Goal: Task Accomplishment & Management: Manage account settings

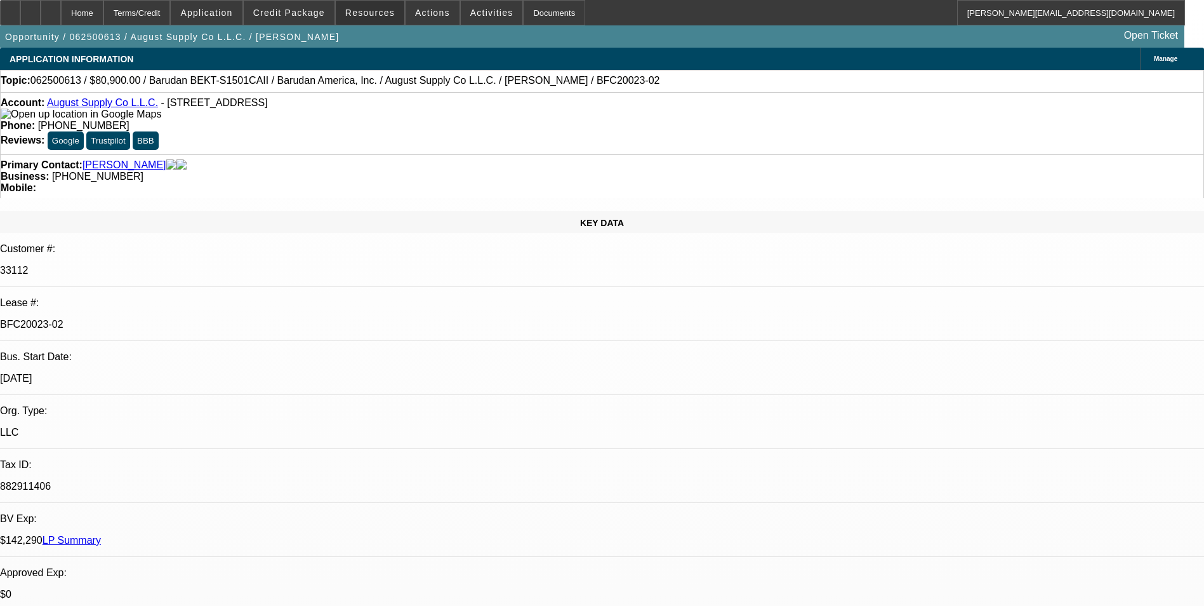
select select "0"
select select "2"
select select "0.1"
select select "4"
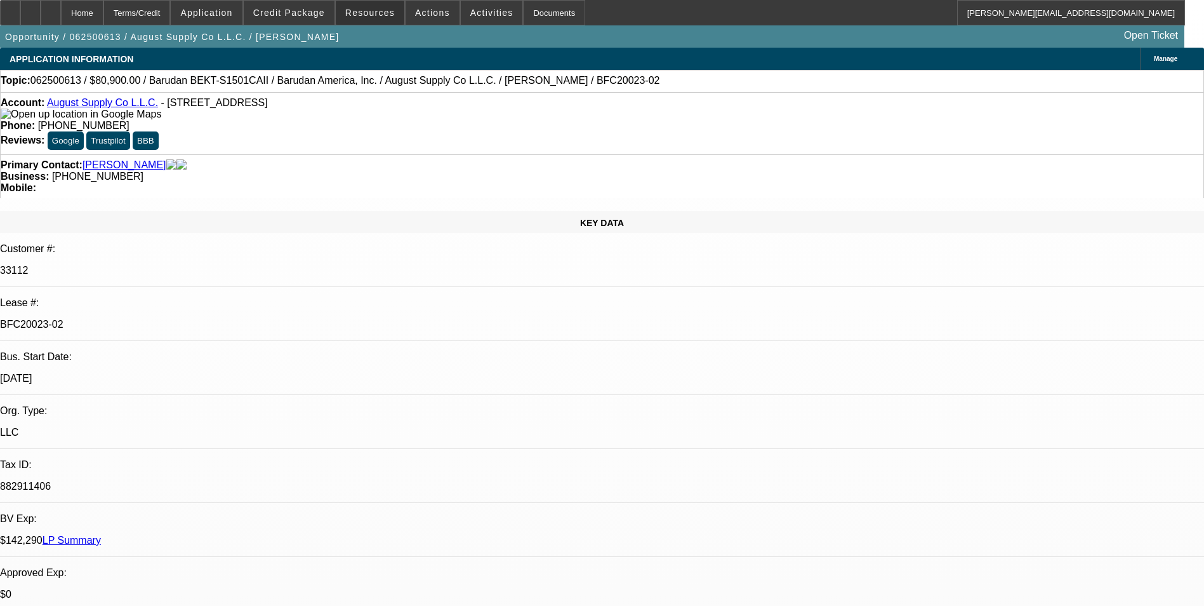
select select "0"
select select "2"
select select "0.1"
select select "4"
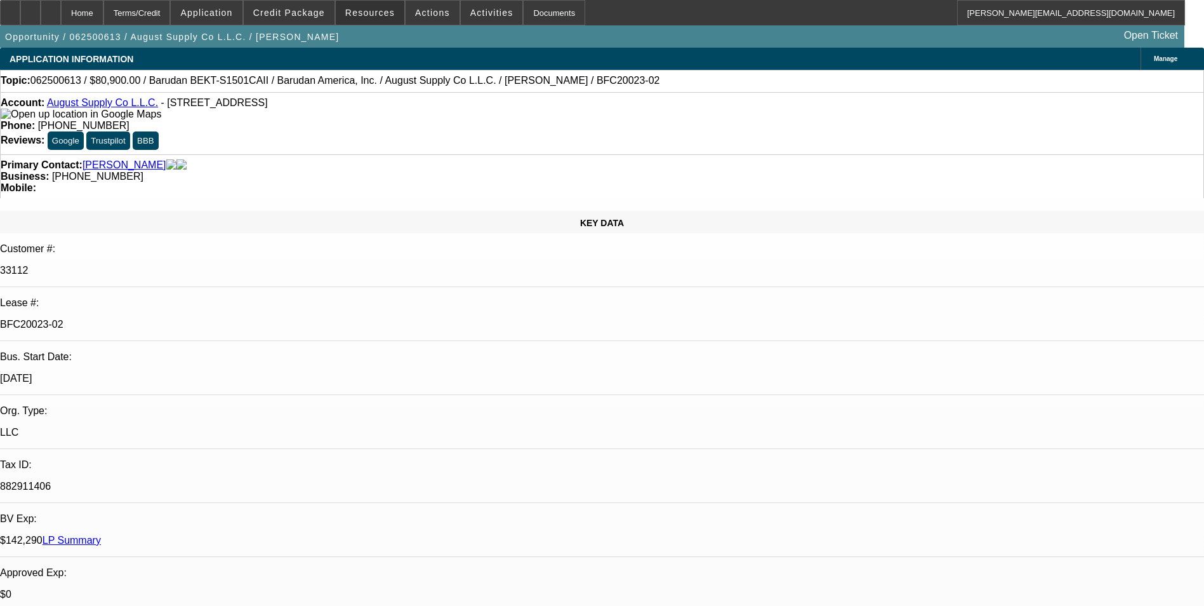
select select "0"
select select "2"
select select "0.1"
select select "4"
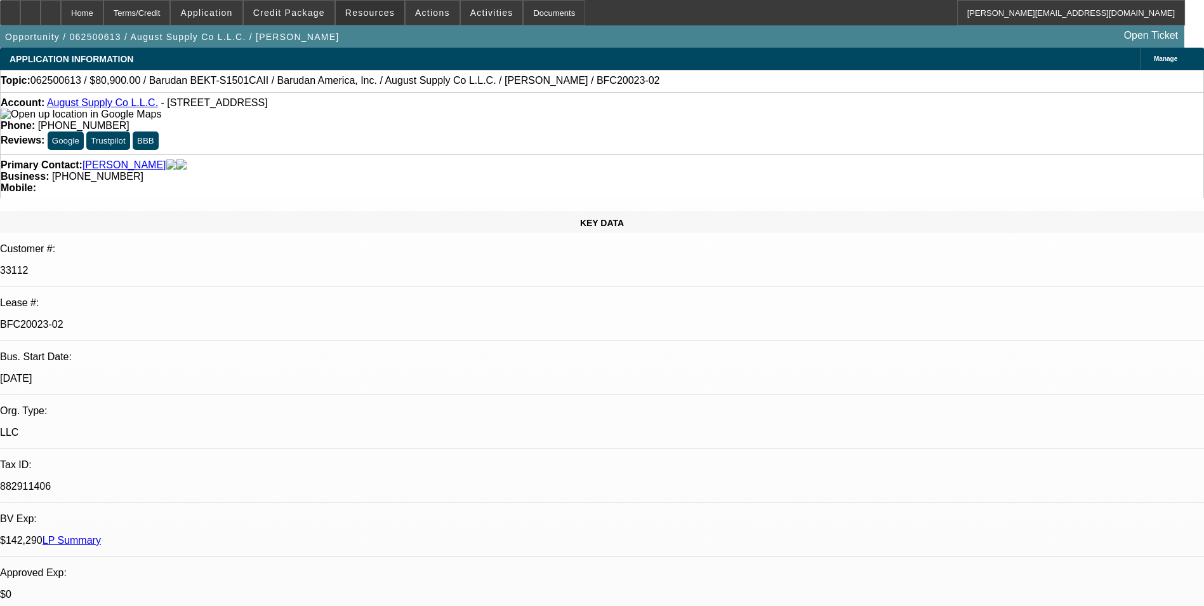
select select "0"
select select "2"
select select "0.1"
select select "4"
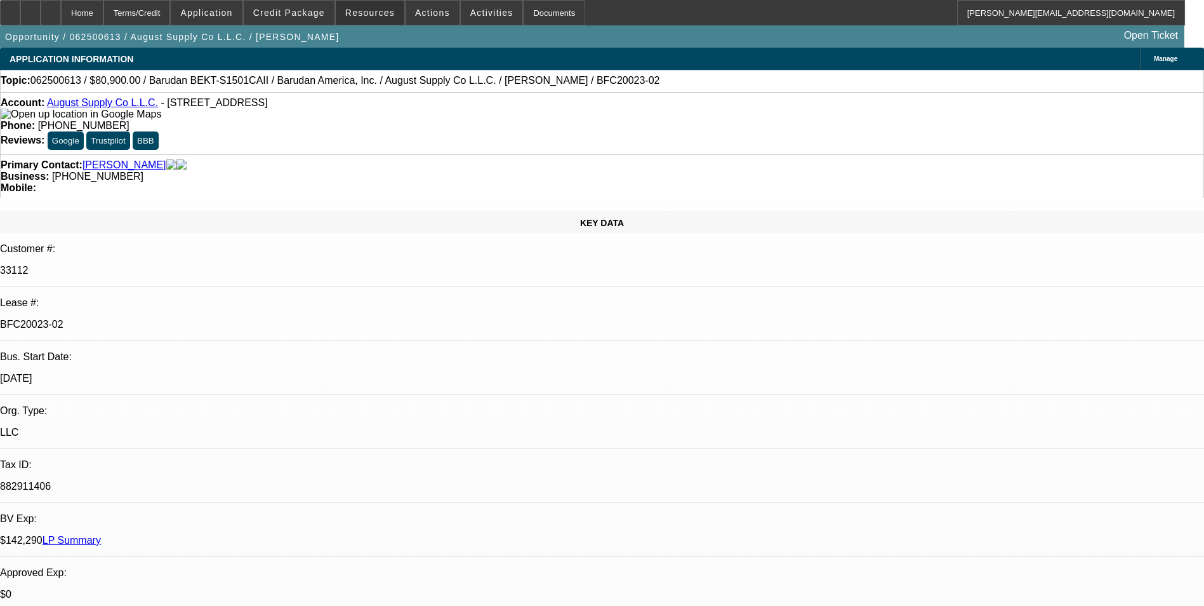
scroll to position [1524, 0]
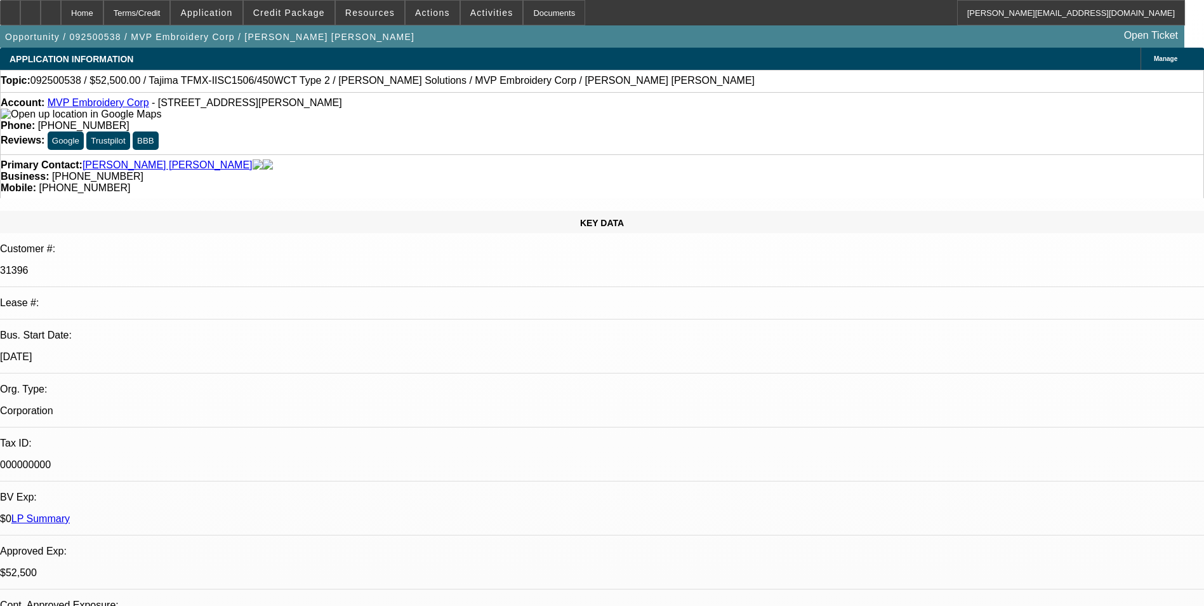
select select "0"
select select "2"
select select "0"
select select "6"
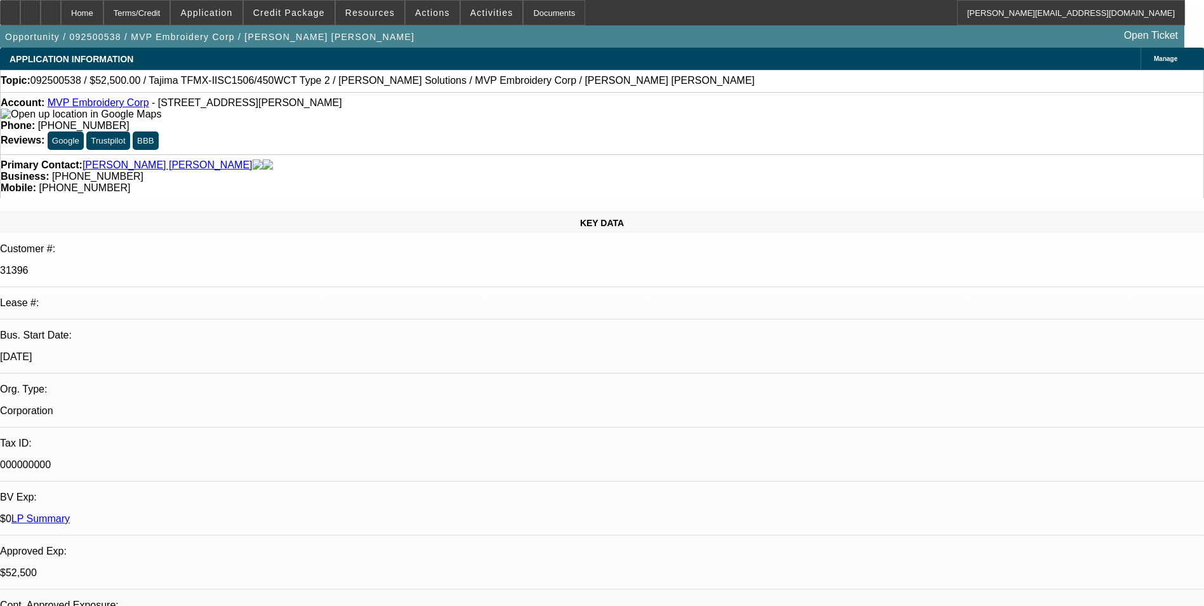
select select "0"
select select "2"
select select "0"
select select "6"
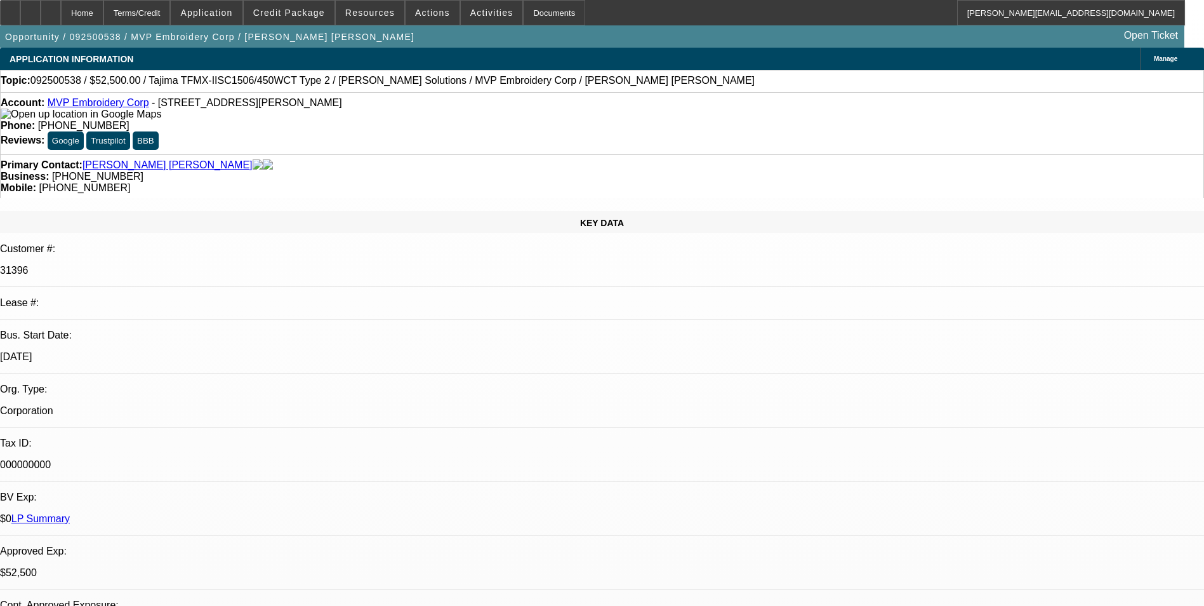
select select "0"
select select "2"
select select "0"
select select "6"
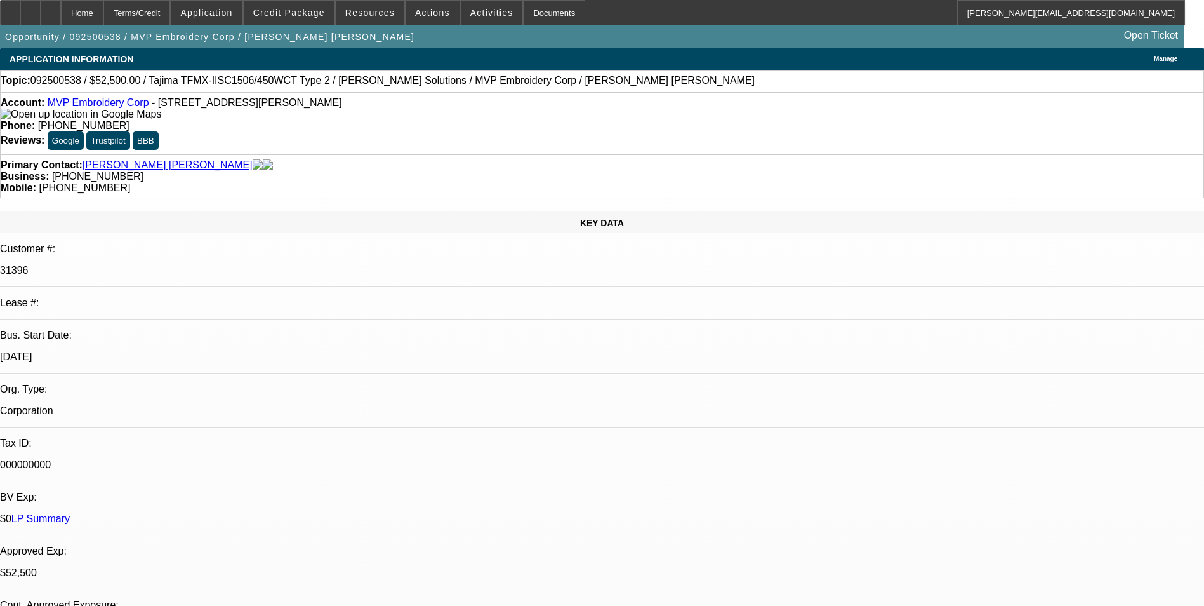
select select "0"
select select "2"
select select "0"
select select "6"
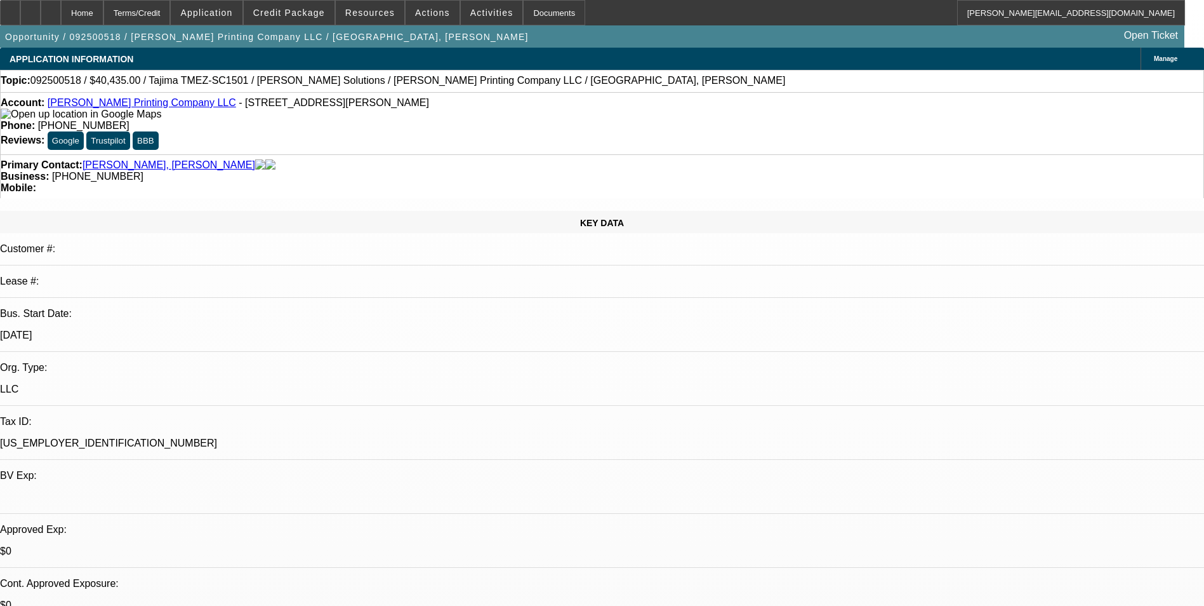
select select "0"
select select "2"
select select "0.1"
select select "4"
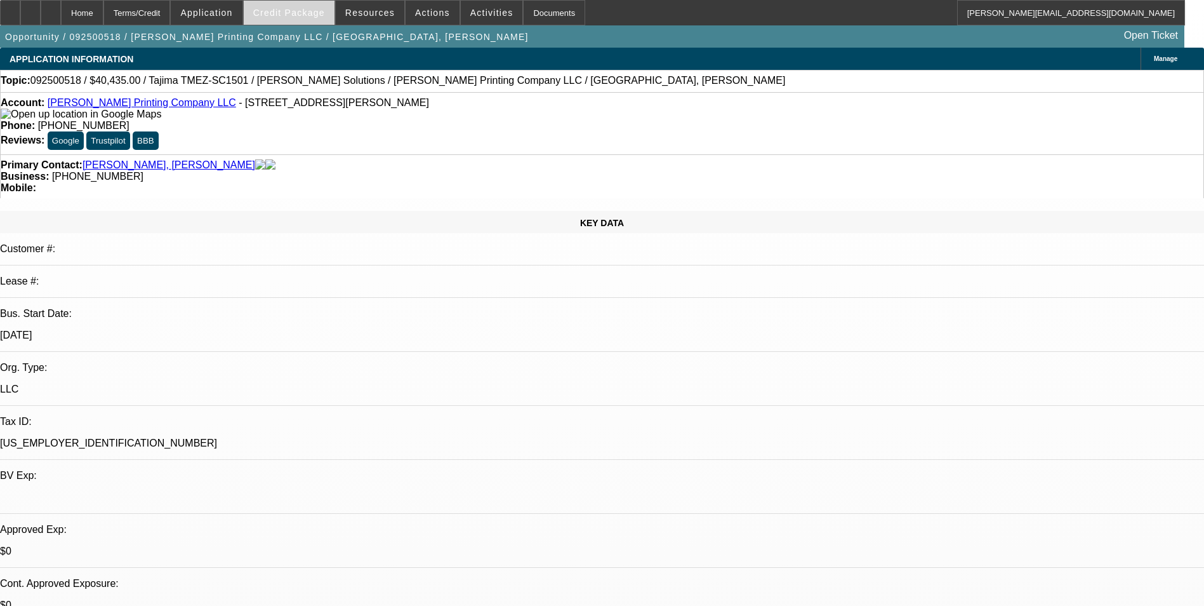
click at [284, 8] on span "Credit Package" at bounding box center [289, 13] width 72 height 10
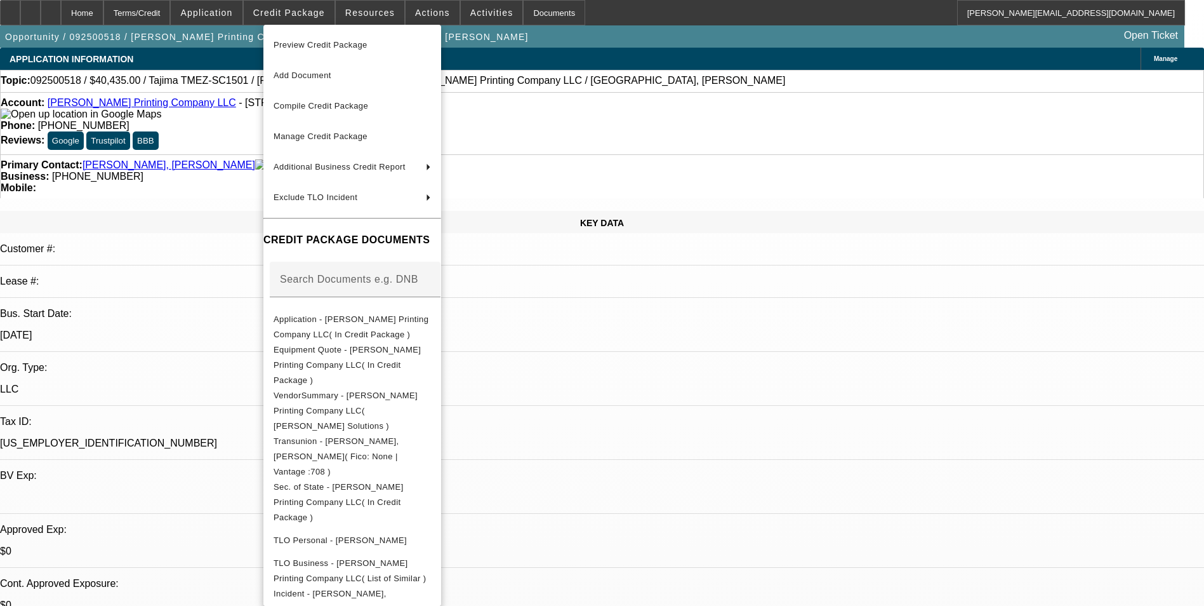
click at [701, 404] on div at bounding box center [602, 303] width 1204 height 606
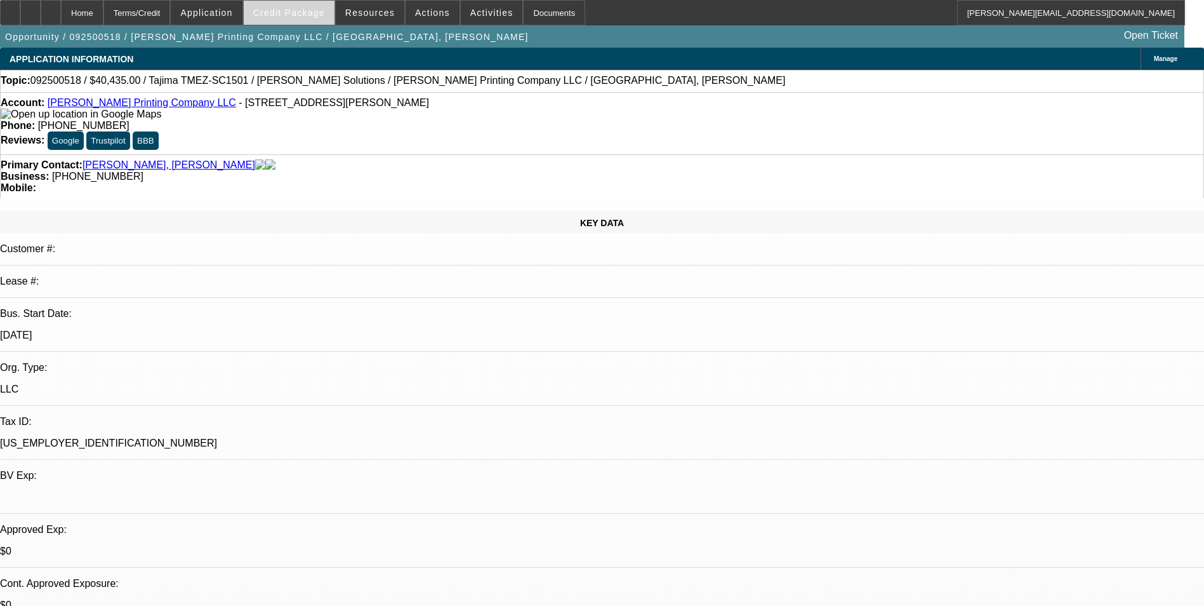
click at [309, 18] on span at bounding box center [289, 12] width 91 height 30
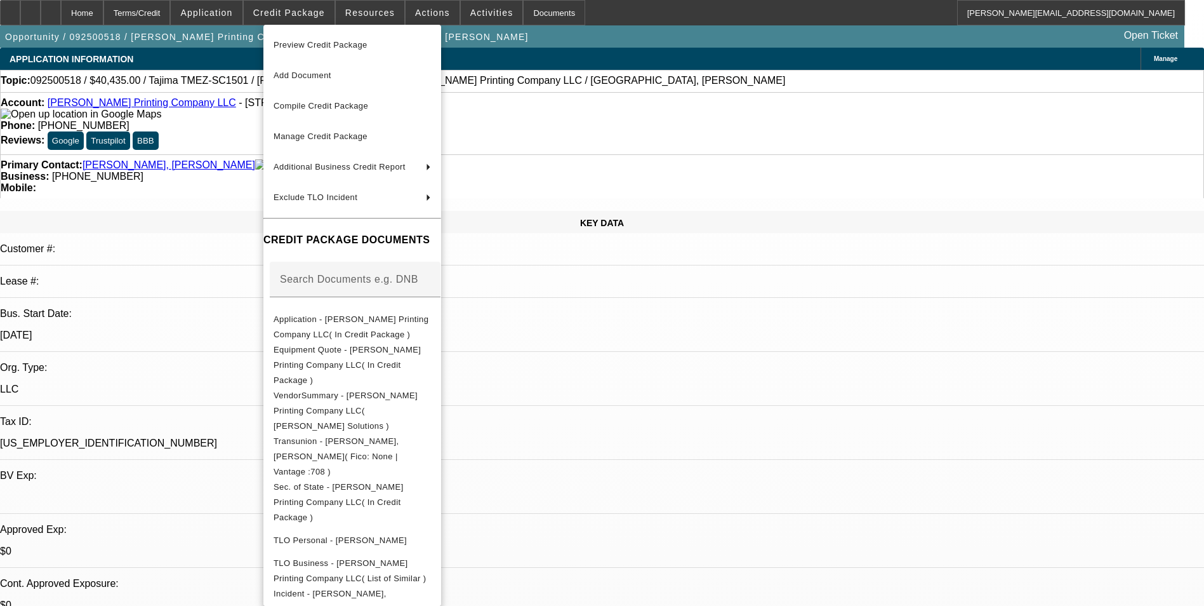
click at [676, 403] on div at bounding box center [602, 303] width 1204 height 606
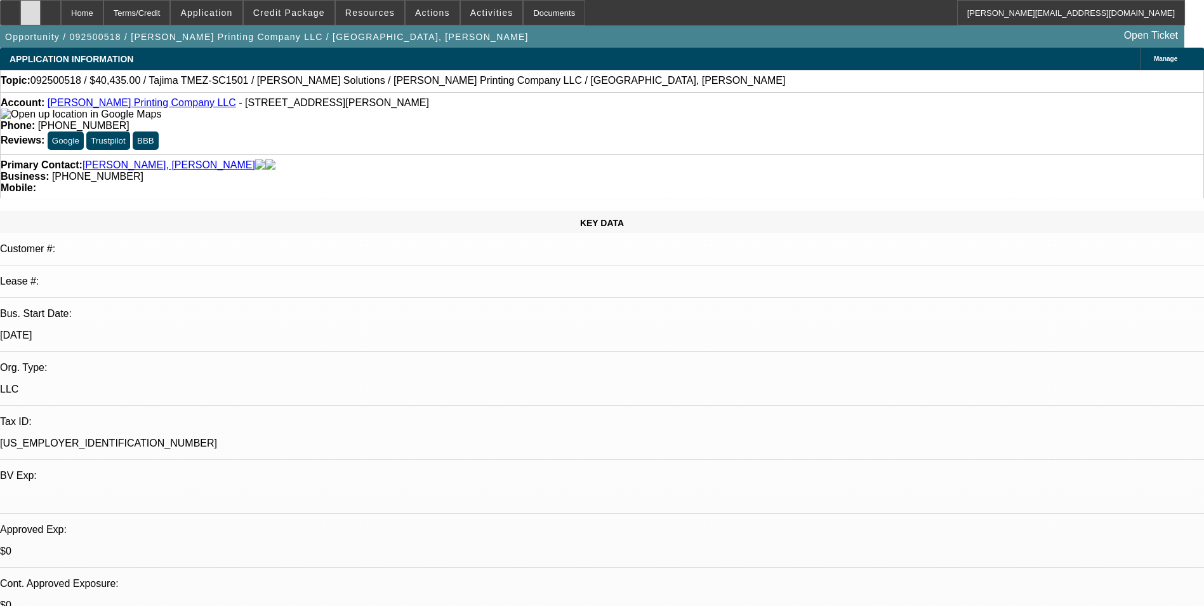
click at [30, 8] on icon at bounding box center [30, 8] width 0 height 0
click at [310, 14] on span "Credit Package" at bounding box center [289, 13] width 72 height 10
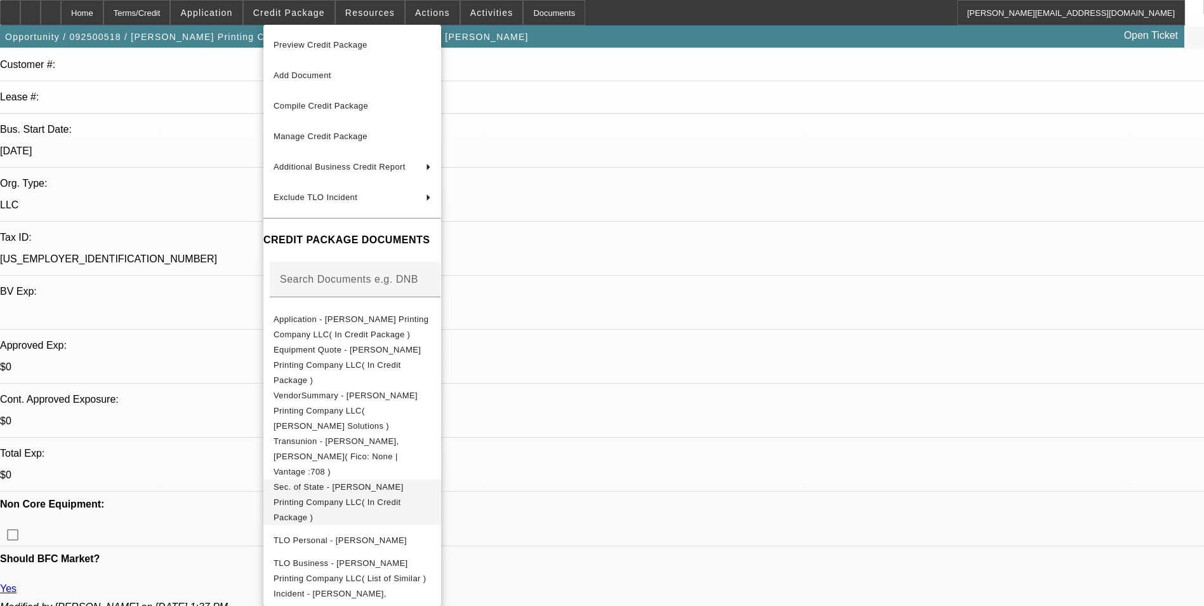
scroll to position [190, 0]
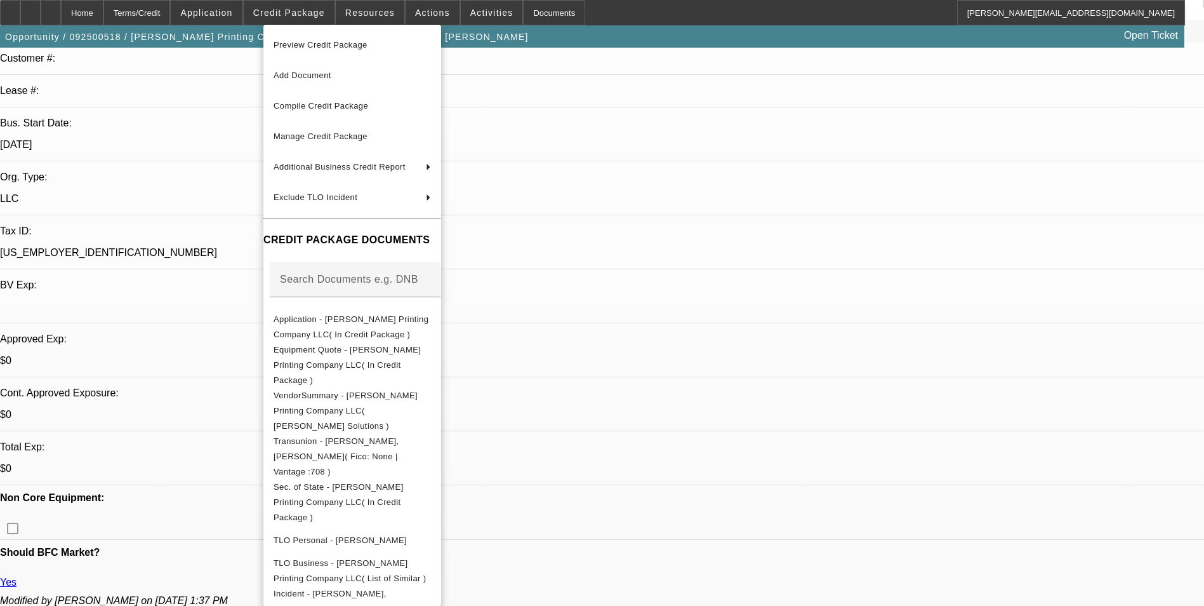
click at [714, 196] on div at bounding box center [602, 303] width 1204 height 606
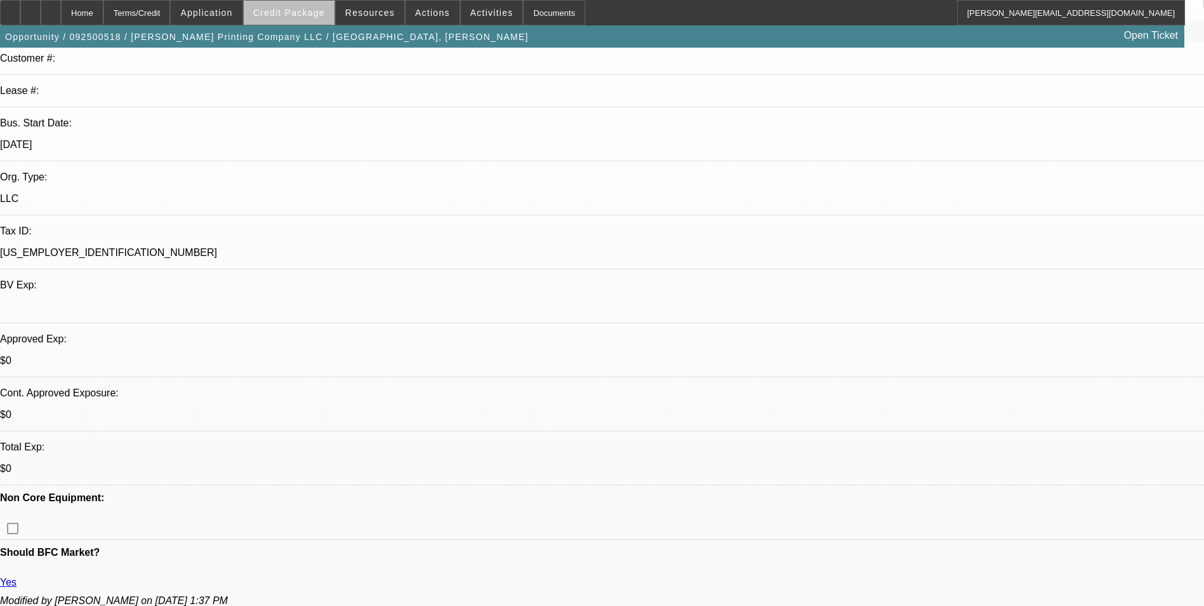
click at [332, 17] on span at bounding box center [289, 12] width 91 height 30
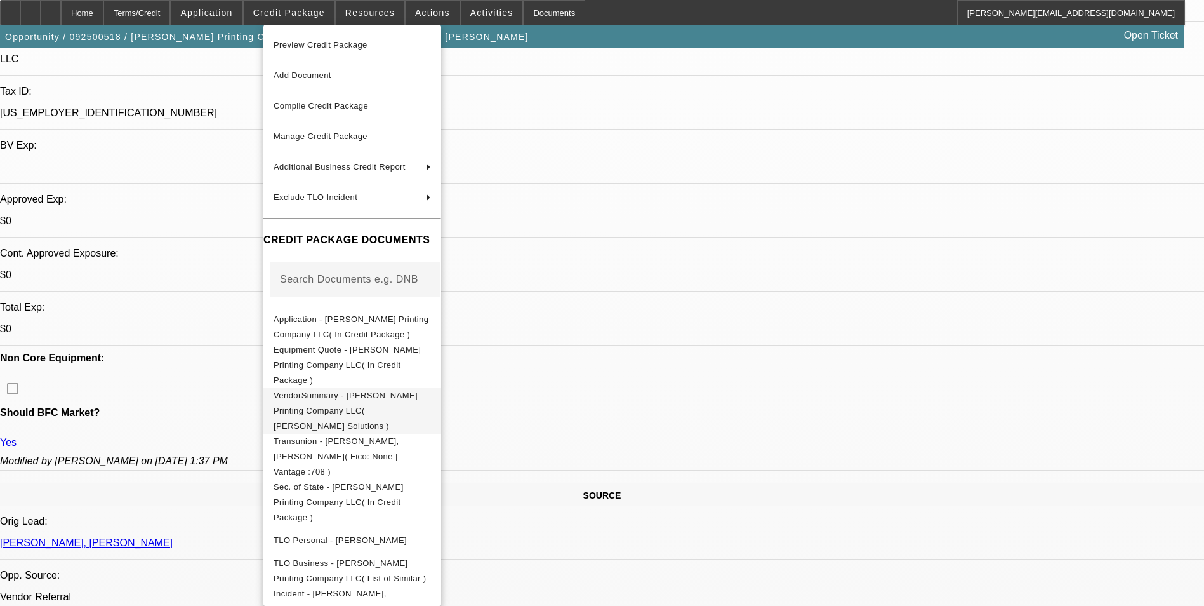
scroll to position [381, 0]
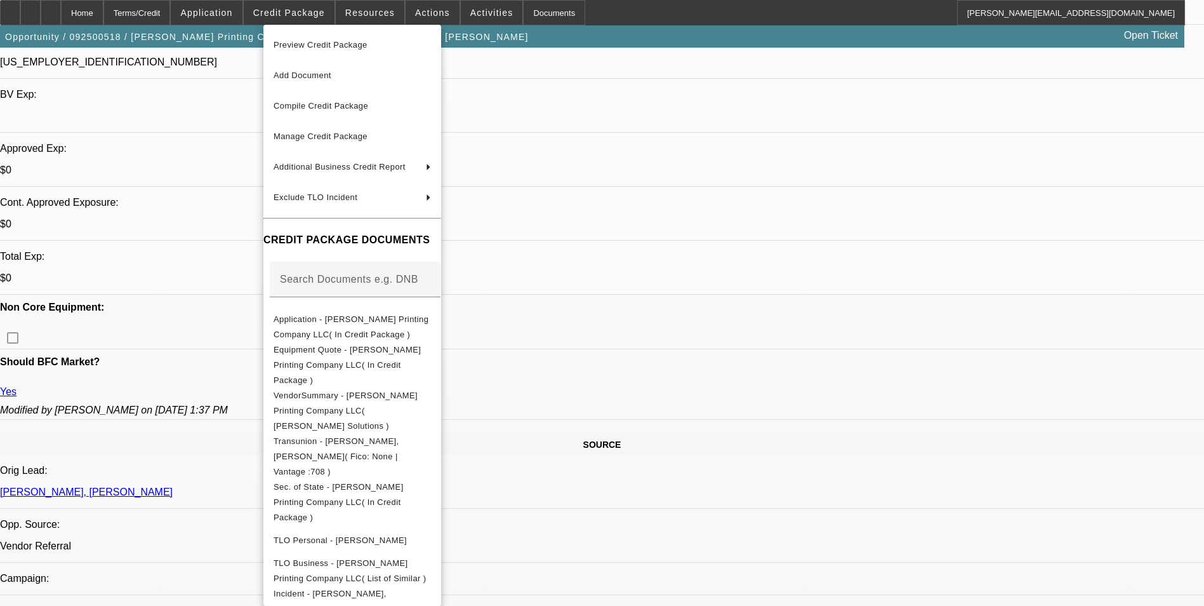
click at [799, 276] on div at bounding box center [602, 303] width 1204 height 606
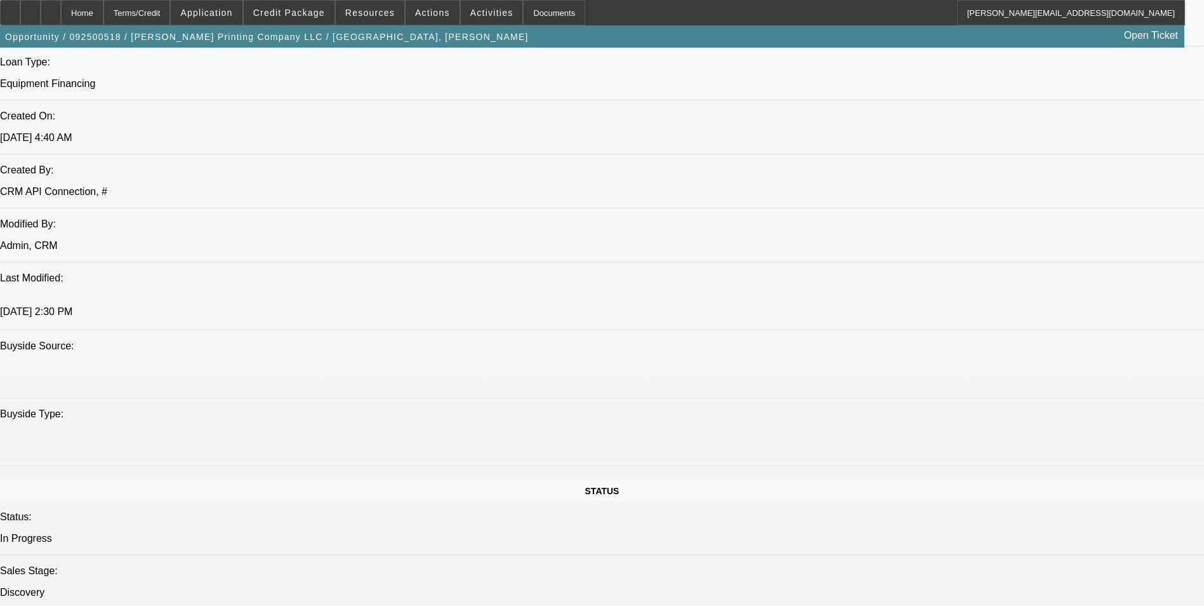
scroll to position [126, 0]
drag, startPoint x: 994, startPoint y: 275, endPoint x: 947, endPoint y: 279, distance: 47.1
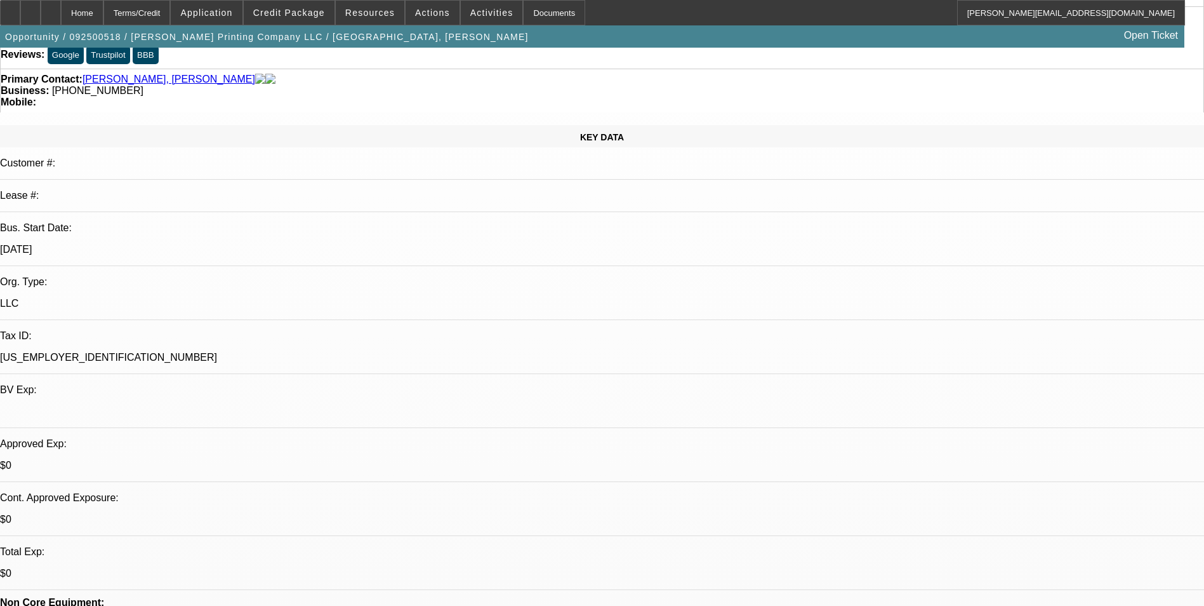
scroll to position [0, 0]
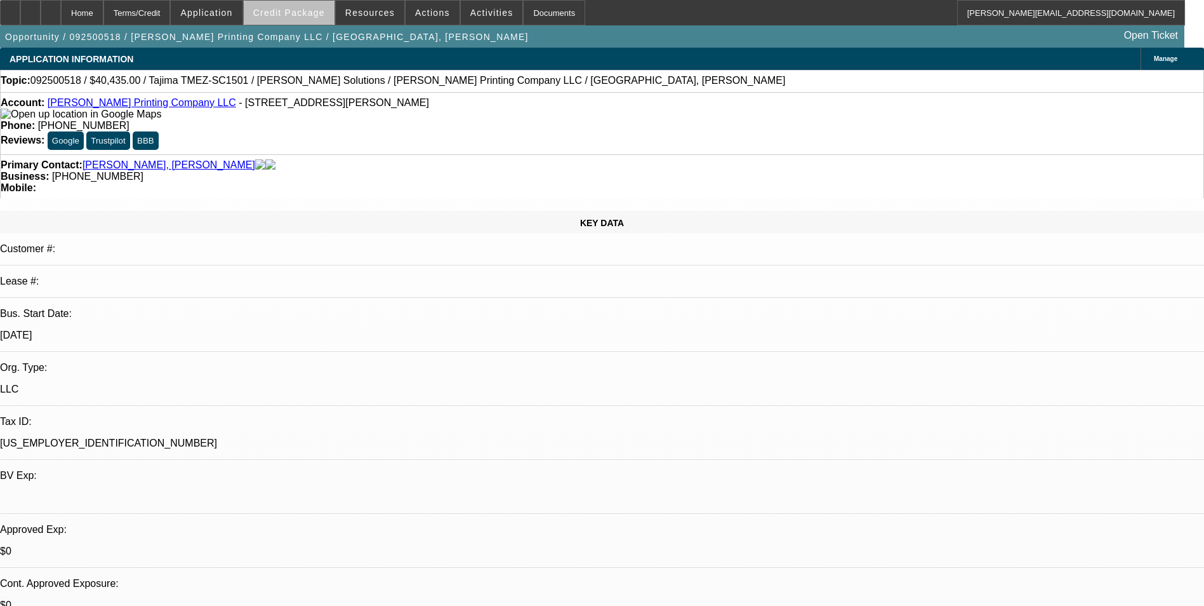
click at [317, 18] on span at bounding box center [289, 12] width 91 height 30
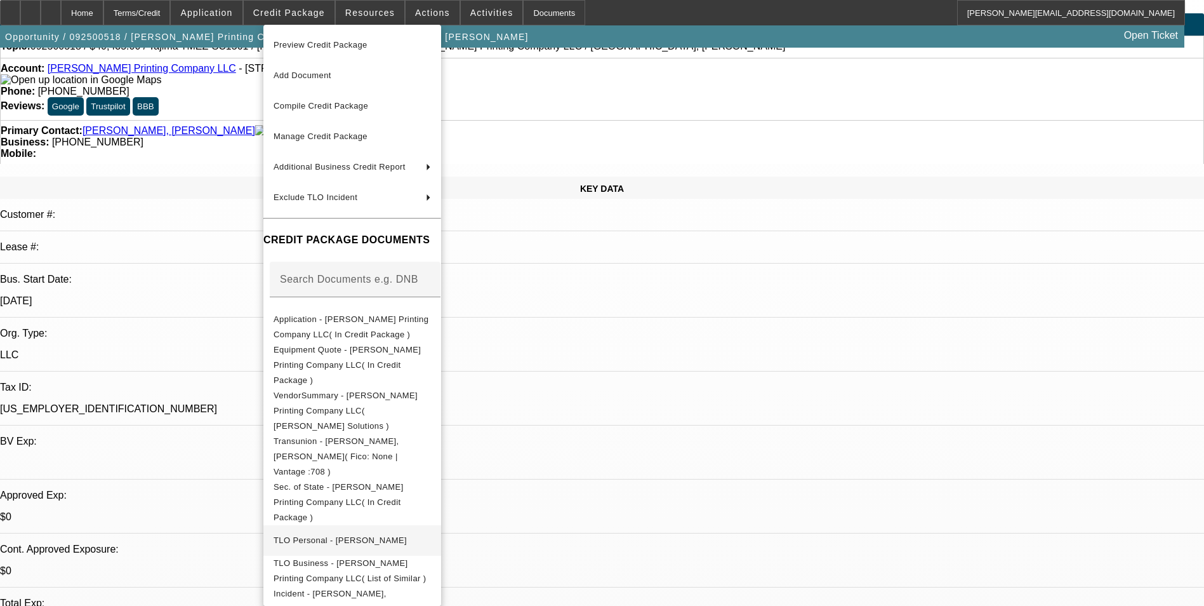
scroll to position [190, 0]
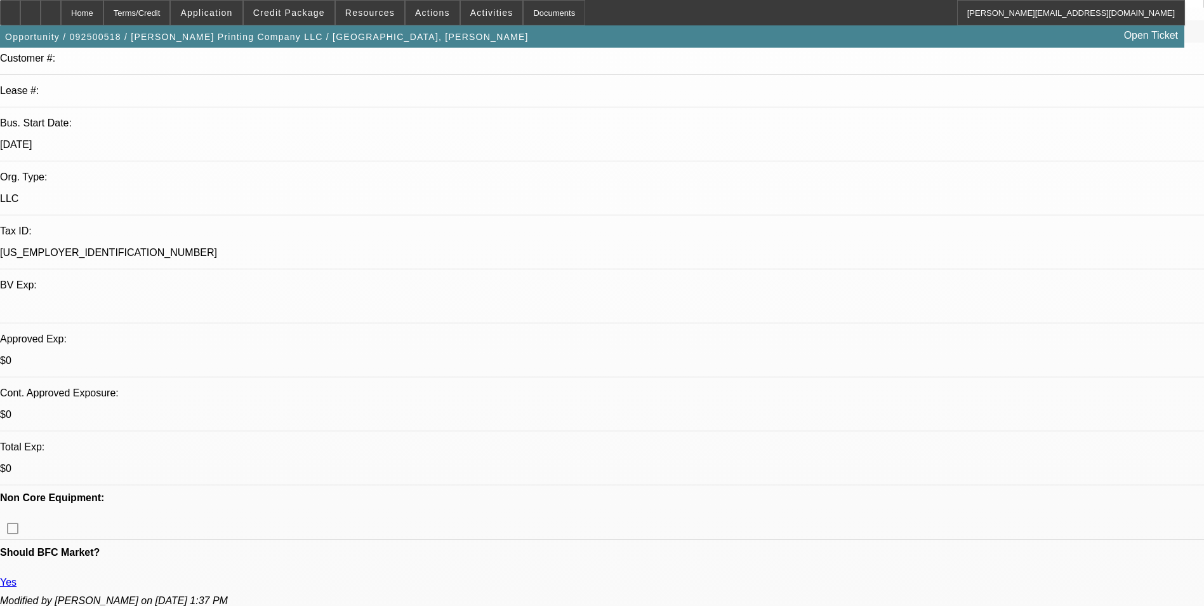
scroll to position [0, 0]
click at [51, 8] on icon at bounding box center [51, 8] width 0 height 0
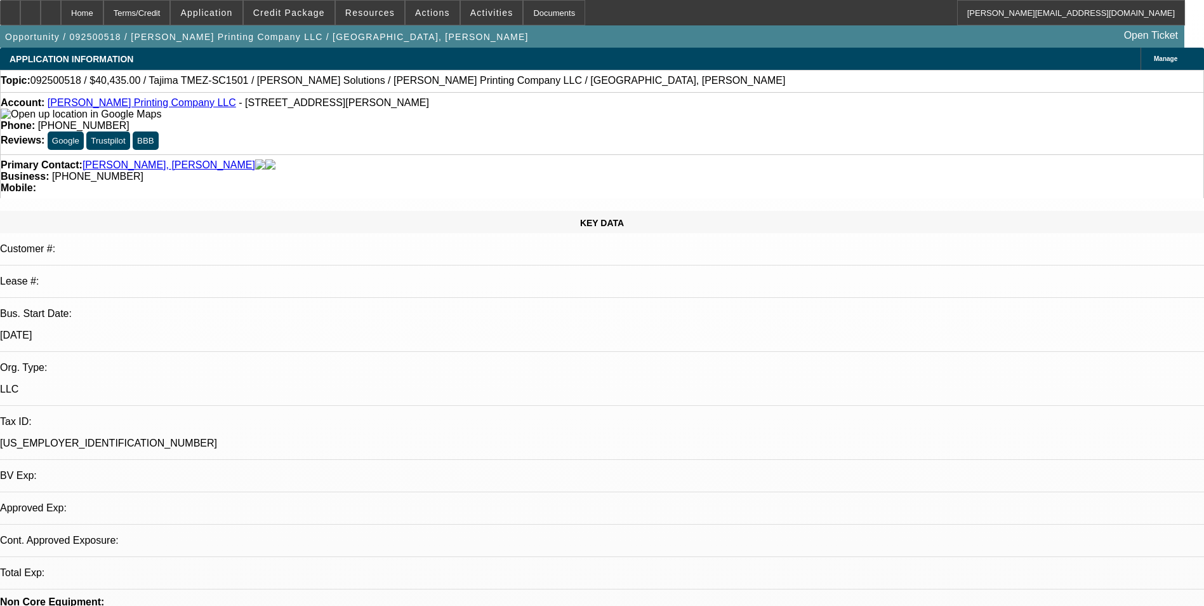
select select "0"
select select "2"
select select "0.1"
select select "1"
select select "2"
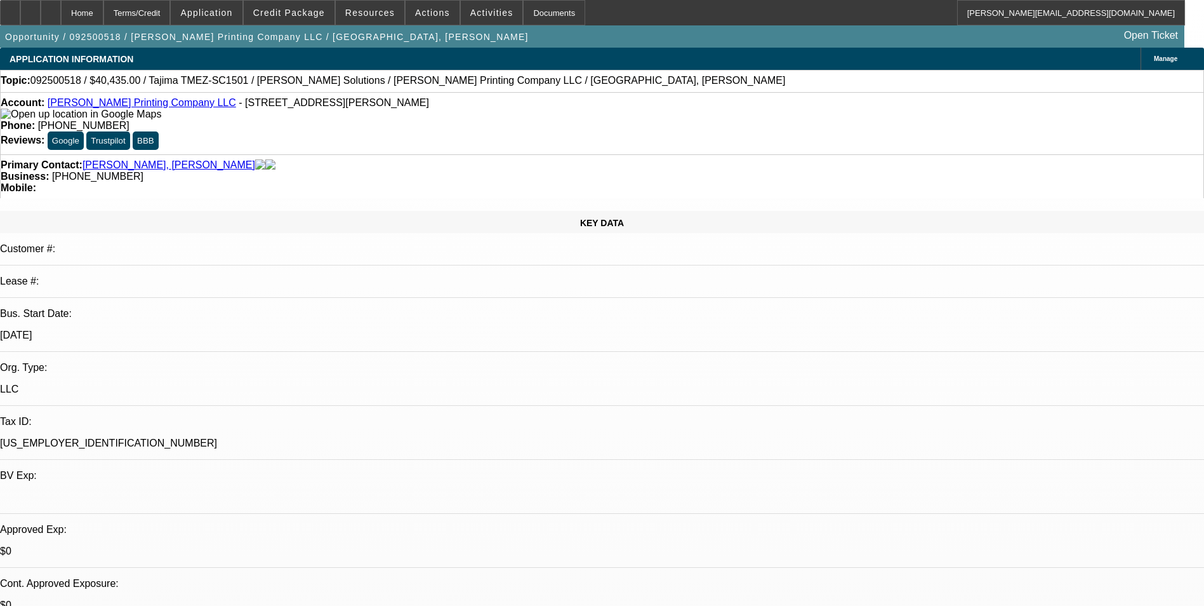
select select "4"
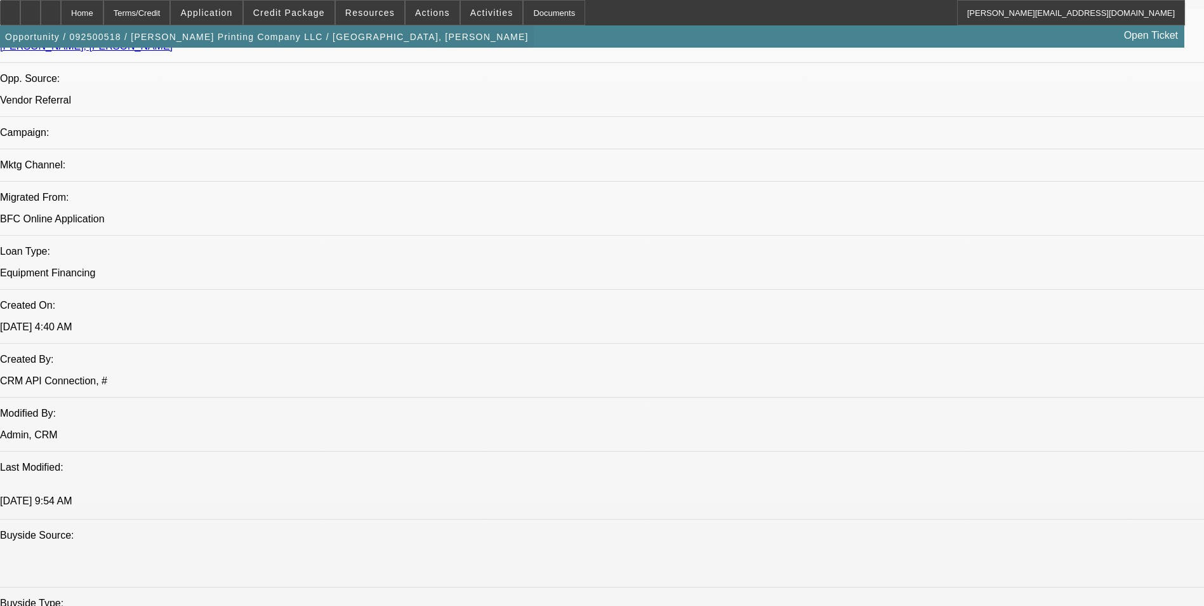
scroll to position [825, 0]
click at [319, 13] on span "Credit Package" at bounding box center [289, 13] width 72 height 10
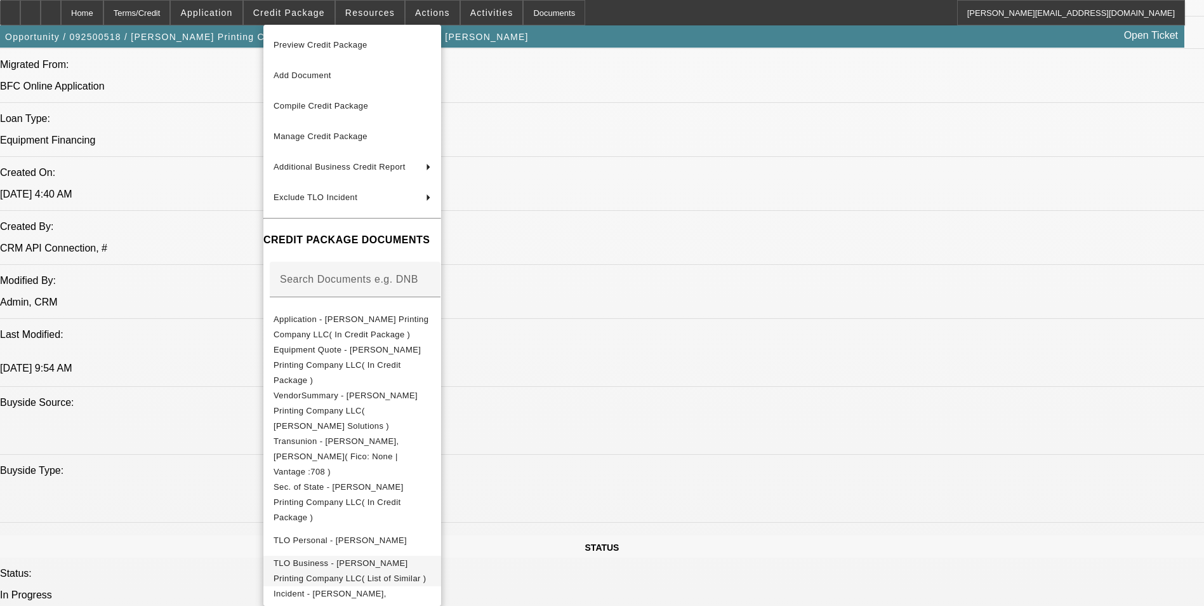
scroll to position [1079, 0]
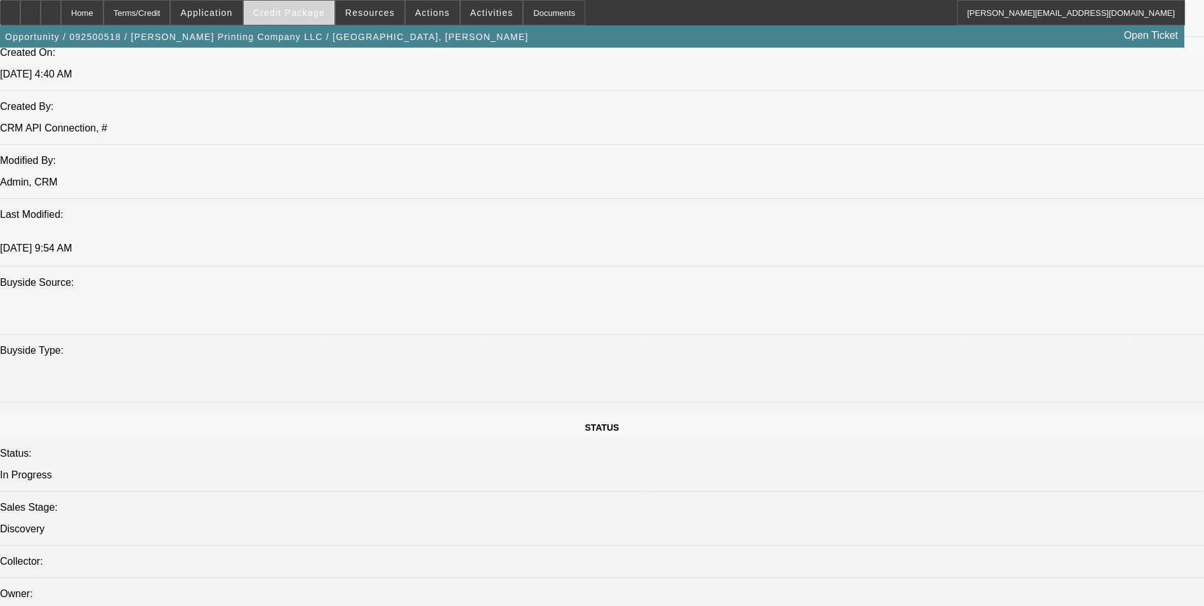
click at [312, 9] on span "Credit Package" at bounding box center [289, 13] width 72 height 10
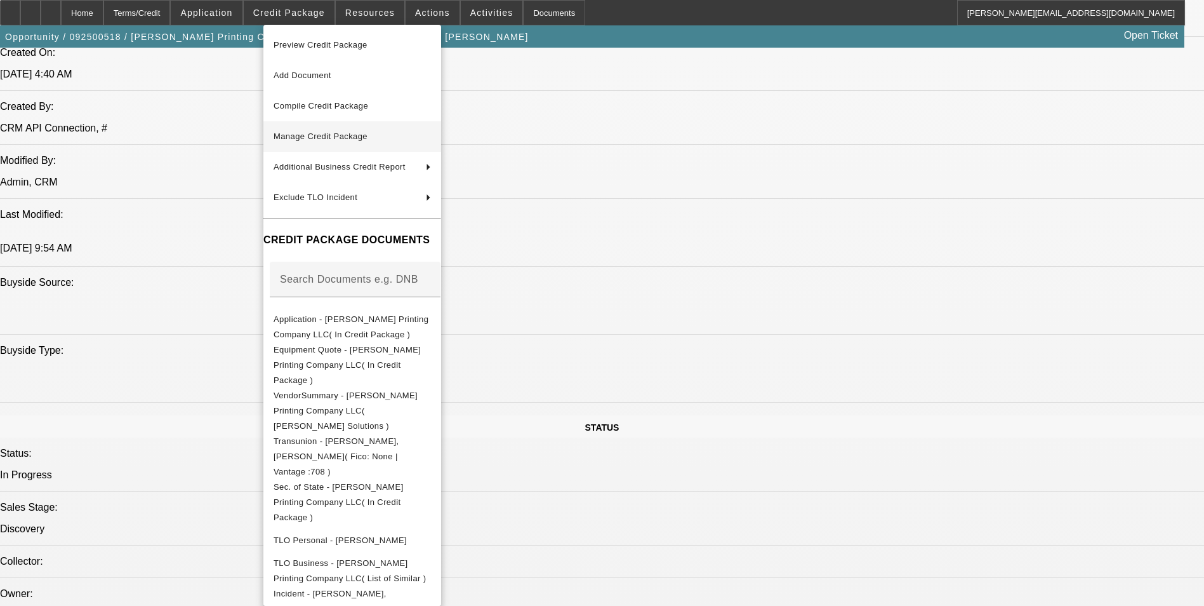
click at [357, 135] on span "Manage Credit Package" at bounding box center [321, 136] width 94 height 10
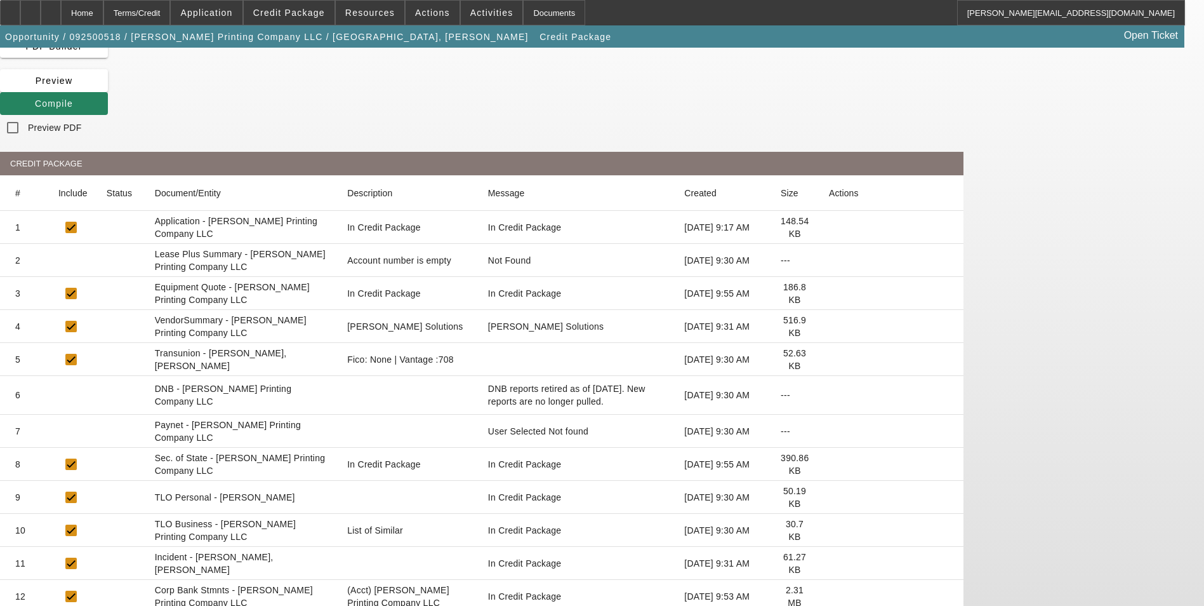
scroll to position [79, 0]
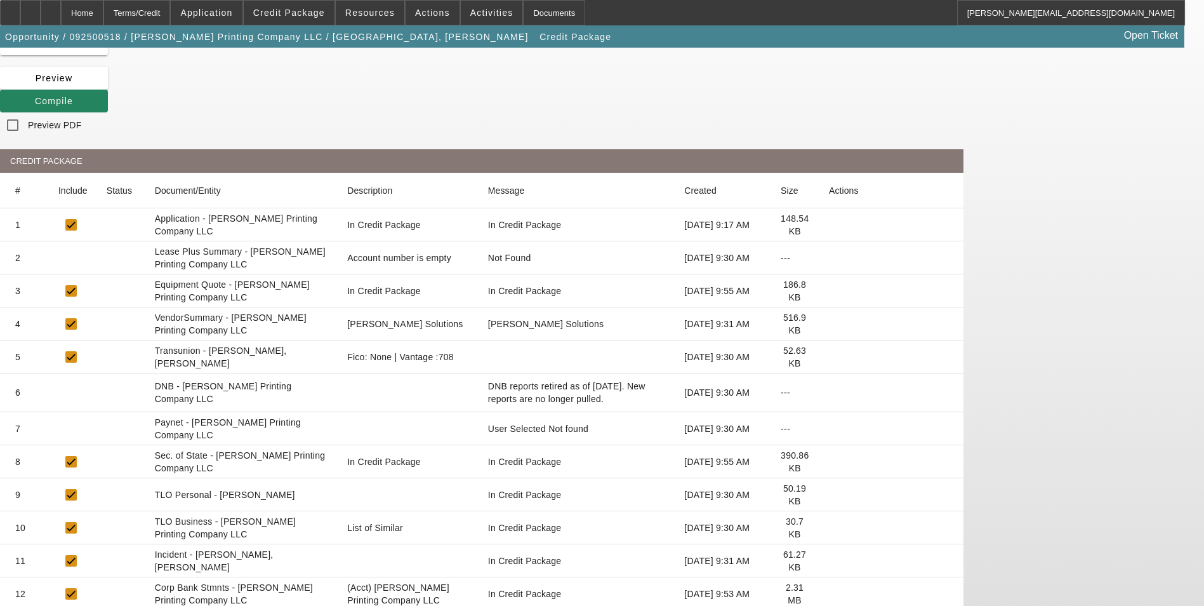
click at [829, 594] on icon at bounding box center [829, 594] width 0 height 0
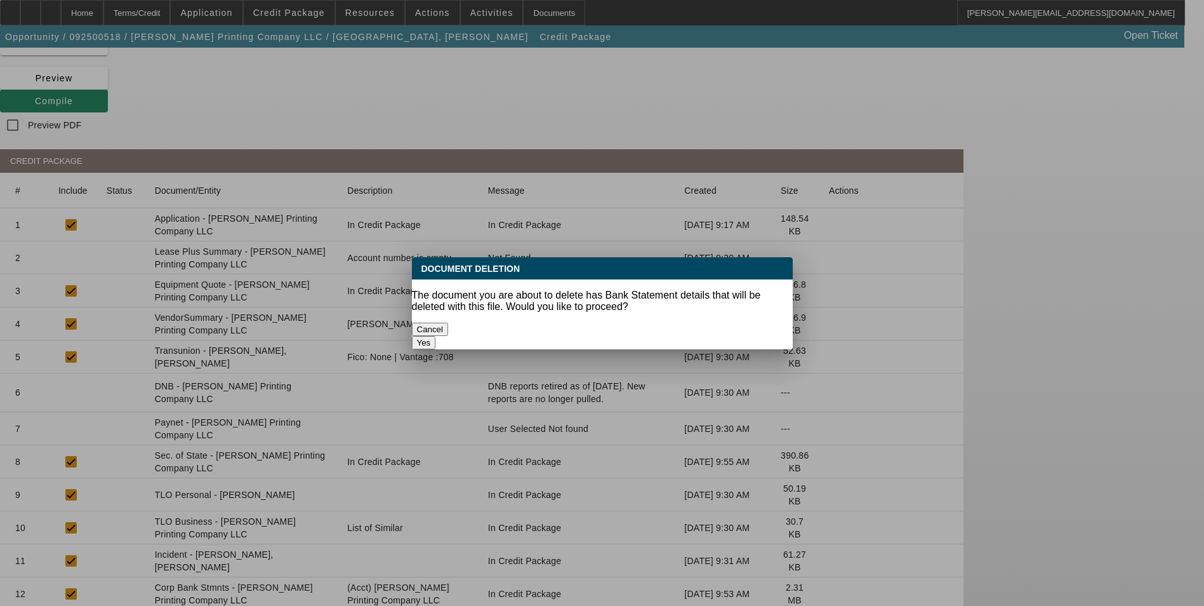
scroll to position [0, 0]
click at [436, 336] on button "Yes" at bounding box center [424, 342] width 24 height 13
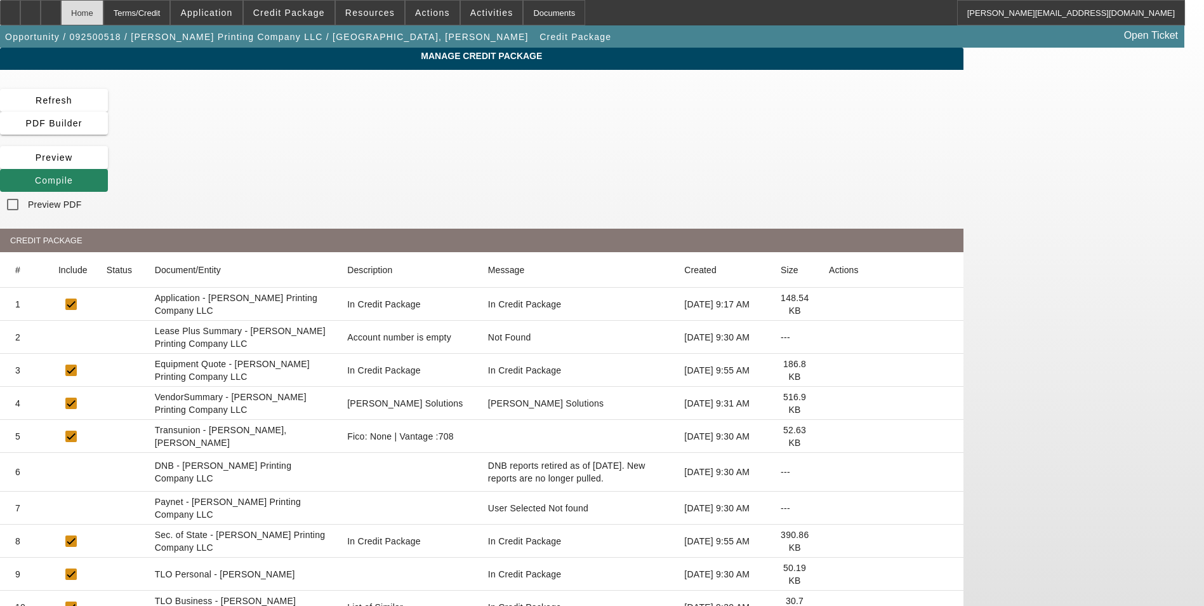
click at [103, 18] on div "Home" at bounding box center [82, 12] width 43 height 25
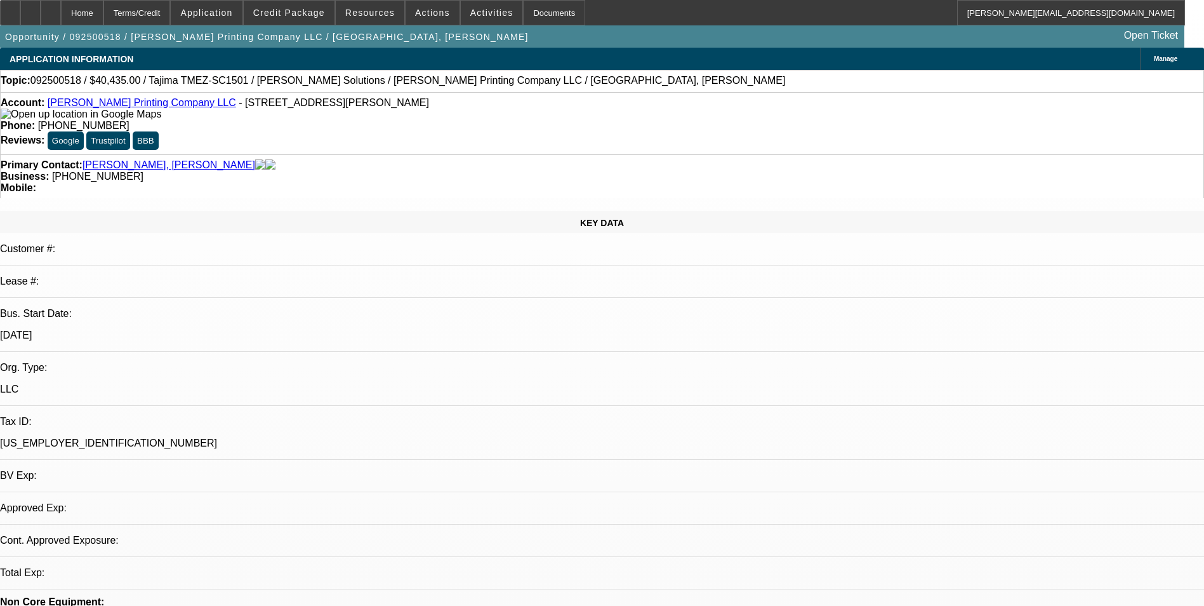
select select "0"
select select "2"
select select "0.1"
select select "4"
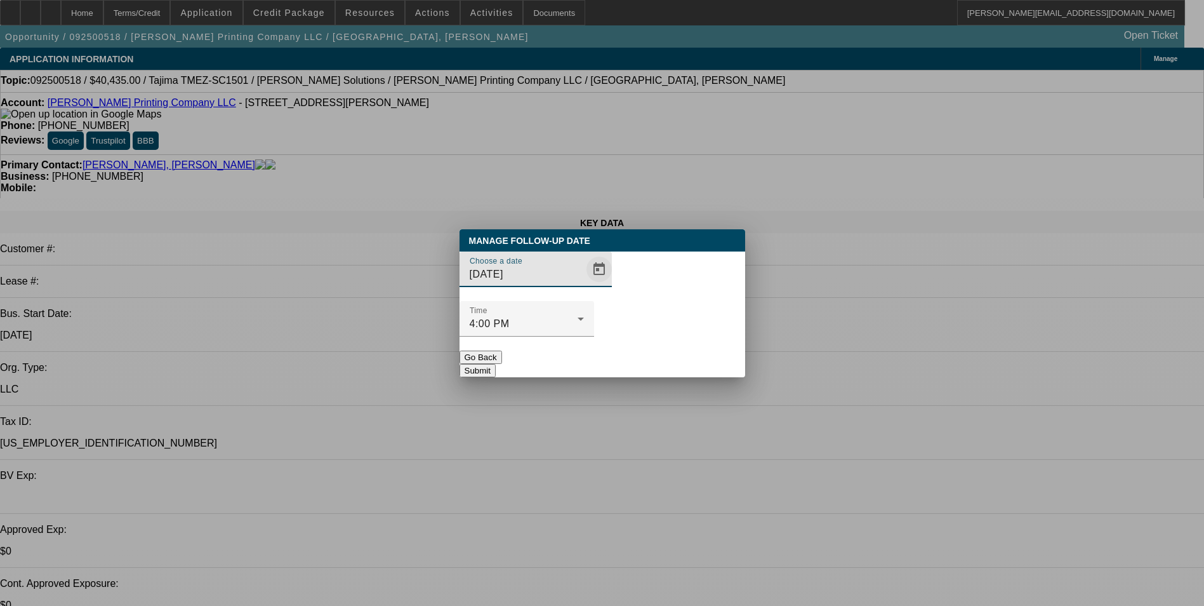
click at [584, 284] on span "Open calendar" at bounding box center [599, 269] width 30 height 30
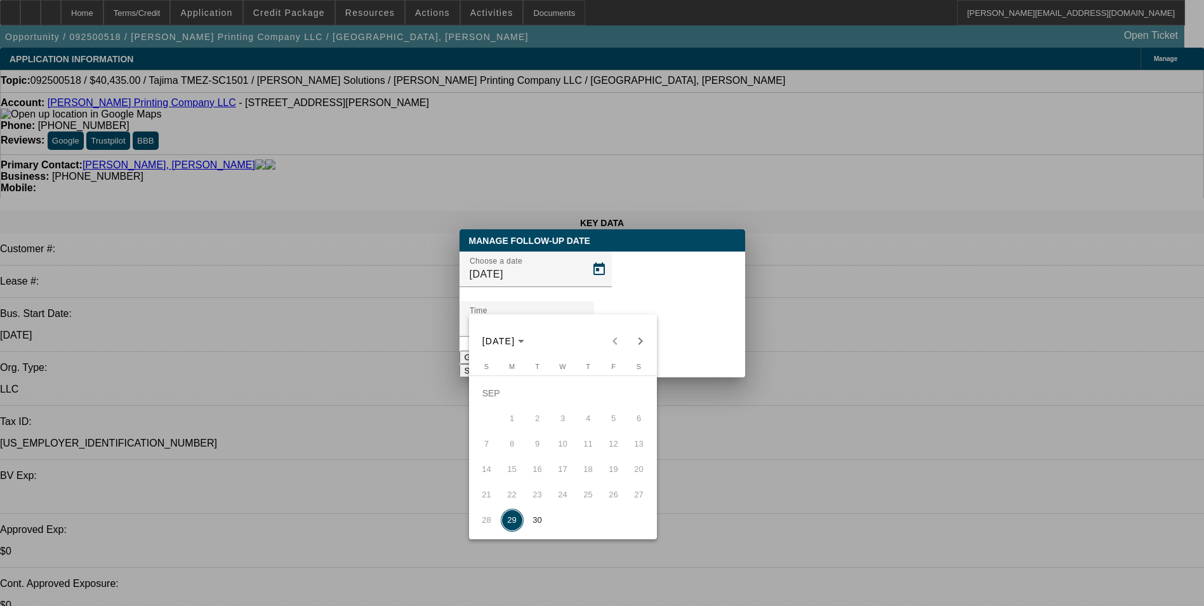
drag, startPoint x: 531, startPoint y: 523, endPoint x: 542, endPoint y: 514, distance: 14.1
click at [532, 522] on span "30" at bounding box center [537, 520] width 23 height 23
type input "9/30/2025"
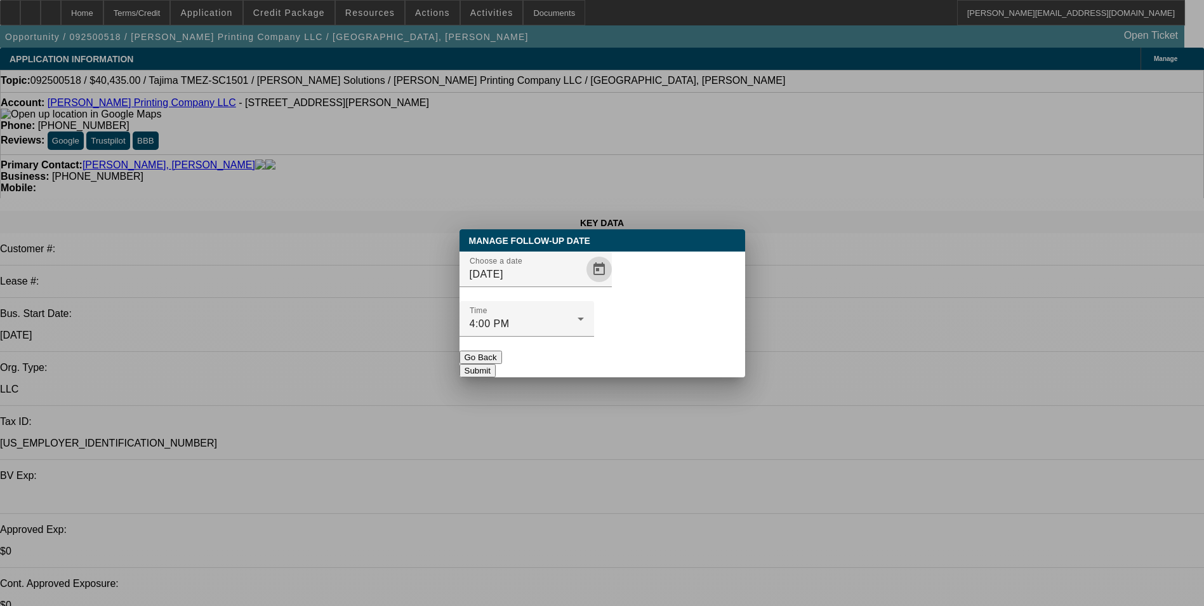
click at [496, 364] on button "Submit" at bounding box center [478, 370] width 36 height 13
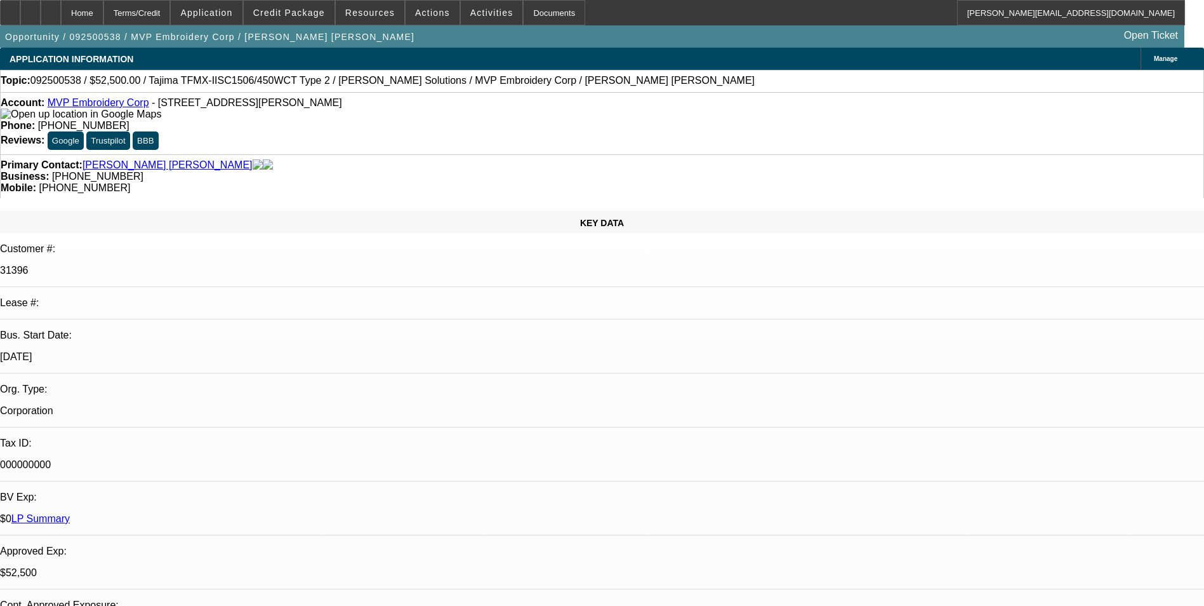
select select "0"
select select "2"
select select "0"
select select "6"
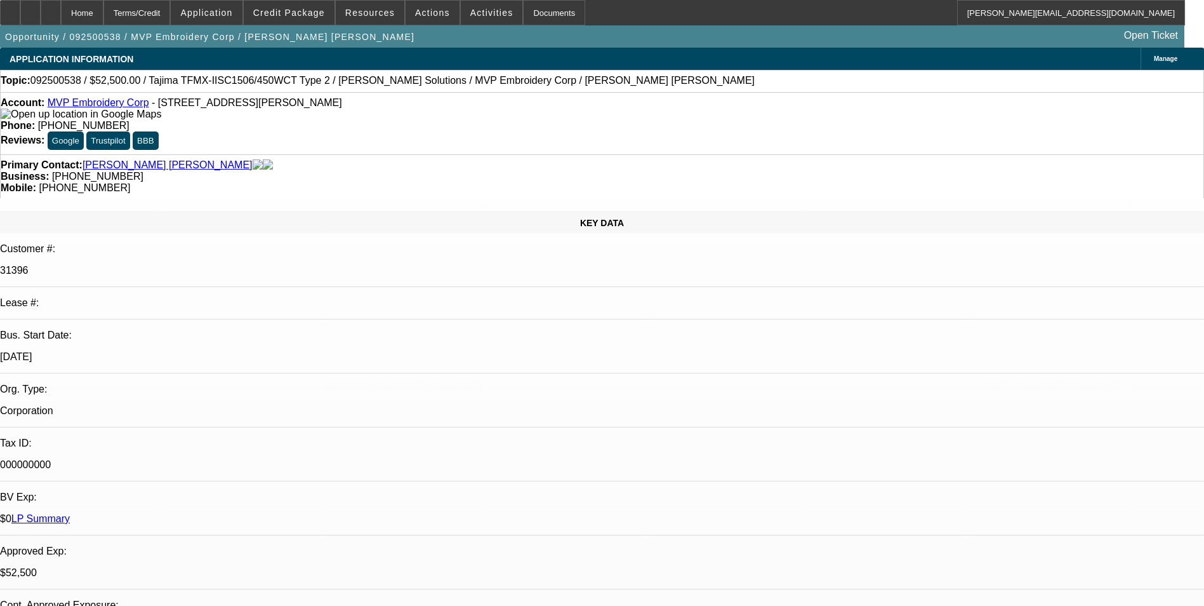
select select "0"
select select "2"
select select "0"
select select "6"
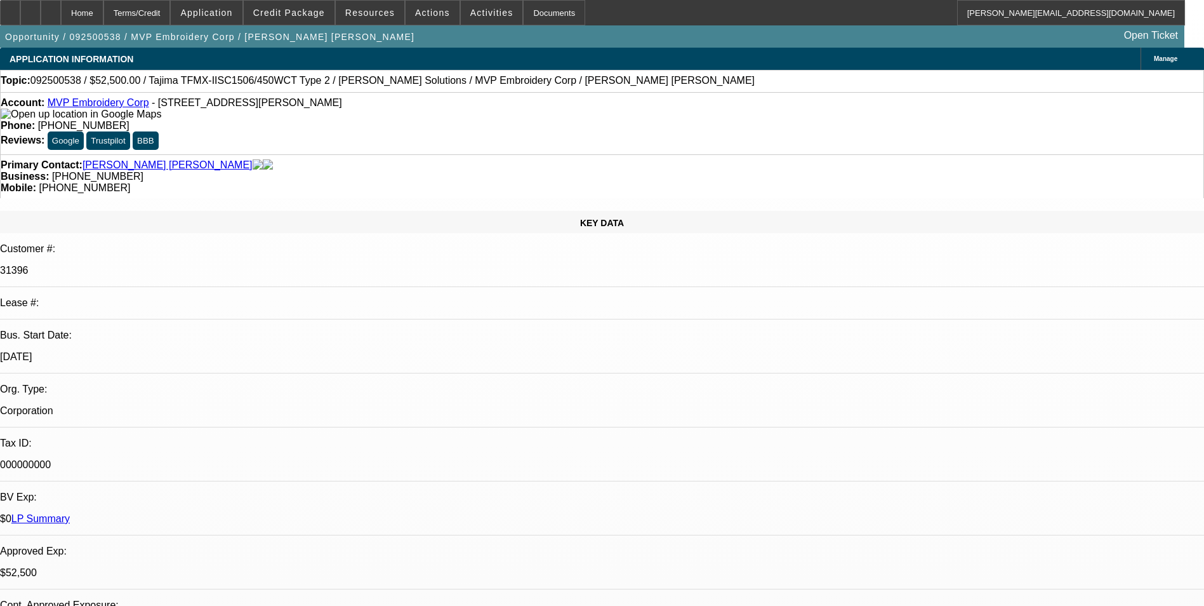
select select "0"
select select "2"
select select "0"
select select "6"
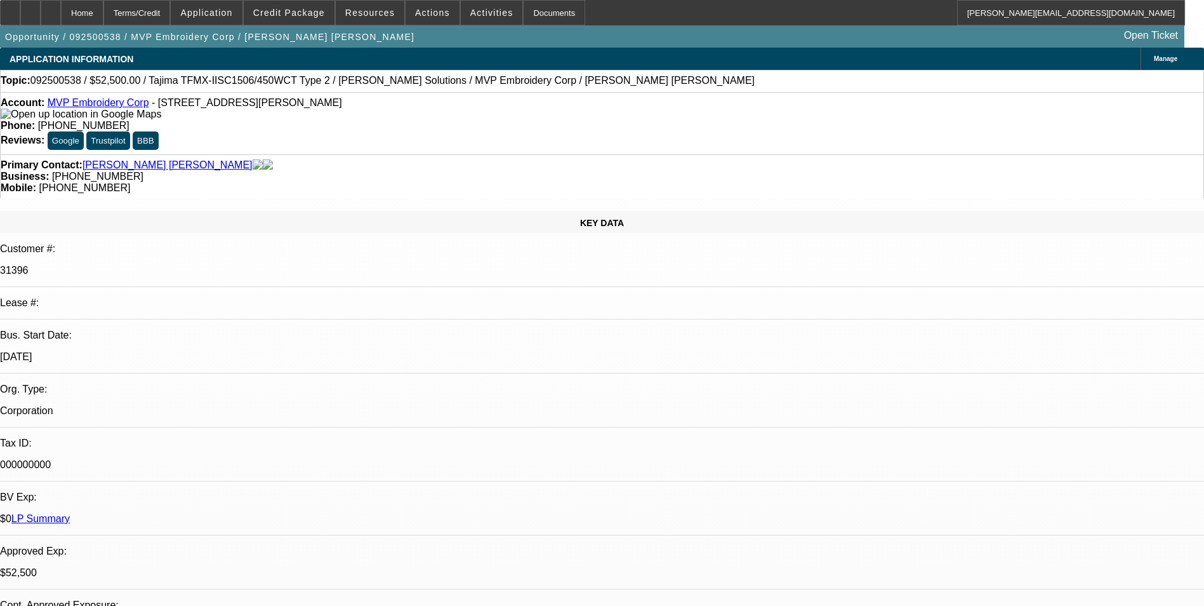
select select "0"
select select "2"
select select "0"
select select "6"
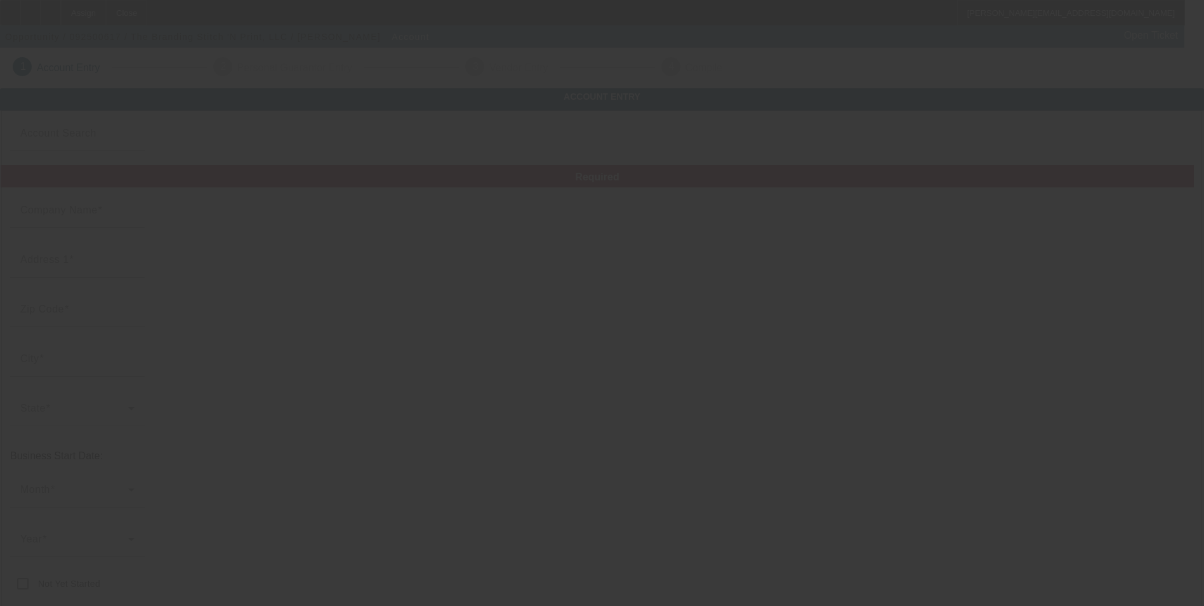
type input "The Branding Stitch 'N Print, LLC"
type input "[STREET_ADDRESS][PERSON_NAME]"
type input "97374"
type input "Scio"
type input "[PHONE_NUMBER]"
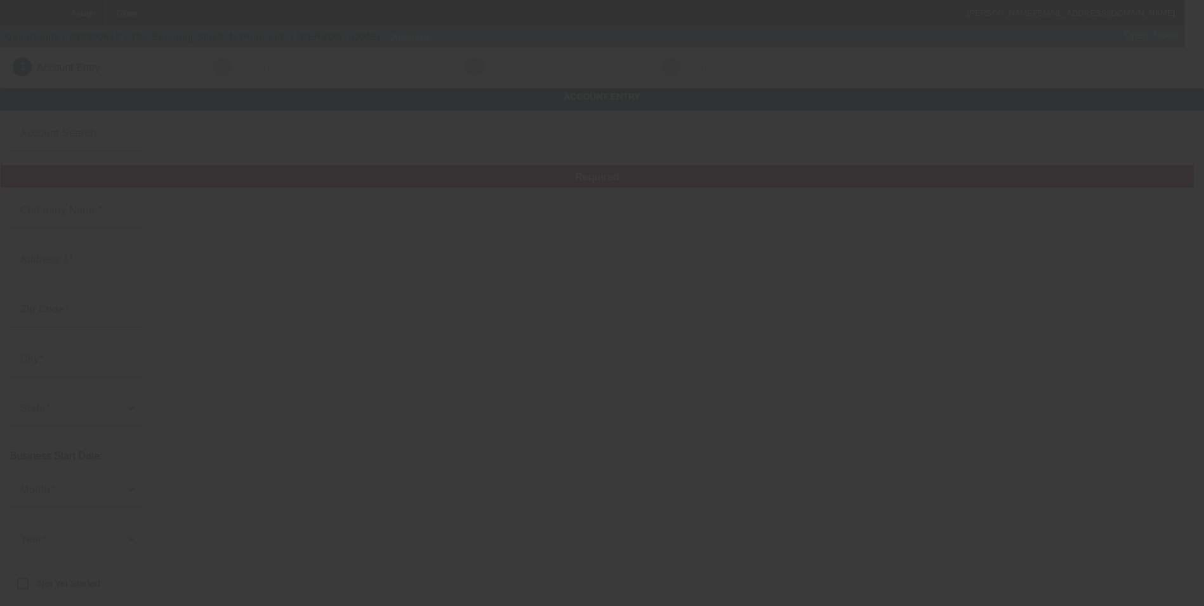
type input "[PERSON_NAME][EMAIL_ADDRESS][DOMAIN_NAME]"
type input "Linn"
type input "[US_EMPLOYER_IDENTIFICATION_NUMBER]"
type input "[URL][DOMAIN_NAME]"
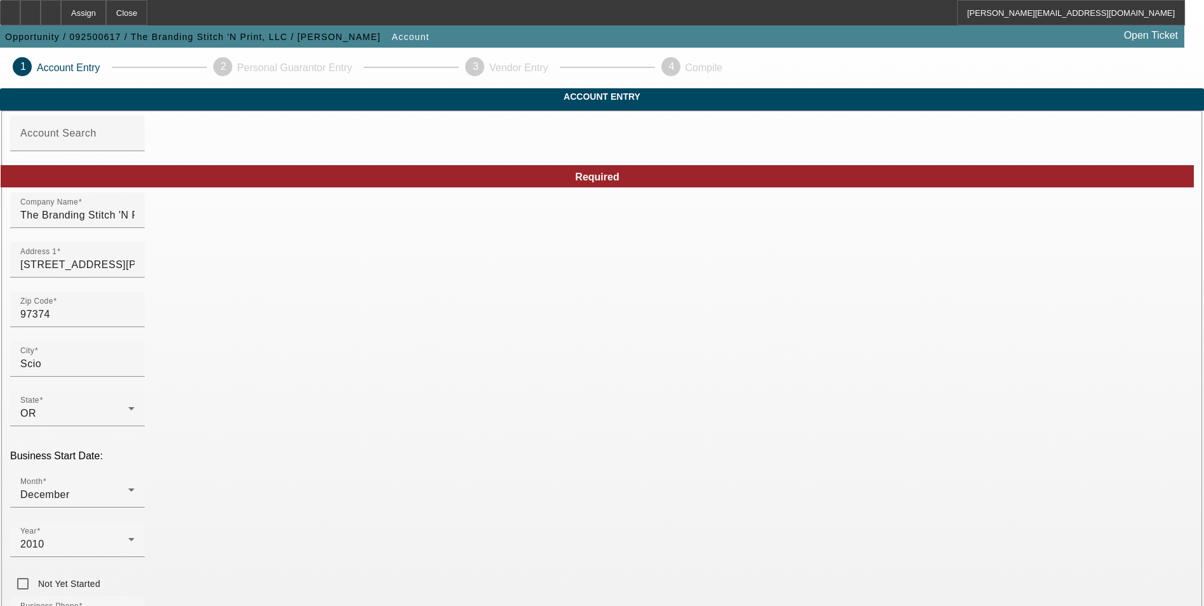
type input "[DATE]"
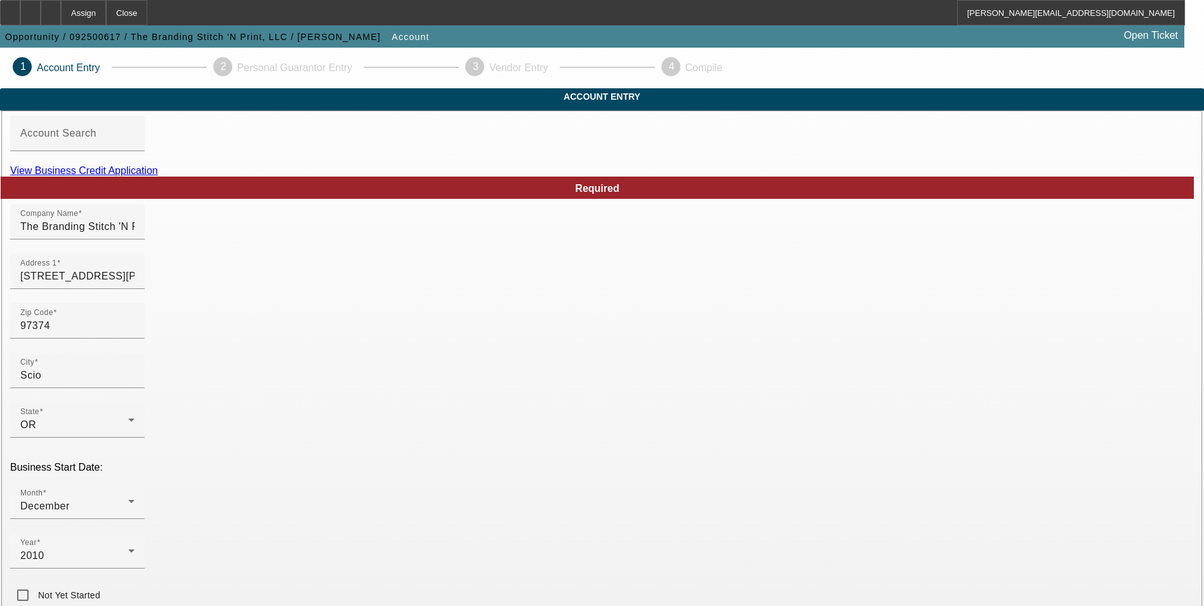
click at [158, 176] on link "View Business Credit Application" at bounding box center [84, 170] width 148 height 11
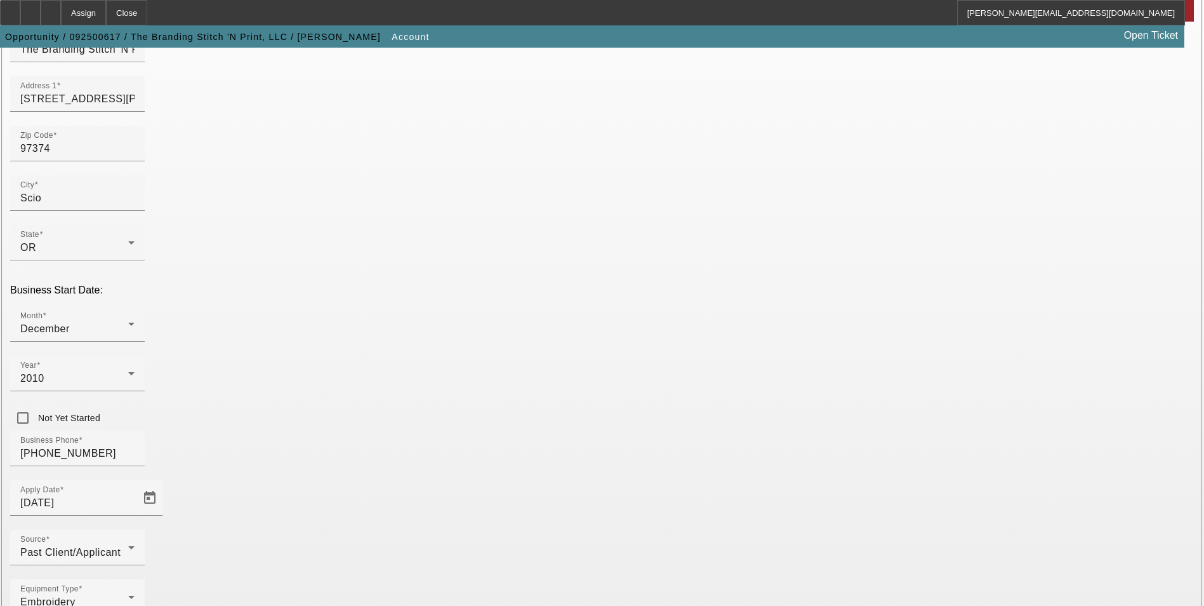
scroll to position [207, 0]
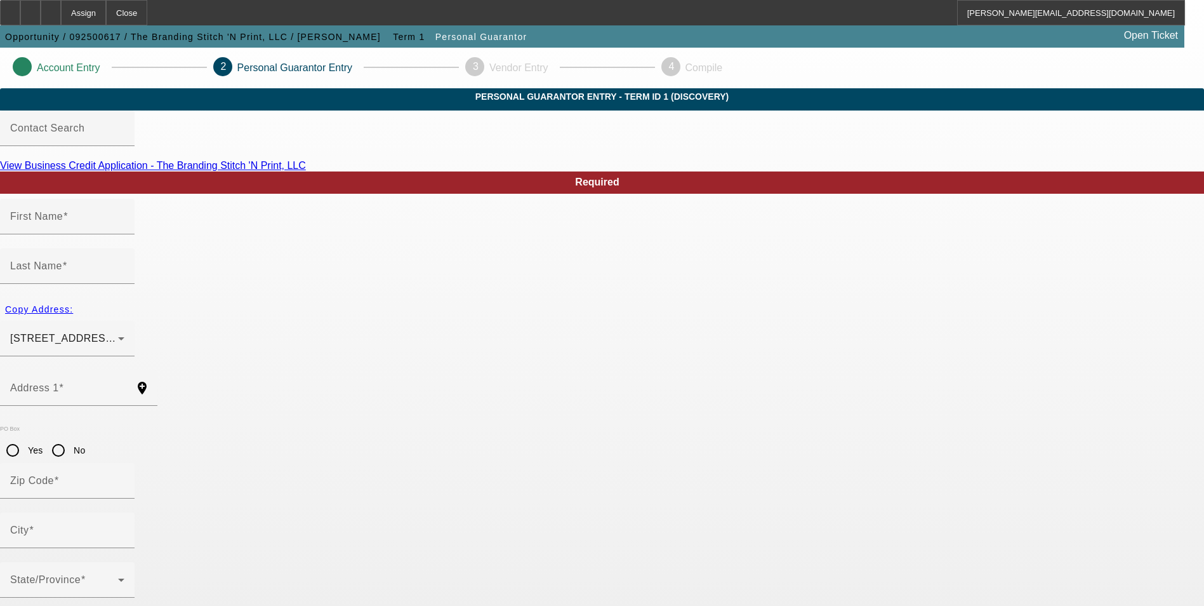
type input "Marcie"
type input "Amero"
type input "40436 Hess Road"
radio input "true"
type input "97374"
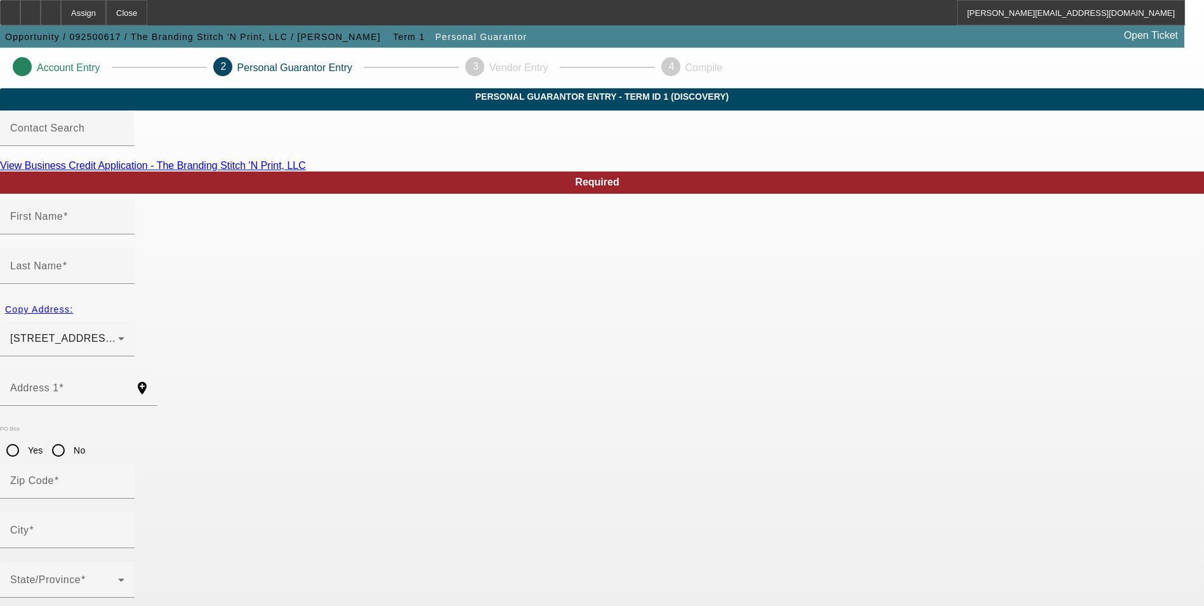
type input "Scio"
type input "(503) 394-2462"
type input "50"
type input "541-90-5415"
type input "marcie@thebrandingstitch.com"
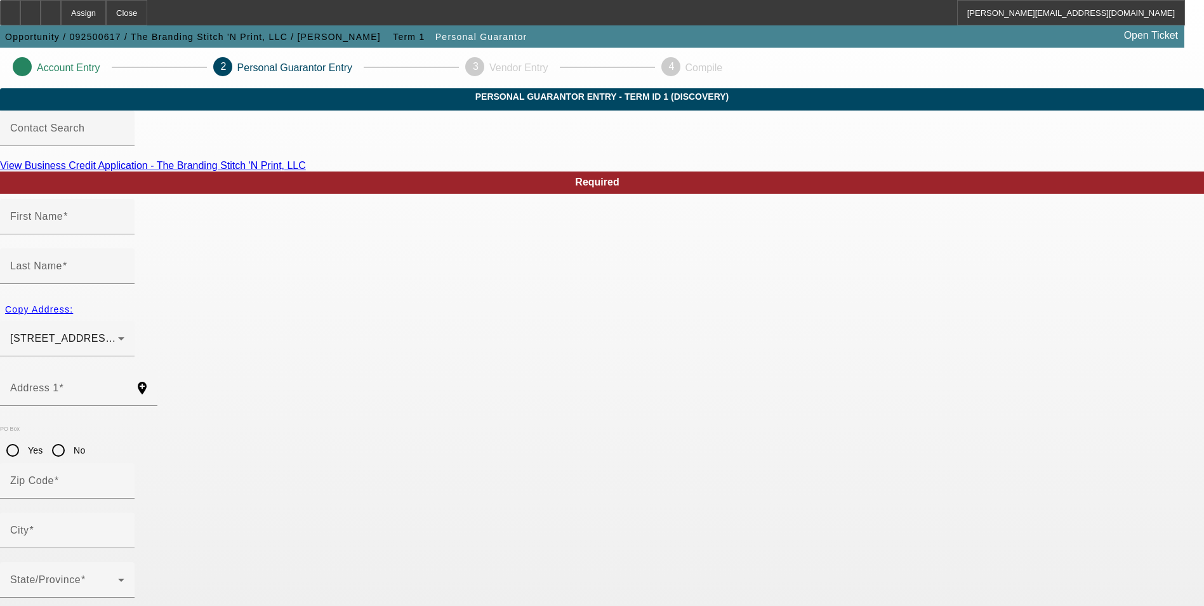
type input "(503) 394-2158"
type input "(503) 871-8405"
click at [124, 385] on input "40436 Hess Road" at bounding box center [67, 392] width 114 height 15
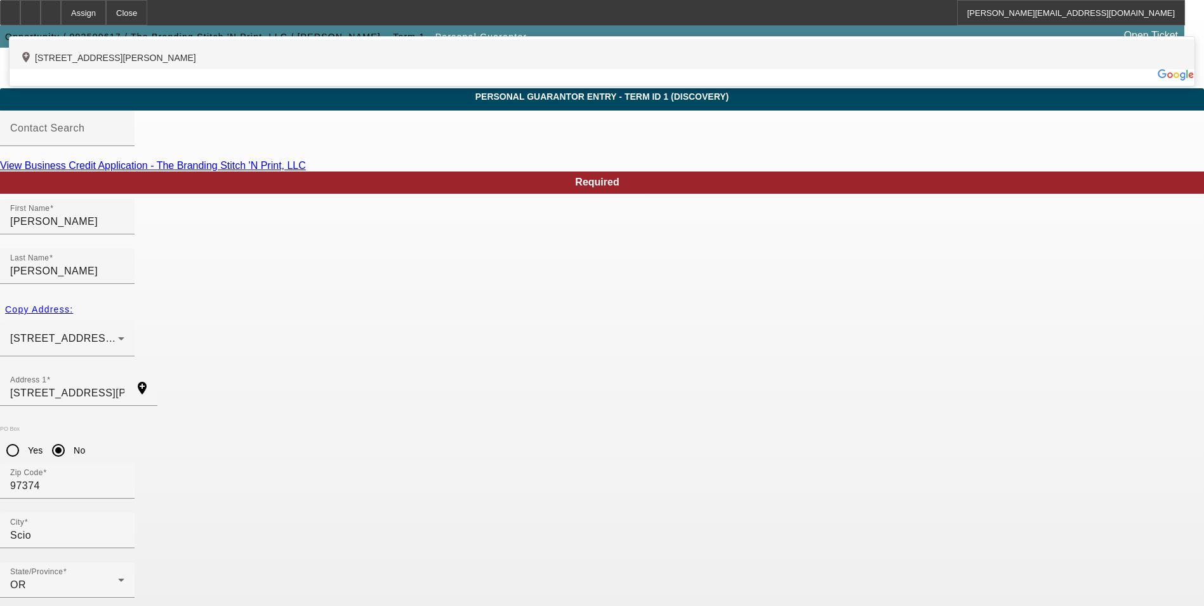
click at [358, 69] on div "add_location 40436 Hess Road, Scio, OR 97374, US" at bounding box center [602, 54] width 1185 height 30
type input "40436 Hess Road"
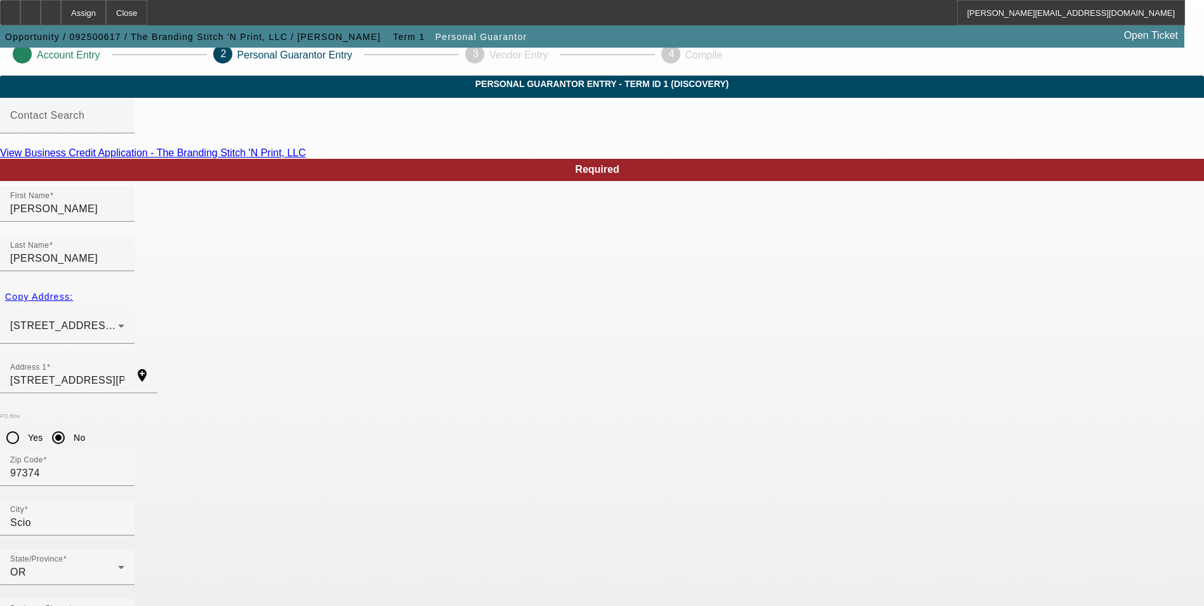
scroll to position [15, 0]
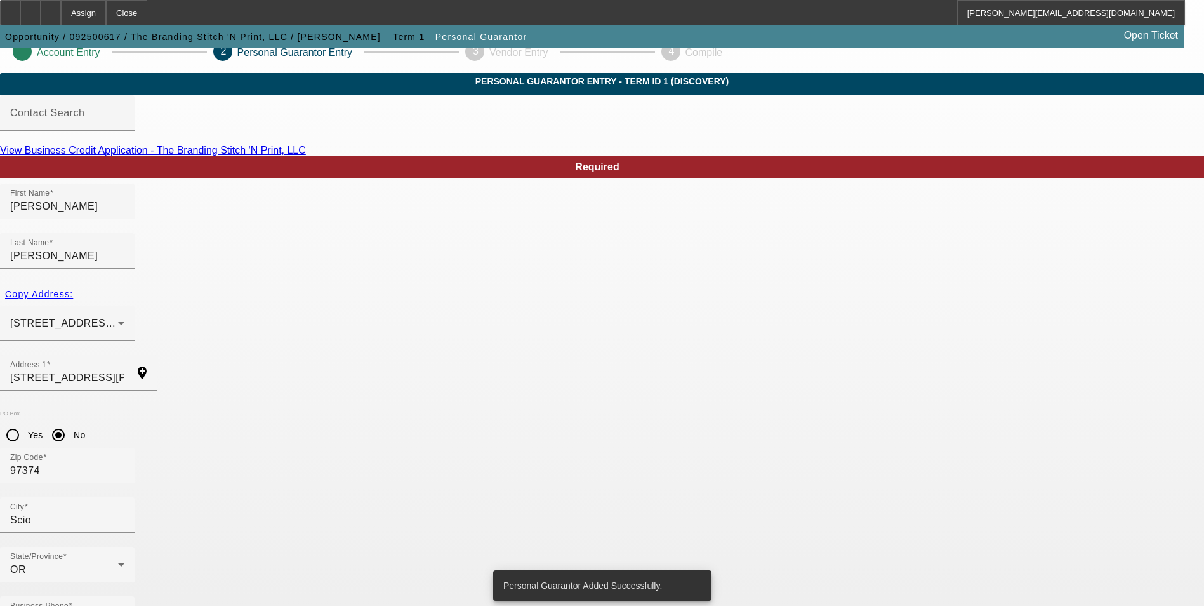
scroll to position [0, 0]
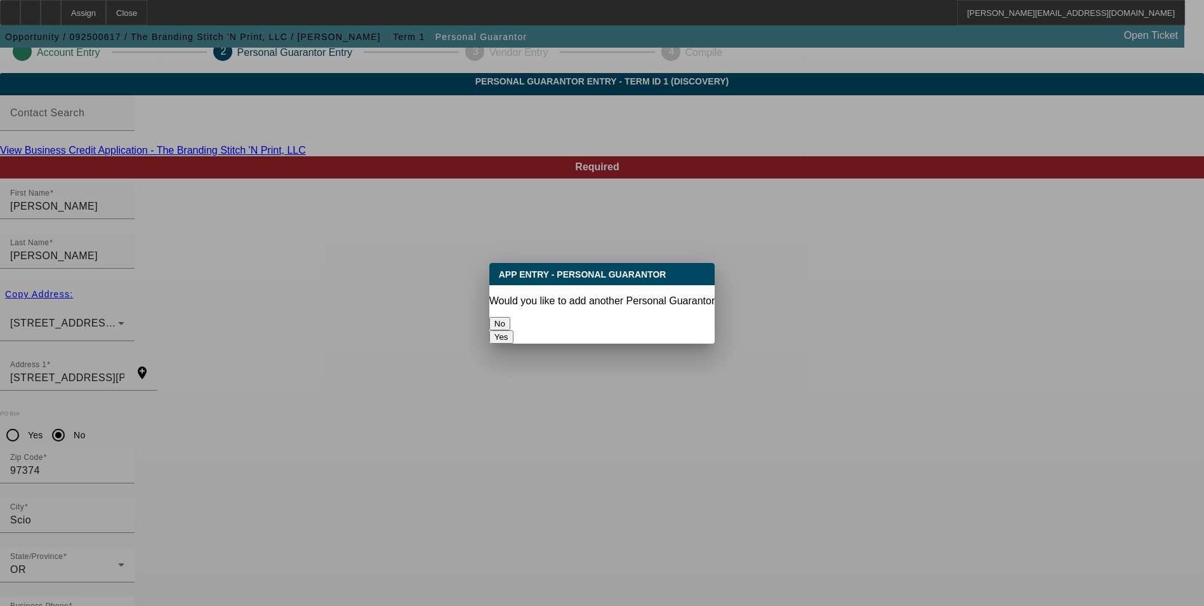
click at [510, 319] on button "No" at bounding box center [499, 323] width 21 height 13
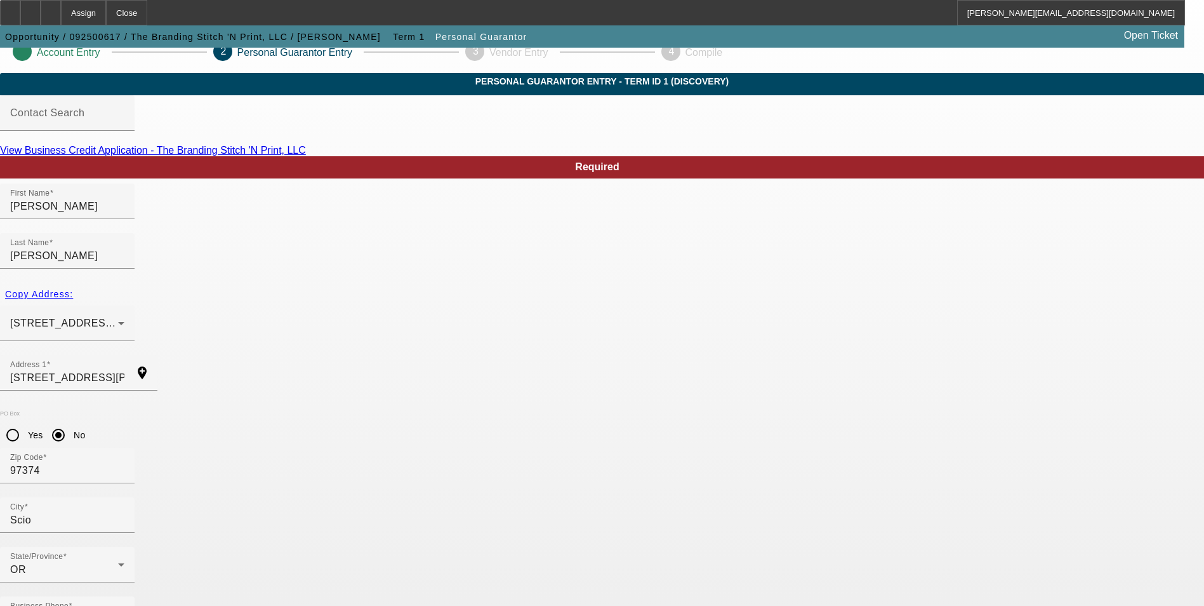
scroll to position [15, 0]
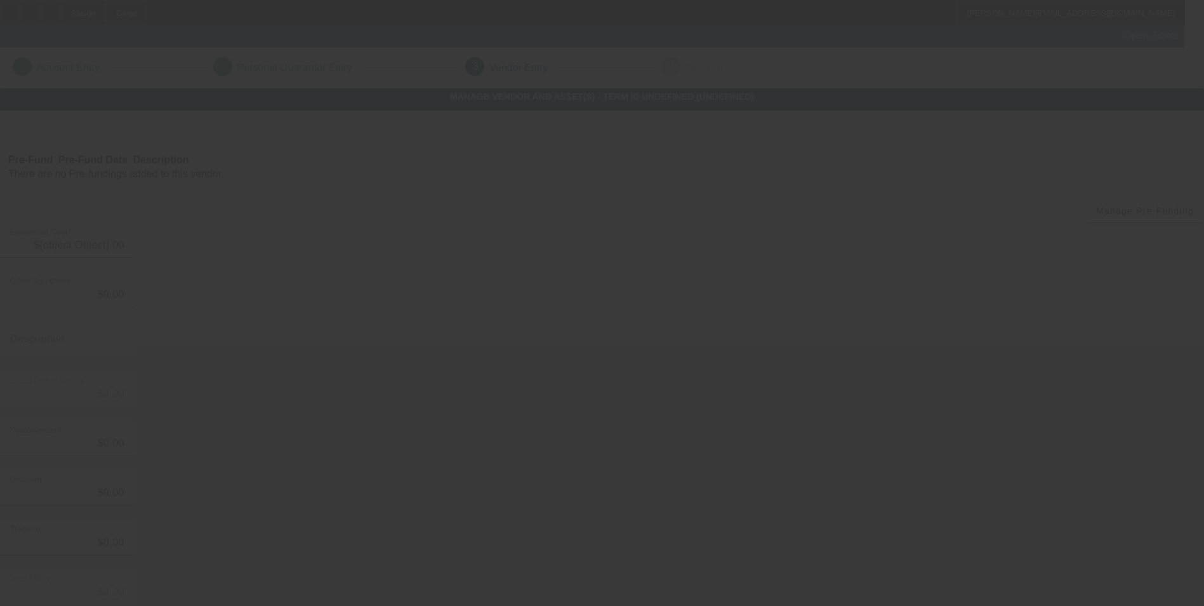
type input "$67,000.00"
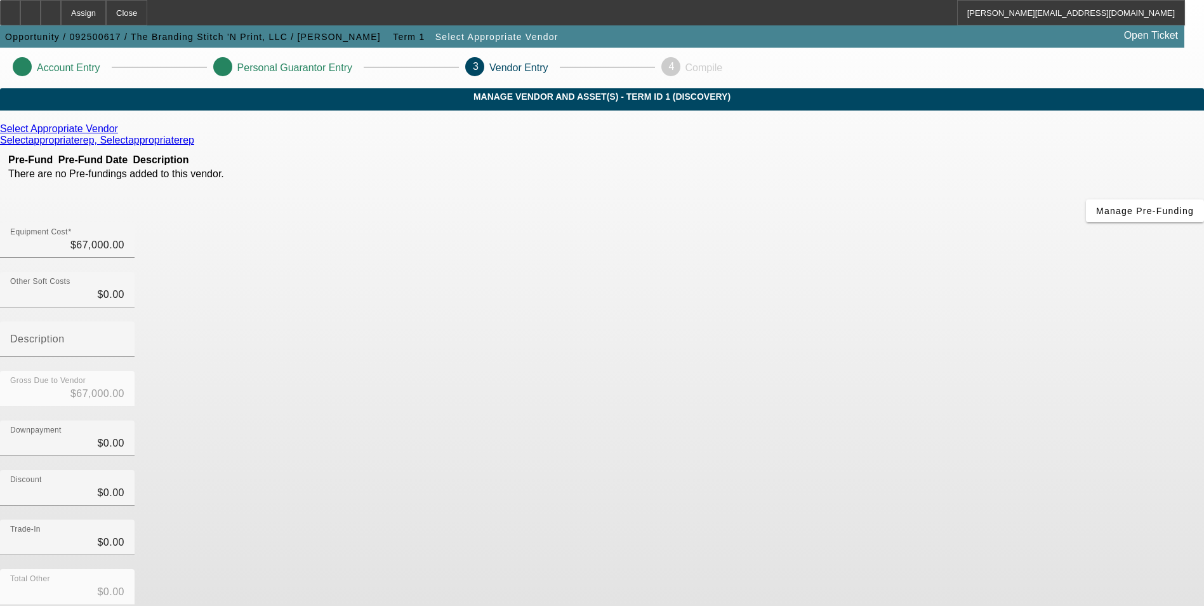
click at [121, 134] on icon at bounding box center [121, 128] width 0 height 11
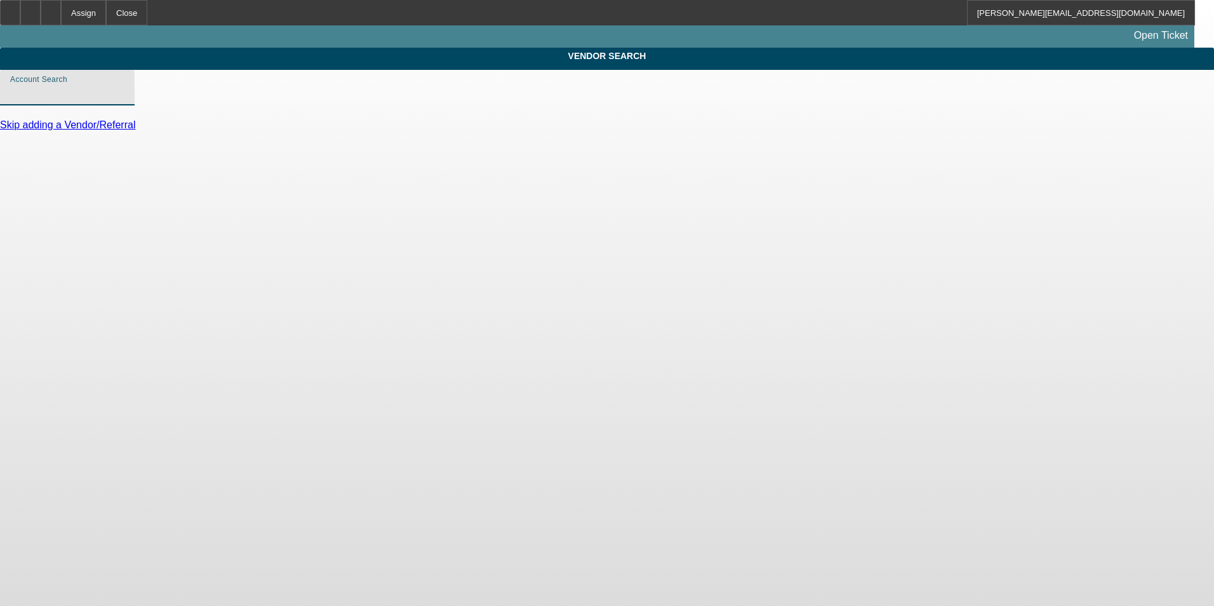
click at [124, 99] on input "Account Search" at bounding box center [67, 92] width 114 height 15
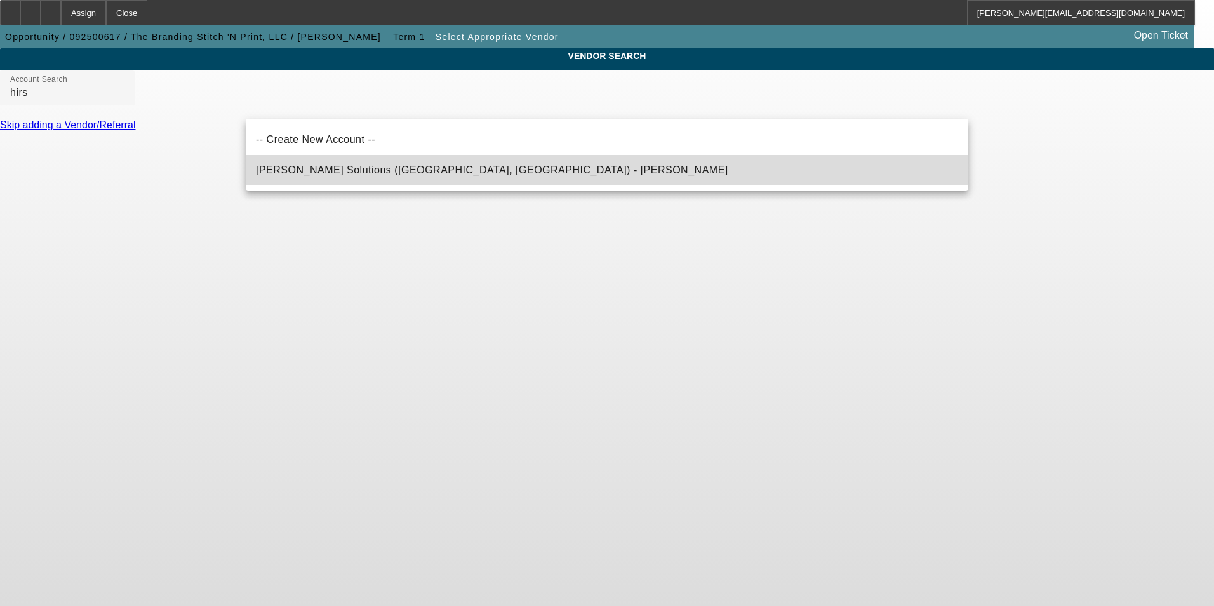
click at [357, 170] on span "Hirsch Solutions (Huntersville, NC) - Janowski, Kristof" at bounding box center [492, 169] width 472 height 11
type input "Hirsch Solutions (Huntersville, NC) - Janowski, Kristof"
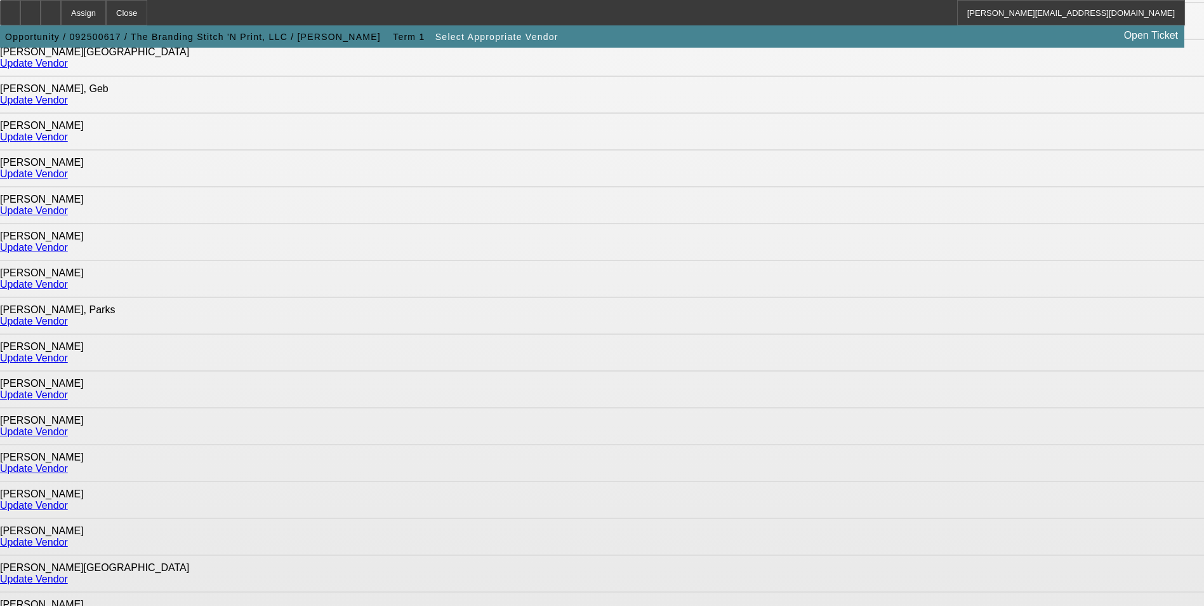
scroll to position [571, 0]
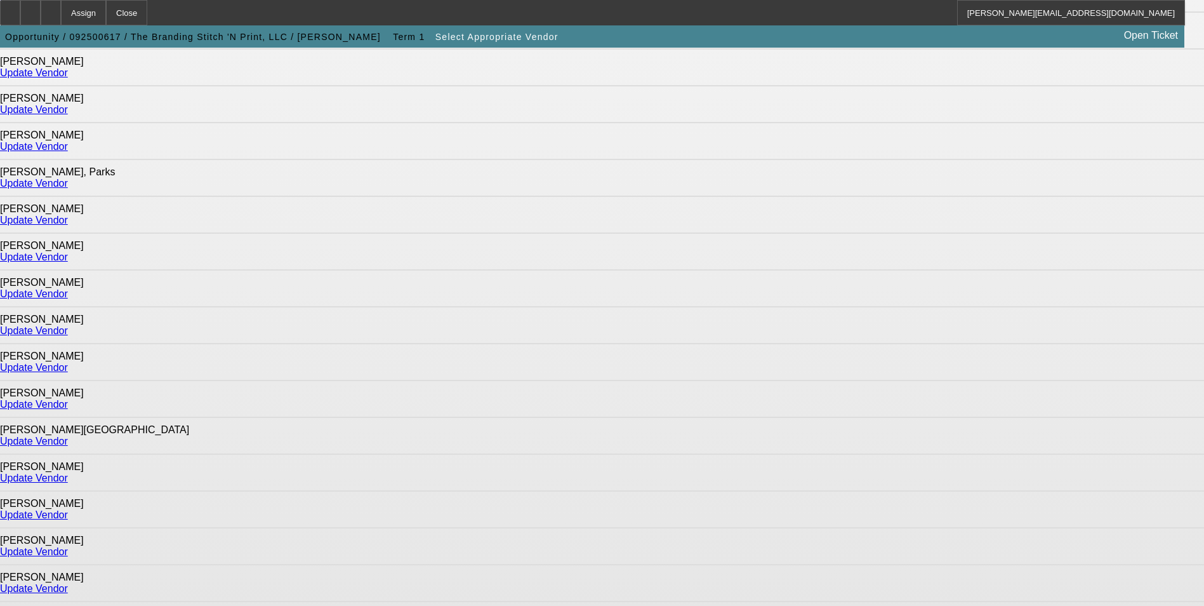
click at [68, 436] on link "Update Vendor" at bounding box center [34, 441] width 68 height 11
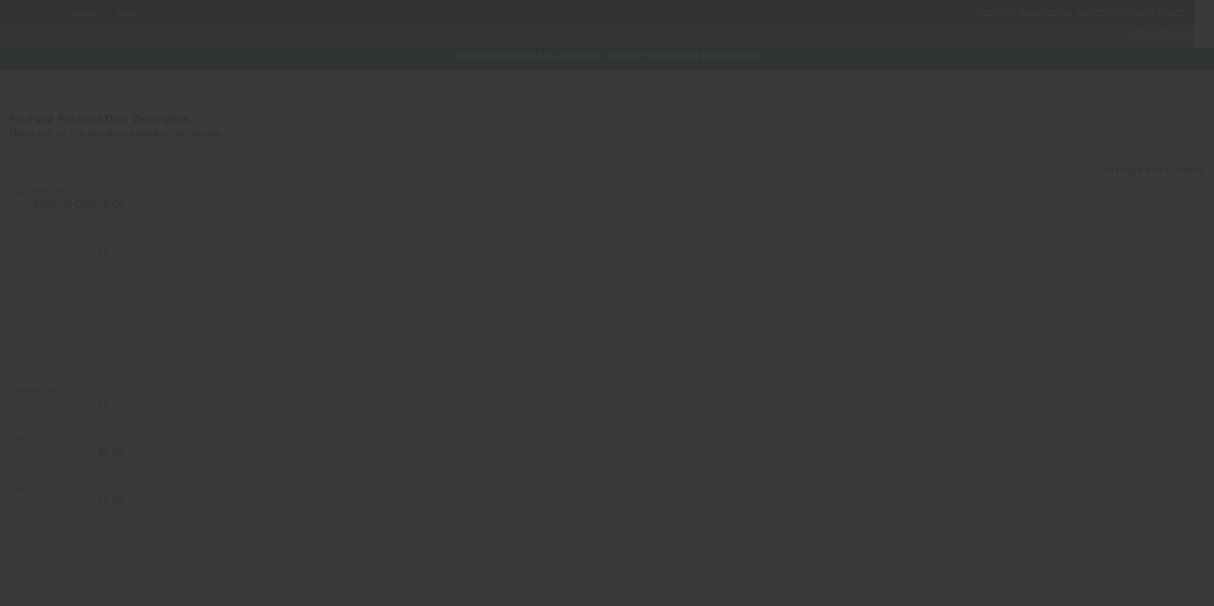
type input "$67,000.00"
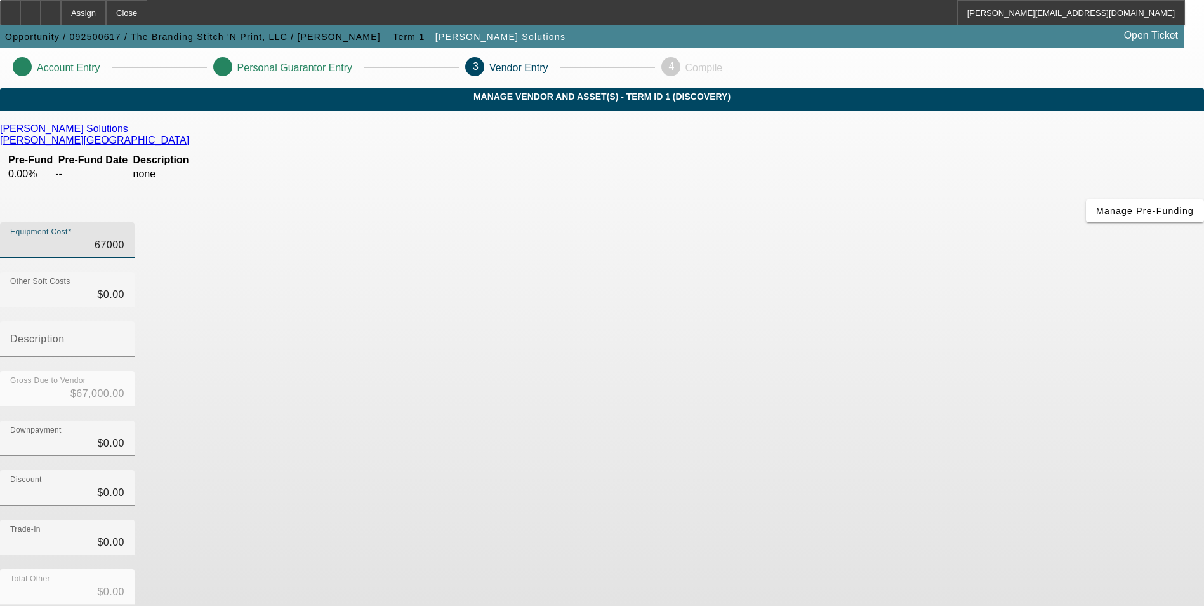
drag, startPoint x: 722, startPoint y: 159, endPoint x: 1088, endPoint y: 140, distance: 366.8
click at [1088, 140] on app-vendor-asset-manage "Account Entry Personal Guarantor Entry 3 Vendor Entry 4 Compile MANAGE VENDOR A…" at bounding box center [602, 402] width 1204 height 709
type input "6"
type input "$6.00"
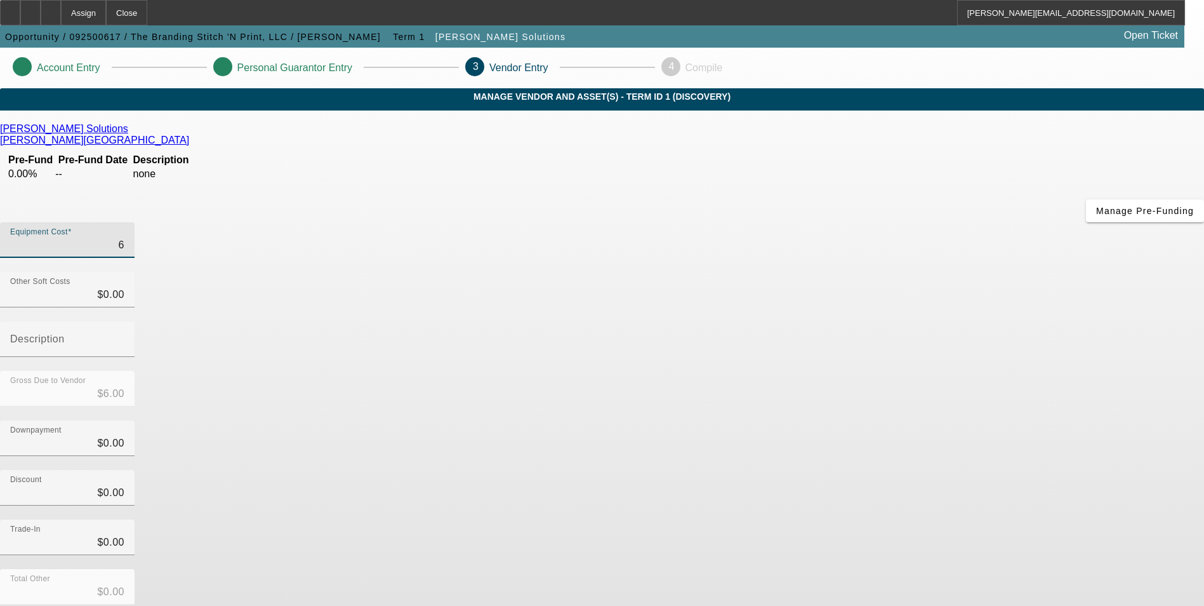
type input "66"
type input "$66.00"
type input "669"
type input "$669.00"
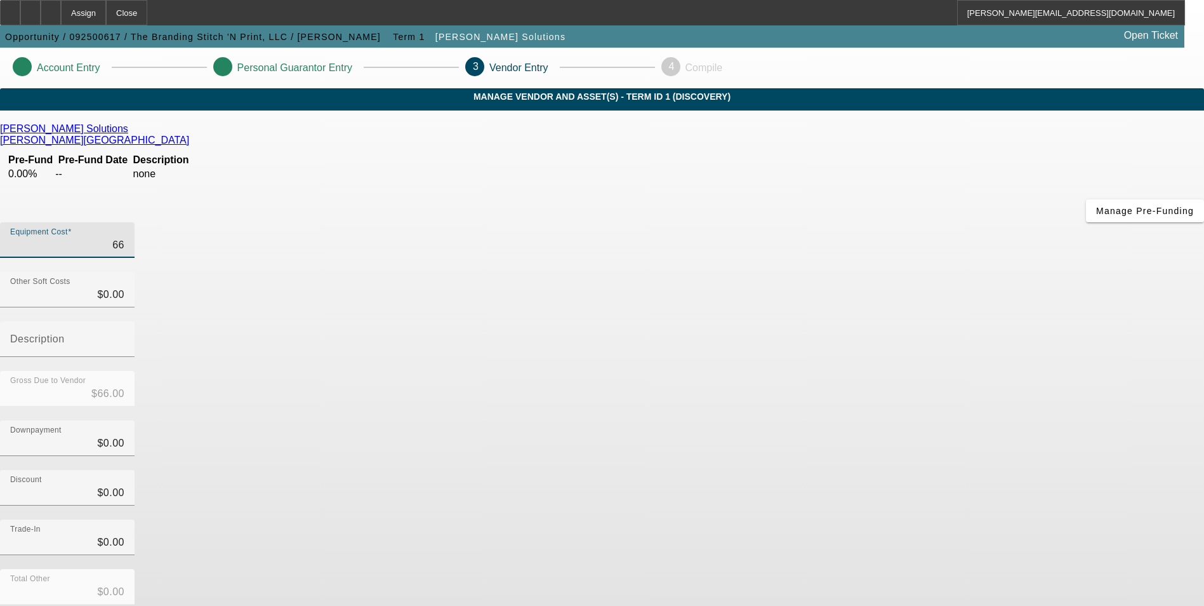
type input "$669.00"
type input "6693"
type input "$6,693.00"
type input "66937"
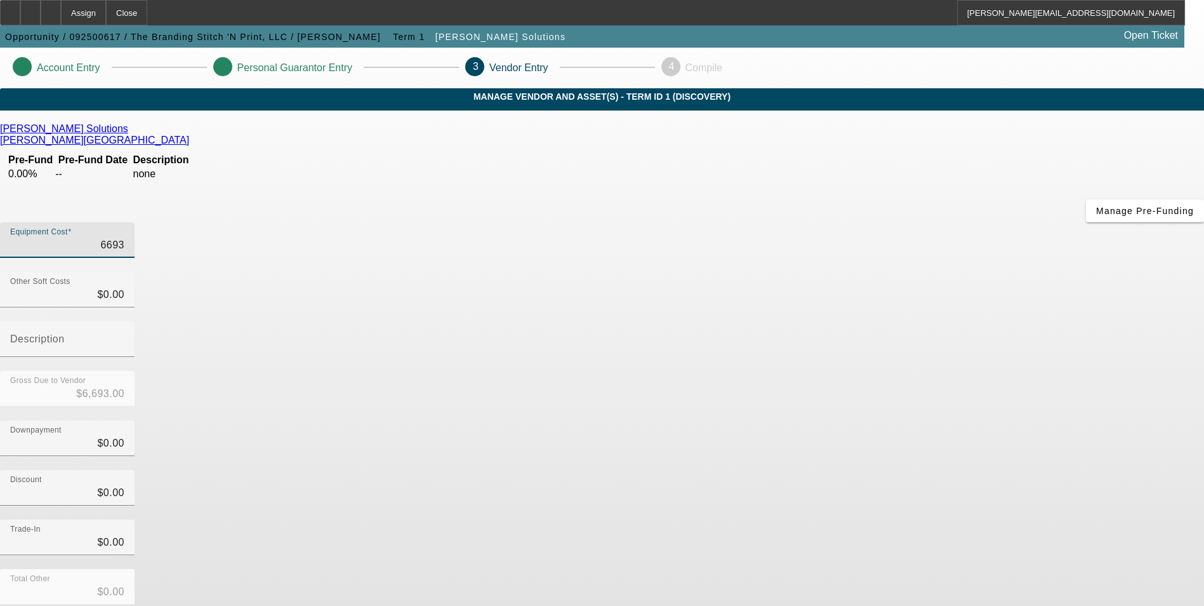
type input "$66,937.00"
type input "66937.7"
type input "$66,937.70"
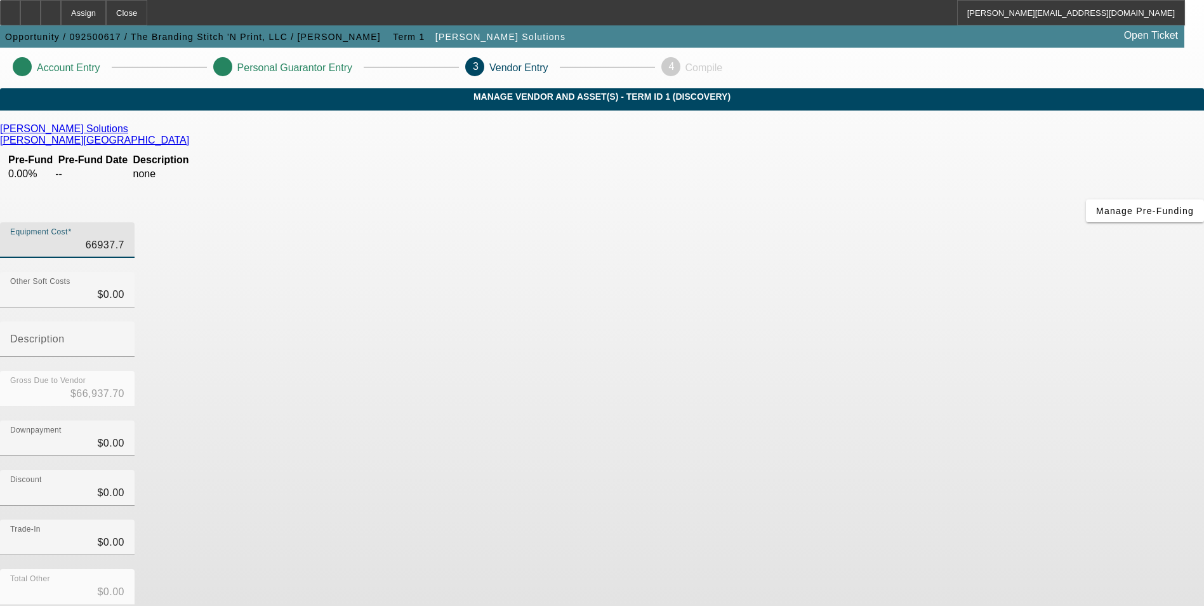
type input "66937.75"
type input "$66,937.75"
click at [911, 420] on div "Downpayment $0.00" at bounding box center [602, 445] width 1204 height 50
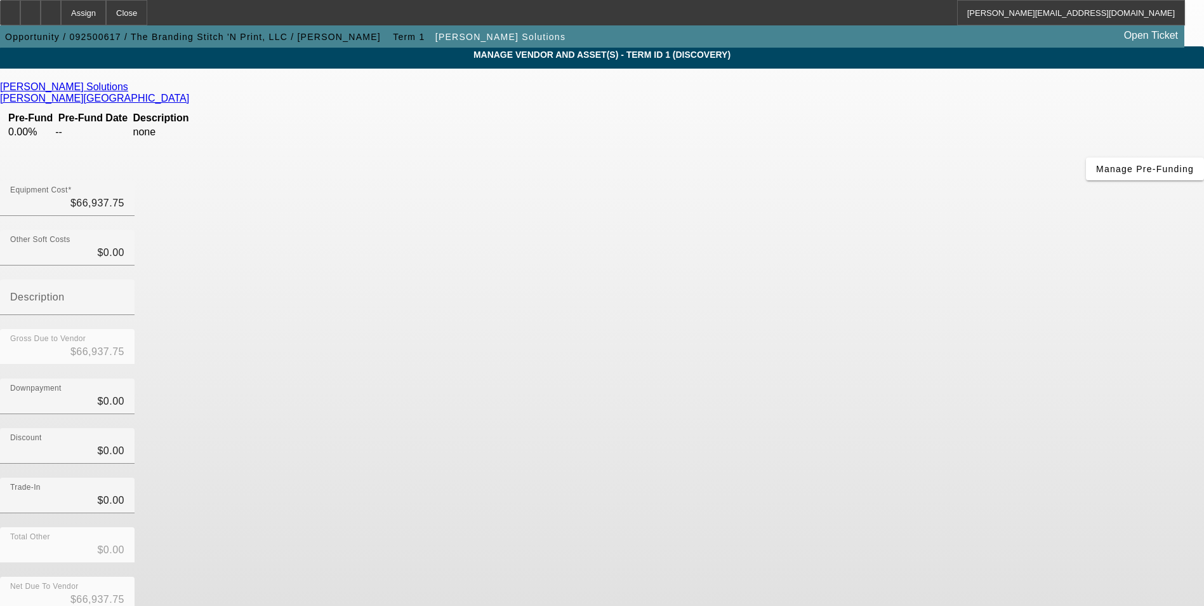
scroll to position [43, 0]
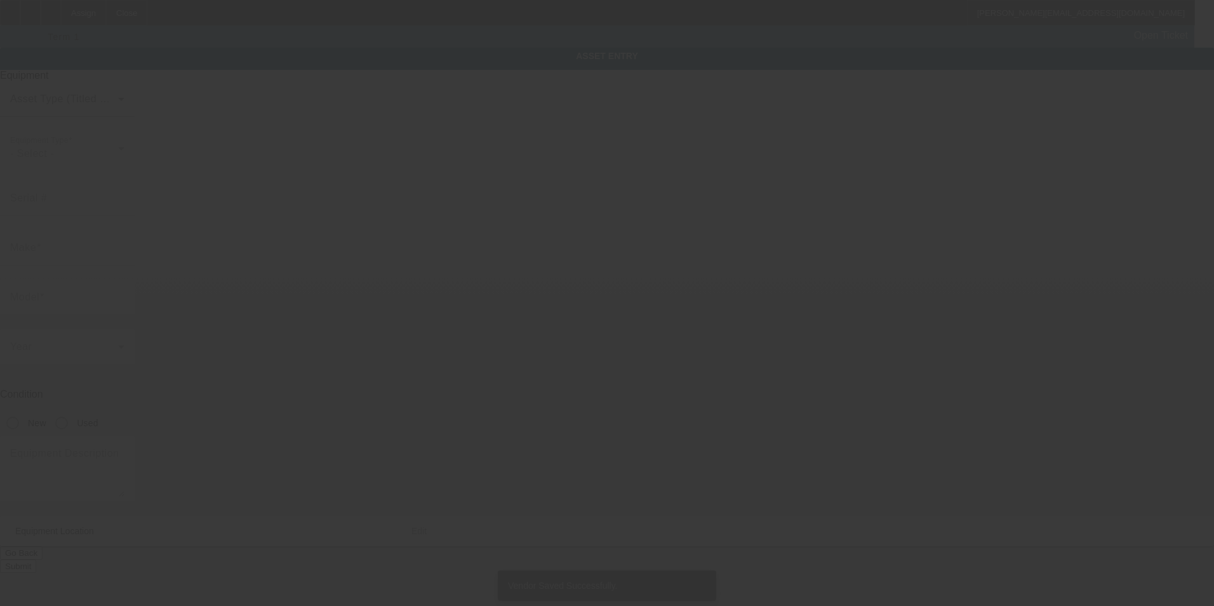
type textarea "Mimaki UCJV330-130 and STS XPD-924 with Shaker"
type input "40436 Hess Road"
type input "Scio"
type input "97374"
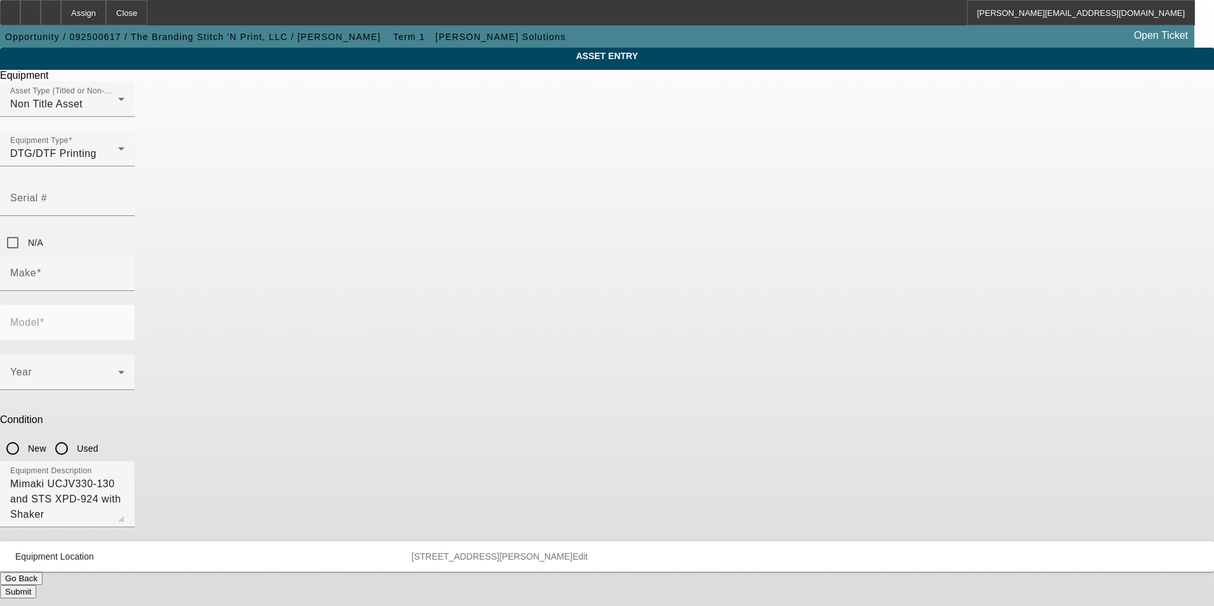
drag, startPoint x: 479, startPoint y: 233, endPoint x: 1168, endPoint y: 170, distance: 691.8
click at [124, 255] on div "Make" at bounding box center [67, 273] width 114 height 36
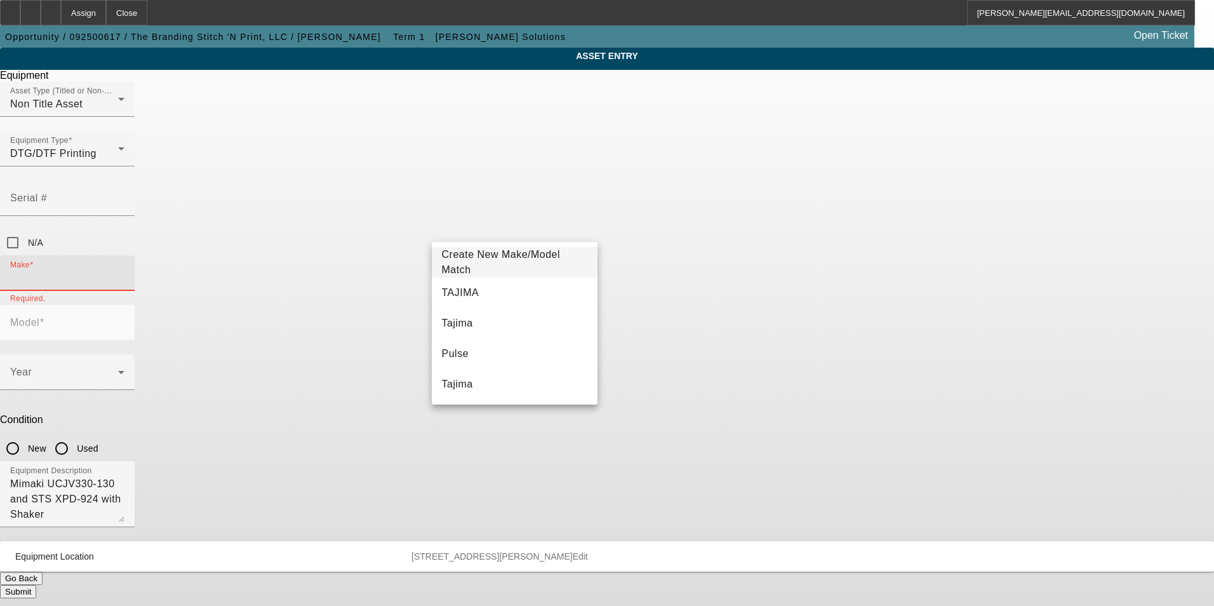
click at [124, 270] on input "Make" at bounding box center [67, 277] width 114 height 15
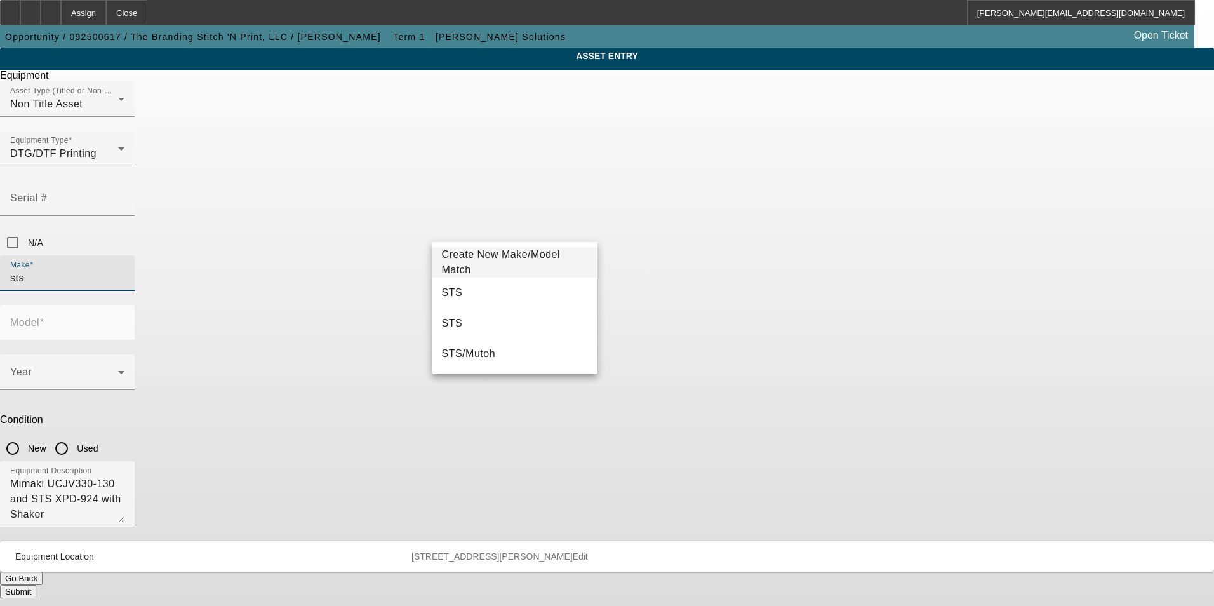
drag, startPoint x: 497, startPoint y: 293, endPoint x: 710, endPoint y: 211, distance: 228.5
click at [510, 287] on mat-option "STS" at bounding box center [515, 292] width 166 height 30
type input "STS"
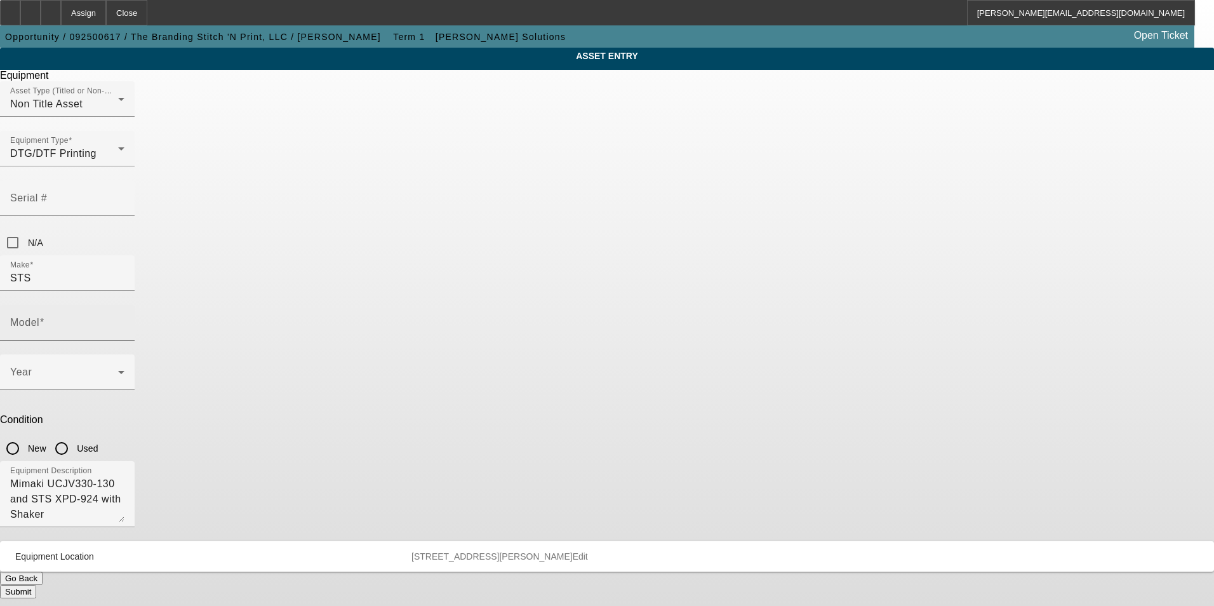
click at [124, 305] on div "Model" at bounding box center [67, 323] width 114 height 36
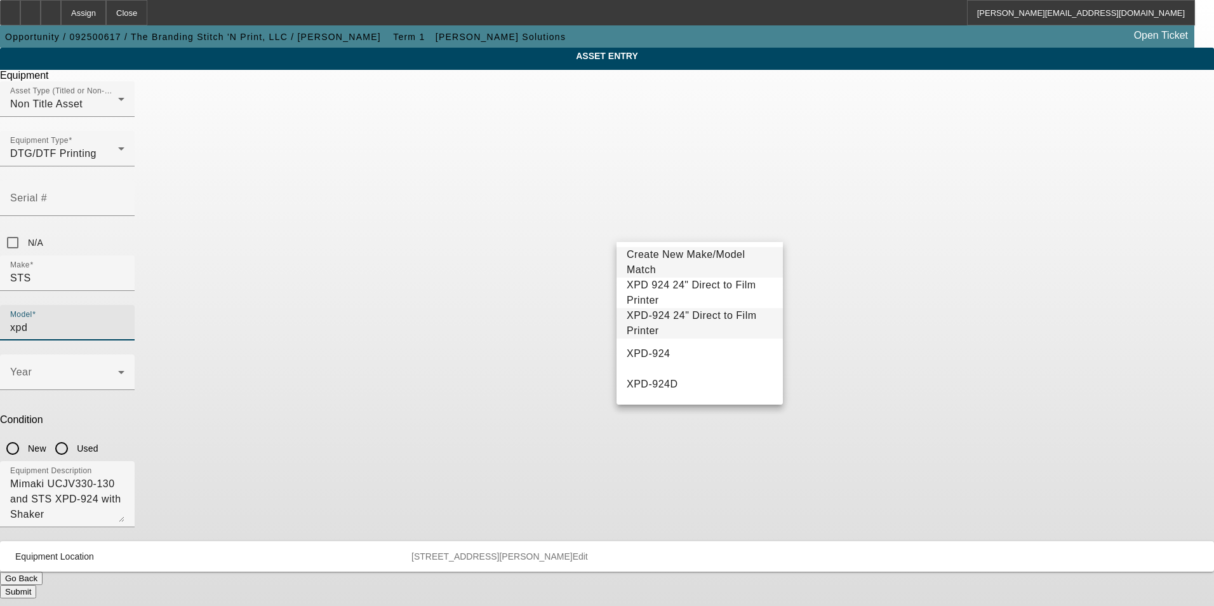
click at [715, 328] on span "XPD-924 24" Direct to Film Printer" at bounding box center [692, 323] width 130 height 26
type input "XPD-924 24" Direct to Film Printer"
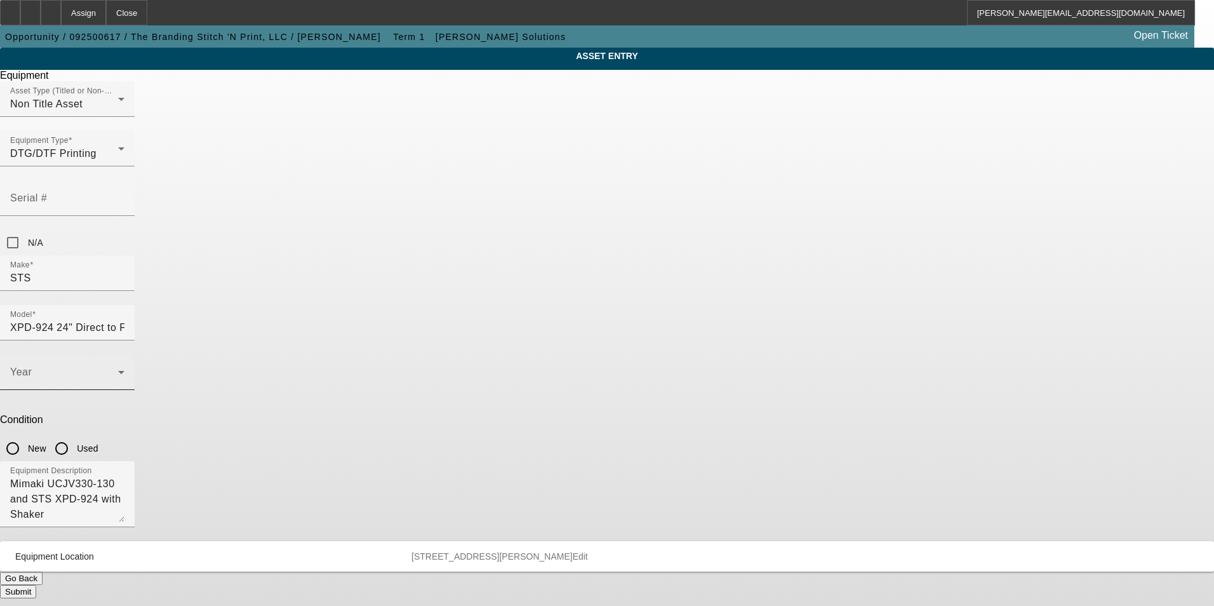
click at [124, 354] on div "Year" at bounding box center [67, 372] width 114 height 36
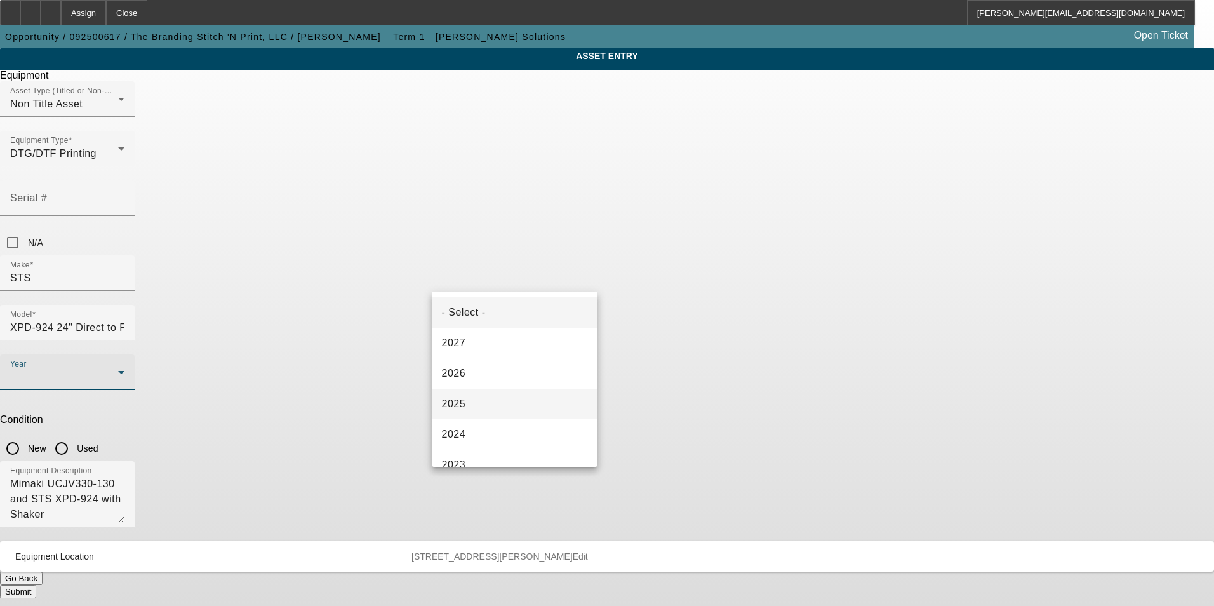
drag, startPoint x: 505, startPoint y: 396, endPoint x: 617, endPoint y: 345, distance: 122.5
click at [509, 396] on mat-option "2025" at bounding box center [515, 404] width 166 height 30
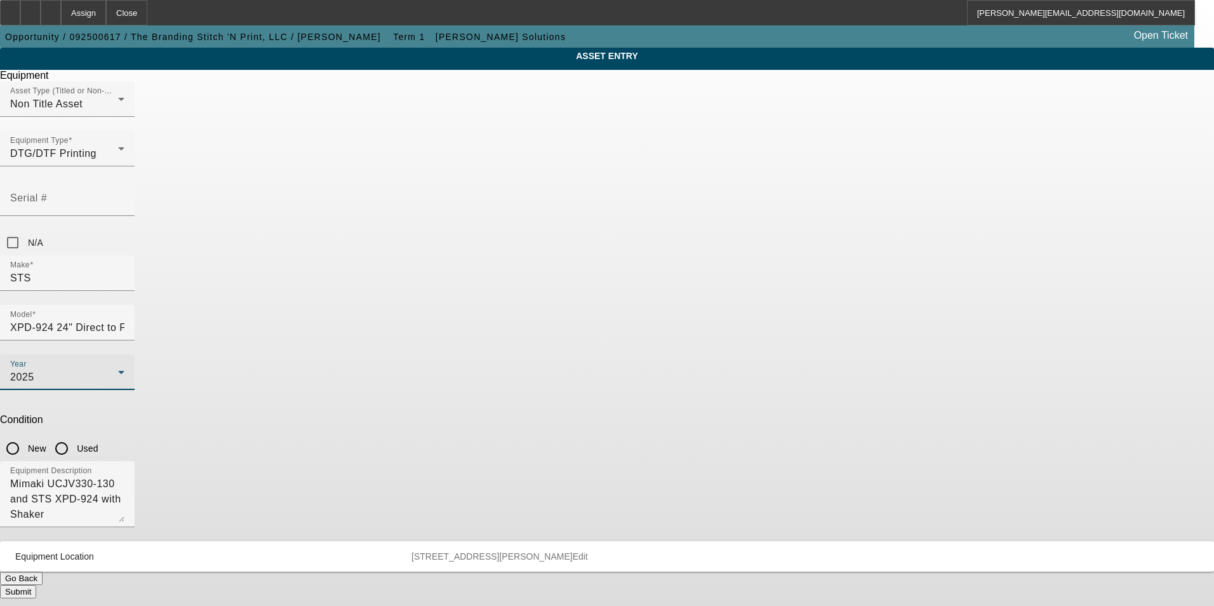
click at [25, 436] on input "New" at bounding box center [12, 448] width 25 height 25
radio input "true"
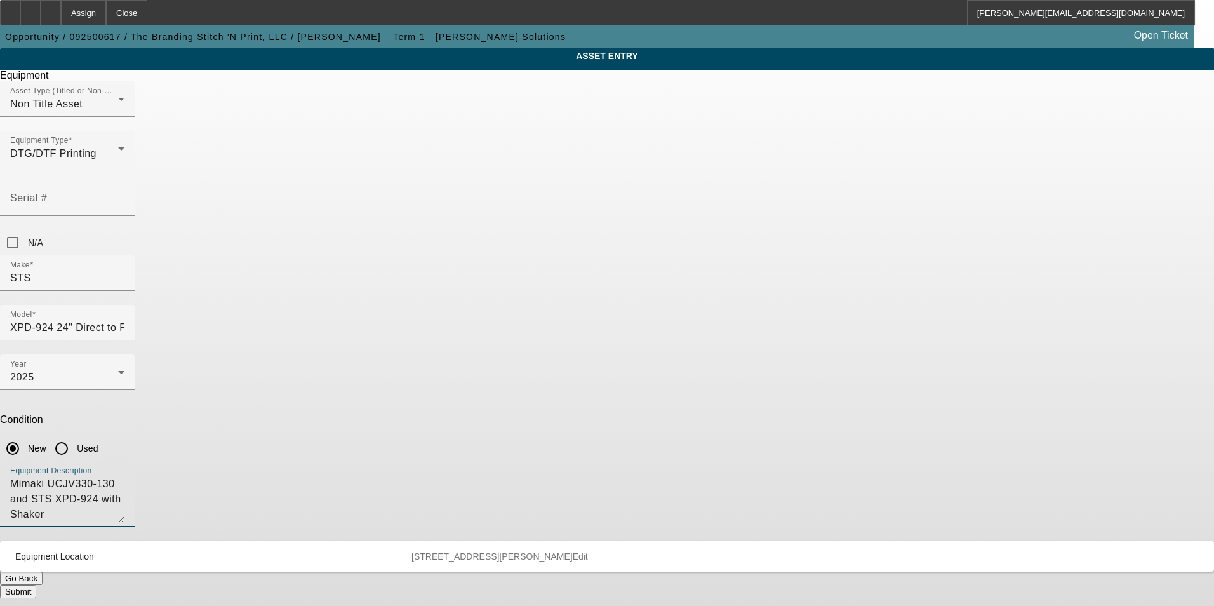
drag, startPoint x: 665, startPoint y: 336, endPoint x: 455, endPoint y: 338, distance: 209.5
click at [124, 476] on textarea "Mimaki UCJV330-130 and STS XPD-924 with Shaker" at bounding box center [67, 499] width 114 height 46
type textarea "M"
type textarea "new DTF printer"
click at [36, 585] on button "Submit" at bounding box center [18, 591] width 36 height 13
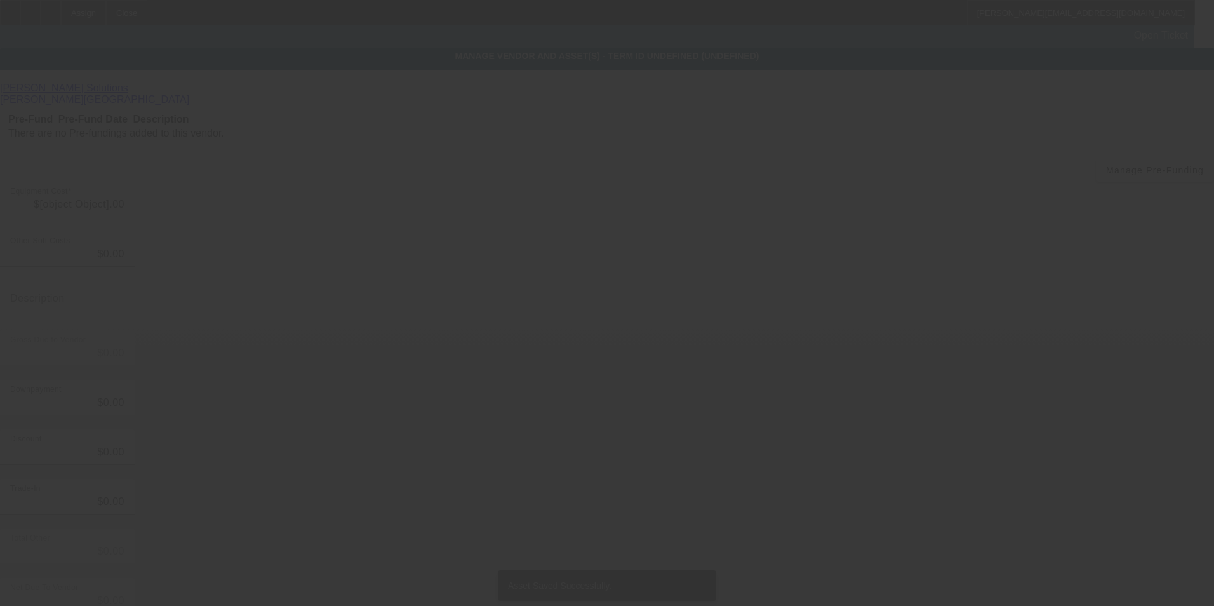
type input "$66,937.75"
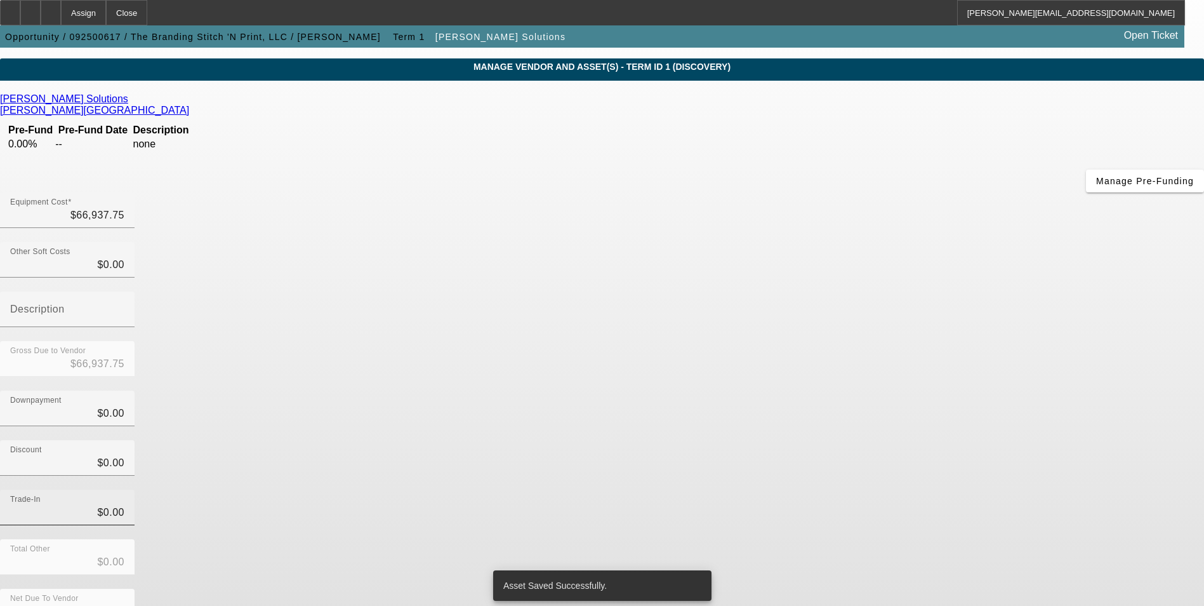
scroll to position [43, 0]
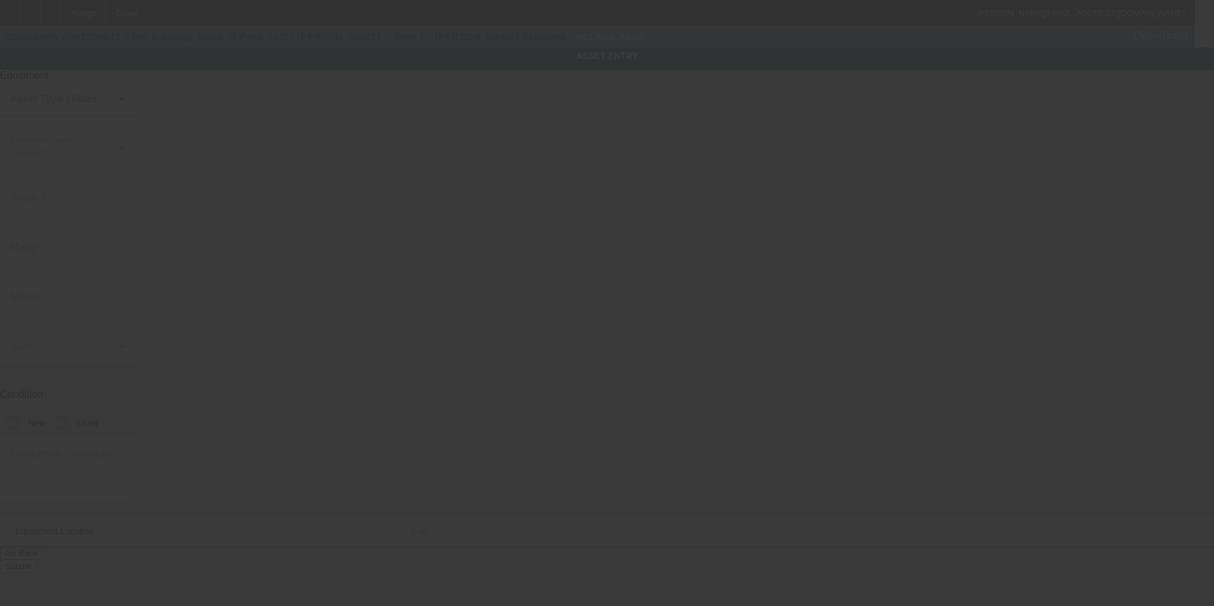
type input "40436 Hess Rd"
type input "Scio"
type input "97374"
type input "Linn"
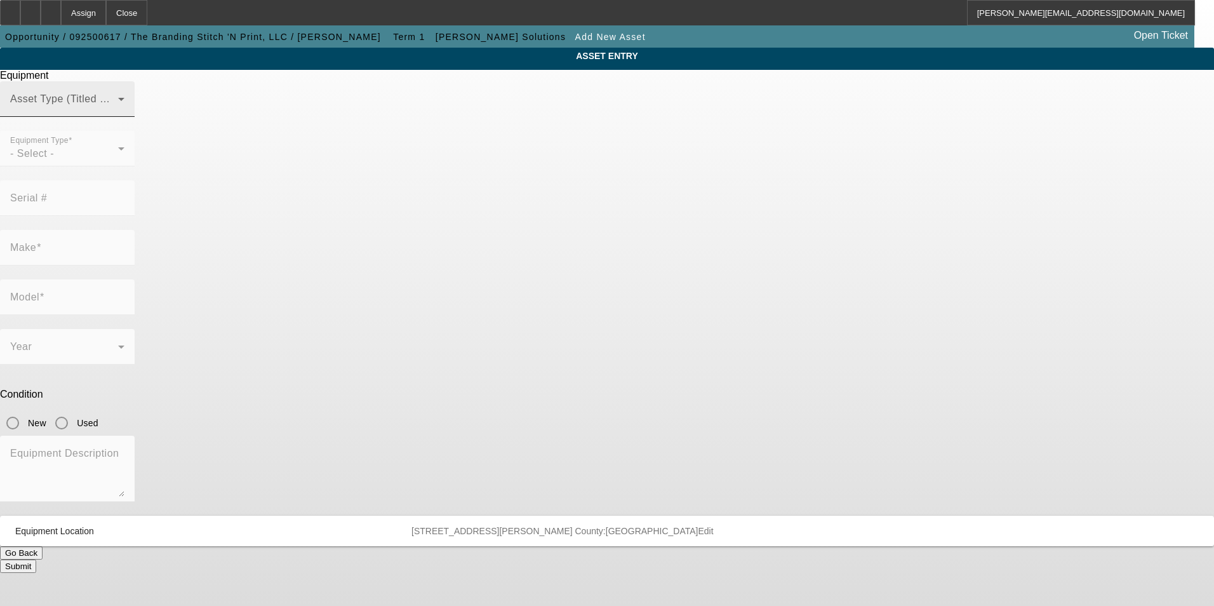
click at [124, 117] on div "Asset Type (Titled or Non-Titled)" at bounding box center [67, 99] width 114 height 36
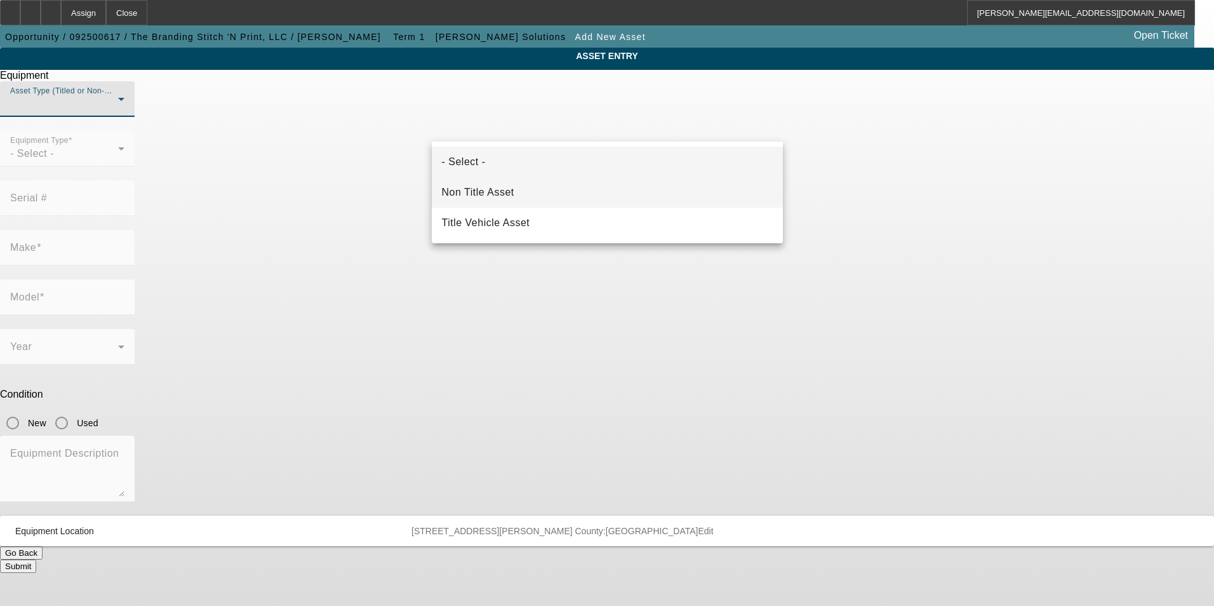
click at [549, 198] on mat-option "Non Title Asset" at bounding box center [607, 192] width 351 height 30
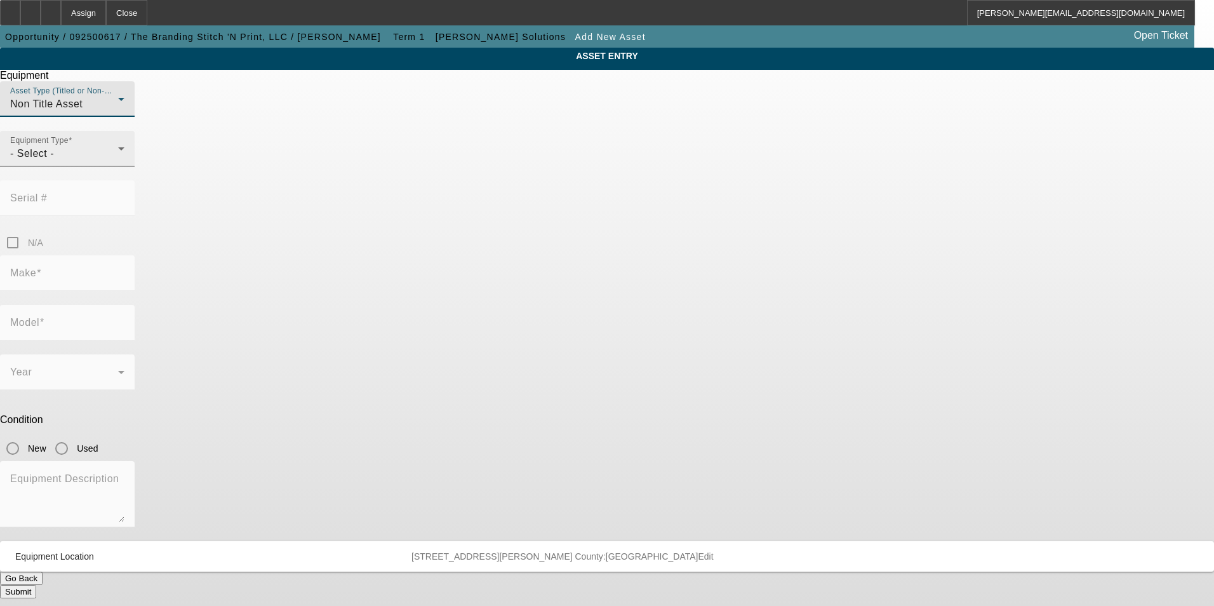
click at [118, 161] on div "- Select -" at bounding box center [64, 153] width 108 height 15
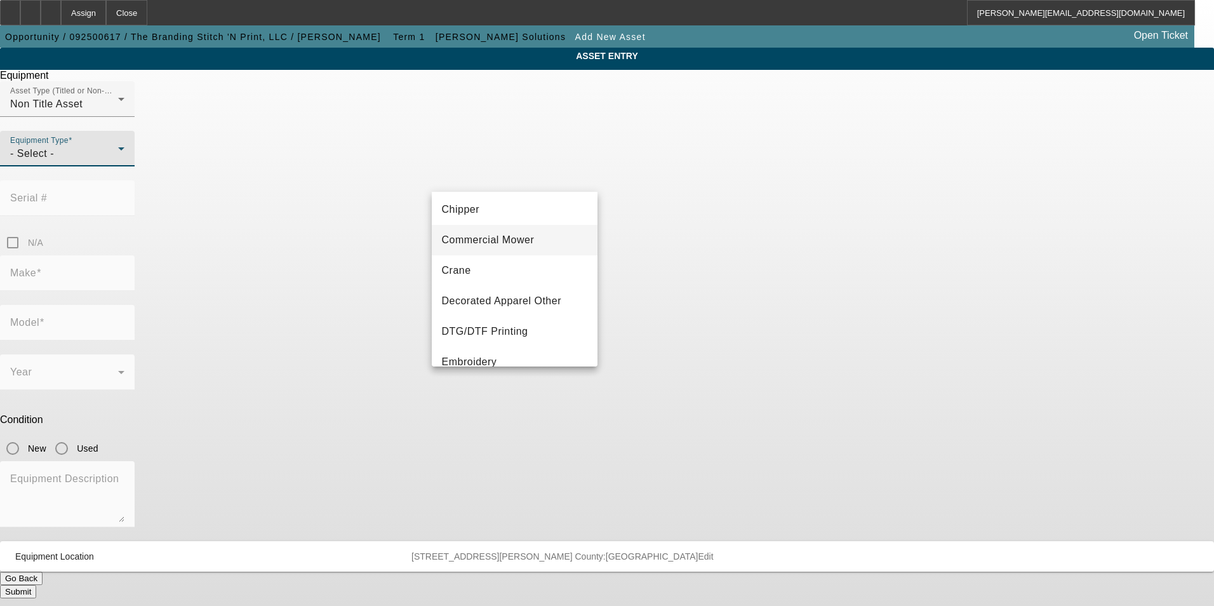
scroll to position [127, 0]
click at [524, 267] on span "DTG/DTF Printing" at bounding box center [485, 267] width 86 height 15
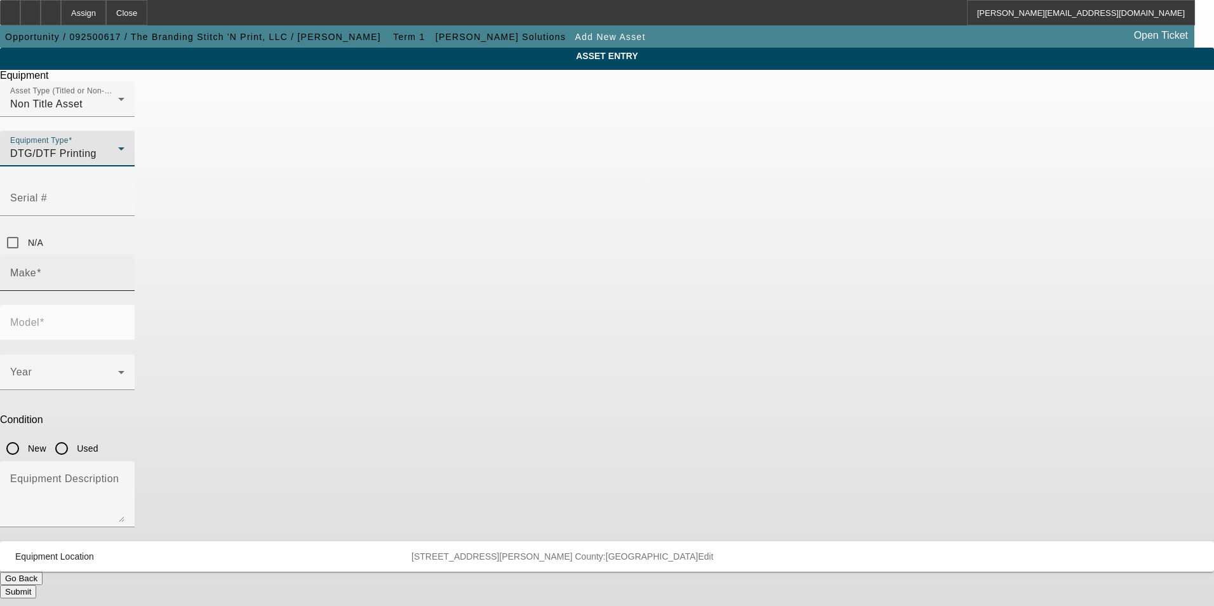
click at [124, 270] on input "Make" at bounding box center [67, 277] width 114 height 15
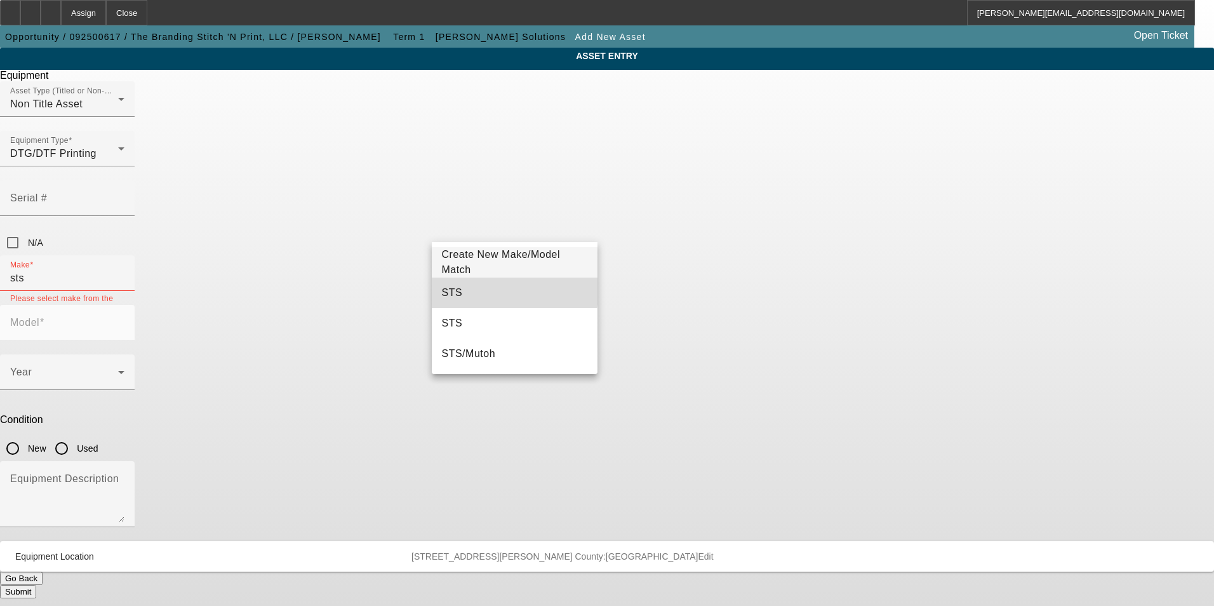
click at [463, 286] on mat-option "STS" at bounding box center [515, 292] width 166 height 30
type input "STS"
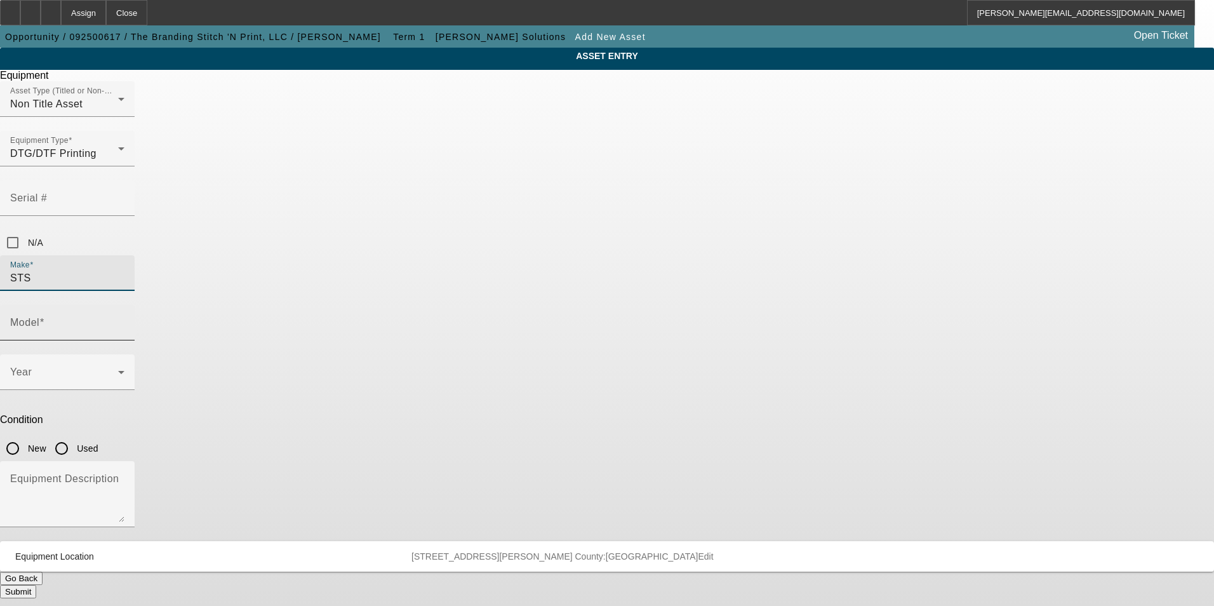
click at [124, 320] on input "Model" at bounding box center [67, 327] width 114 height 15
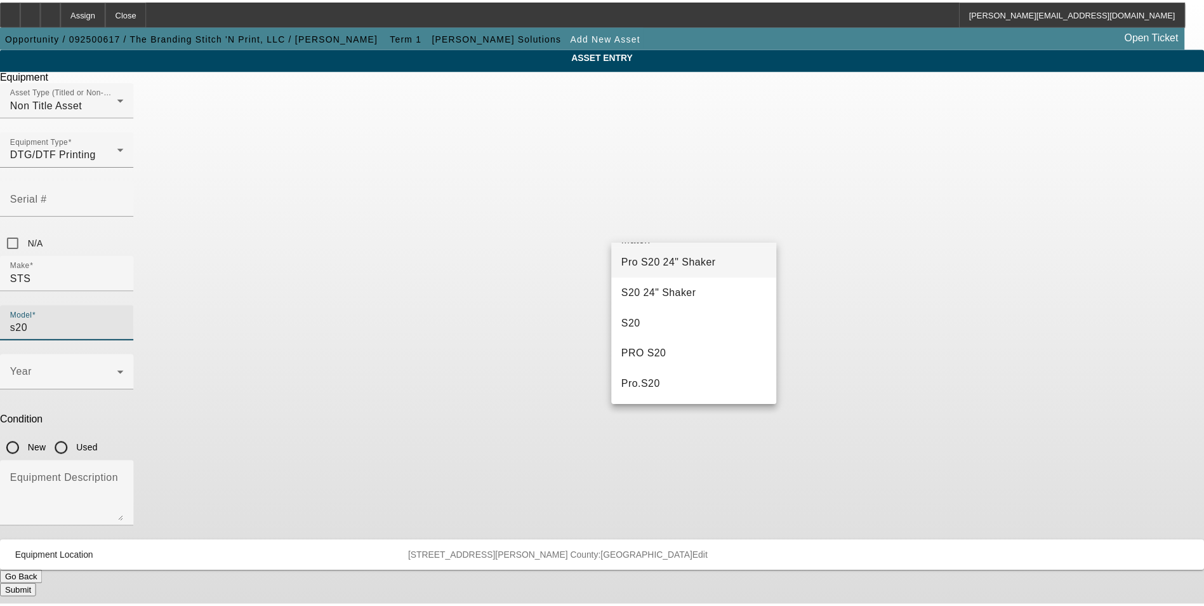
scroll to position [0, 0]
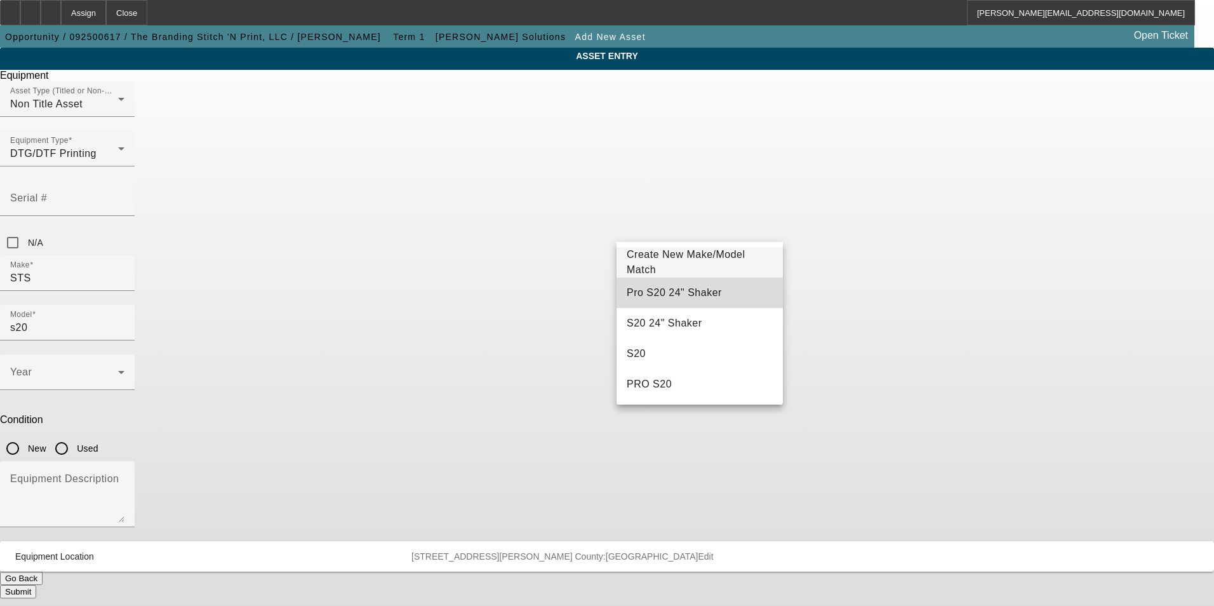
click at [716, 293] on mat-option "Pro S20 24" Shaker" at bounding box center [699, 292] width 166 height 30
type input "Pro S20 24" Shaker"
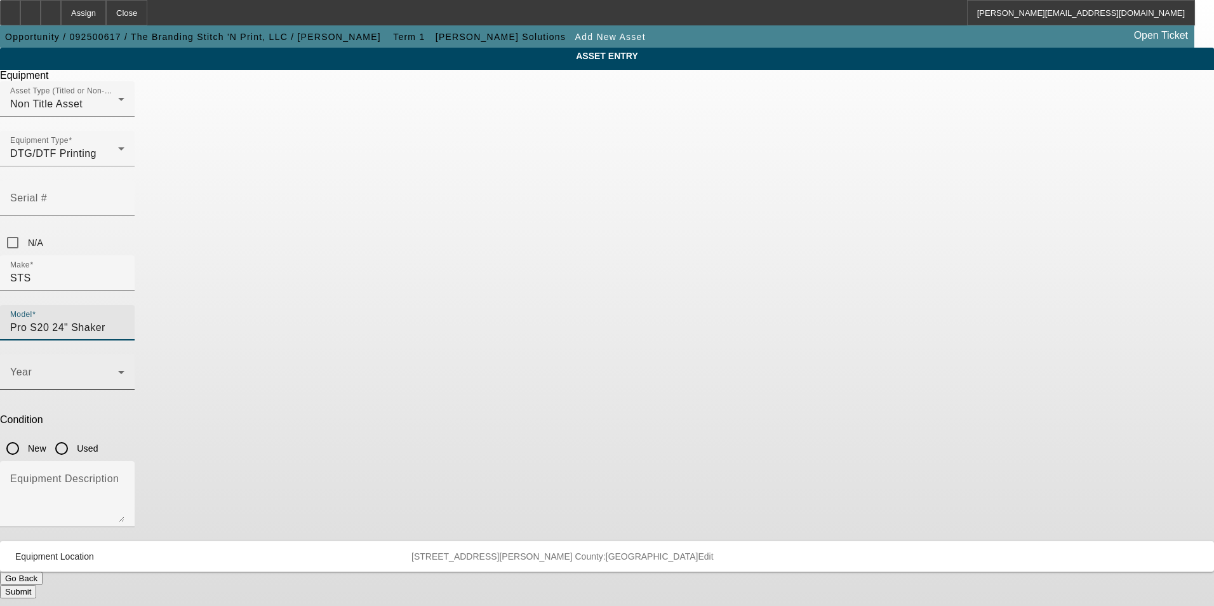
click at [118, 369] on span at bounding box center [64, 376] width 108 height 15
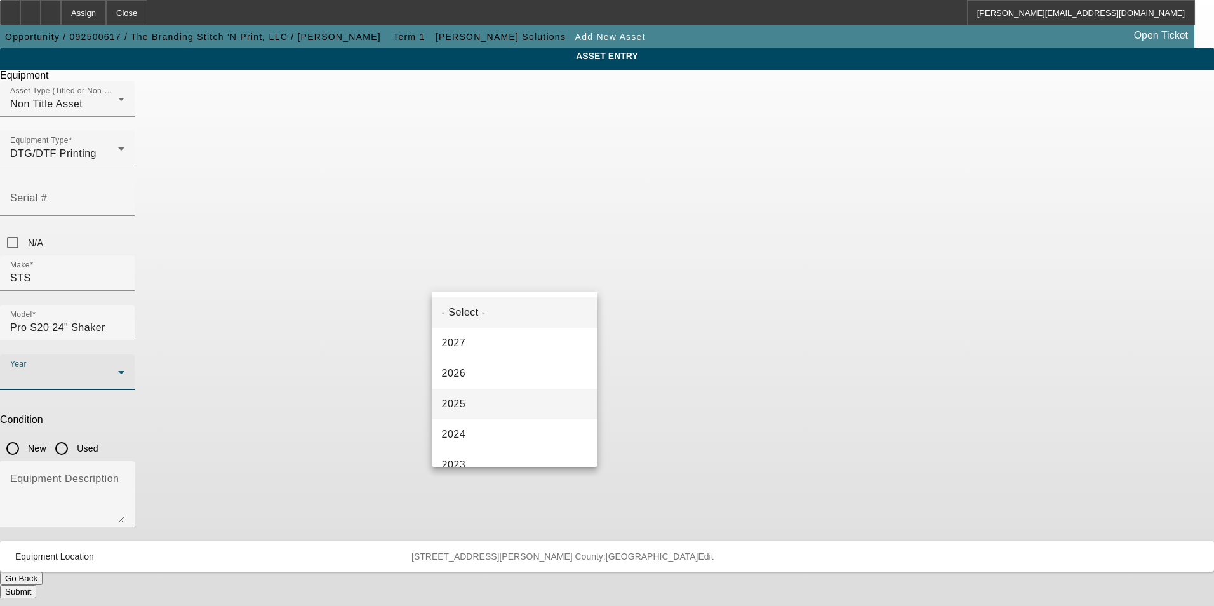
drag, startPoint x: 510, startPoint y: 403, endPoint x: 594, endPoint y: 336, distance: 108.0
click at [510, 400] on mat-option "2025" at bounding box center [515, 404] width 166 height 30
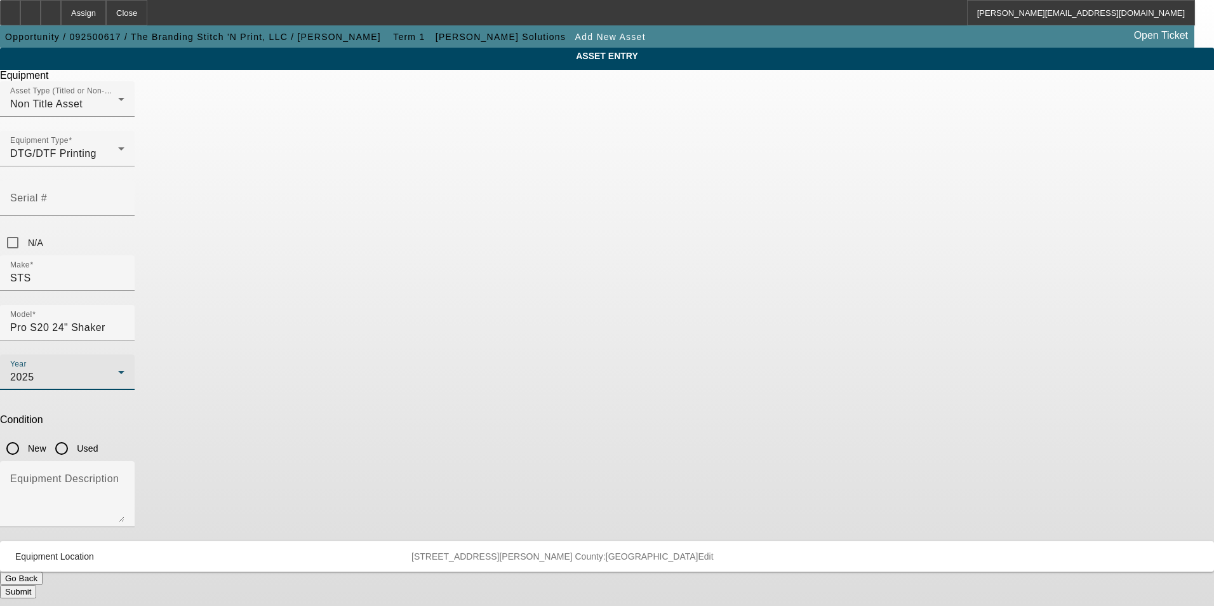
click at [25, 436] on input "New" at bounding box center [12, 448] width 25 height 25
radio input "true"
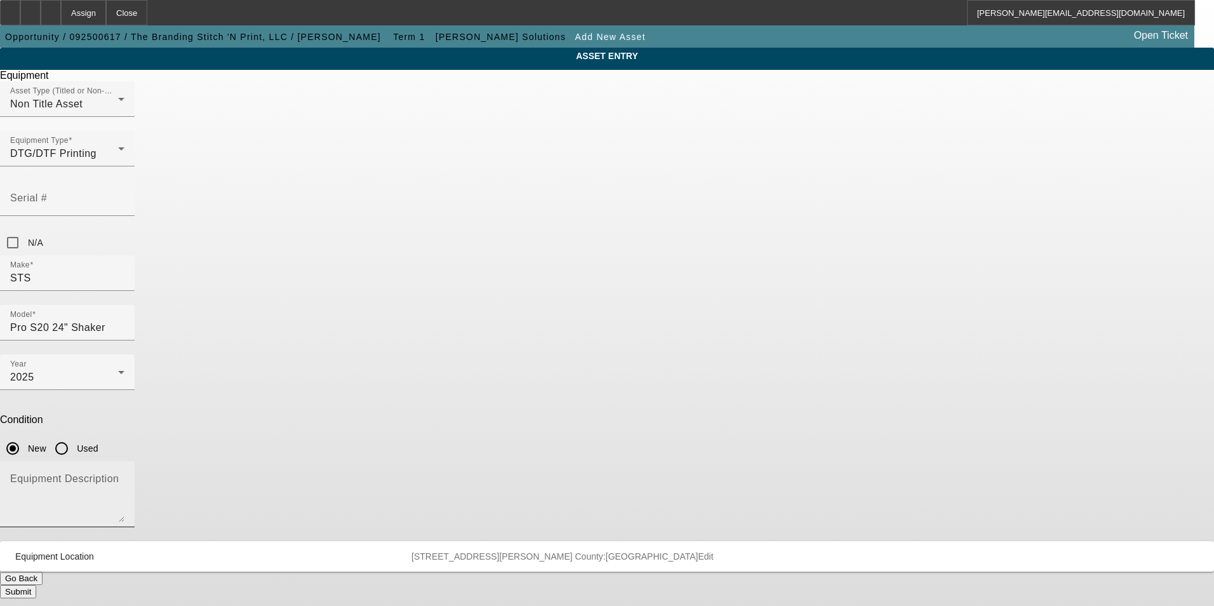
click at [124, 476] on textarea "Equipment Description" at bounding box center [67, 499] width 114 height 46
type textarea "new shaker"
click at [36, 585] on button "Submit" at bounding box center [18, 591] width 36 height 13
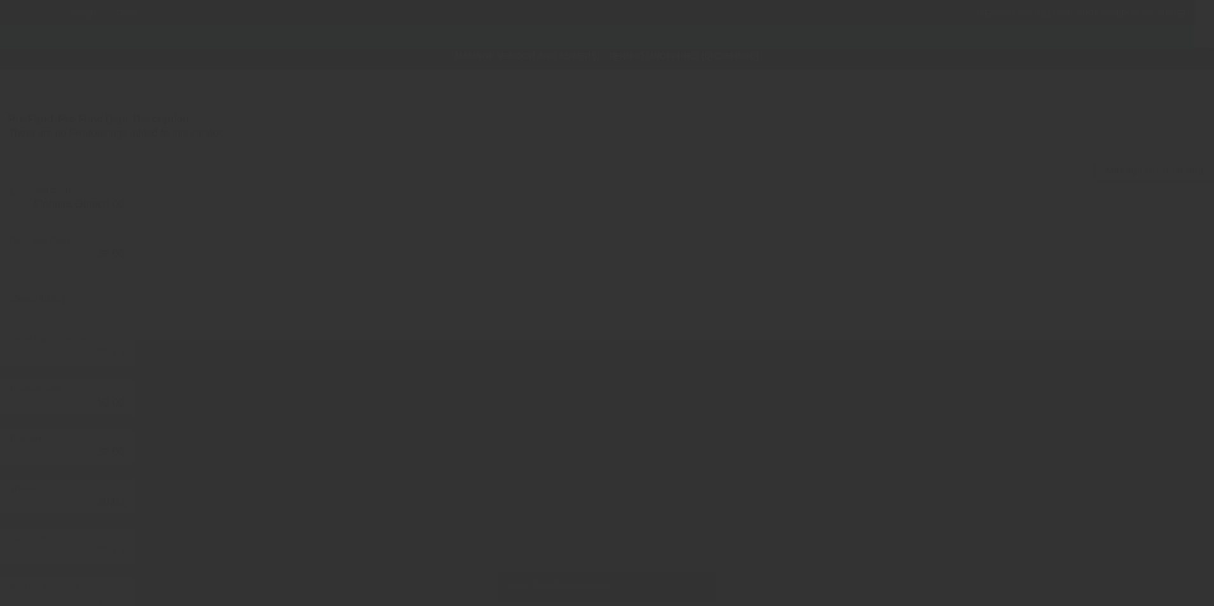
type input "$66,937.75"
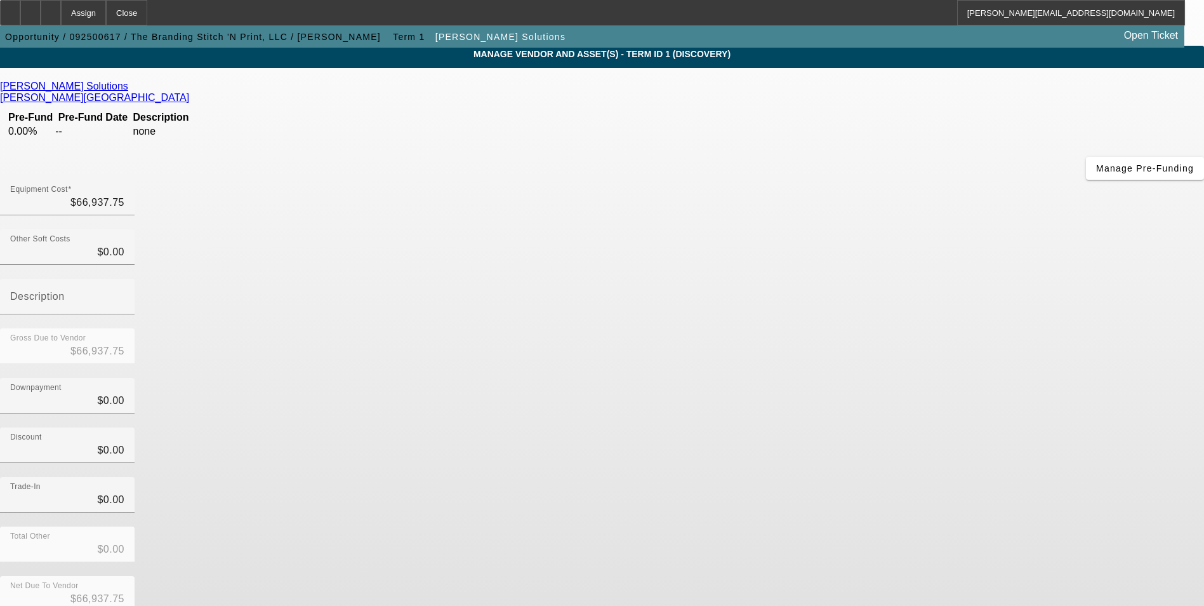
scroll to position [62, 0]
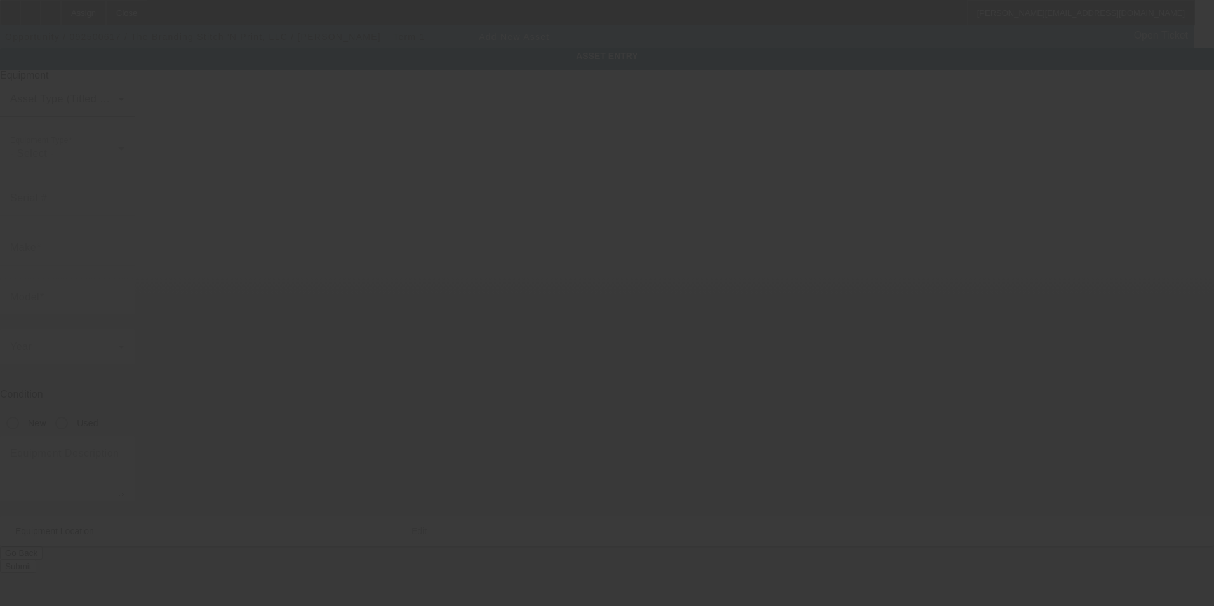
type input "40436 Hess Rd"
type input "Scio"
type input "97374"
type input "Linn"
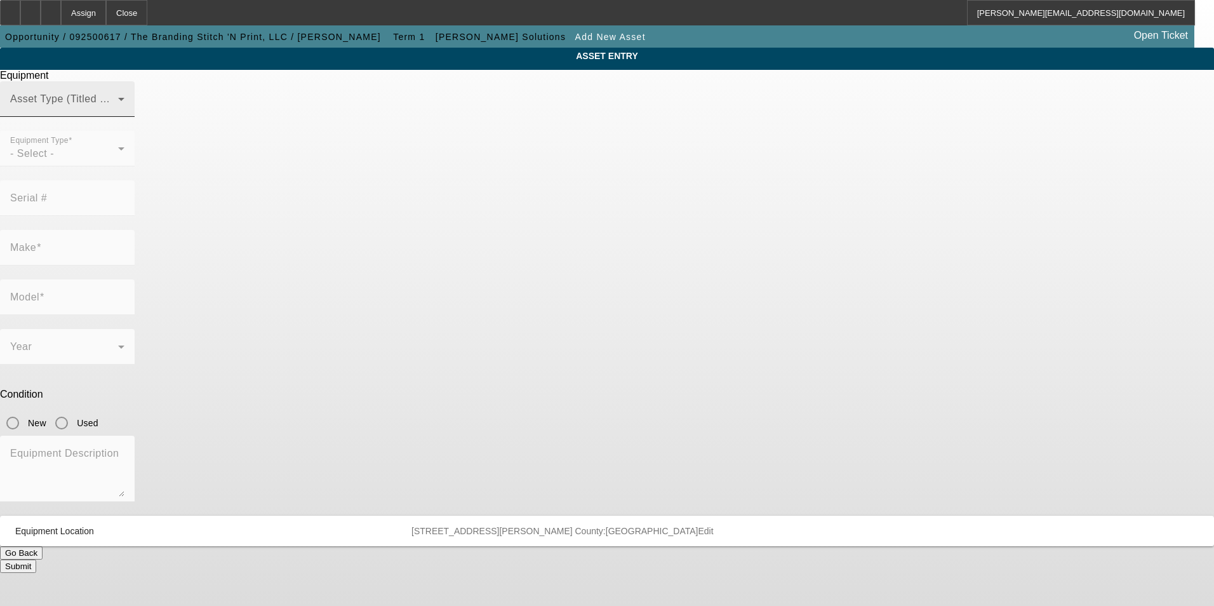
click at [118, 112] on span at bounding box center [64, 104] width 108 height 15
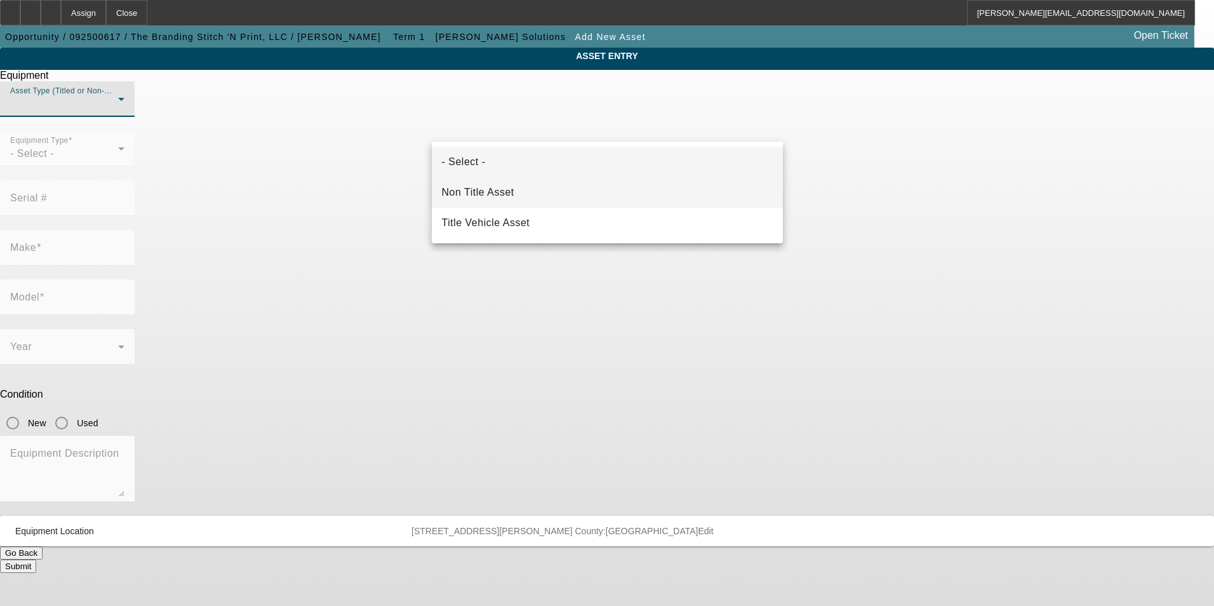
click at [552, 189] on mat-option "Non Title Asset" at bounding box center [607, 192] width 351 height 30
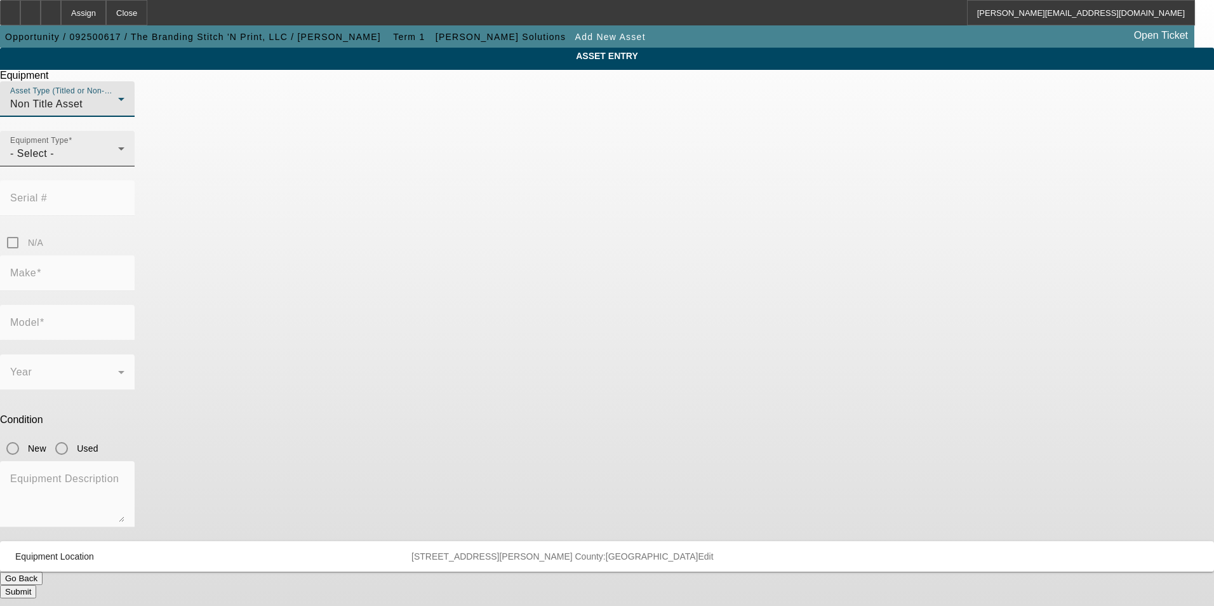
click at [118, 161] on div "- Select -" at bounding box center [64, 153] width 108 height 15
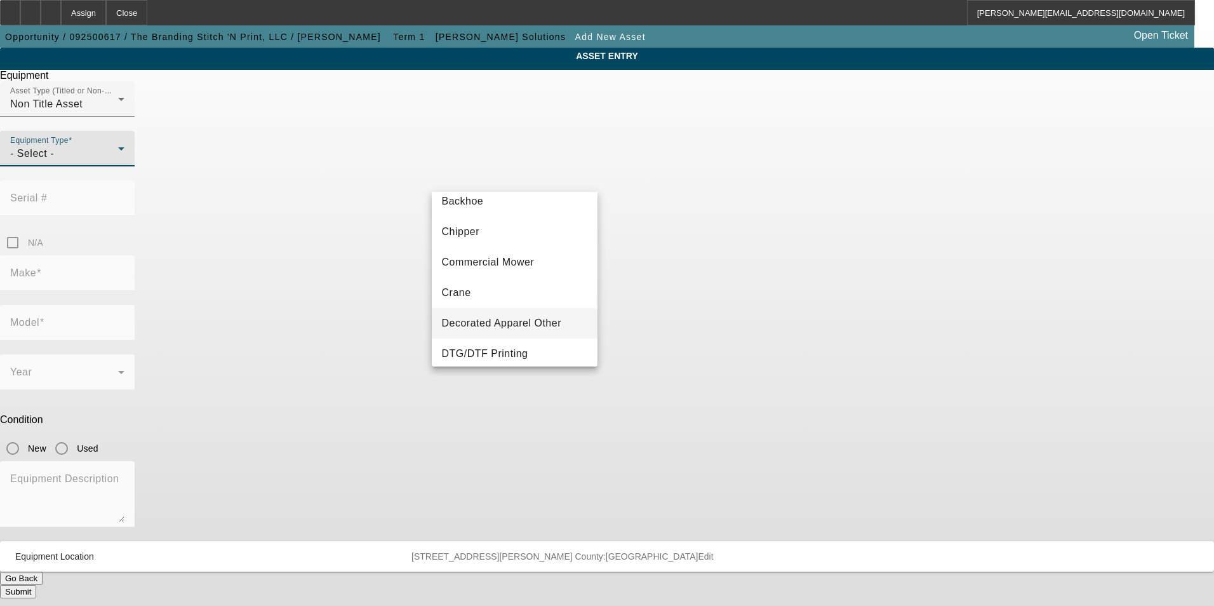
scroll to position [63, 0]
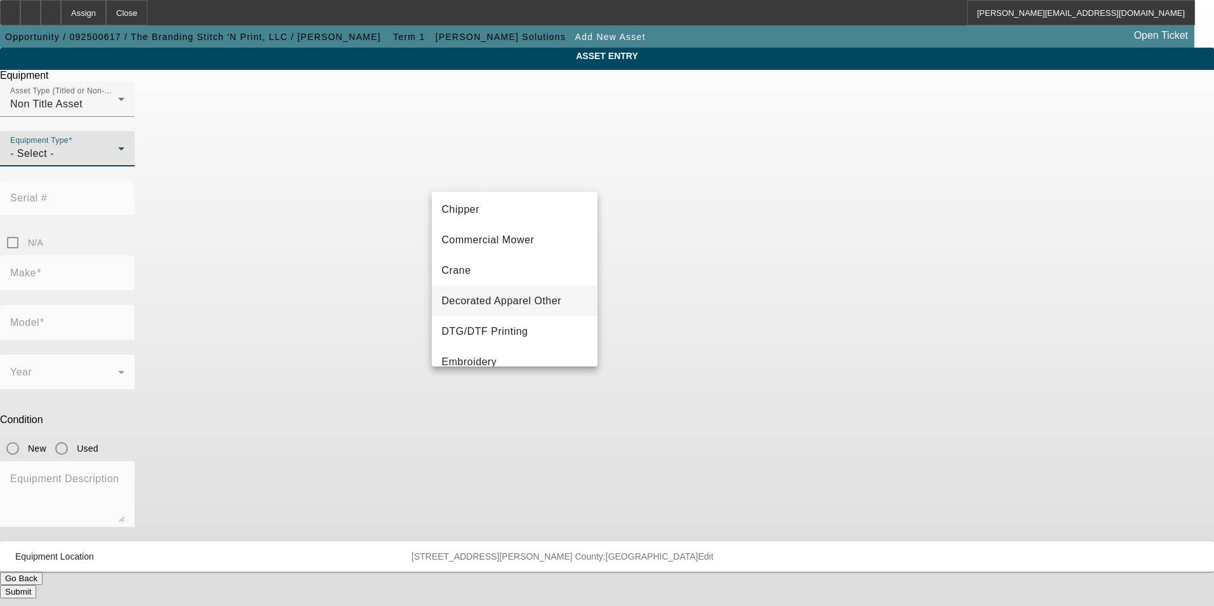
click at [542, 297] on span "Decorated Apparel Other" at bounding box center [502, 300] width 120 height 15
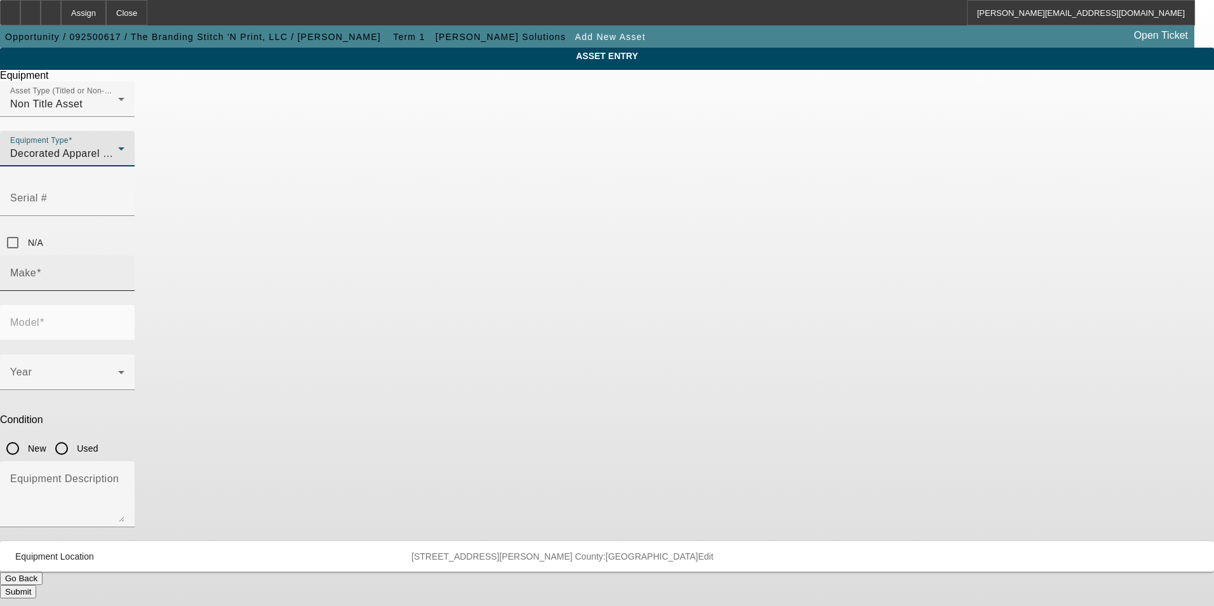
click at [124, 270] on input "Make" at bounding box center [67, 277] width 114 height 15
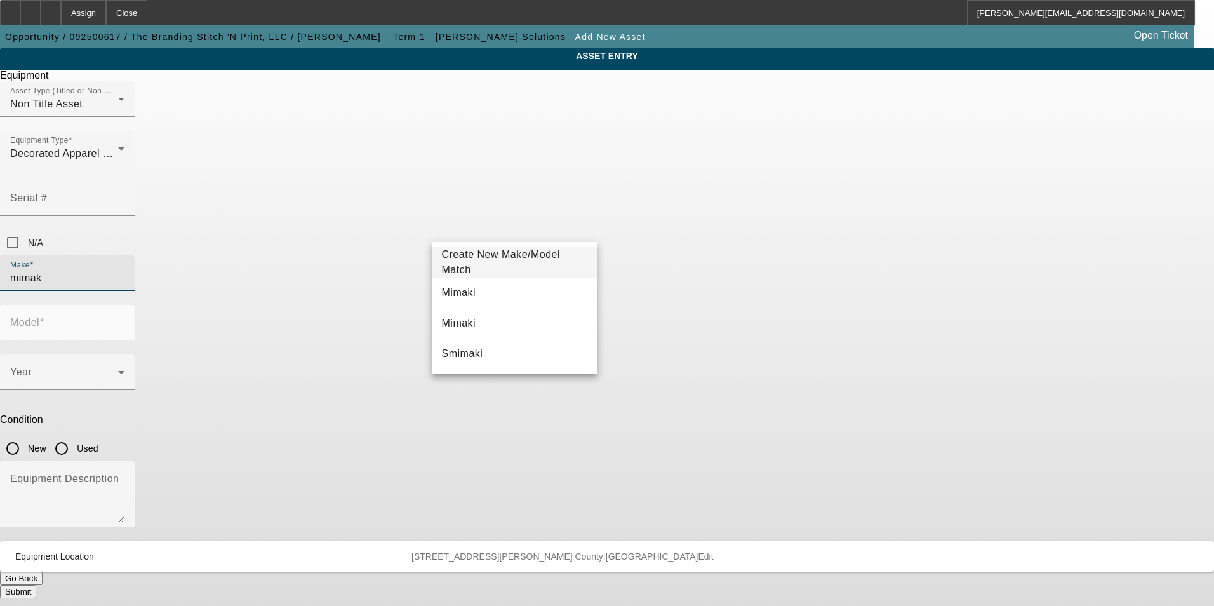
drag, startPoint x: 470, startPoint y: 292, endPoint x: 667, endPoint y: 249, distance: 201.5
click at [477, 291] on mat-option "Mimaki" at bounding box center [515, 292] width 166 height 30
type input "Mimaki"
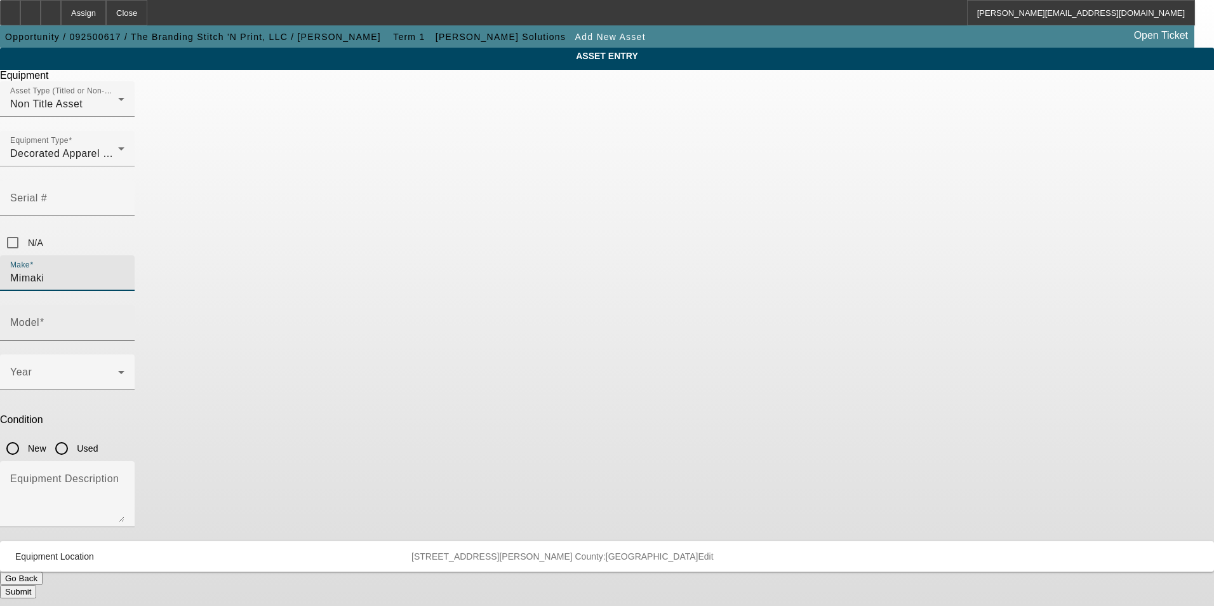
click at [124, 320] on input "Model" at bounding box center [67, 327] width 114 height 15
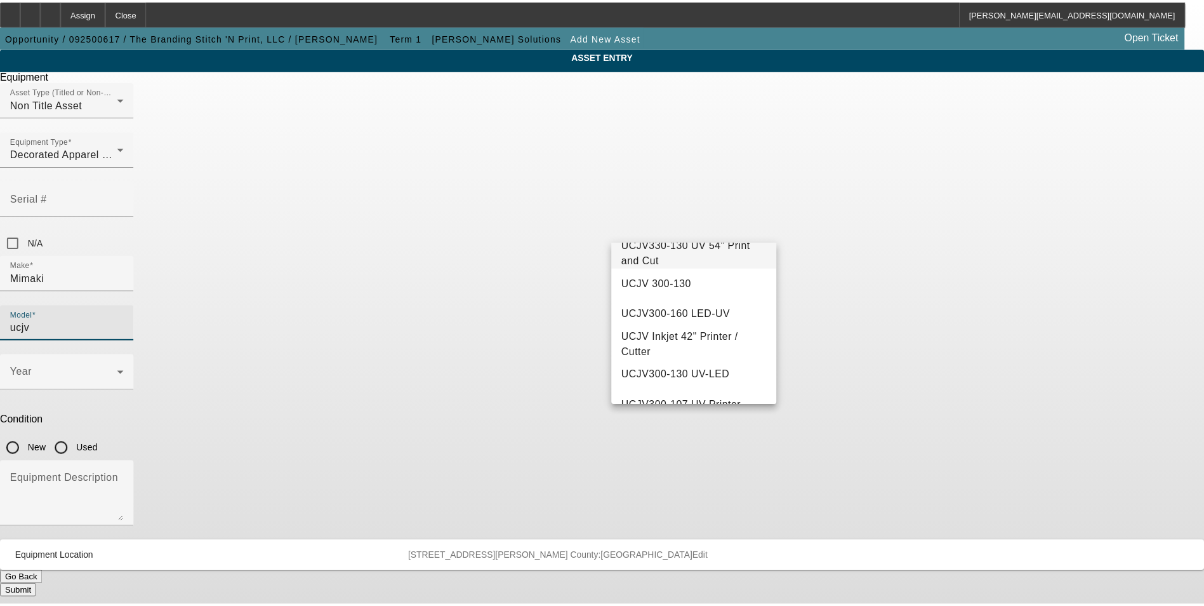
scroll to position [0, 0]
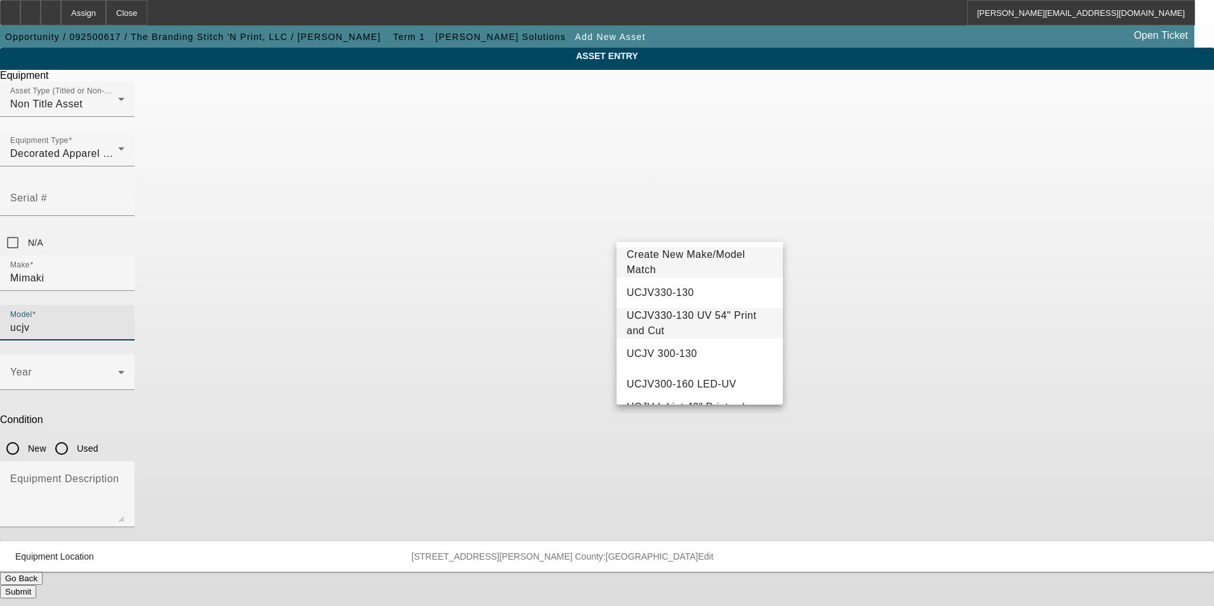
click at [732, 321] on span "UCJV330-130 UV 54" Print and Cut" at bounding box center [692, 323] width 130 height 26
type input "UCJV330-130 UV 54" Print and Cut"
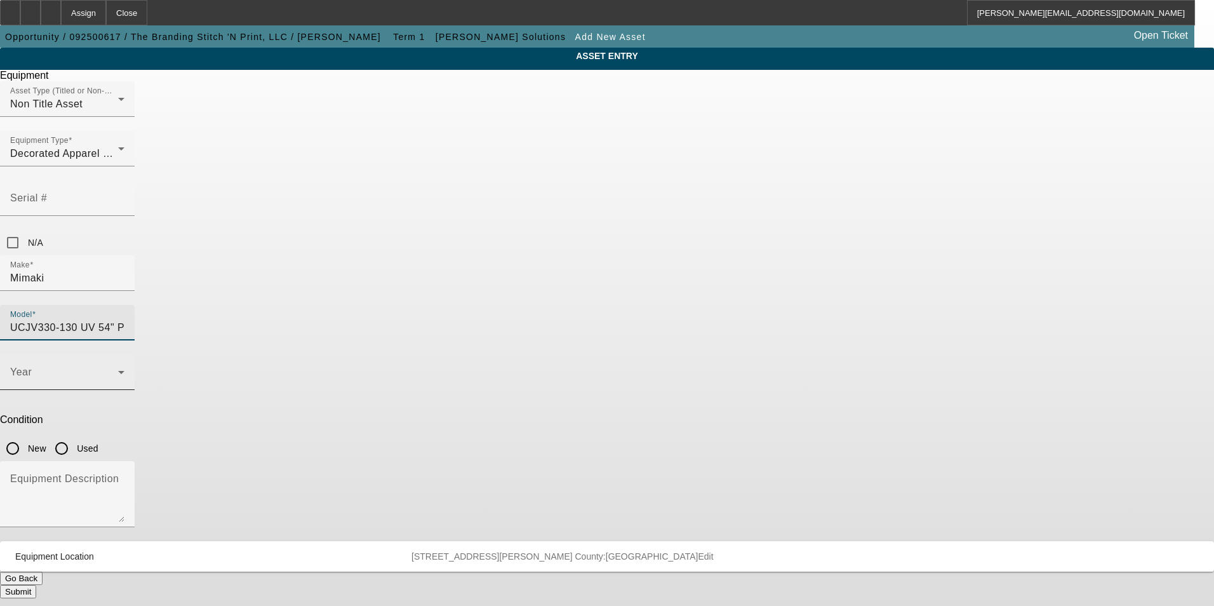
click at [118, 369] on span at bounding box center [64, 376] width 108 height 15
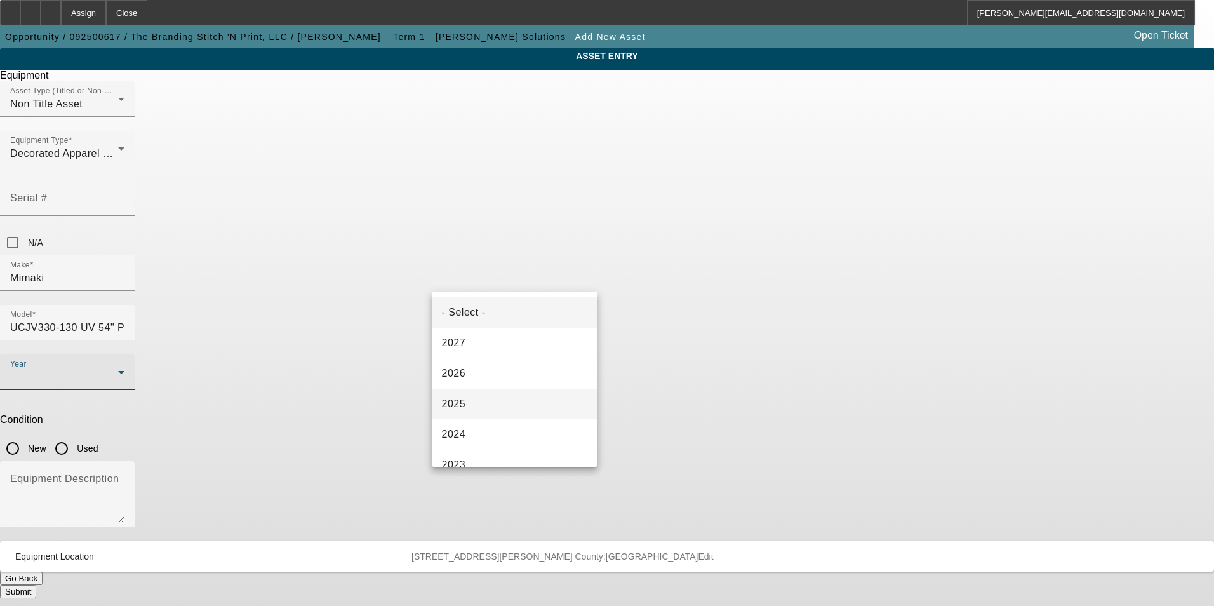
drag, startPoint x: 521, startPoint y: 393, endPoint x: 581, endPoint y: 342, distance: 78.8
click at [523, 391] on mat-option "2025" at bounding box center [515, 404] width 166 height 30
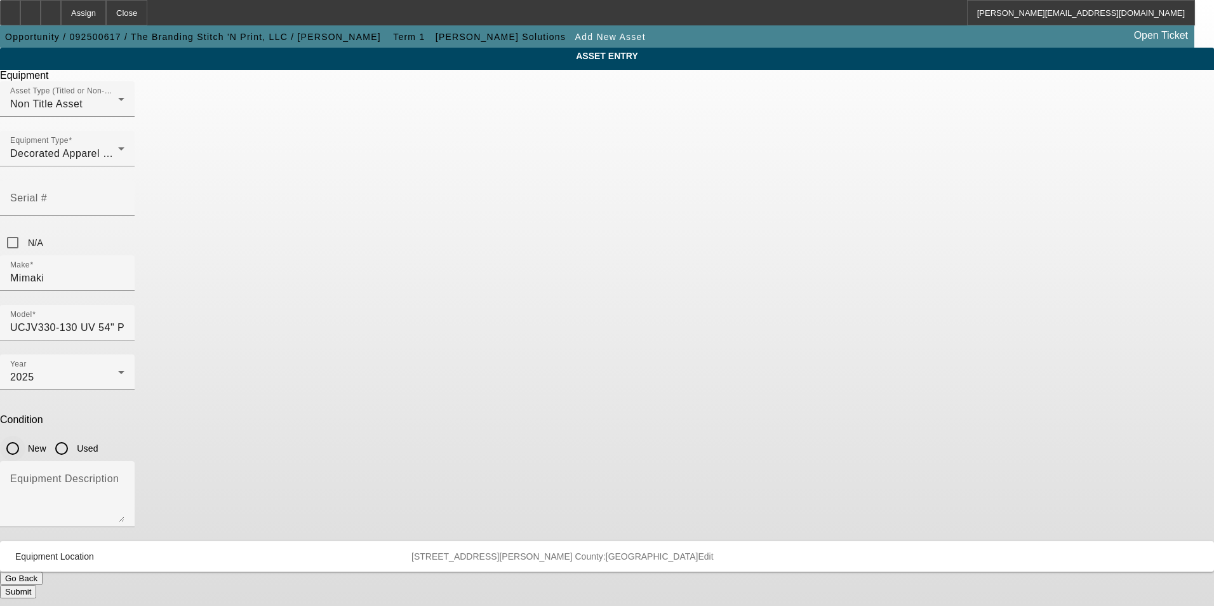
click at [25, 436] on input "New" at bounding box center [12, 448] width 25 height 25
radio input "true"
click at [124, 476] on textarea "Equipment Description" at bounding box center [67, 499] width 114 height 46
type textarea "new UV printer/cutter"
click at [36, 585] on button "Submit" at bounding box center [18, 591] width 36 height 13
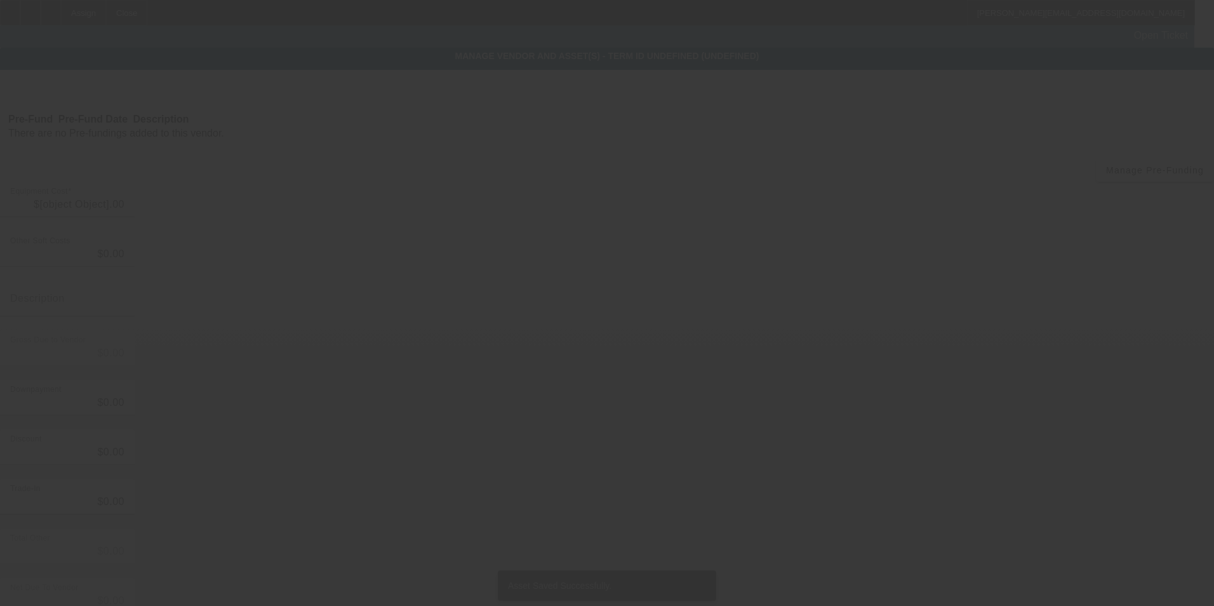
type input "$66,937.75"
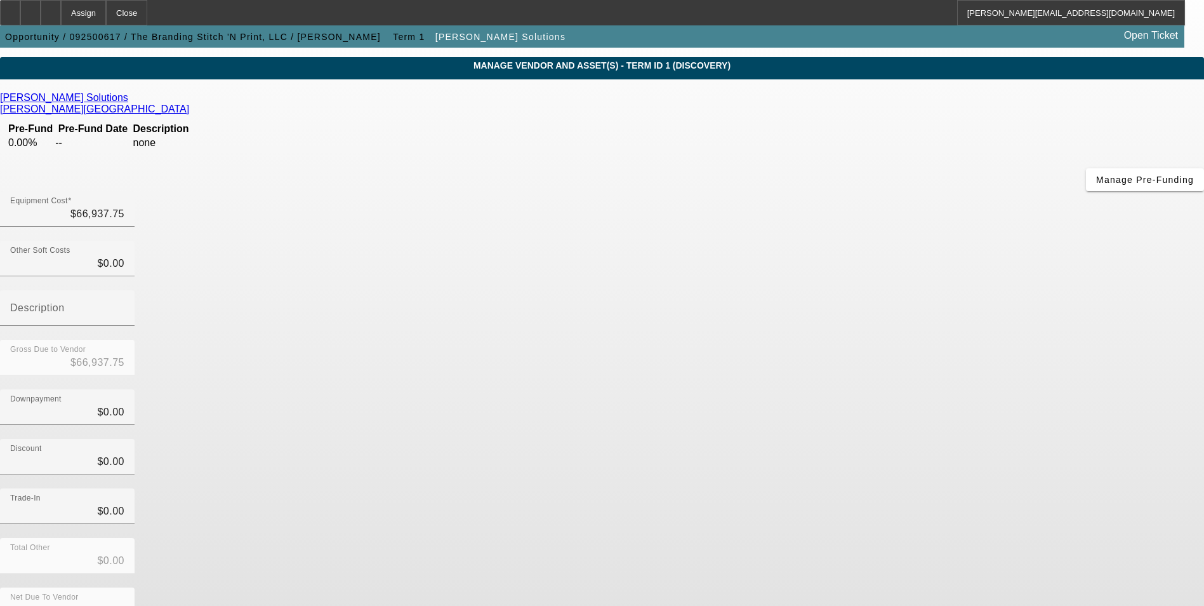
scroll to position [80, 0]
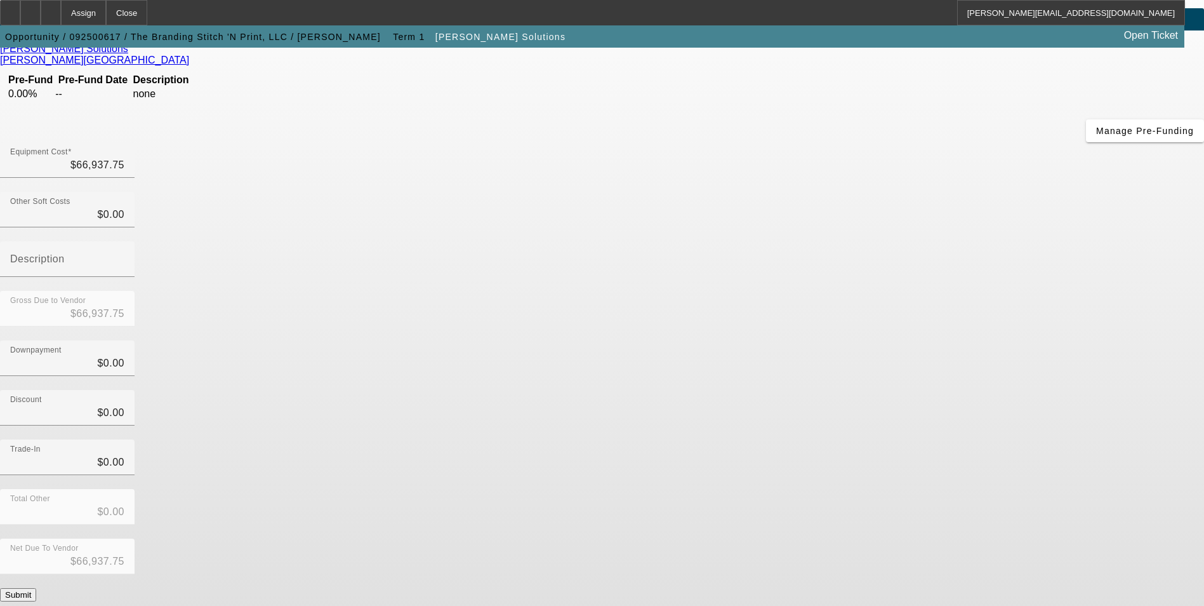
click at [36, 588] on button "Submit" at bounding box center [18, 594] width 36 height 13
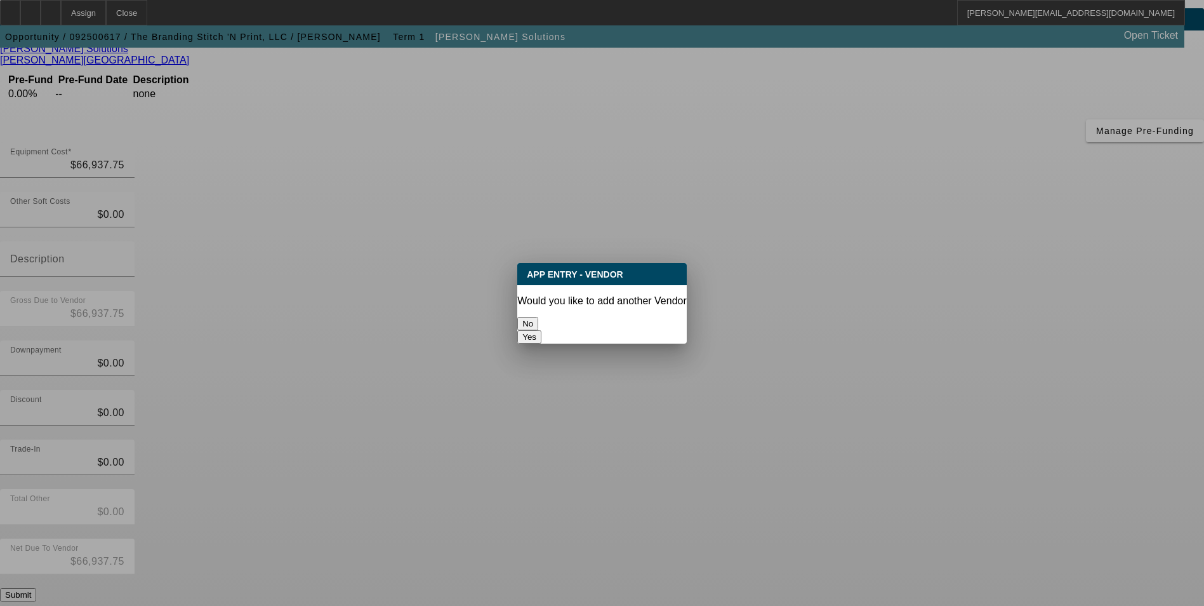
click at [538, 317] on button "No" at bounding box center [527, 323] width 21 height 13
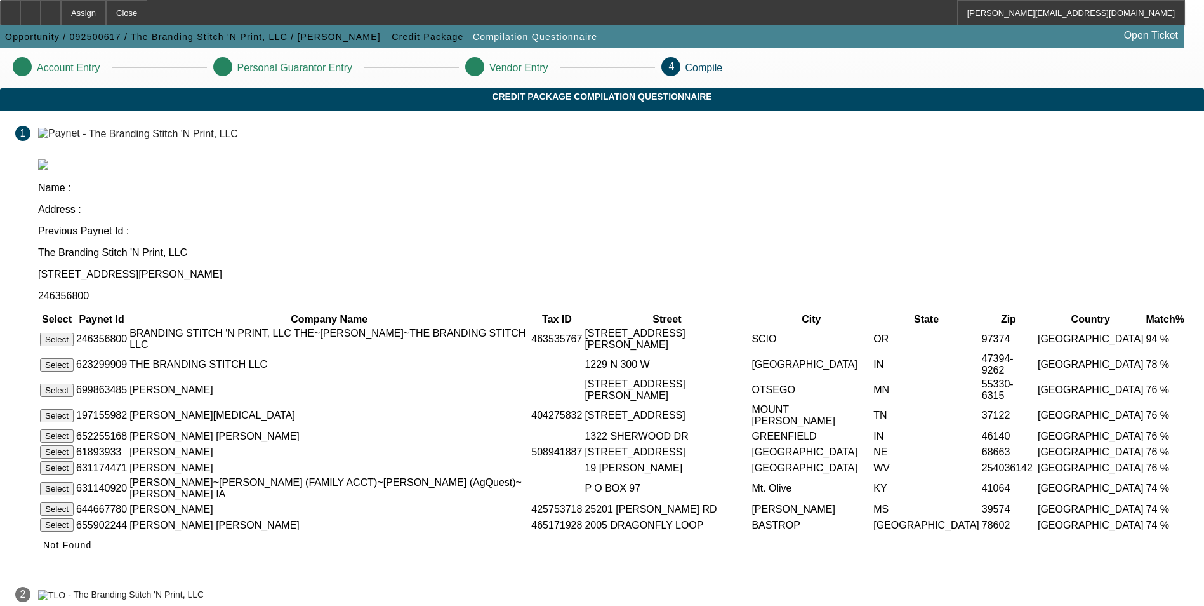
click at [74, 333] on button "Select" at bounding box center [57, 339] width 34 height 13
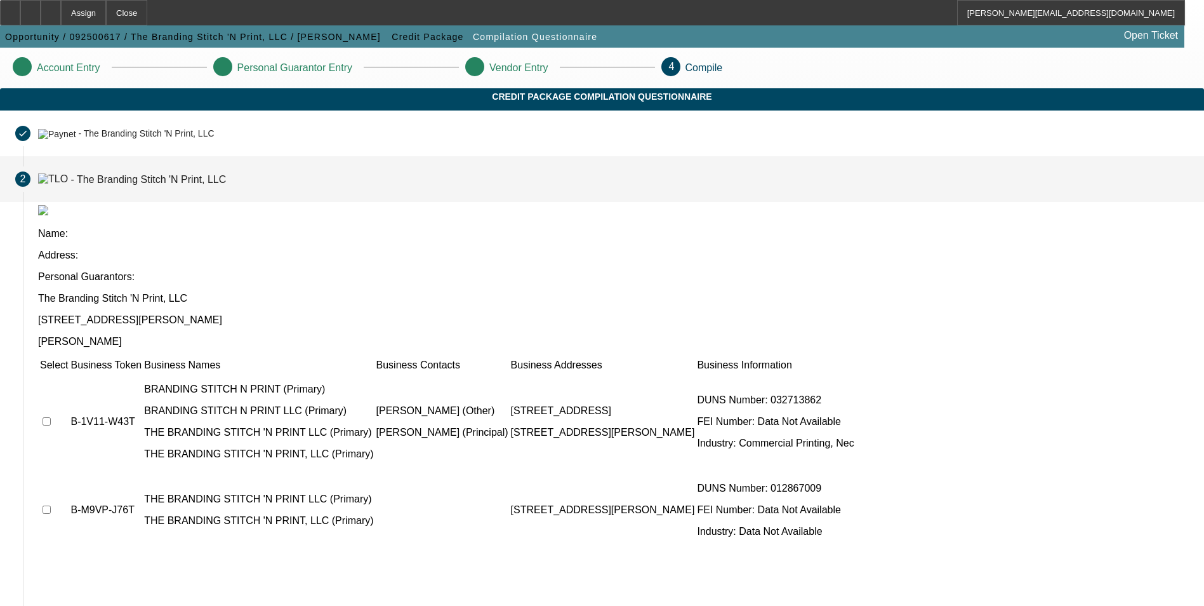
click at [51, 417] on input "checkbox" at bounding box center [47, 421] width 8 height 8
checkbox input "true"
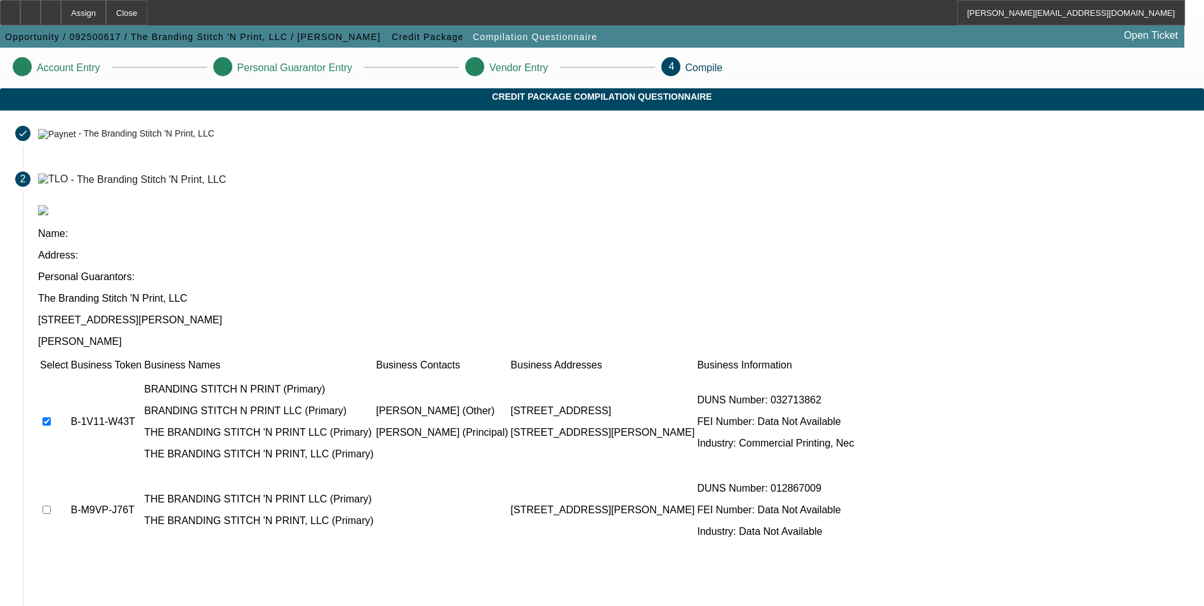
click at [69, 472] on td at bounding box center [53, 510] width 29 height 76
click at [51, 505] on input "checkbox" at bounding box center [47, 509] width 8 height 8
checkbox input "true"
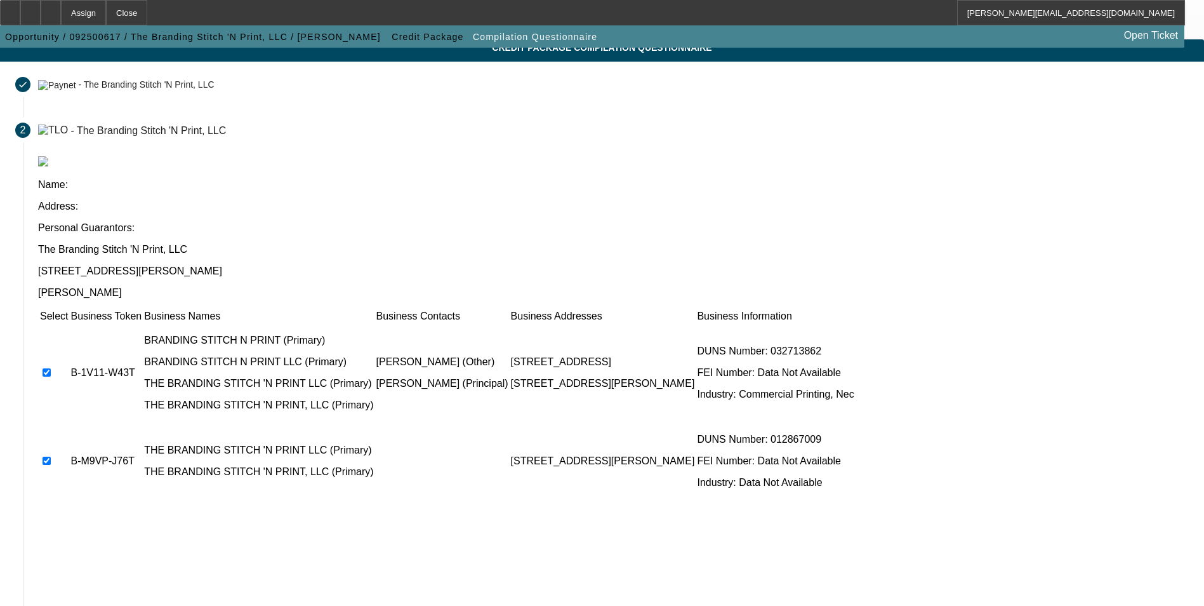
scroll to position [97, 0]
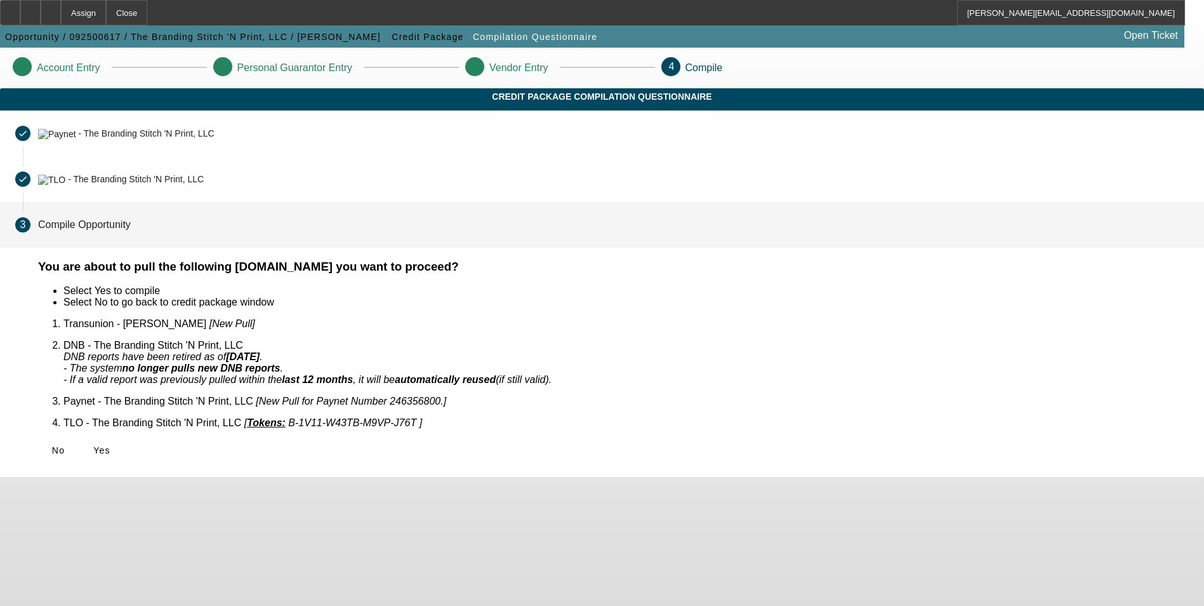
scroll to position [0, 0]
click at [93, 445] on icon at bounding box center [93, 450] width 0 height 10
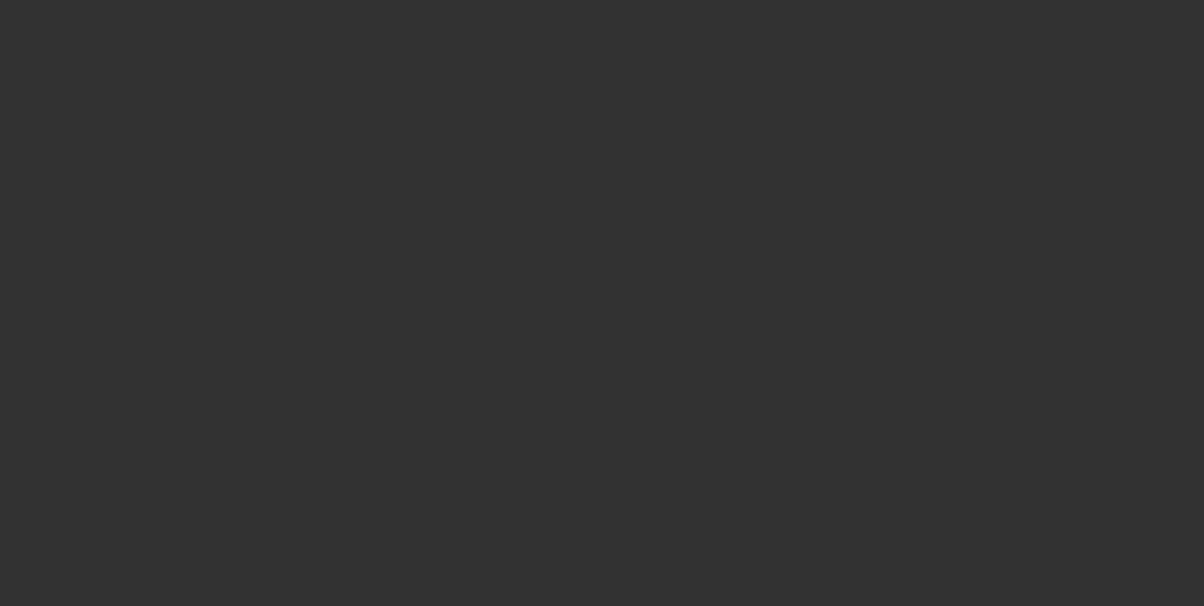
select select "0"
select select "2"
select select "0.1"
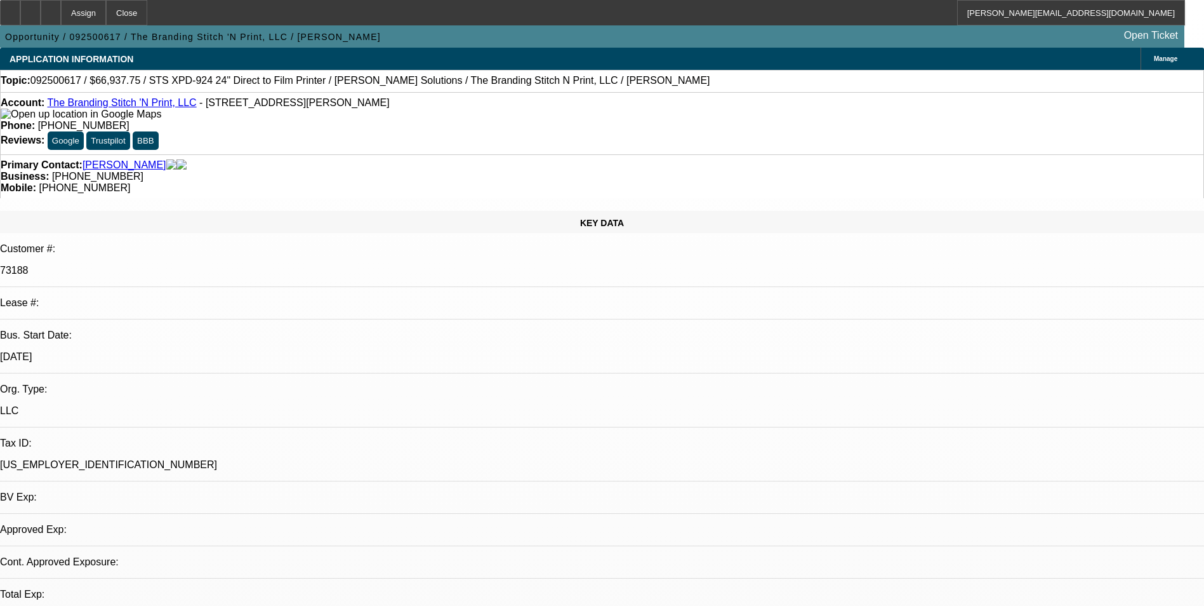
select select "1"
select select "2"
select select "4"
click at [51, 8] on icon at bounding box center [51, 8] width 0 height 0
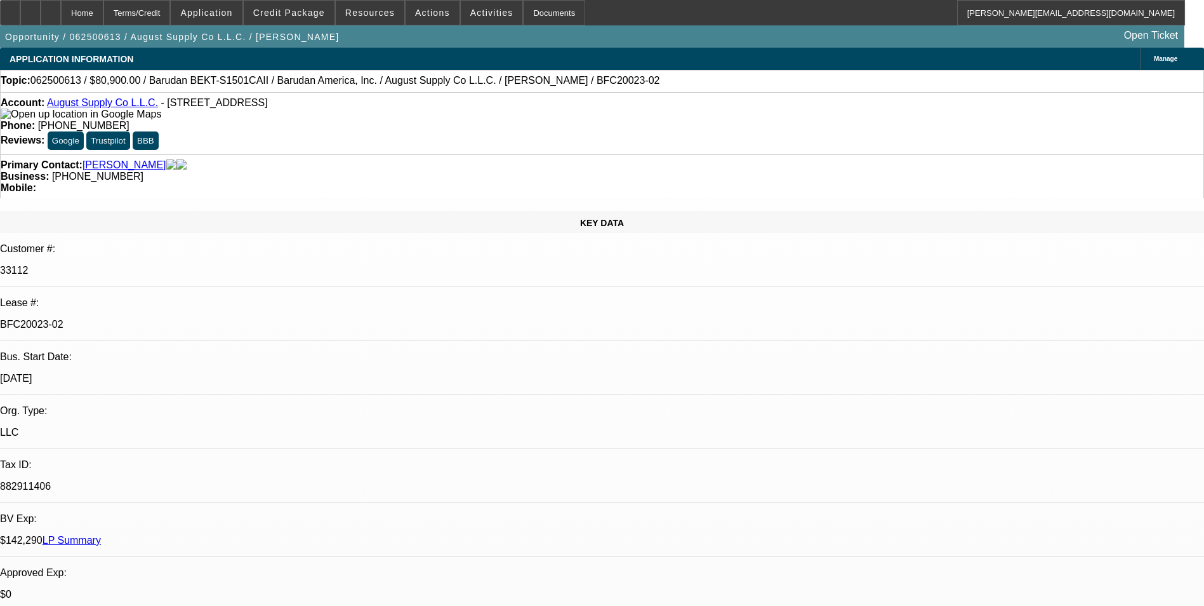
select select "0"
select select "2"
select select "0.1"
select select "4"
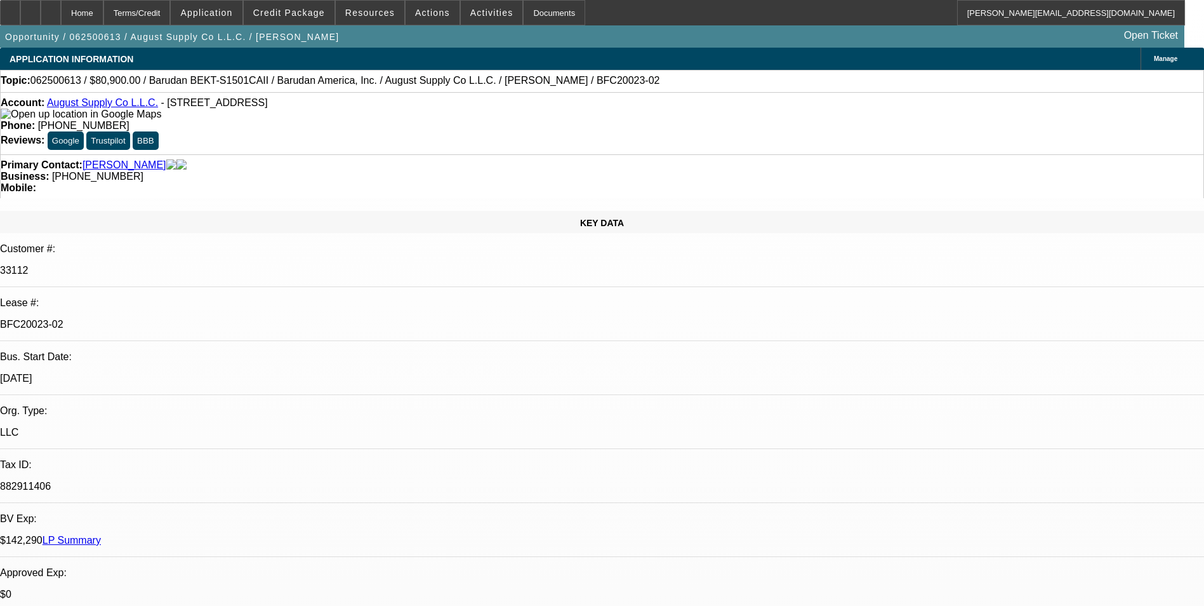
select select "0"
select select "2"
select select "0.1"
select select "4"
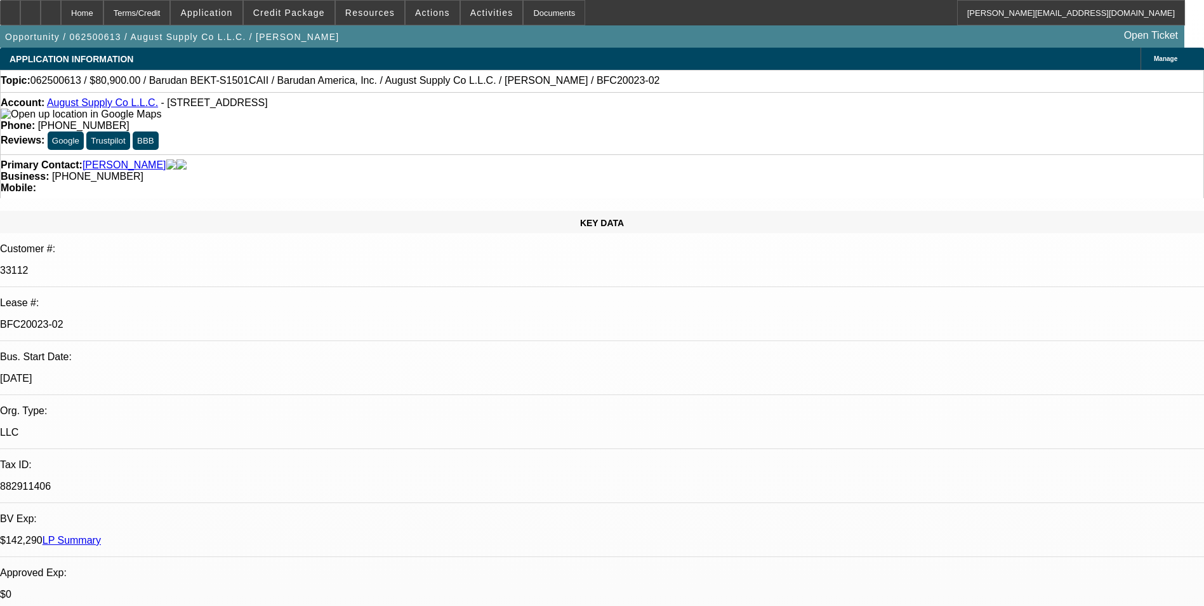
select select "0"
select select "2"
select select "0.1"
select select "4"
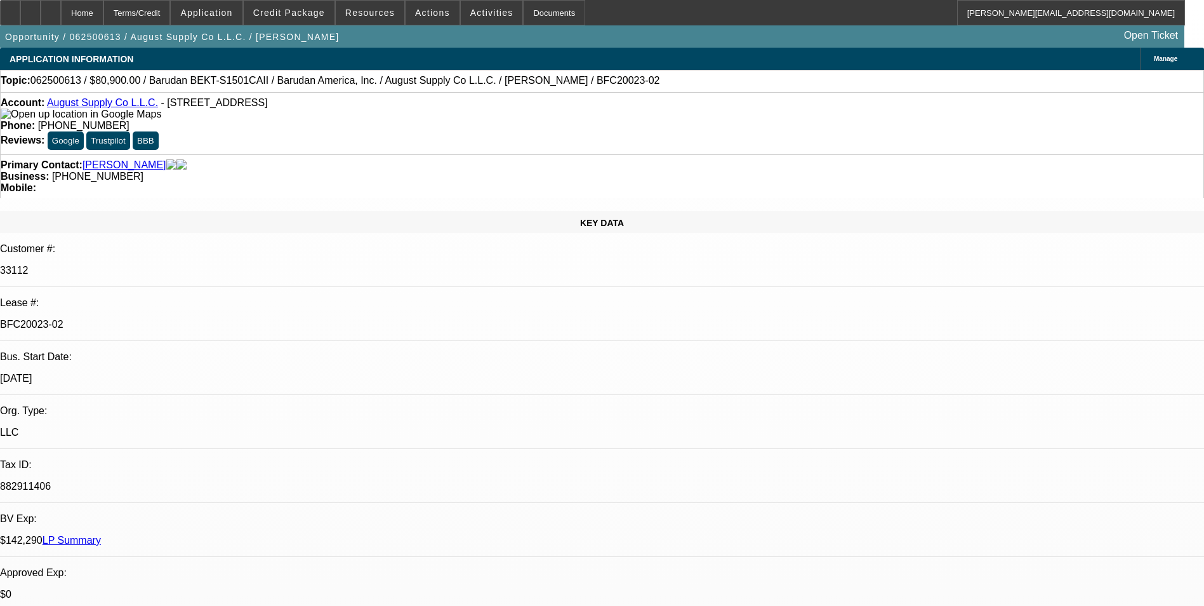
select select "0"
select select "2"
select select "0.1"
select select "4"
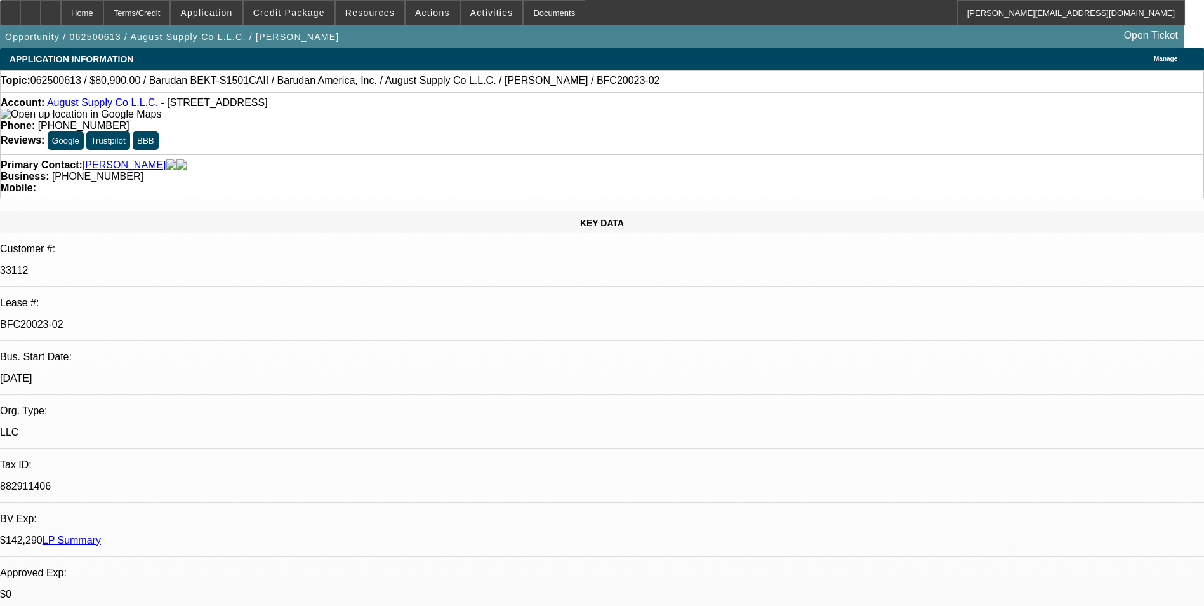
scroll to position [1524, 0]
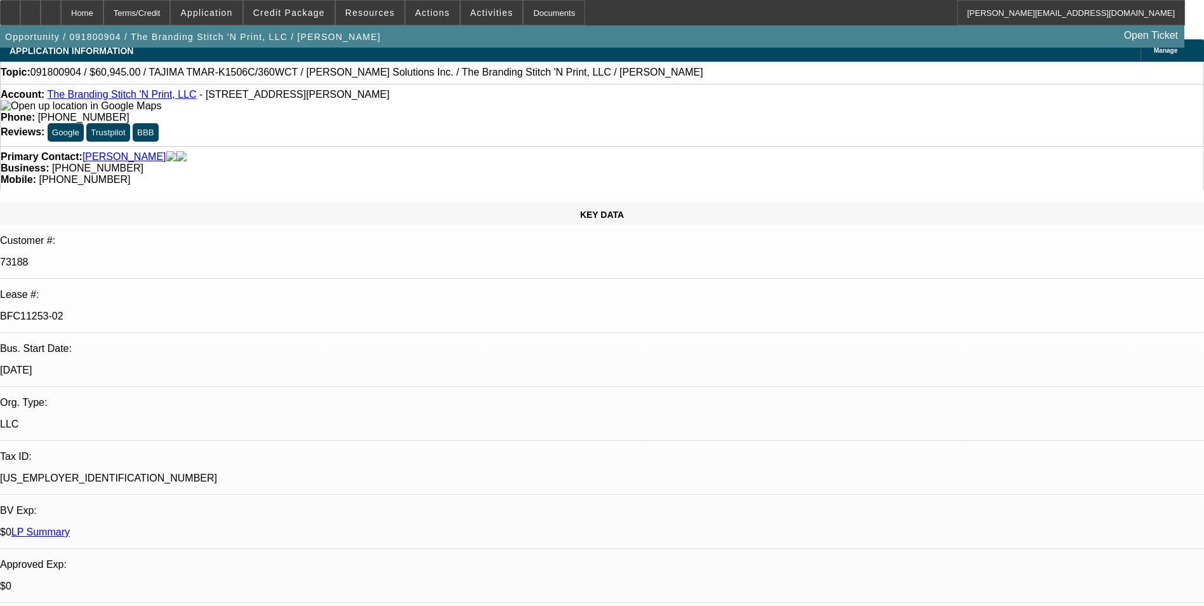
select select "0"
select select "2"
select select "0"
select select "2"
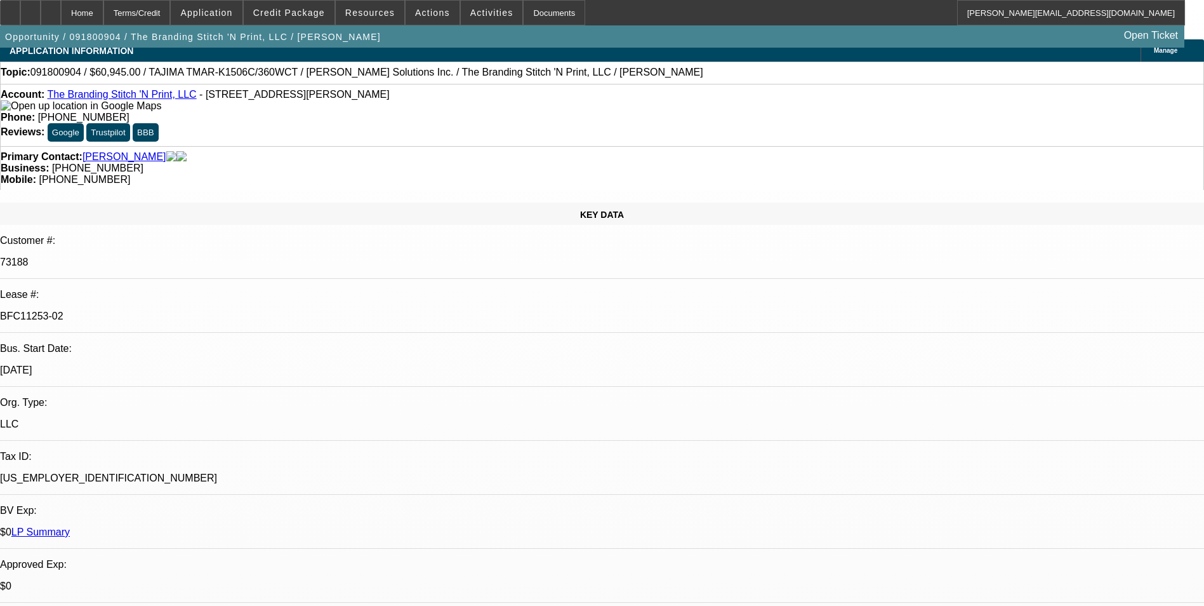
select select "0"
select select "2"
select select "0.1"
select select "0"
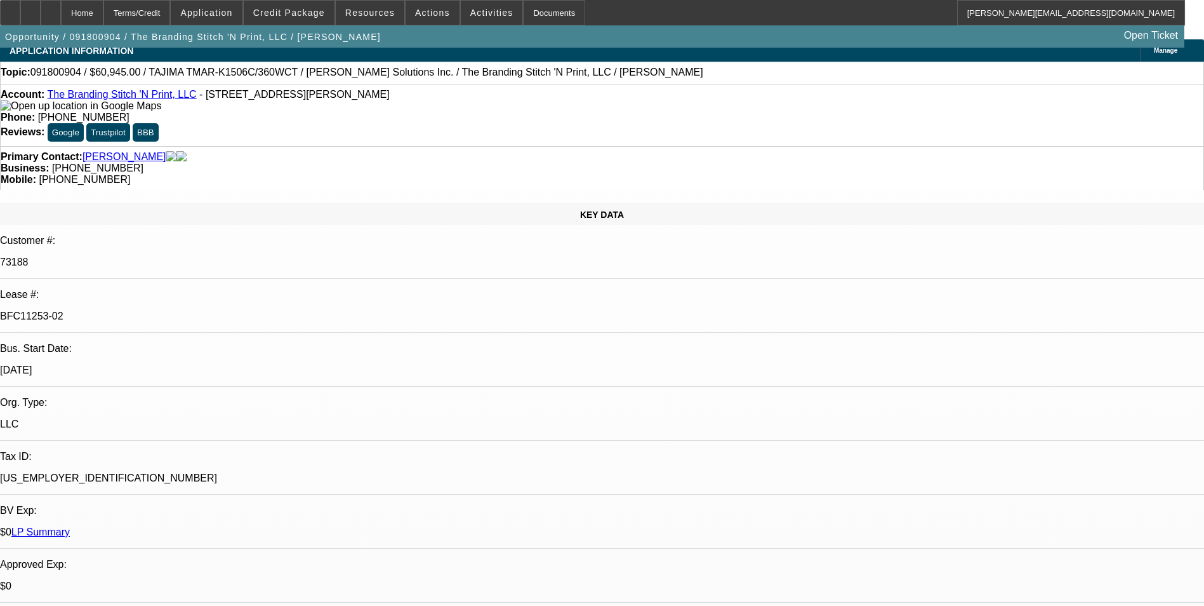
select select "2"
select select "0.1"
select select "1"
select select "2"
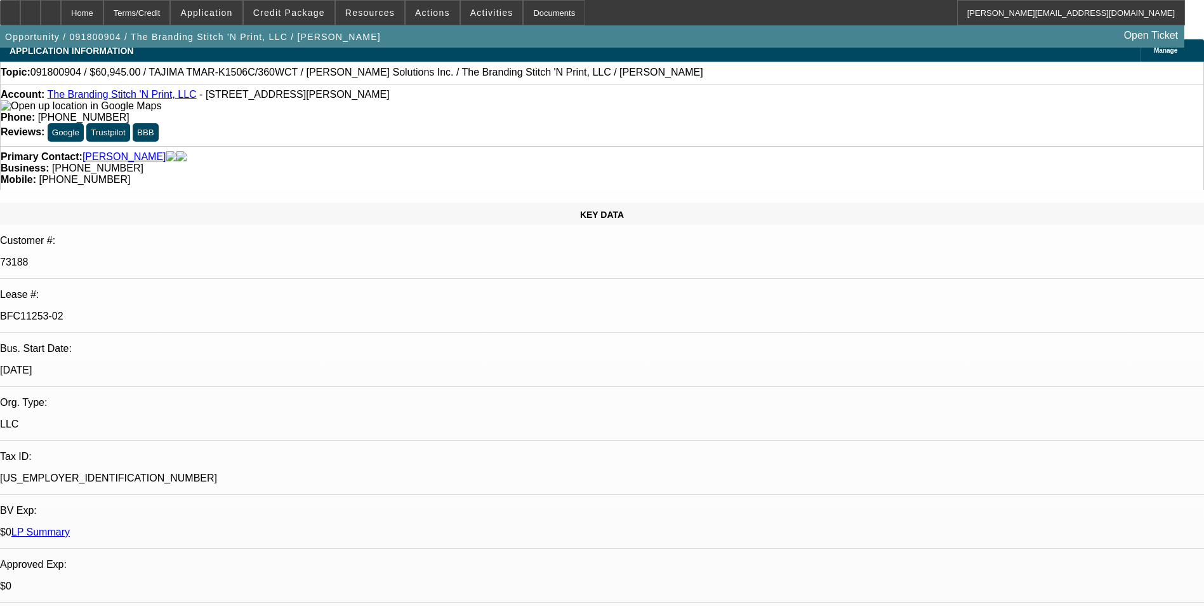
select select "1"
select select "2"
select select "1"
select select "2"
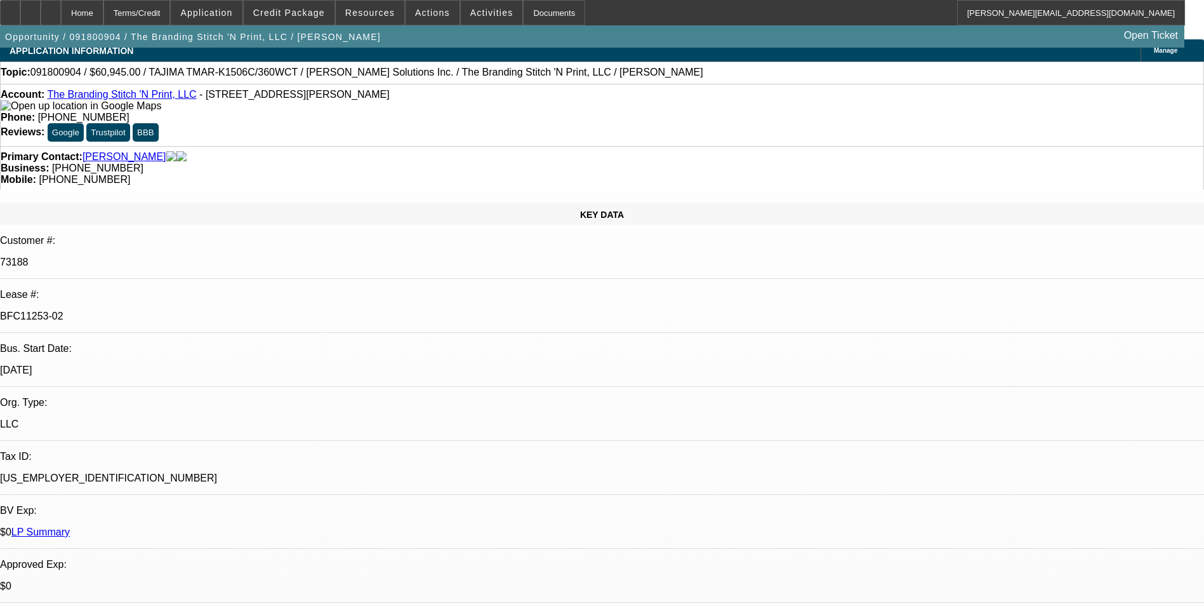
select select "4"
select select "1"
select select "2"
select select "4"
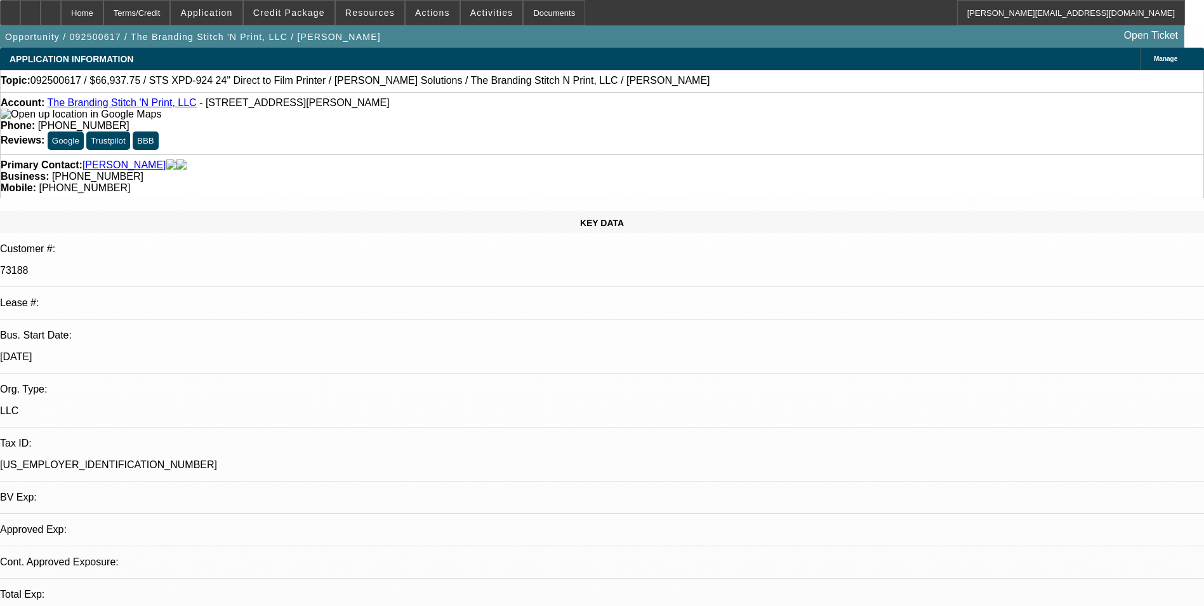
select select "0"
select select "2"
select select "0.1"
select select "1"
select select "2"
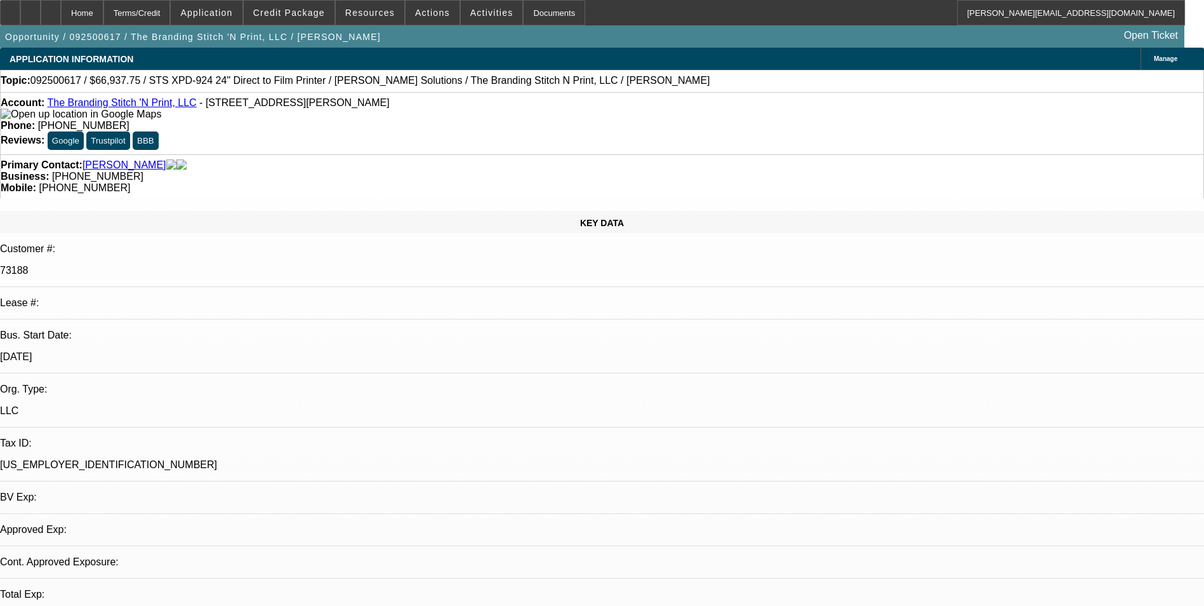
select select "4"
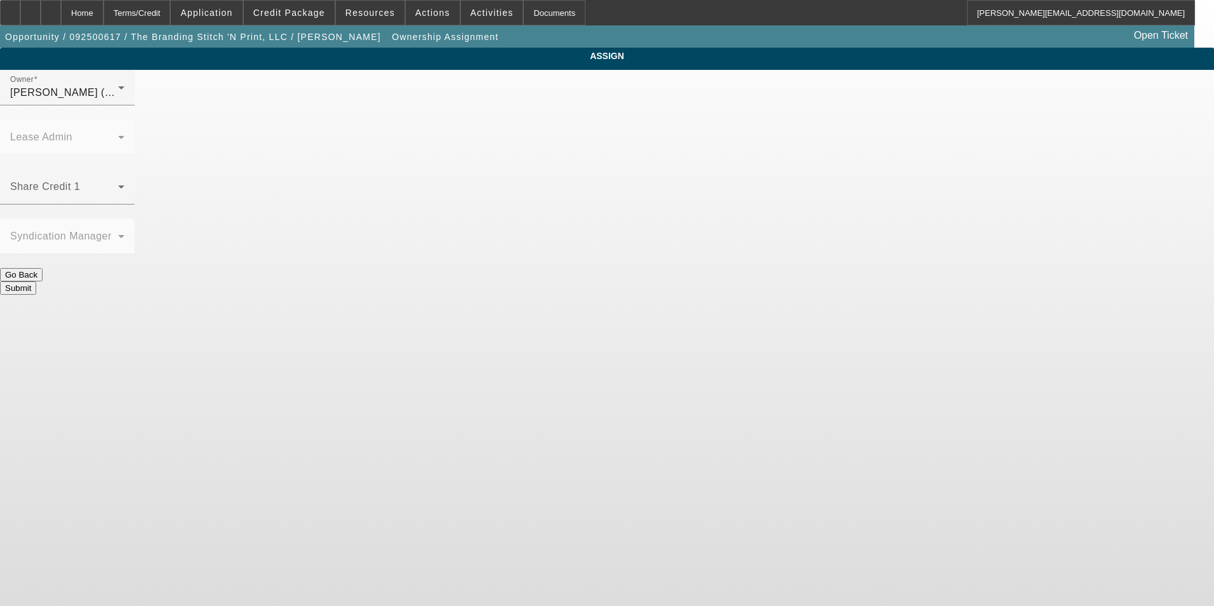
click at [118, 100] on div "Wesolowski, Tyler (Lvl 3)" at bounding box center [64, 92] width 108 height 15
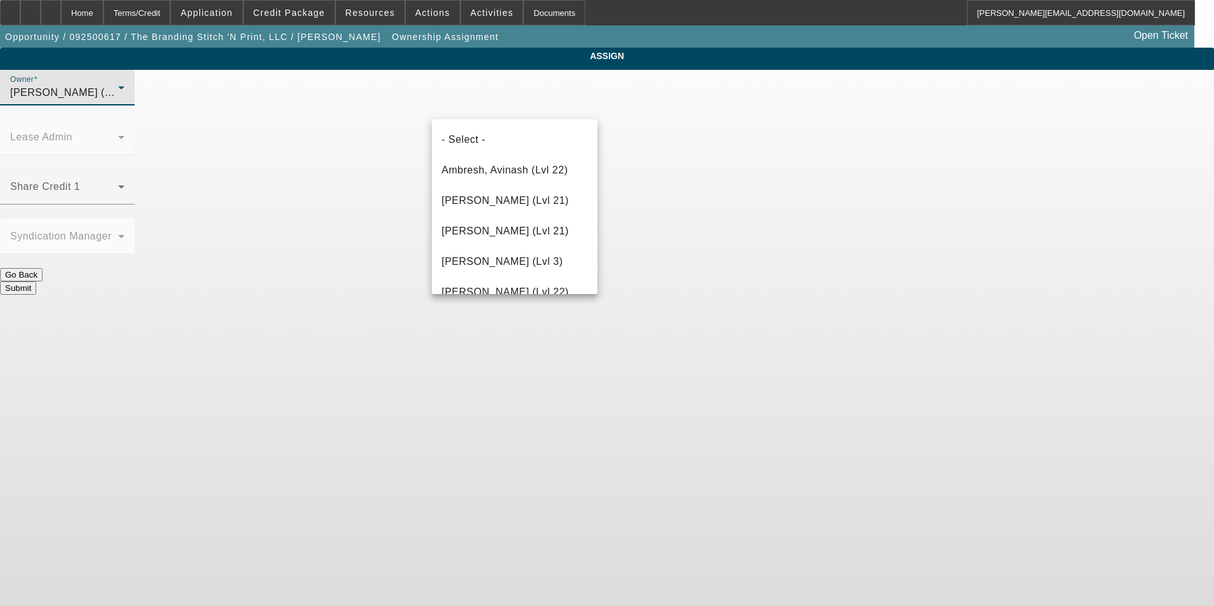
scroll to position [1726, 0]
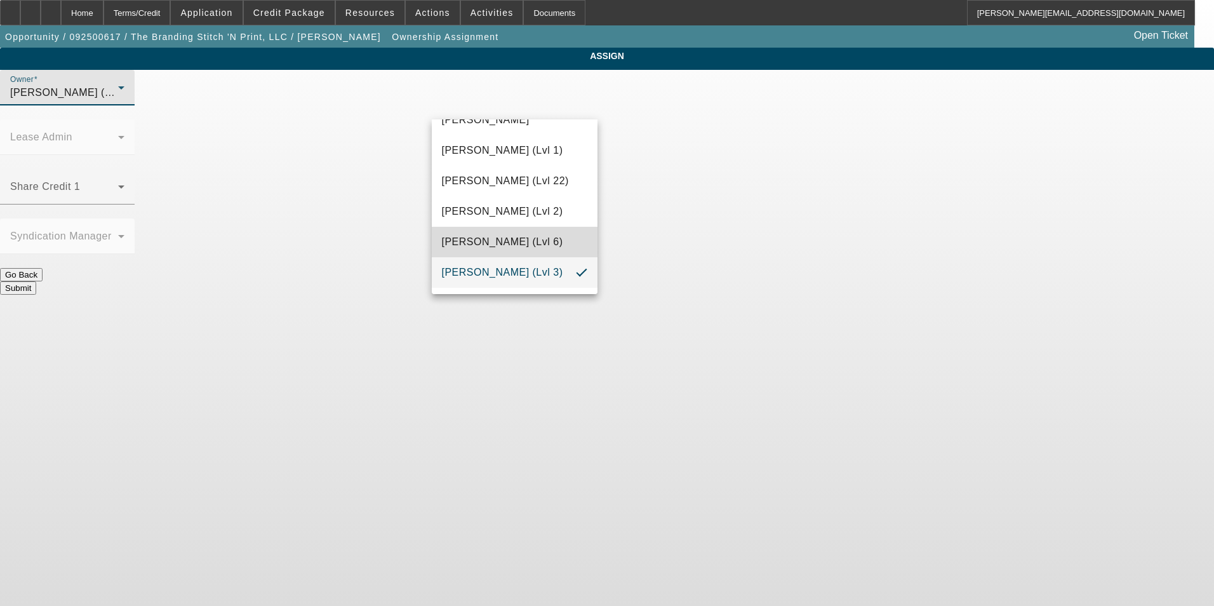
click at [524, 243] on span "Wesolowski, John (Lvl 6)" at bounding box center [502, 241] width 121 height 15
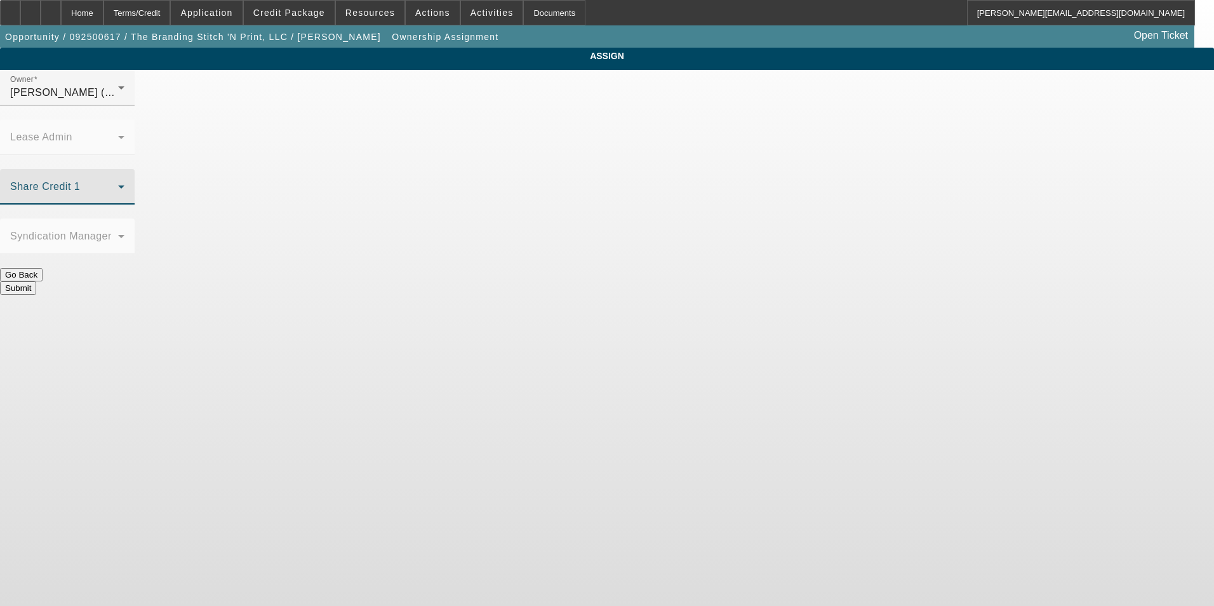
click at [118, 184] on span at bounding box center [64, 191] width 108 height 15
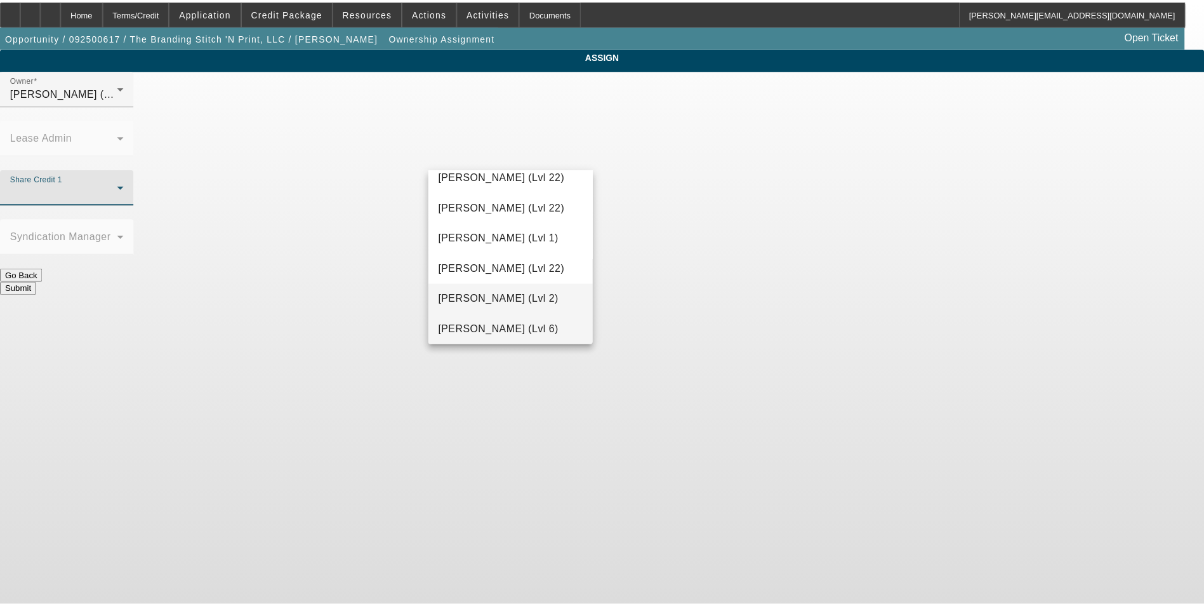
scroll to position [1601, 0]
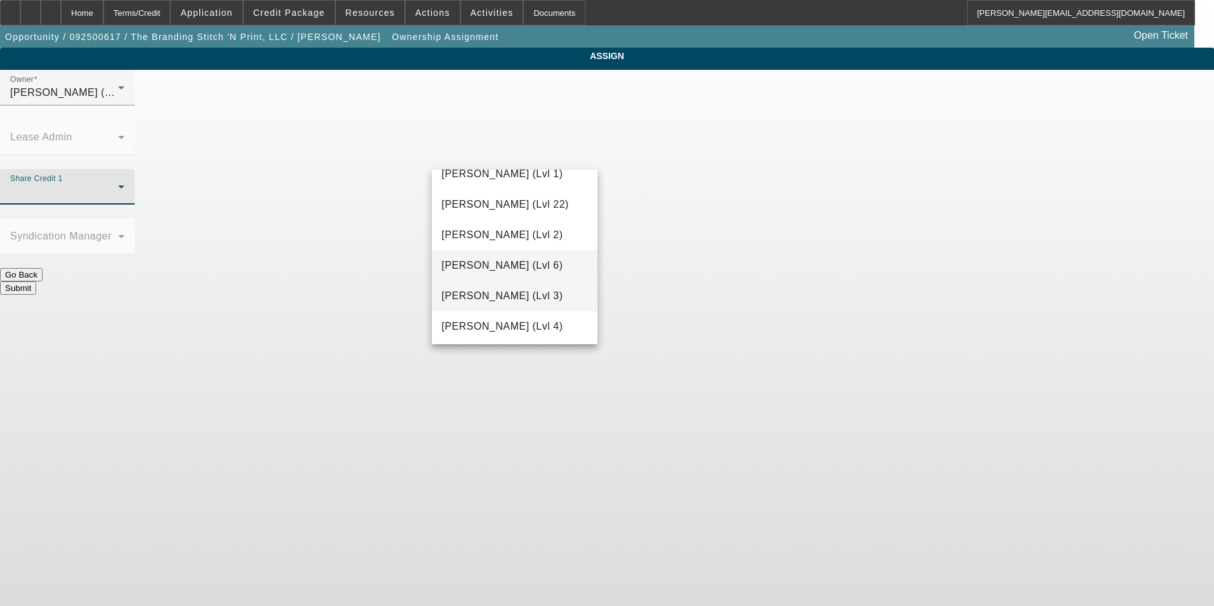
click at [531, 291] on span "Wesolowski, Tyler (Lvl 3)" at bounding box center [502, 295] width 121 height 15
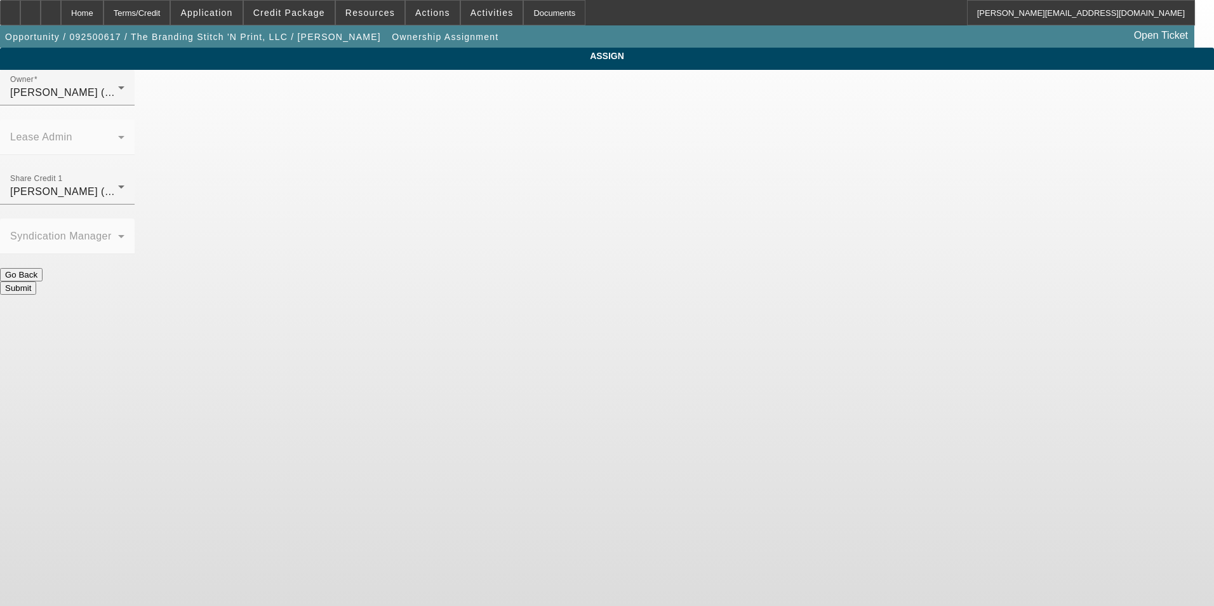
click at [36, 281] on button "Submit" at bounding box center [18, 287] width 36 height 13
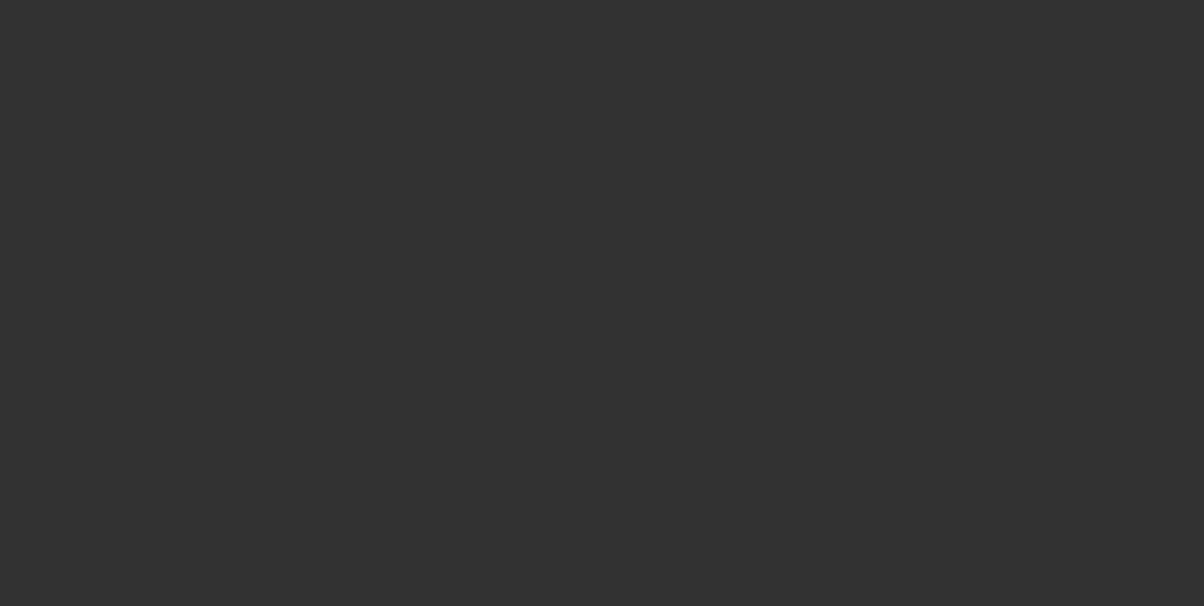
select select "0"
select select "2"
select select "0.1"
select select "4"
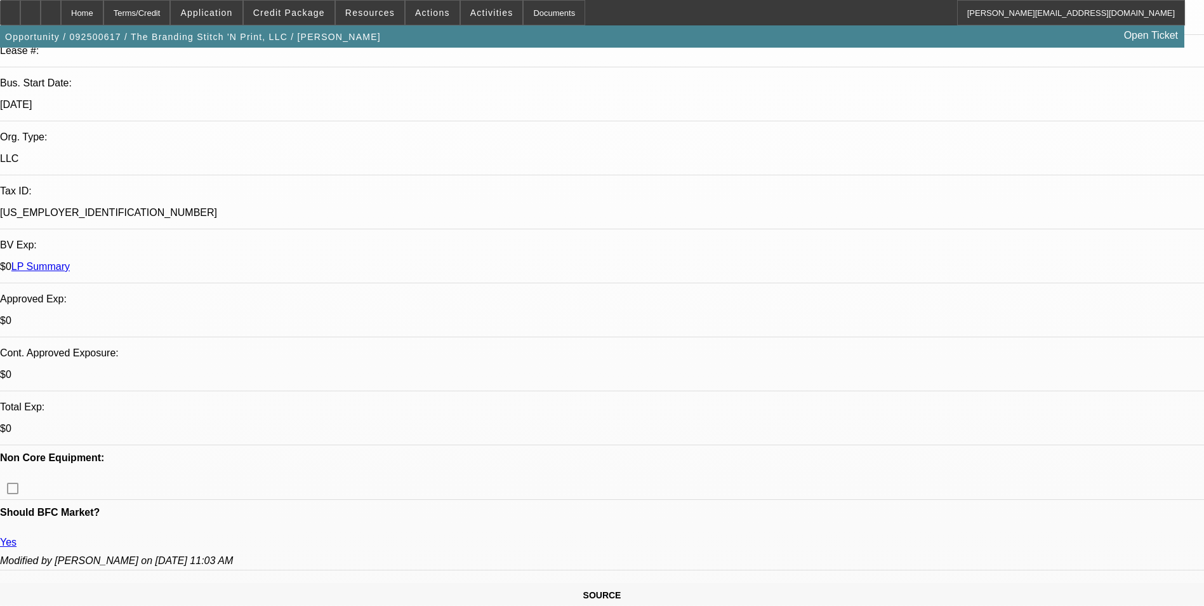
scroll to position [254, 0]
click at [324, 24] on span at bounding box center [289, 12] width 91 height 30
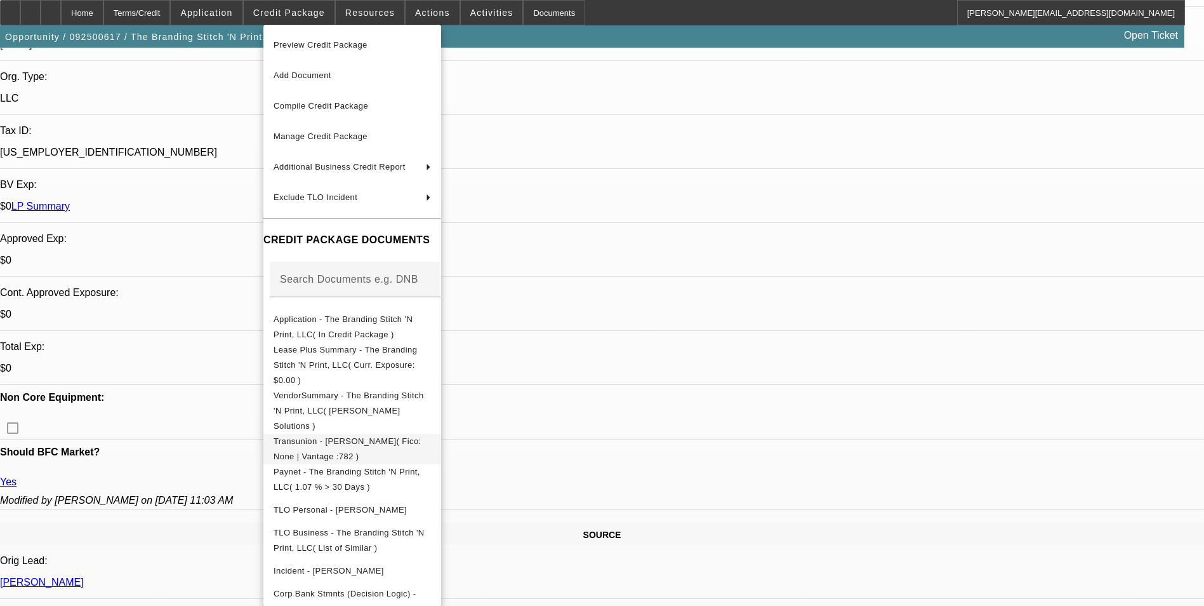
scroll to position [381, 0]
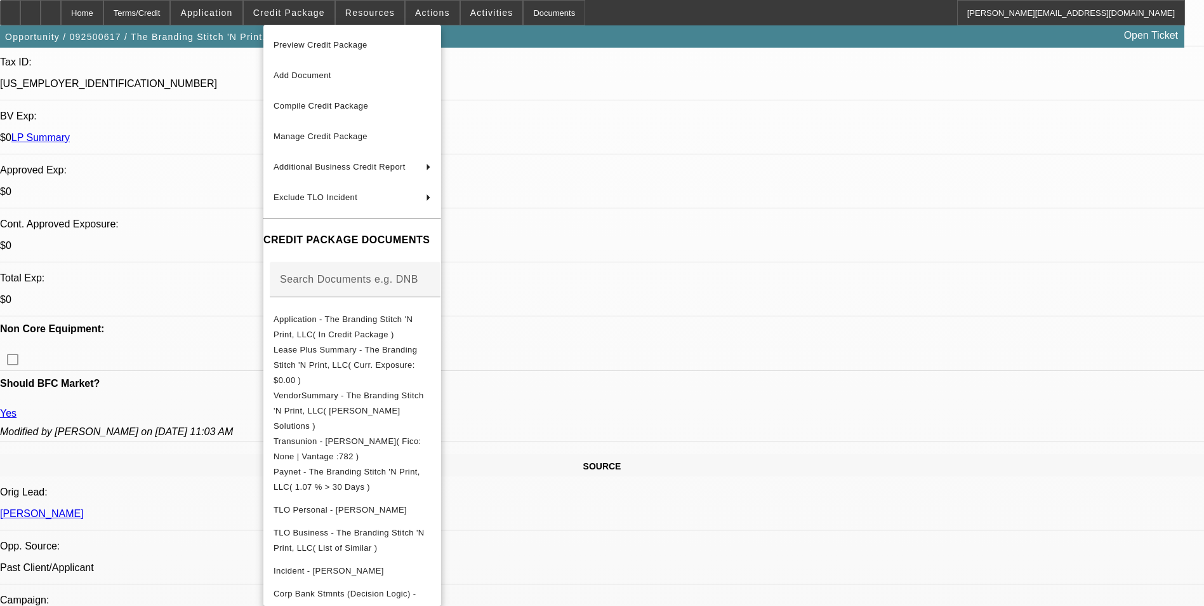
click at [803, 527] on div at bounding box center [602, 303] width 1204 height 606
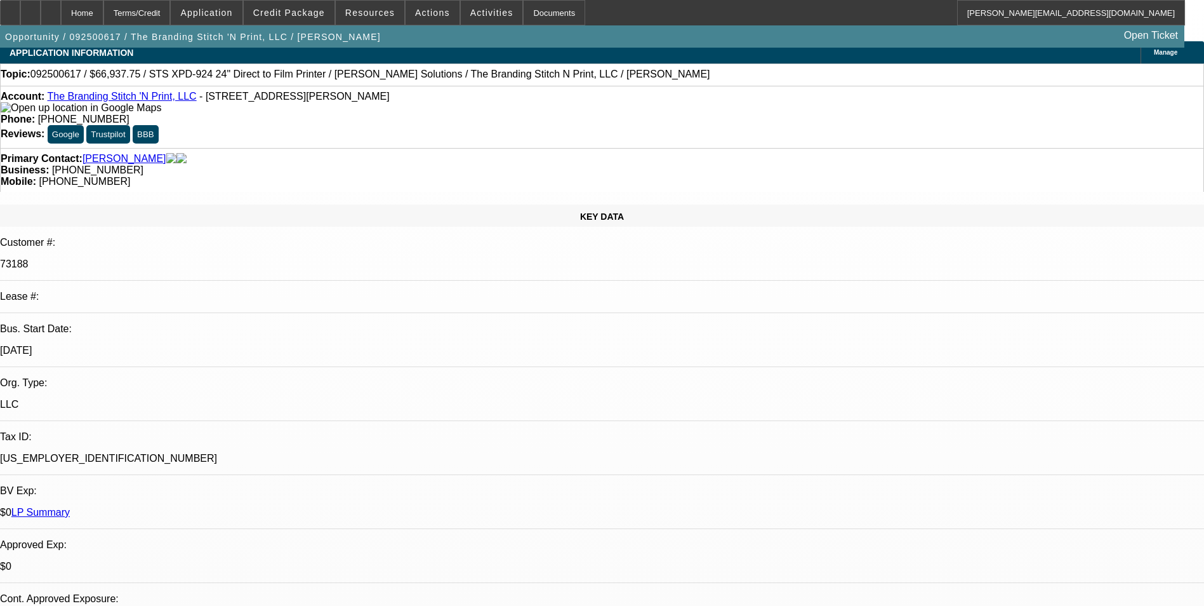
scroll to position [0, 0]
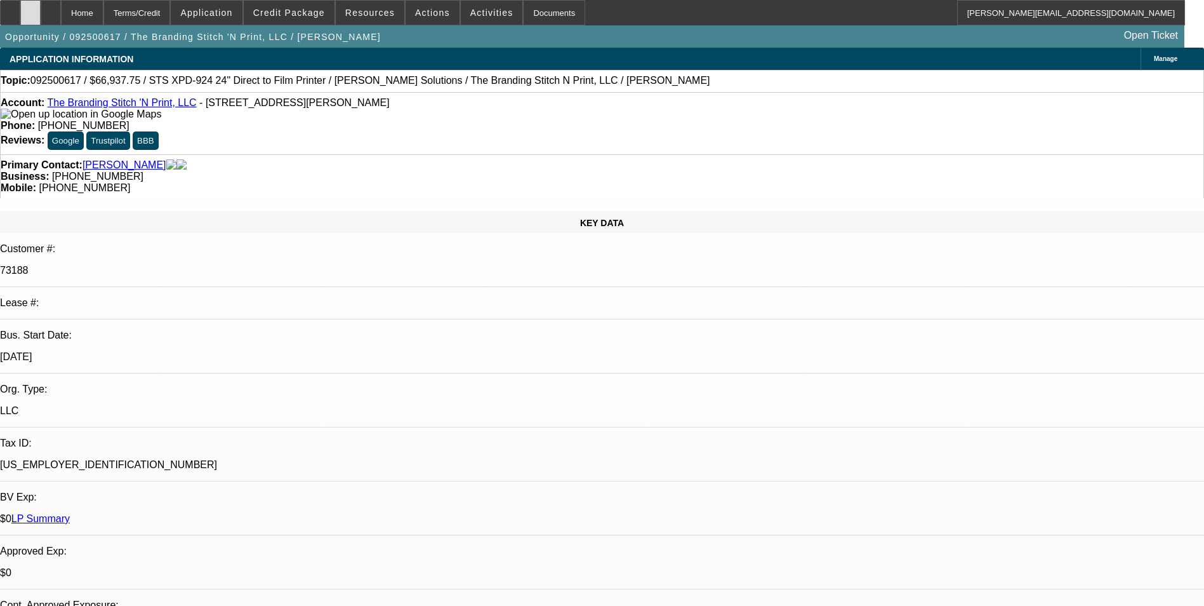
click at [41, 15] on div at bounding box center [30, 12] width 20 height 25
click at [286, 11] on span "Credit Package" at bounding box center [289, 13] width 72 height 10
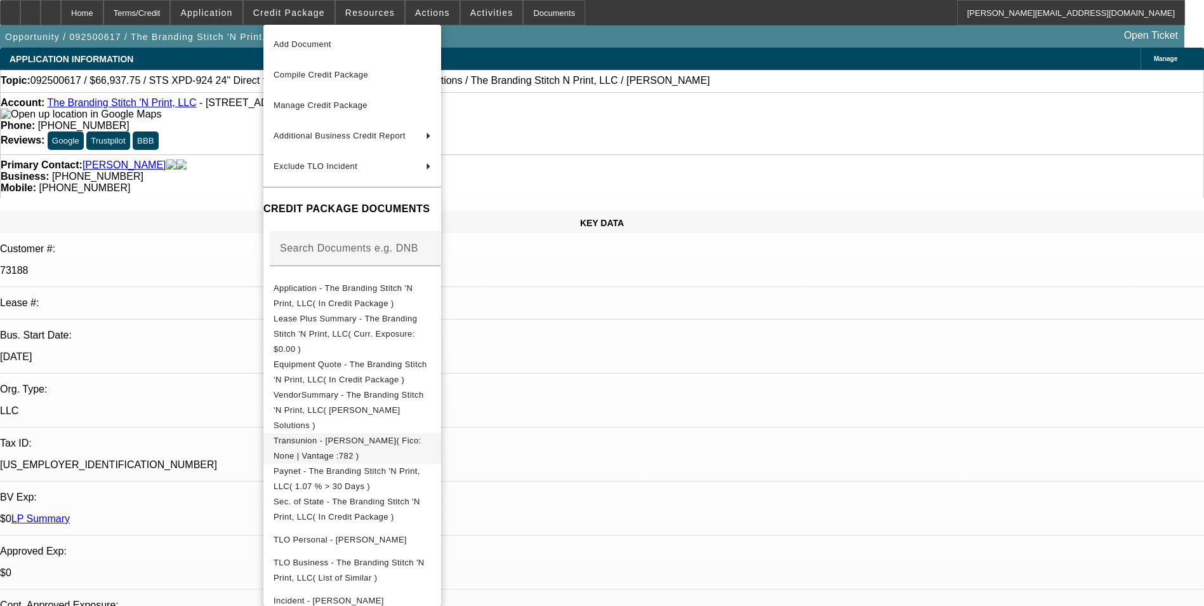
scroll to position [48, 0]
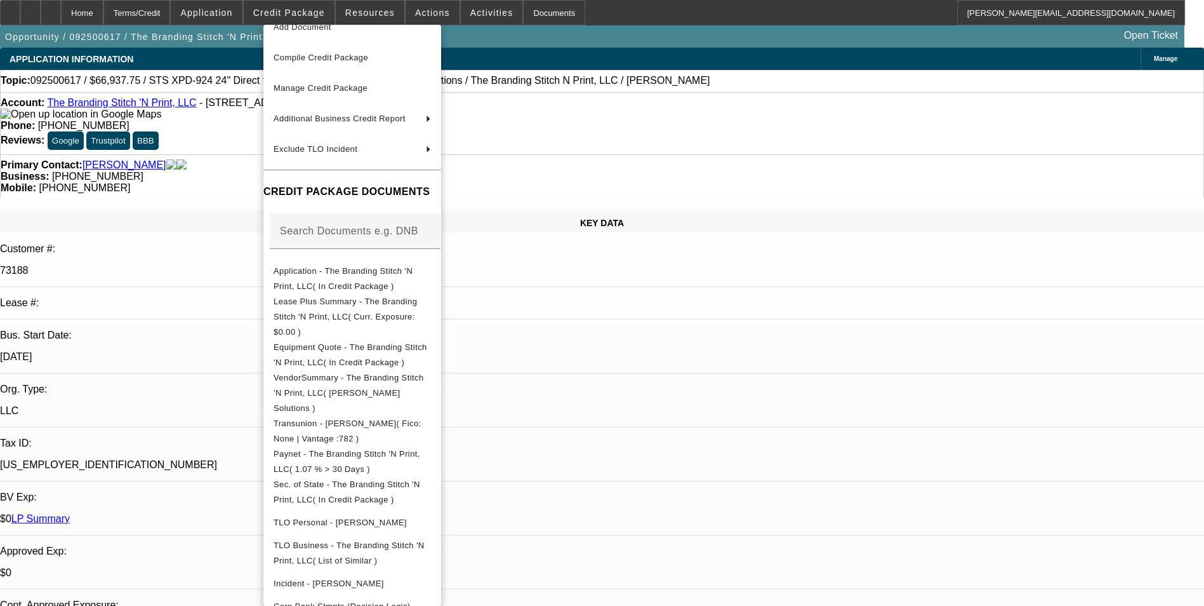
click at [761, 378] on div at bounding box center [602, 303] width 1204 height 606
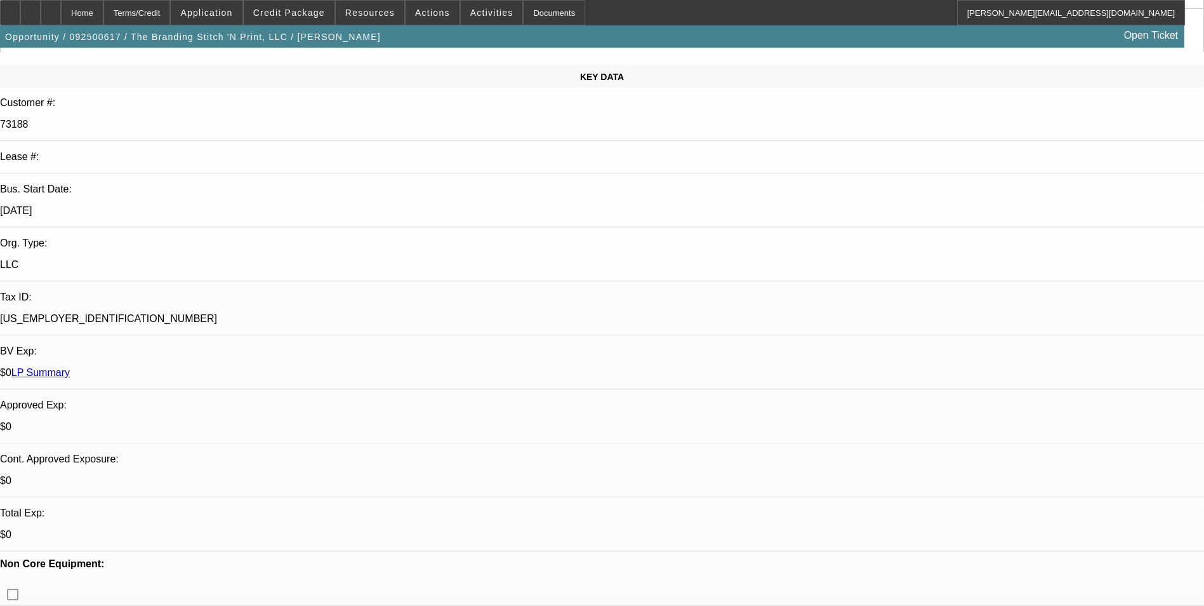
scroll to position [0, 0]
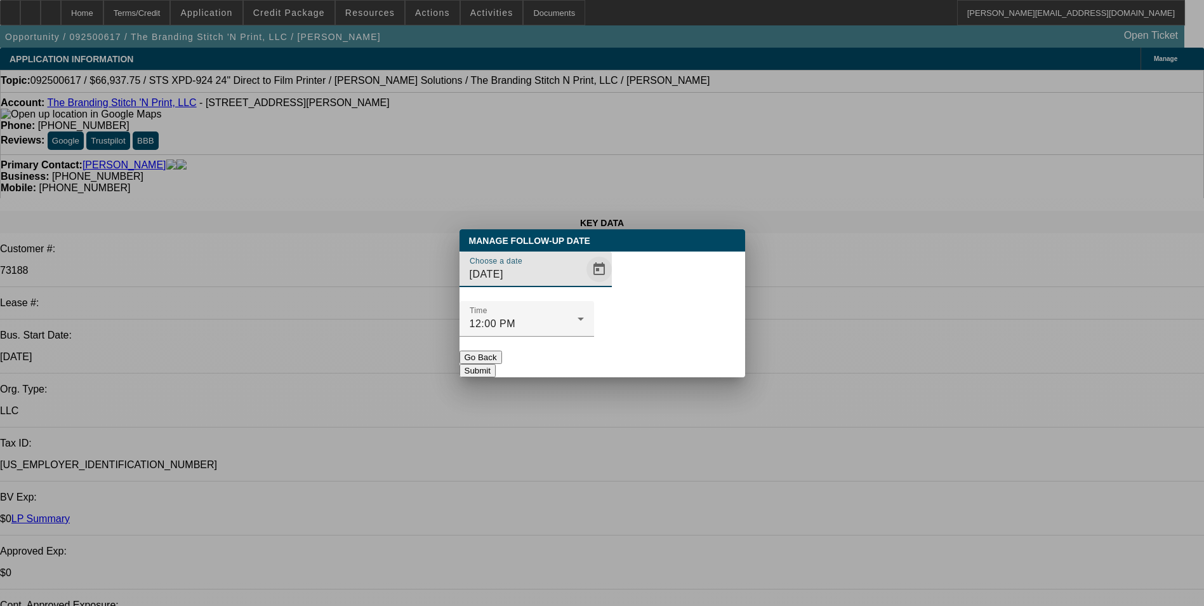
click at [584, 284] on span "Open calendar" at bounding box center [599, 269] width 30 height 30
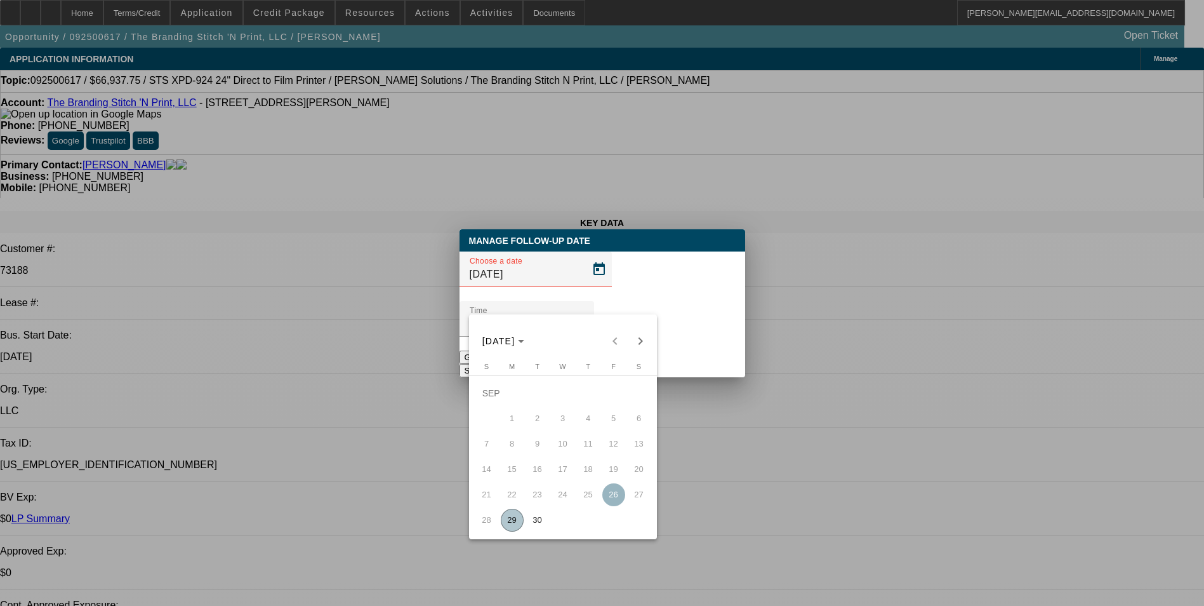
click at [539, 526] on span "30" at bounding box center [537, 520] width 23 height 23
type input "9/30/2025"
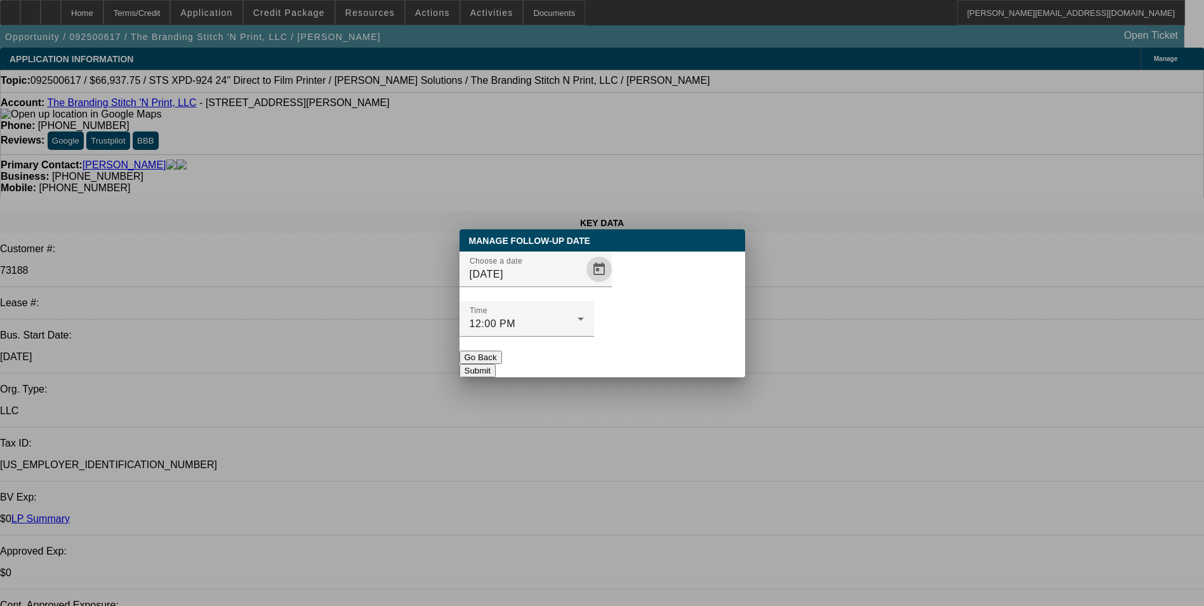
click at [496, 364] on button "Submit" at bounding box center [478, 370] width 36 height 13
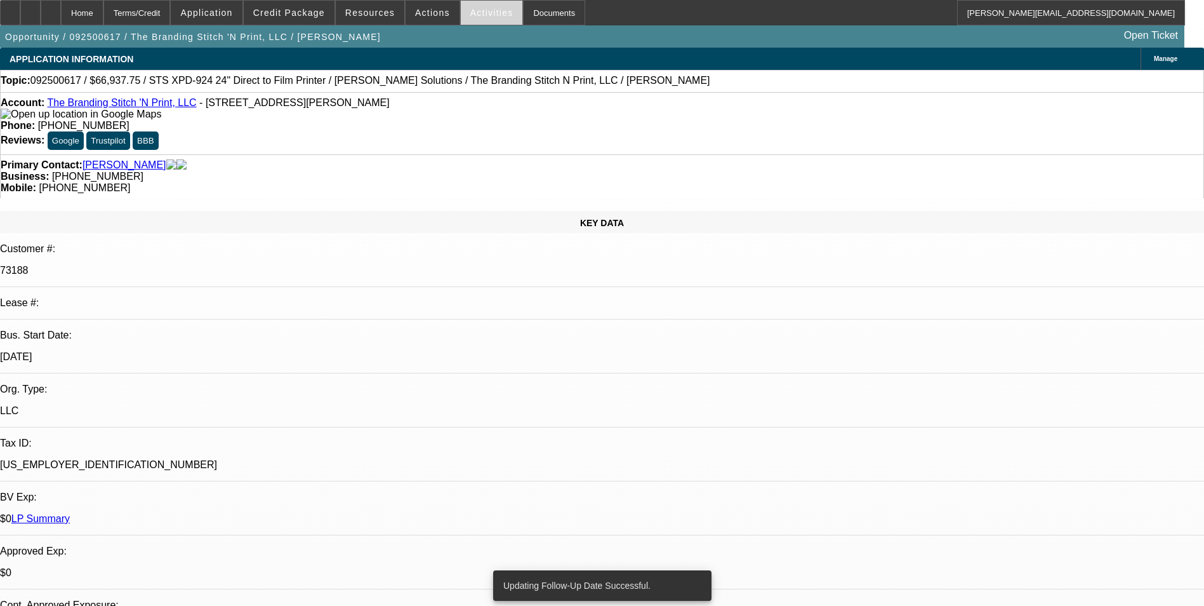
click at [478, 10] on span "Activities" at bounding box center [491, 13] width 43 height 10
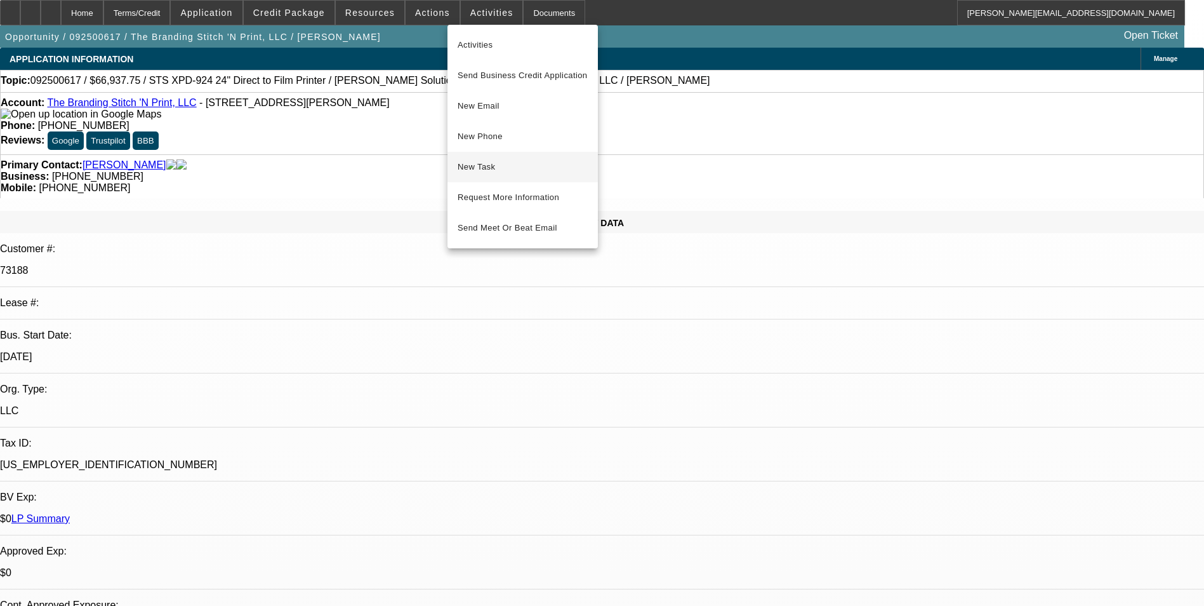
click at [499, 167] on span "New Task" at bounding box center [523, 166] width 130 height 15
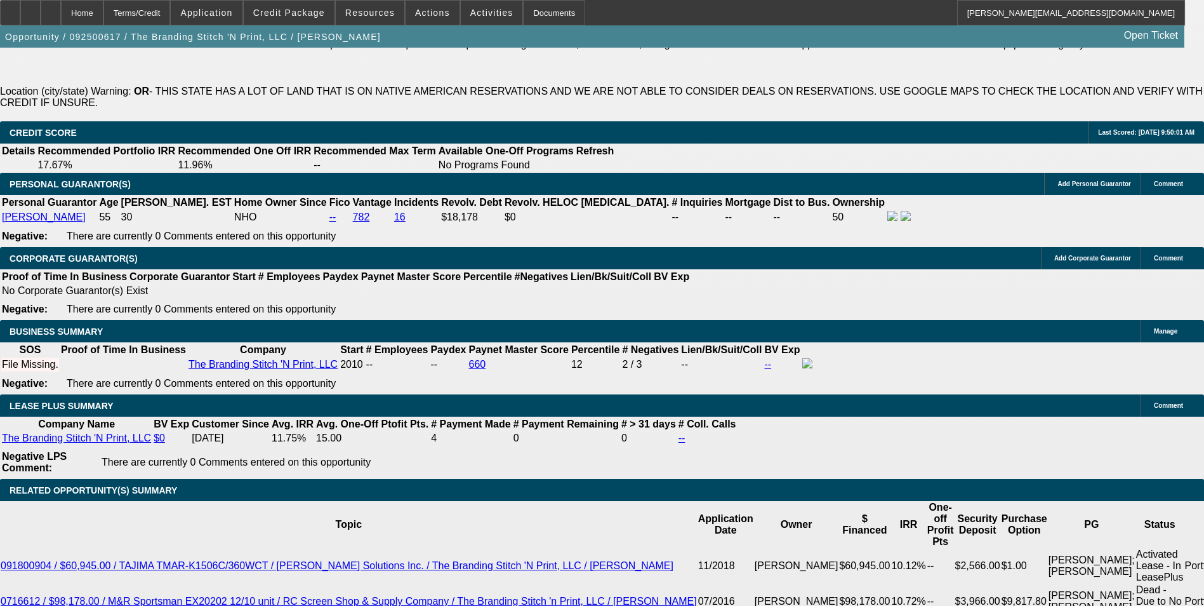
scroll to position [2095, 0]
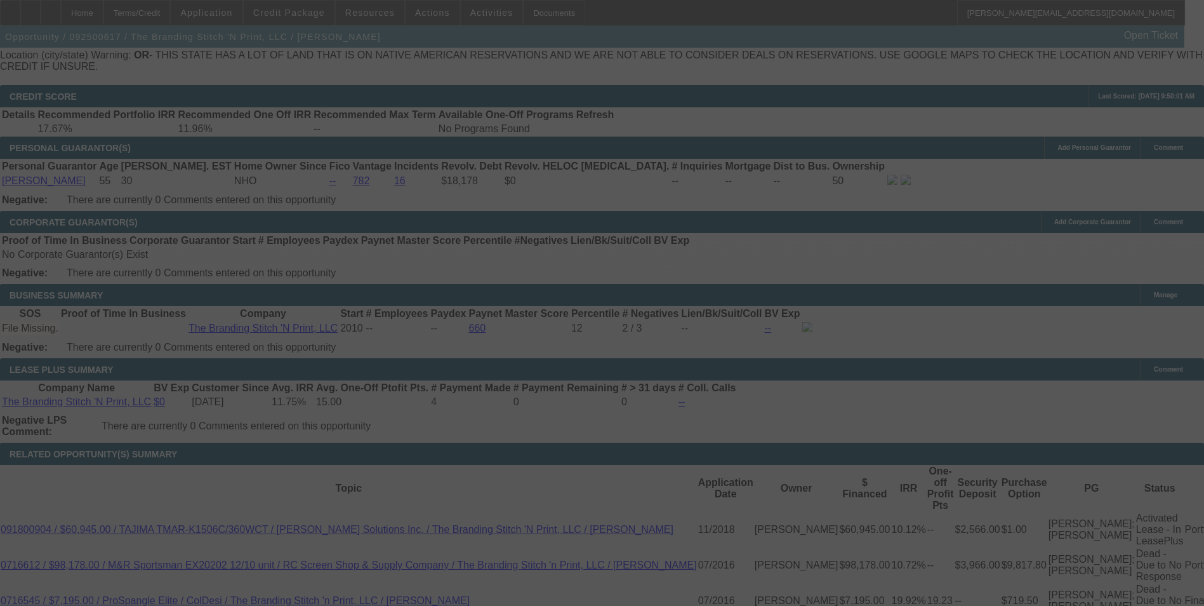
scroll to position [0, 0]
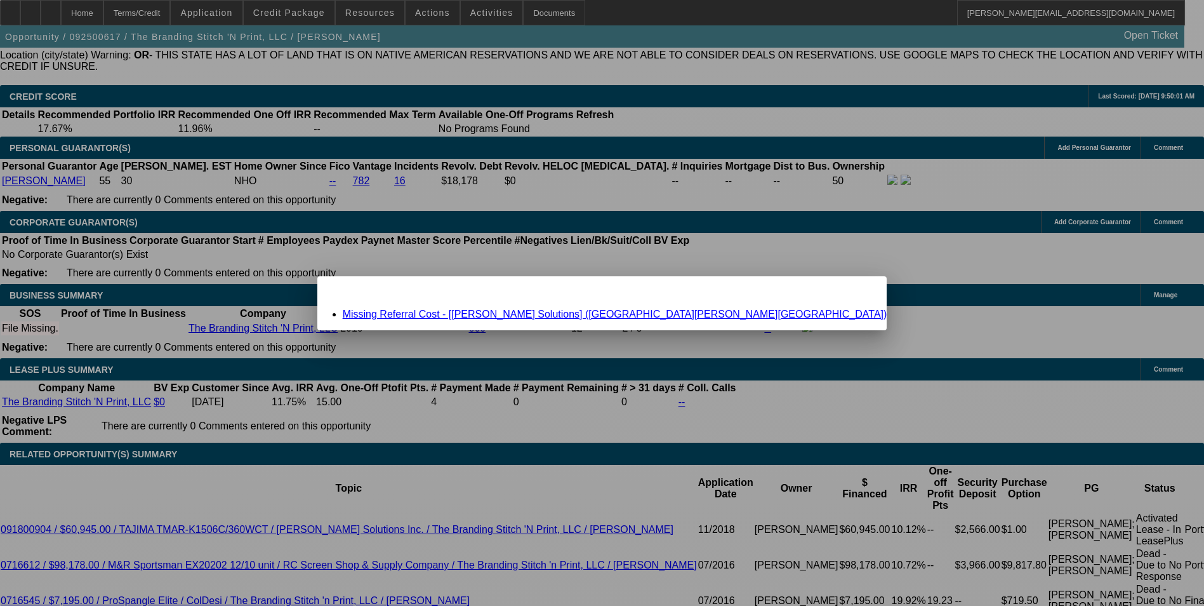
click at [561, 314] on link "Missing Referral Cost - [Hirsch Solutions] (Llewellyn, Chad)" at bounding box center [615, 314] width 545 height 11
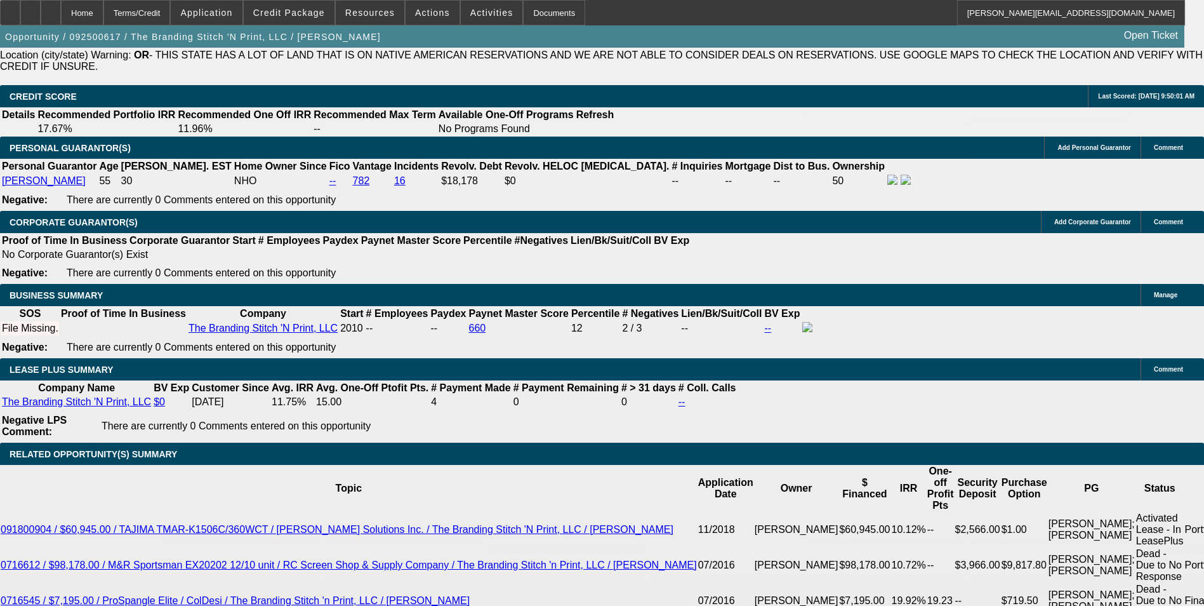
scroll to position [2095, 0]
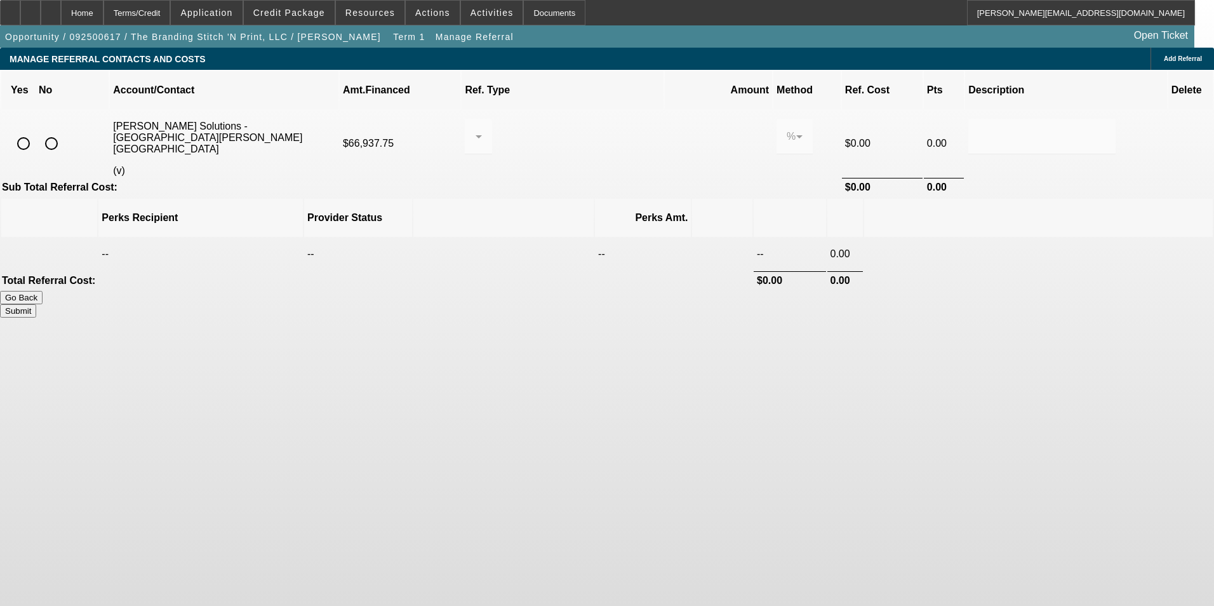
click at [36, 131] on input "radio" at bounding box center [23, 143] width 25 height 25
radio input "true"
click at [482, 122] on div at bounding box center [478, 137] width 7 height 36
click at [616, 142] on span "Pay vendor SALES PERSON" at bounding box center [577, 149] width 103 height 30
click at [678, 129] on input "0.000" at bounding box center [718, 136] width 81 height 15
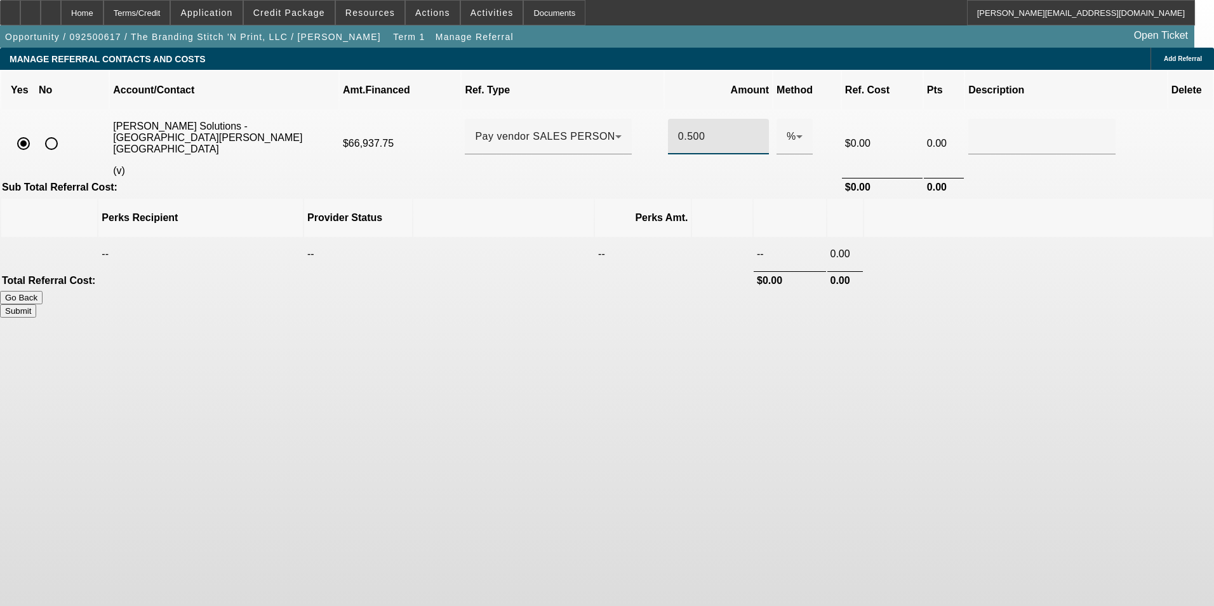
click at [914, 238] on td at bounding box center [1038, 254] width 349 height 32
click at [36, 304] on button "Submit" at bounding box center [18, 310] width 36 height 13
type input "0.500"
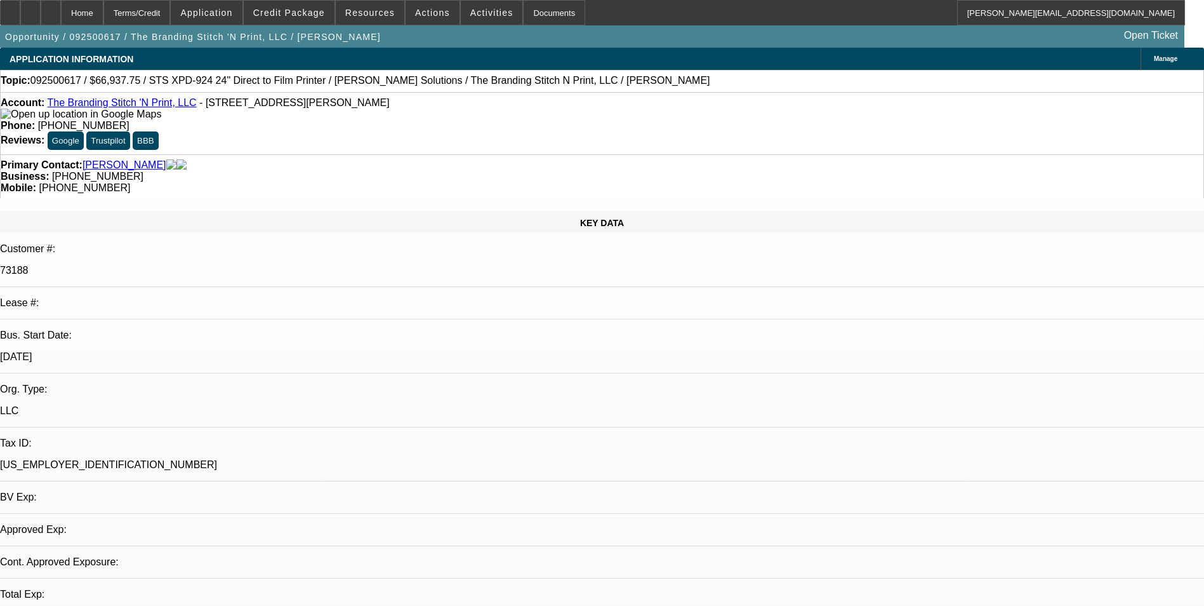
select select "0"
select select "2"
select select "0.1"
select select "4"
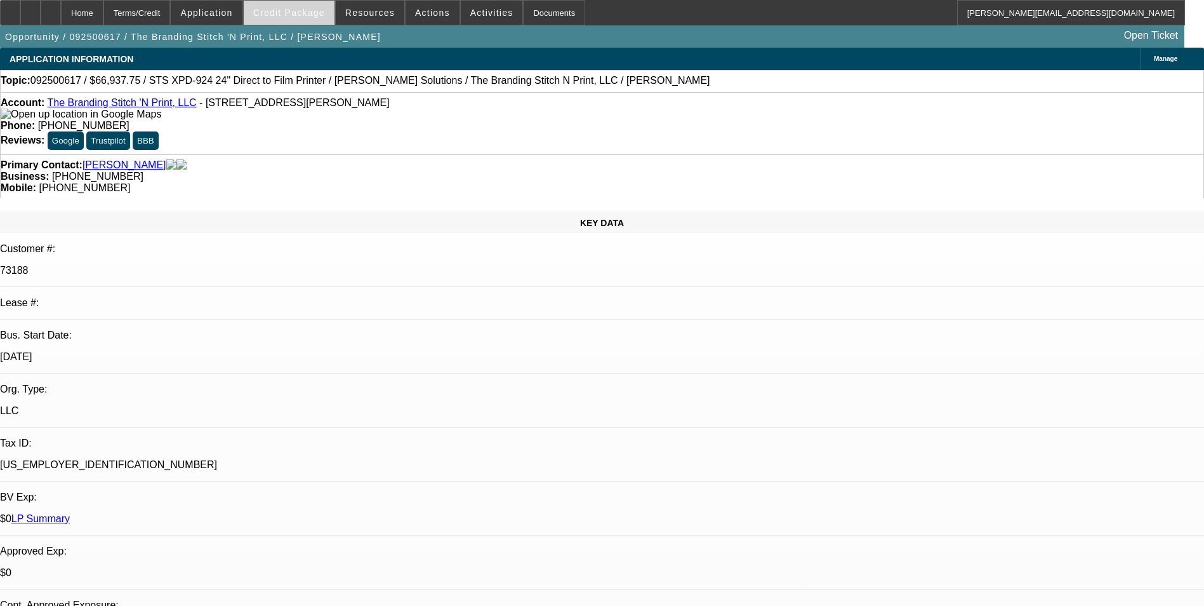
click at [277, 13] on span "Credit Package" at bounding box center [289, 13] width 72 height 10
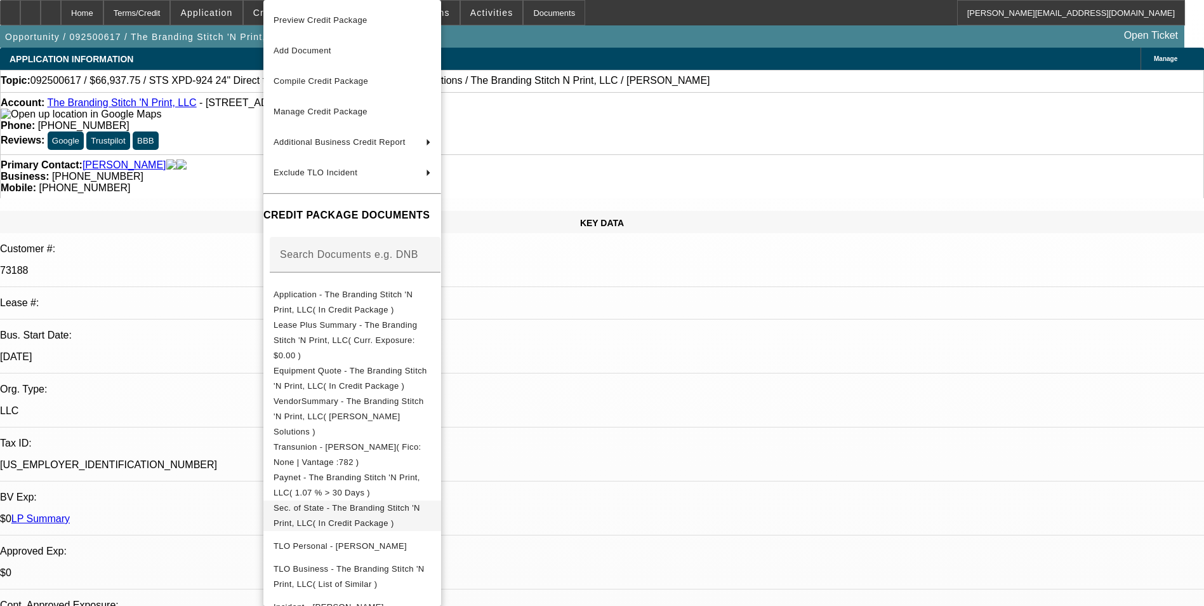
click at [422, 500] on button "Sec. of State - The Branding Stitch 'N Print, LLC( In Credit Package )" at bounding box center [352, 515] width 178 height 30
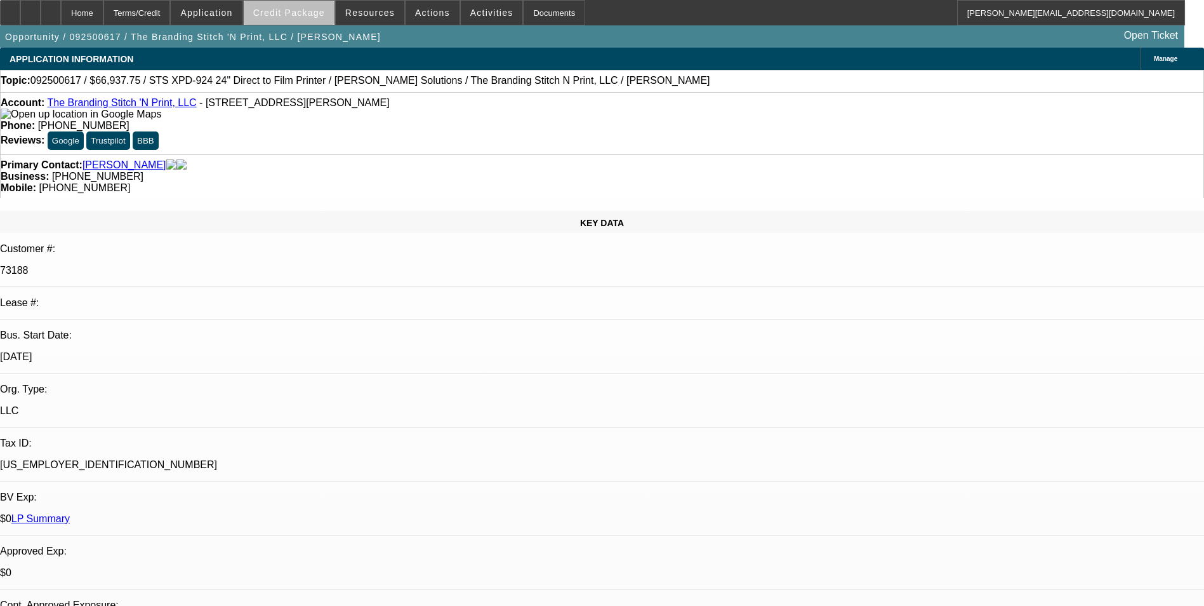
click at [325, 15] on span "Credit Package" at bounding box center [289, 13] width 72 height 10
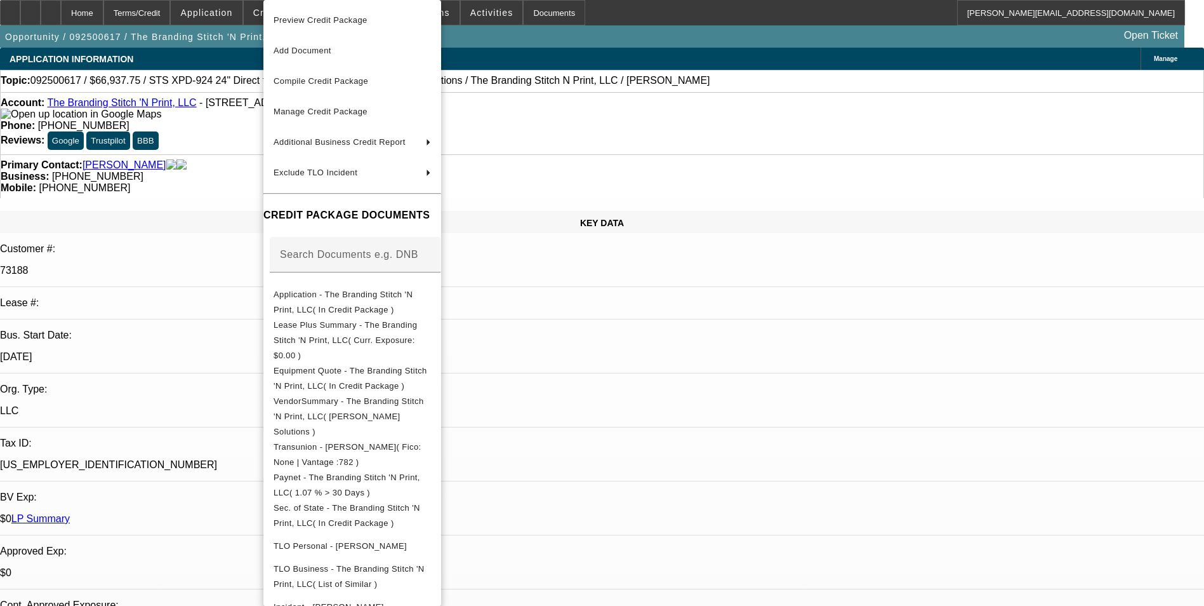
drag, startPoint x: 620, startPoint y: 364, endPoint x: 640, endPoint y: 357, distance: 21.5
click at [621, 363] on div at bounding box center [602, 303] width 1204 height 606
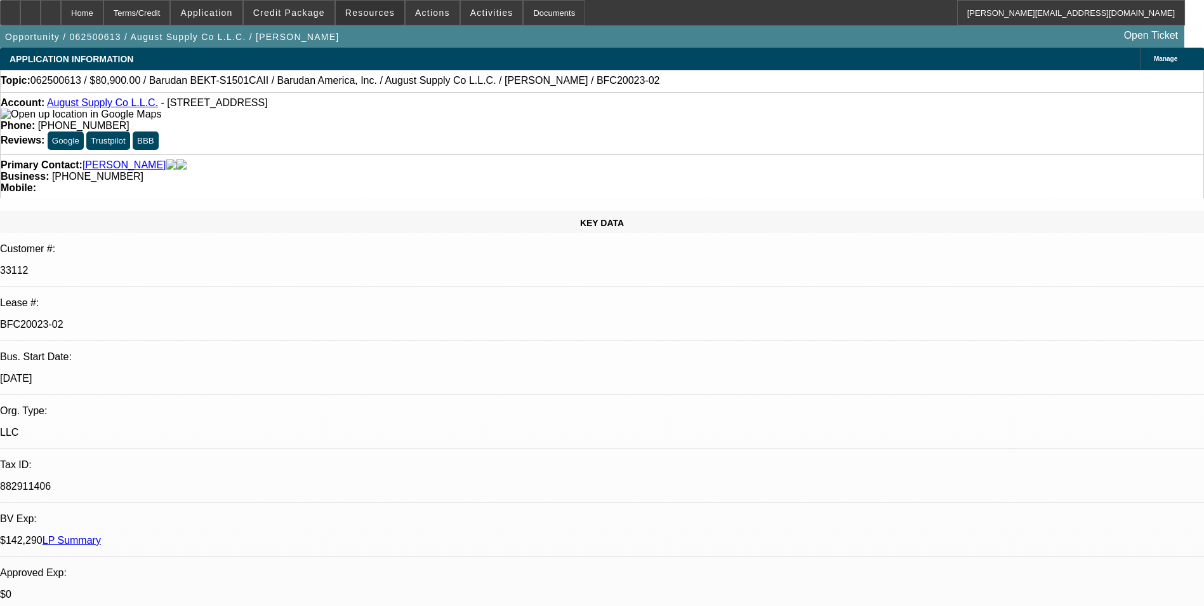
select select "0"
select select "2"
select select "0.1"
select select "4"
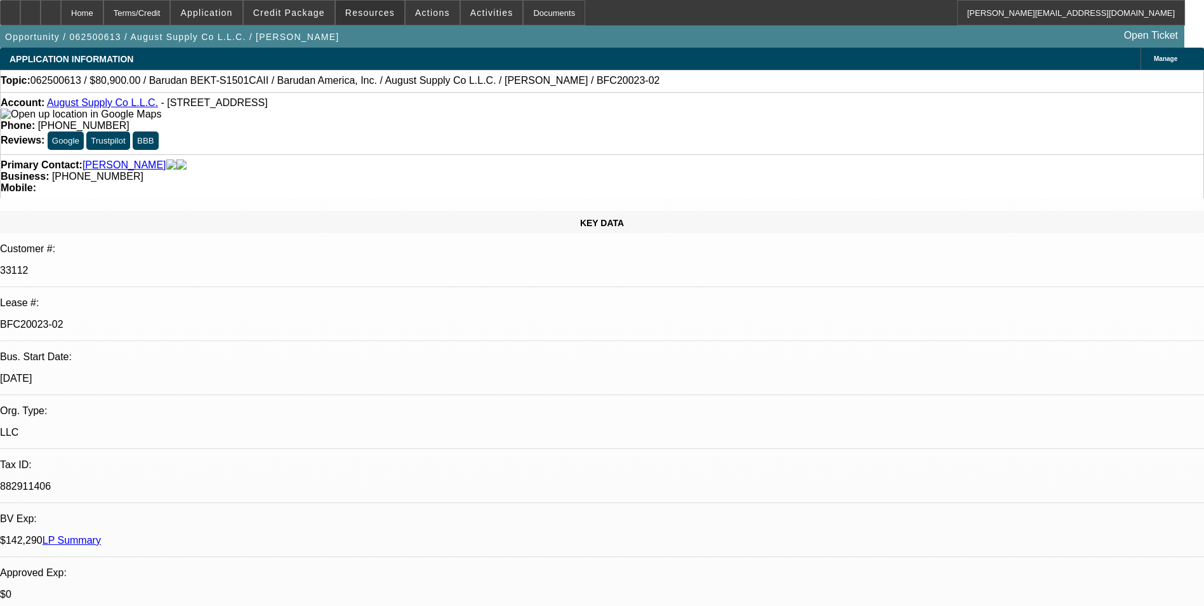
select select "0"
select select "2"
select select "0.1"
select select "4"
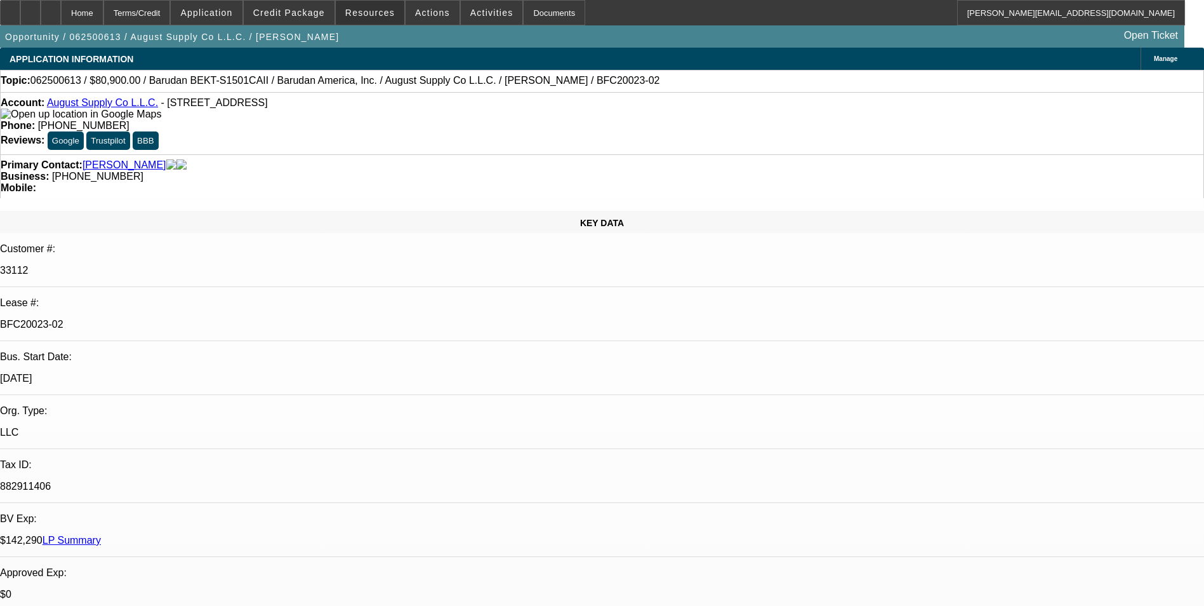
select select "0"
select select "2"
select select "0.1"
select select "4"
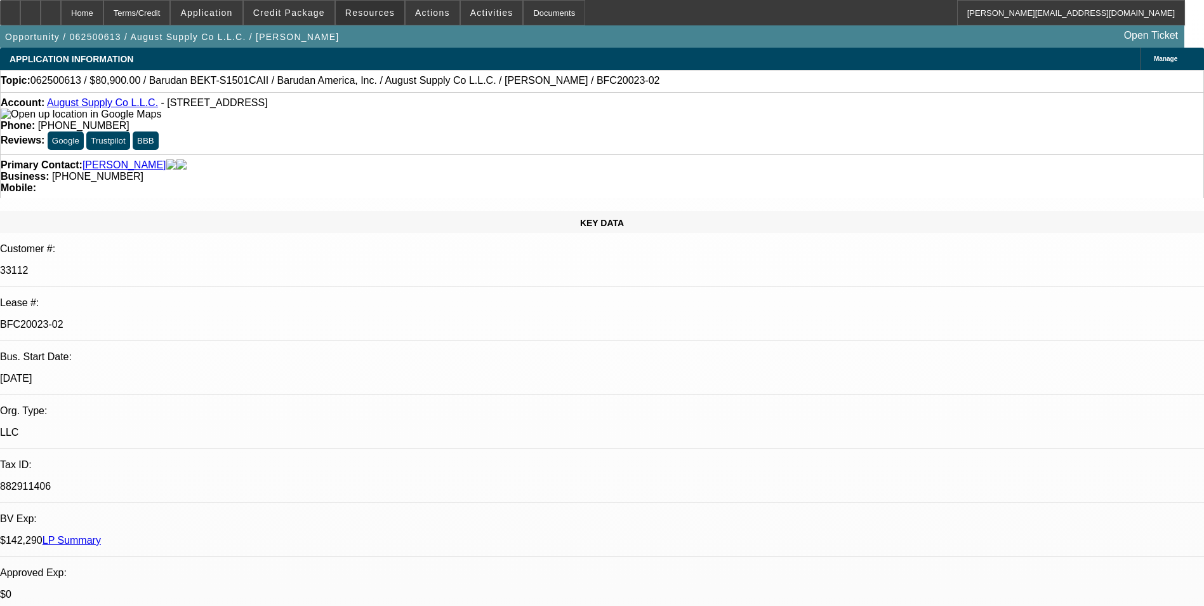
select select "0"
select select "2"
select select "0.1"
select select "4"
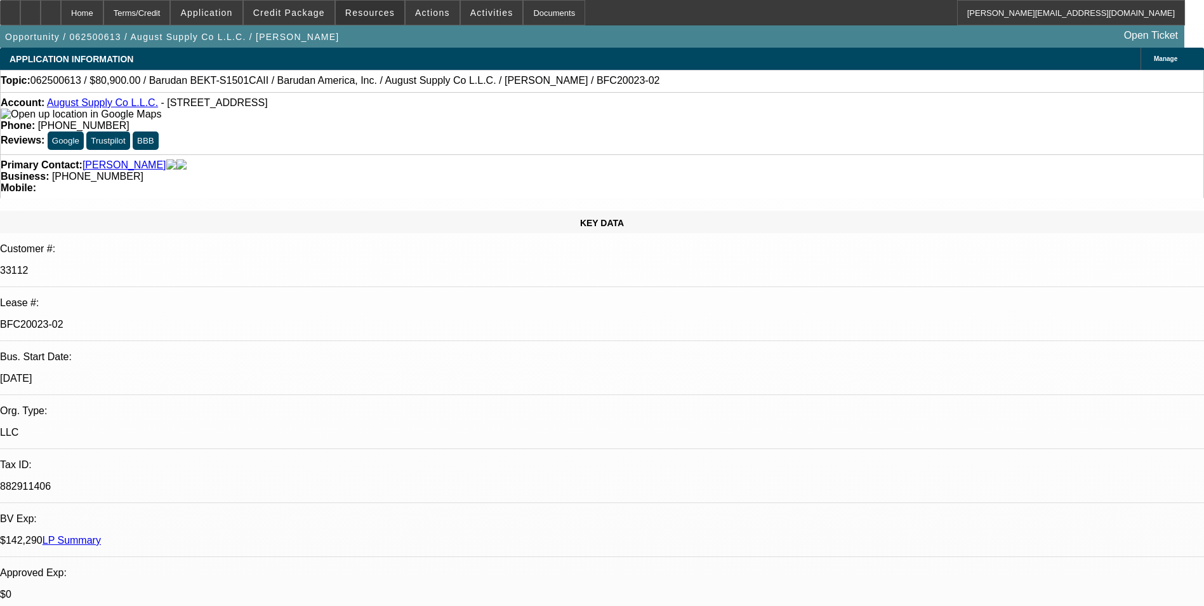
scroll to position [1524, 0]
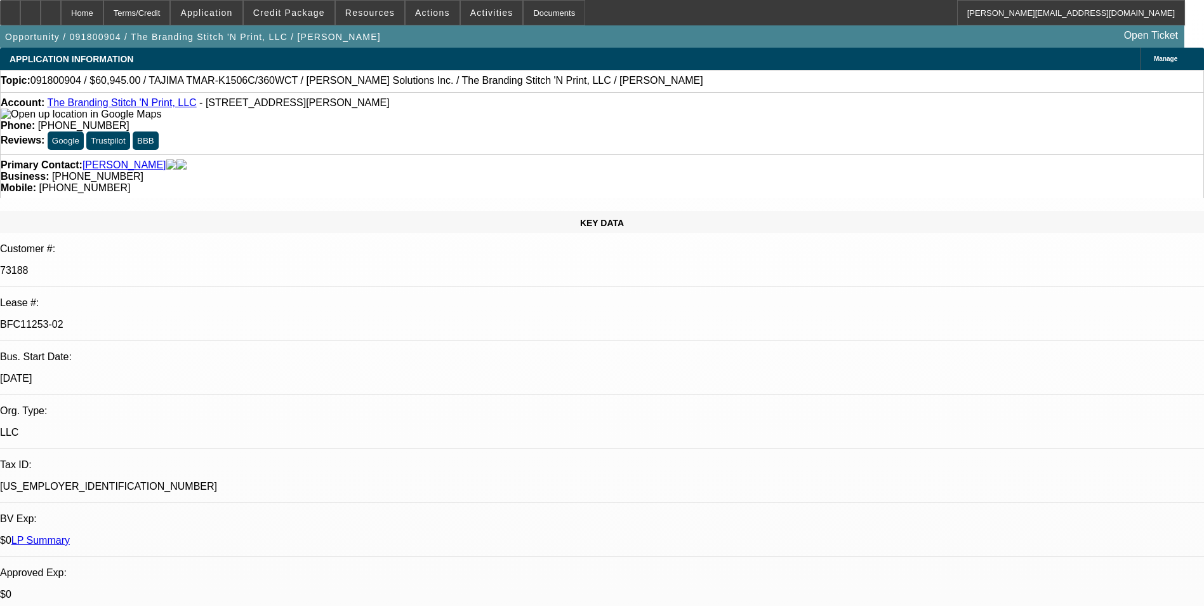
select select "0"
select select "2"
select select "0"
select select "2"
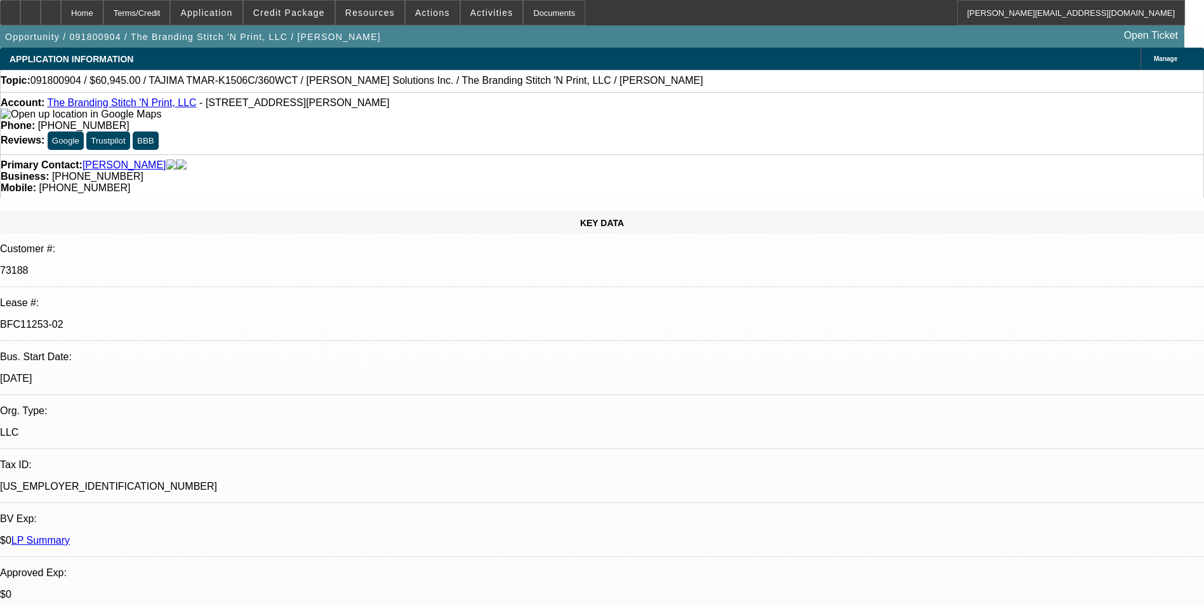
select select "0"
select select "2"
select select "0"
select select "2"
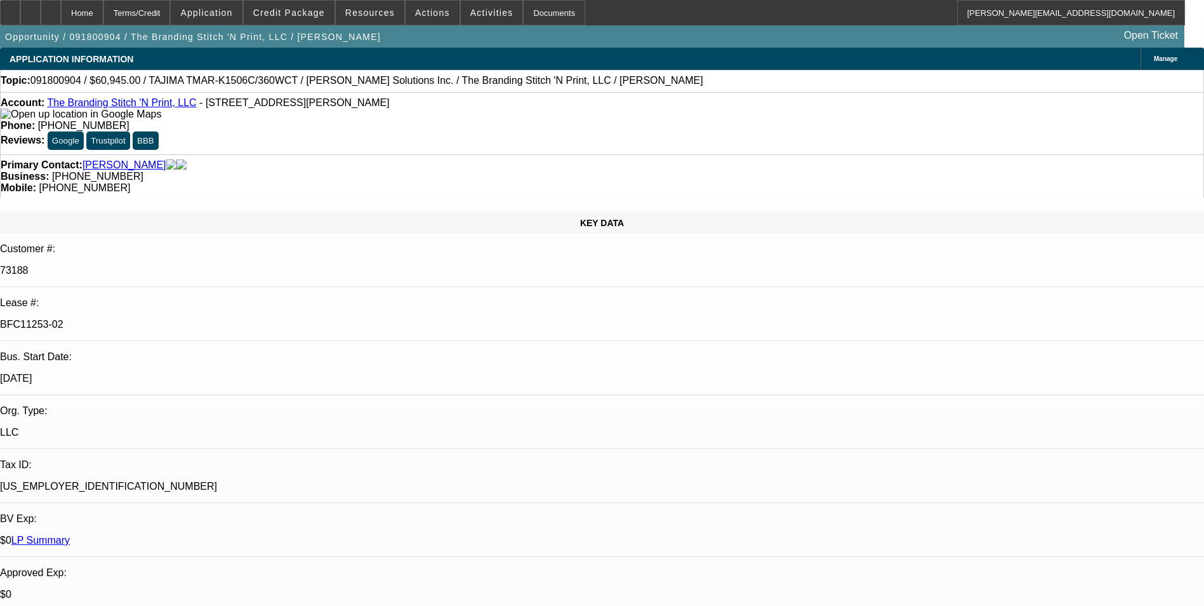
select select "0"
select select "2"
select select "0.1"
select select "4"
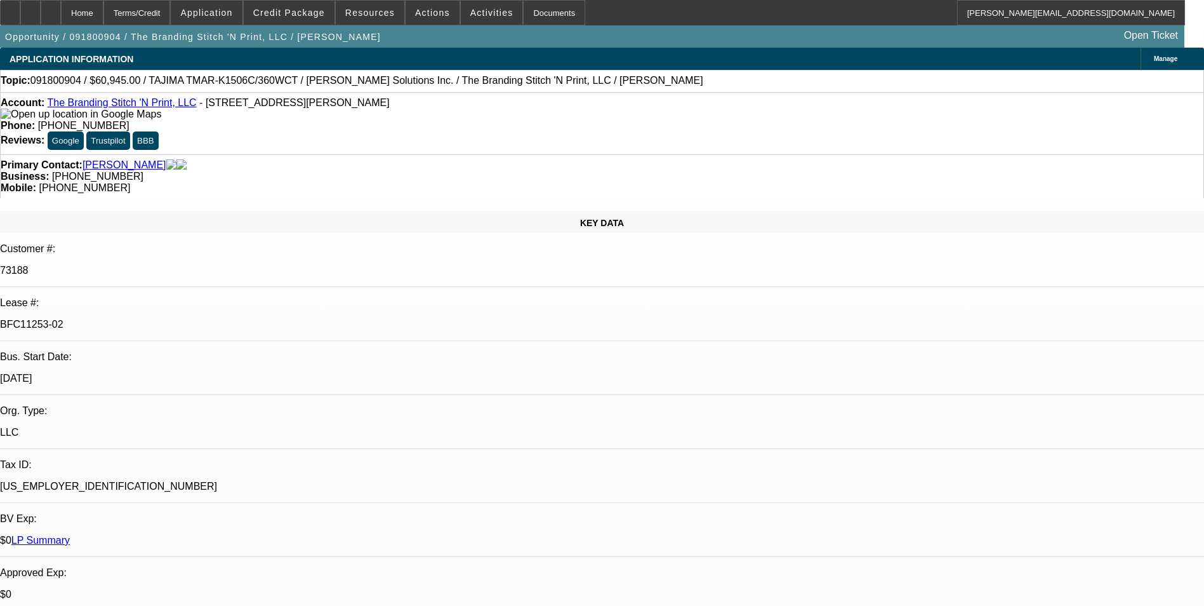
select select "0"
select select "2"
select select "0.1"
select select "4"
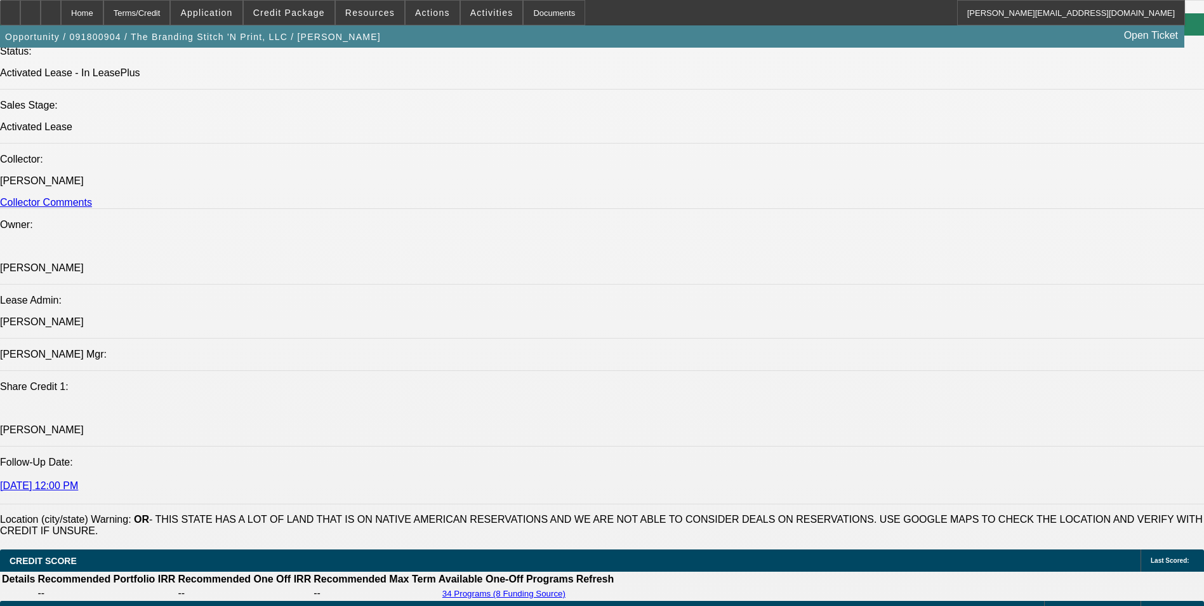
scroll to position [1587, 0]
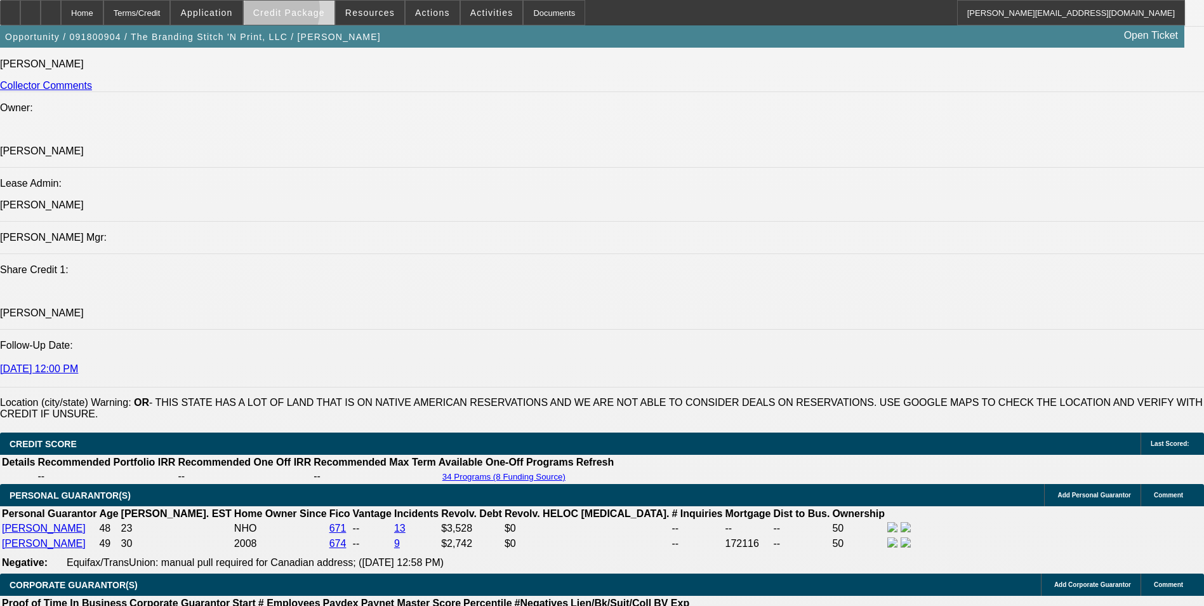
click at [289, 13] on span "Credit Package" at bounding box center [289, 13] width 72 height 10
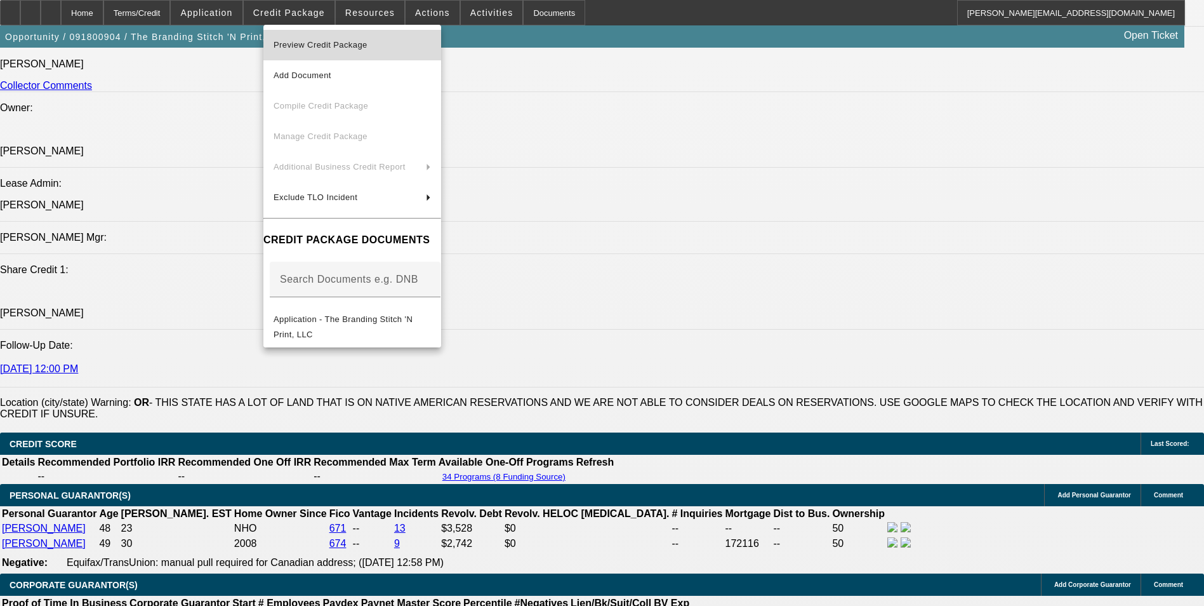
click at [328, 44] on span "Preview Credit Package" at bounding box center [321, 45] width 94 height 10
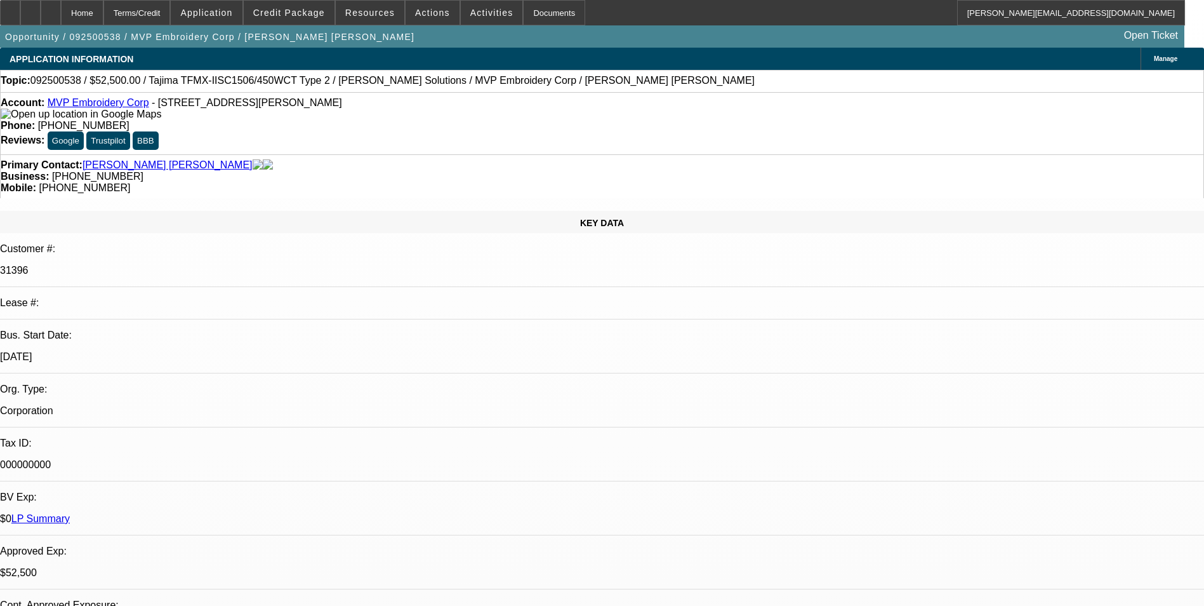
select select "0"
select select "2"
select select "0"
select select "6"
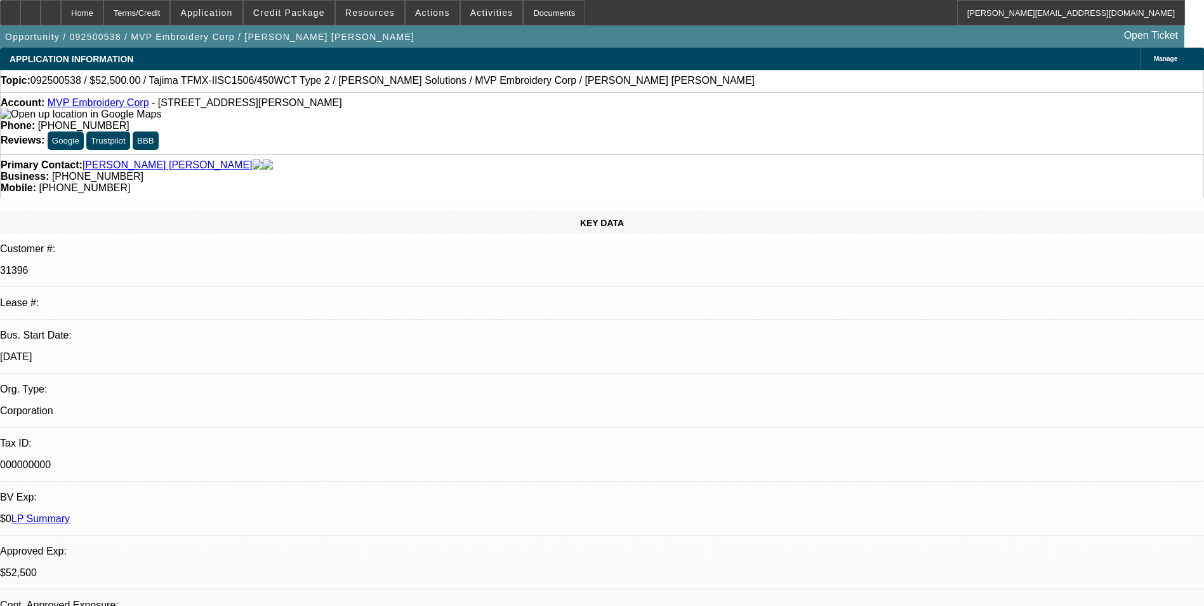
select select "0"
select select "2"
select select "0"
select select "6"
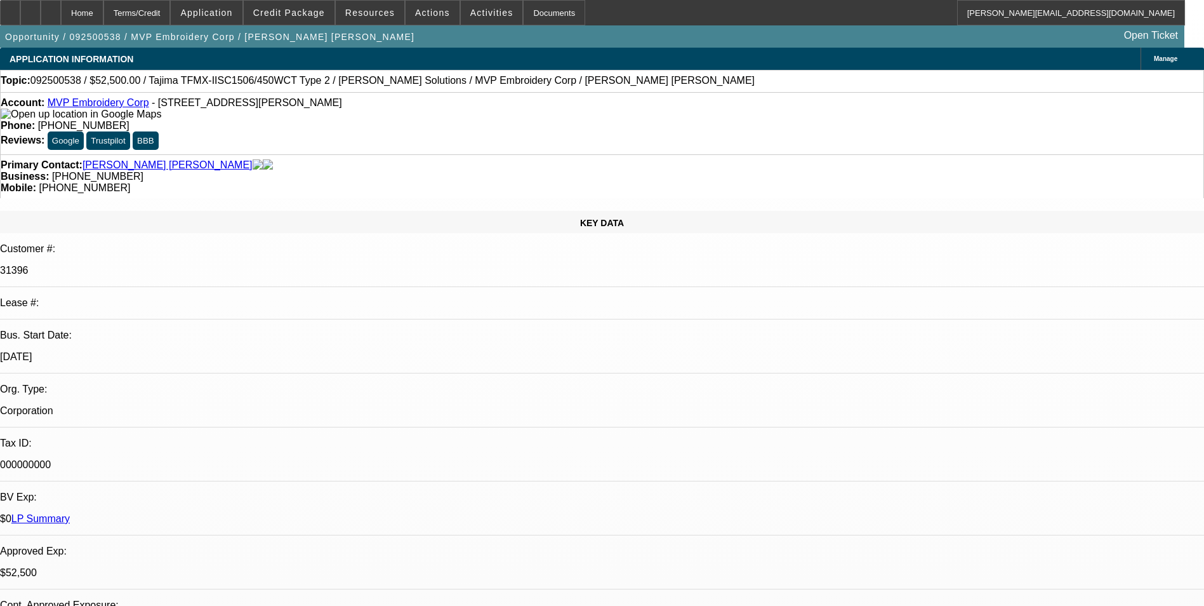
select select "0"
select select "2"
select select "0"
select select "6"
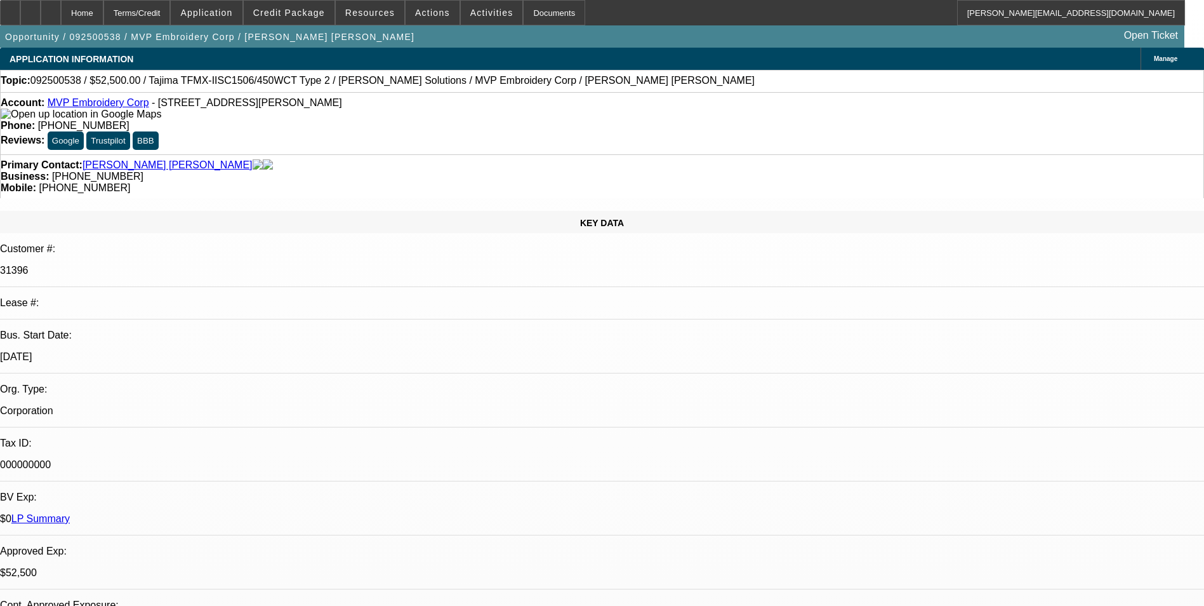
select select "0"
select select "2"
select select "0"
select select "6"
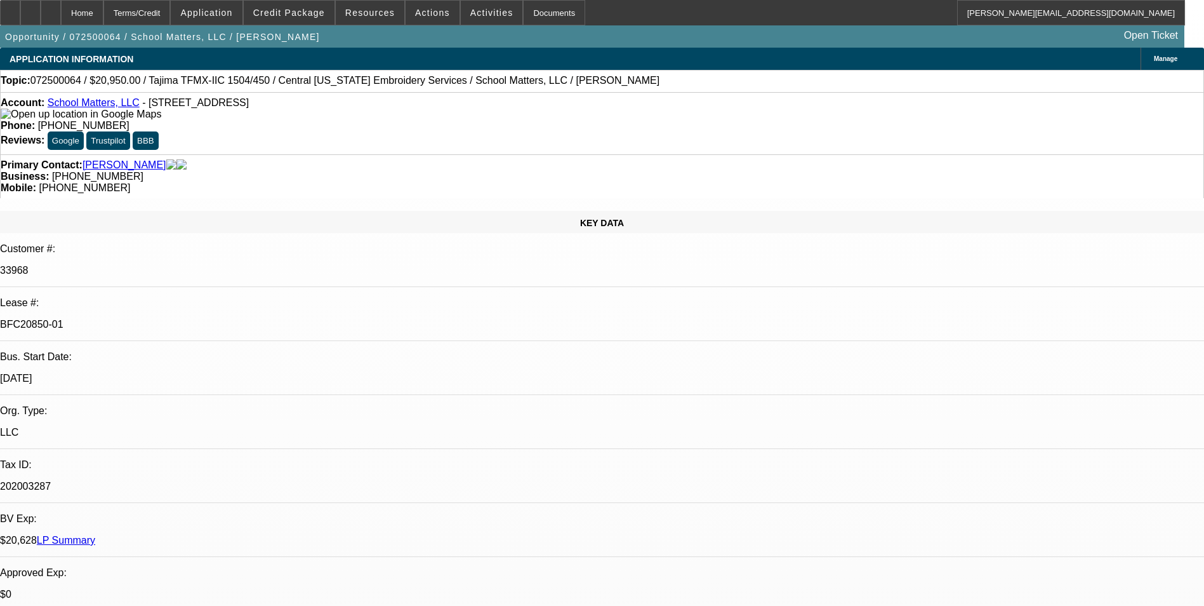
select select "0"
select select "2"
select select "0"
select select "2"
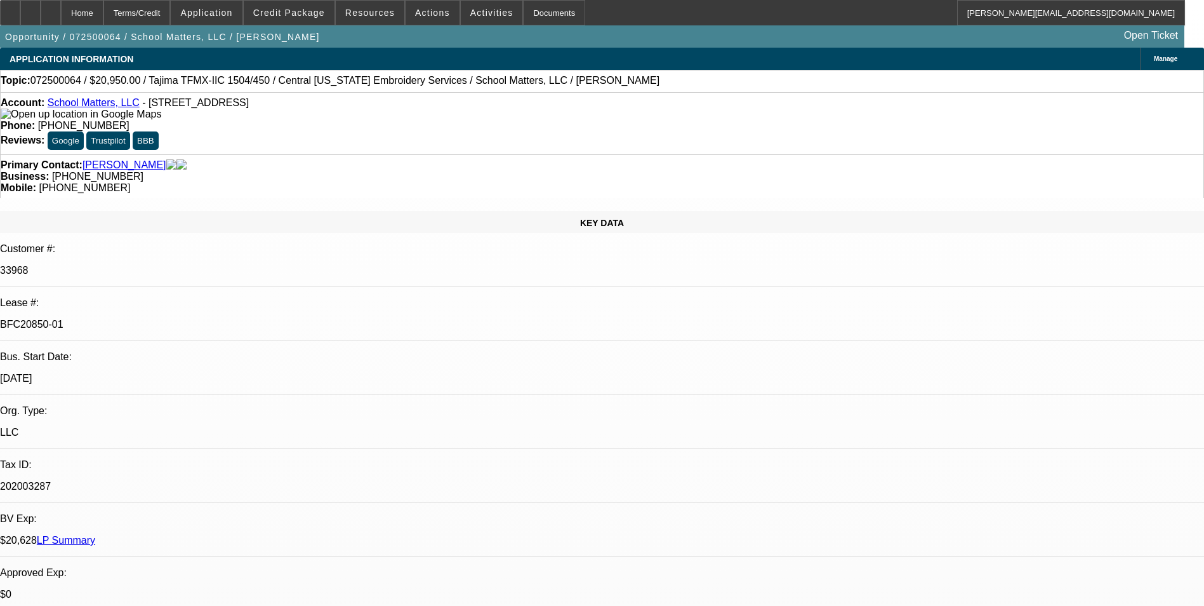
select select "0"
select select "2"
select select "0"
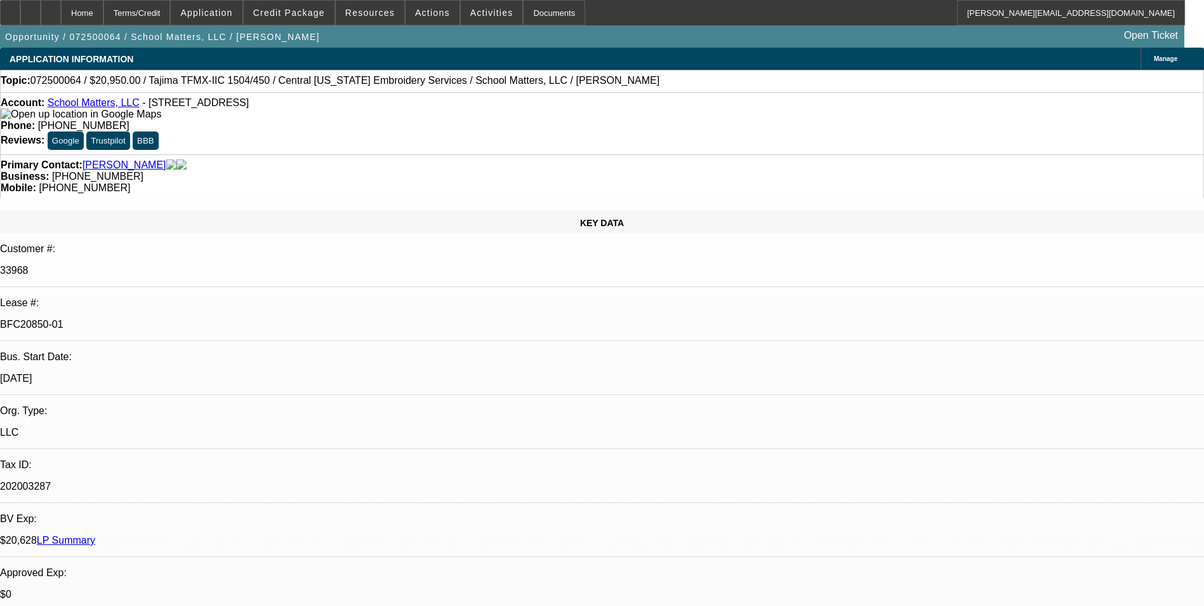
select select "2"
select select "0"
select select "1"
select select "2"
select select "6"
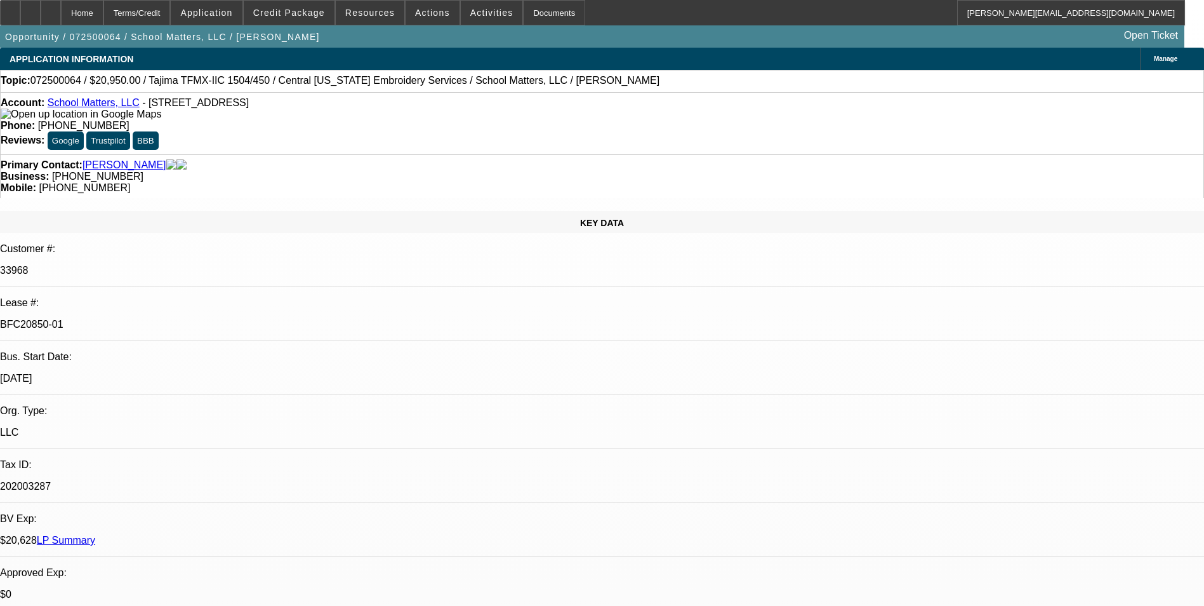
select select "1"
select select "2"
select select "6"
select select "1"
select select "2"
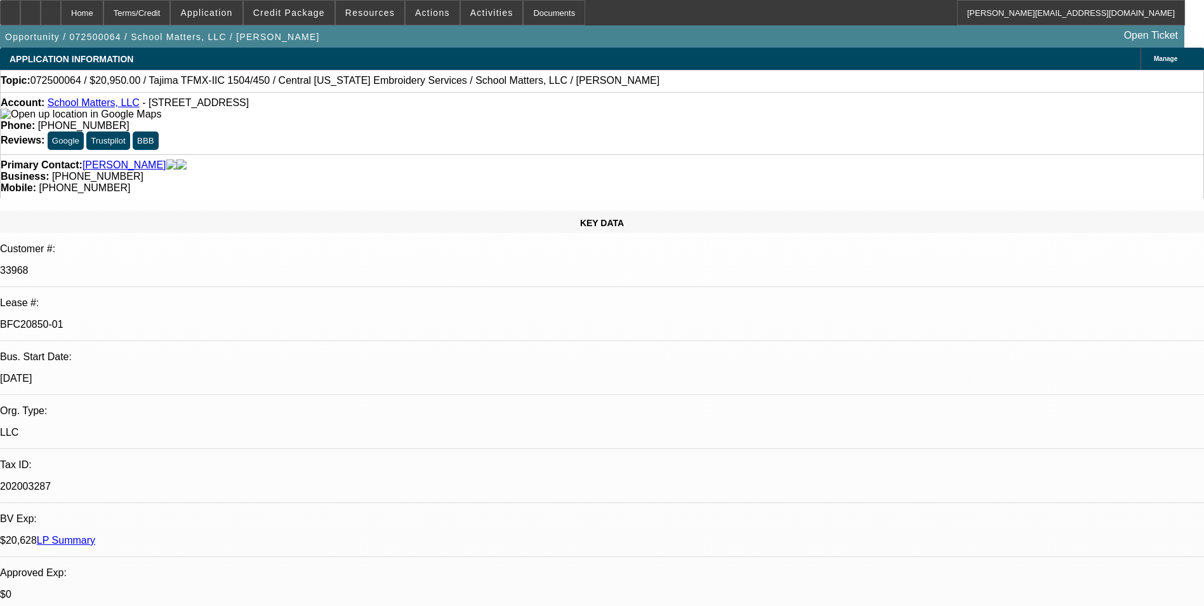
select select "6"
select select "1"
select select "2"
select select "6"
select select "0"
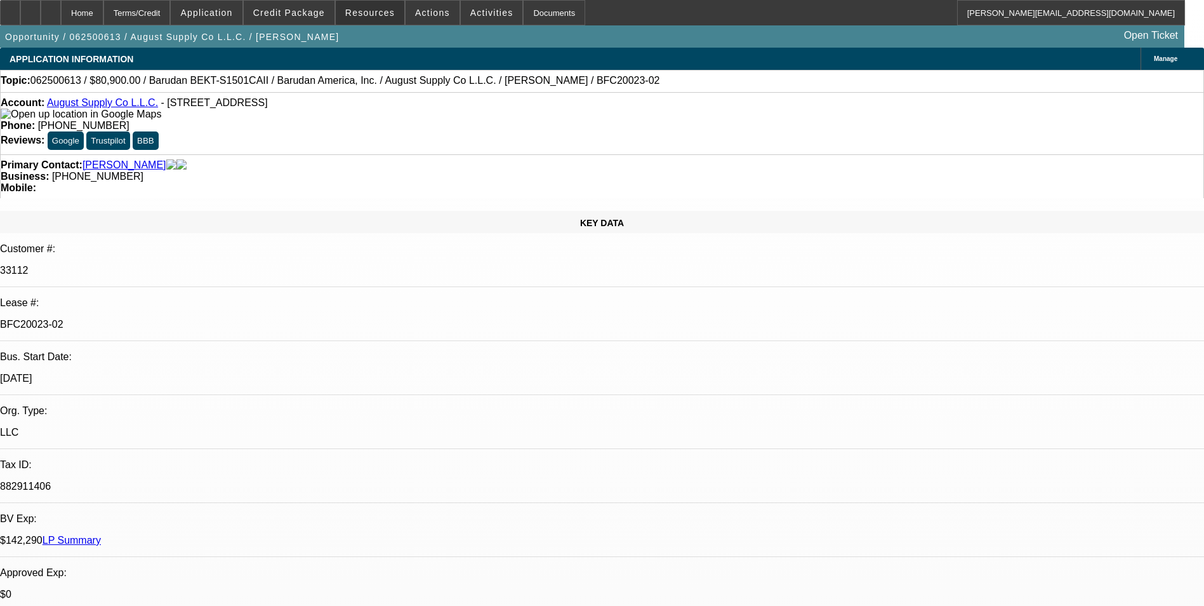
select select "2"
select select "0.1"
select select "4"
select select "0"
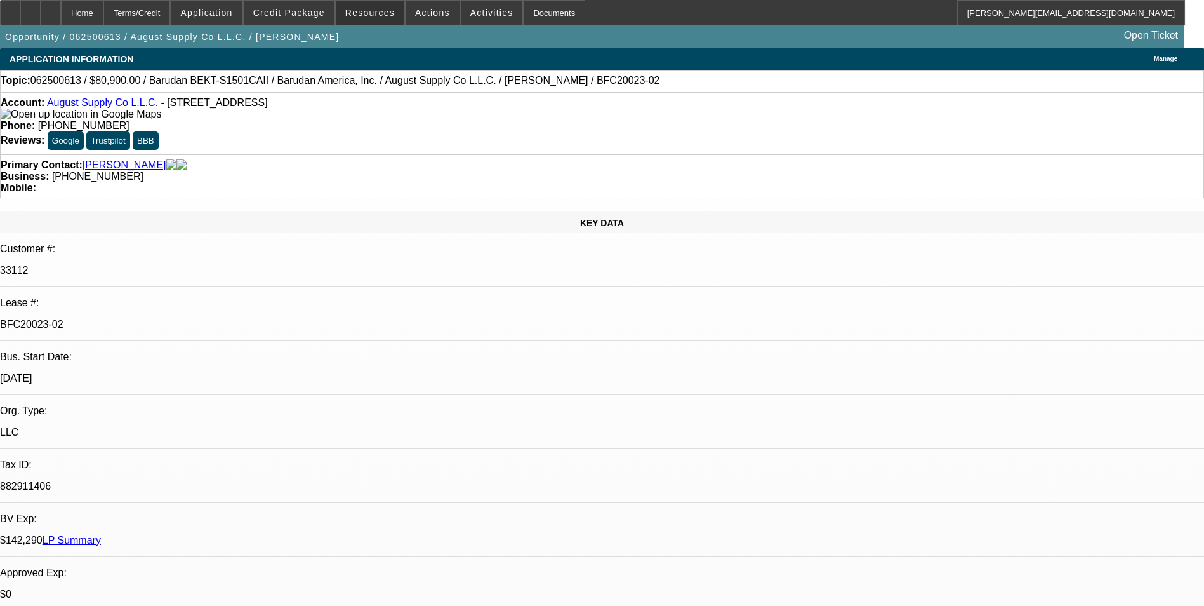
select select "2"
select select "0.1"
select select "4"
select select "0"
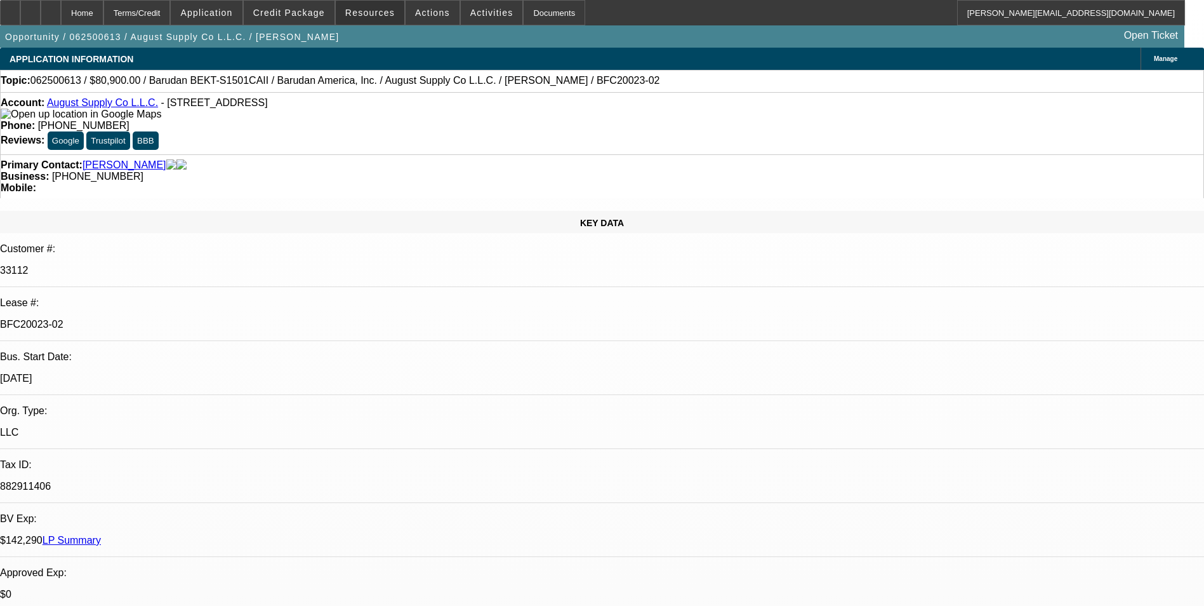
select select "2"
select select "0.1"
select select "4"
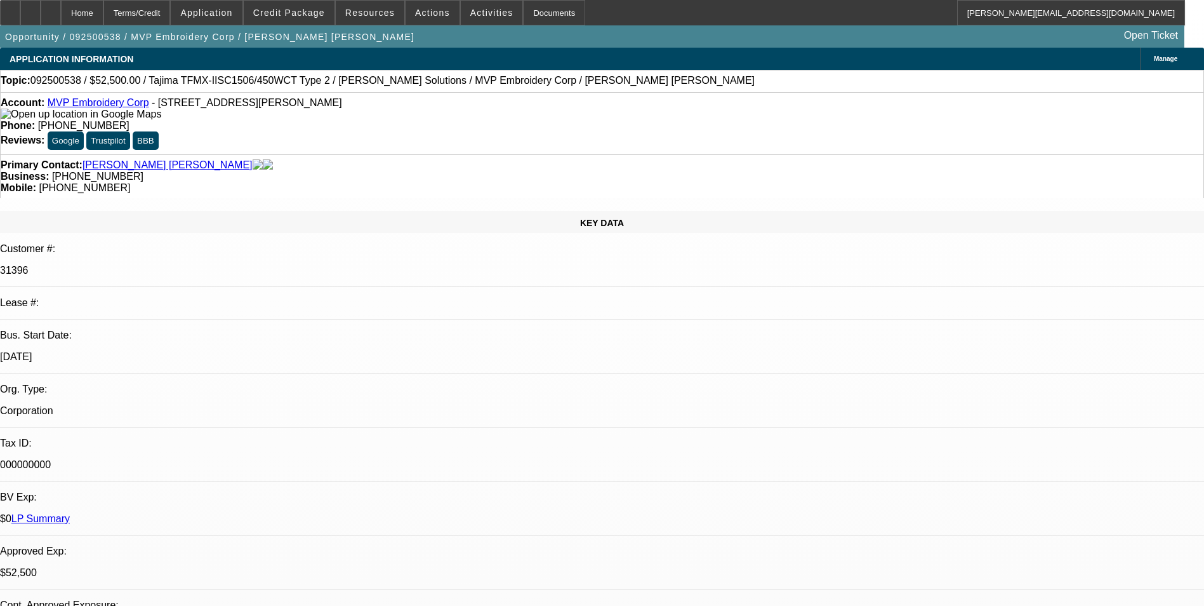
select select "0"
select select "2"
select select "0"
select select "6"
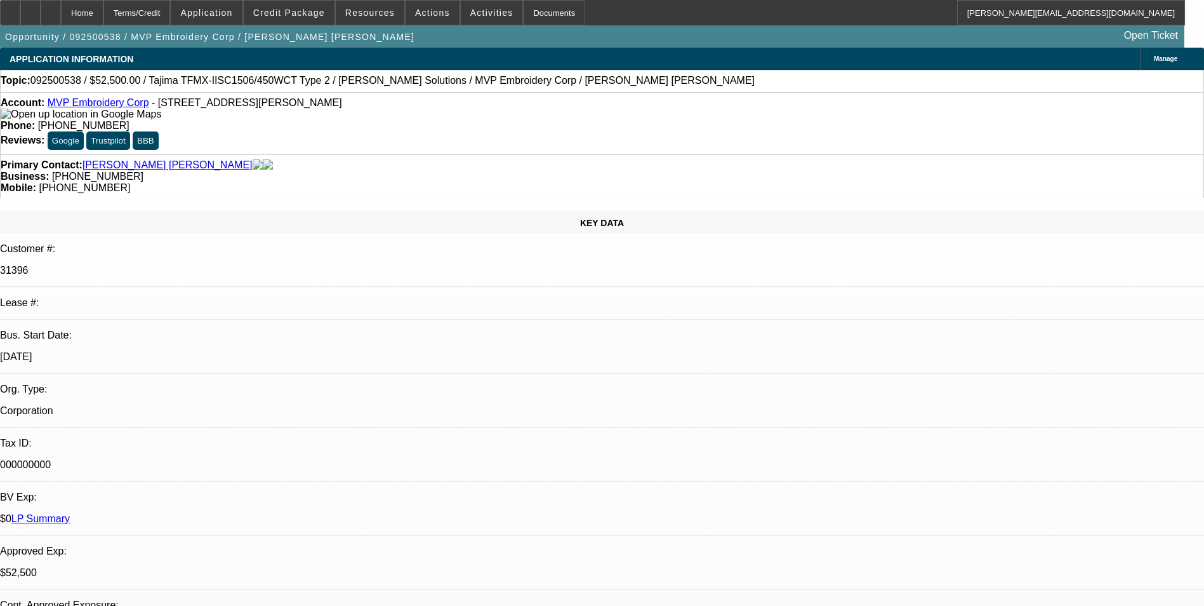
select select "0"
select select "2"
select select "0"
select select "6"
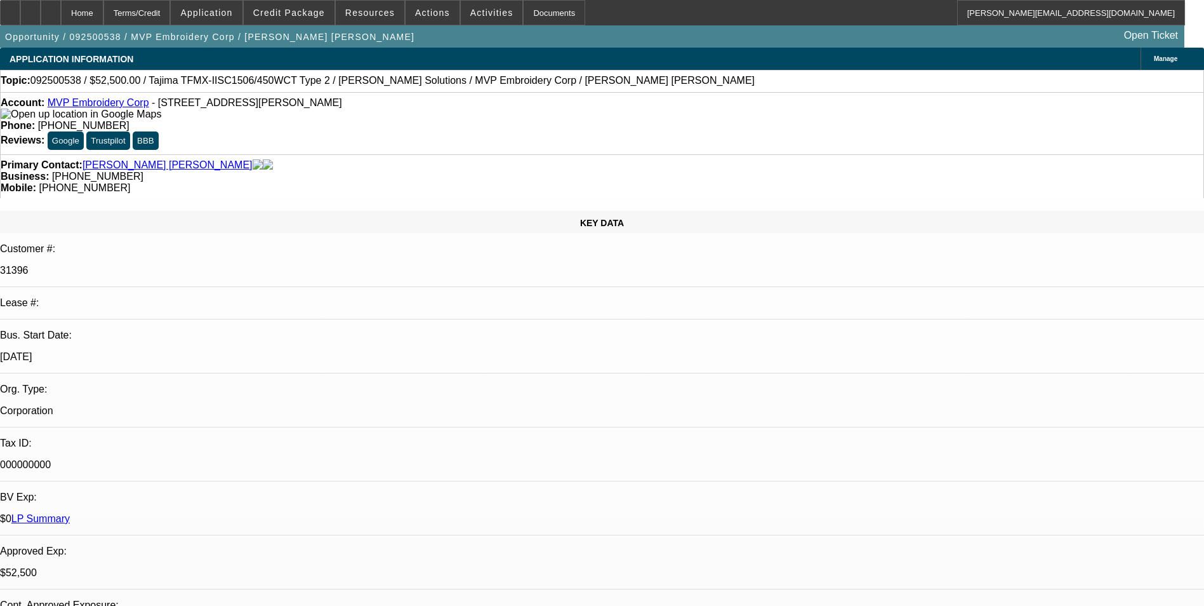
select select "0"
select select "2"
select select "0"
select select "6"
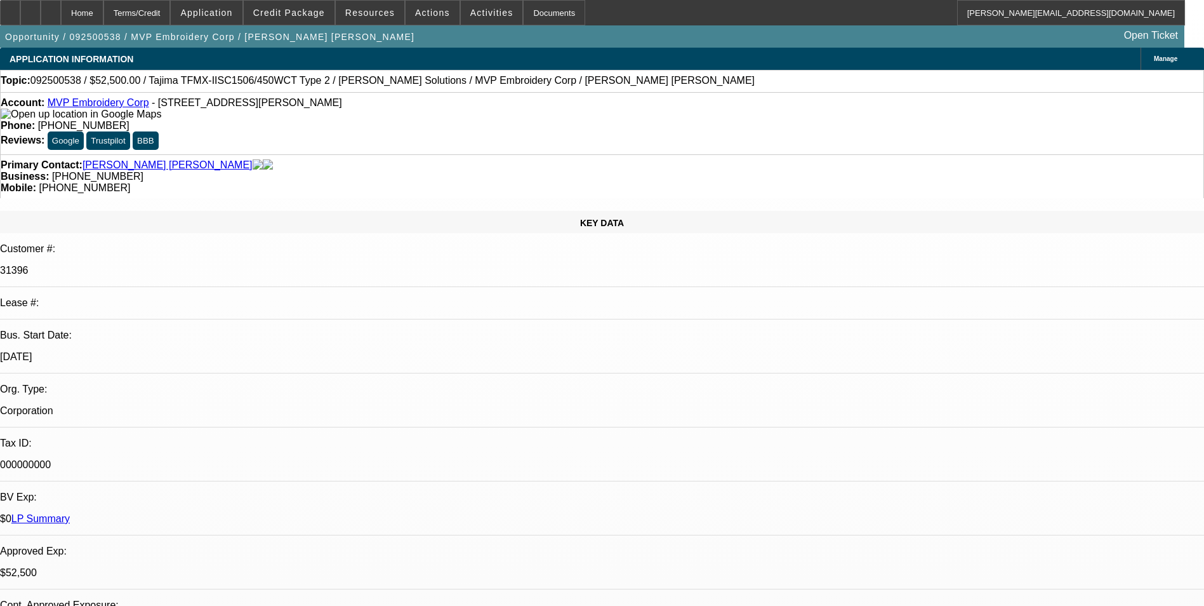
select select "0"
select select "2"
select select "0"
select select "6"
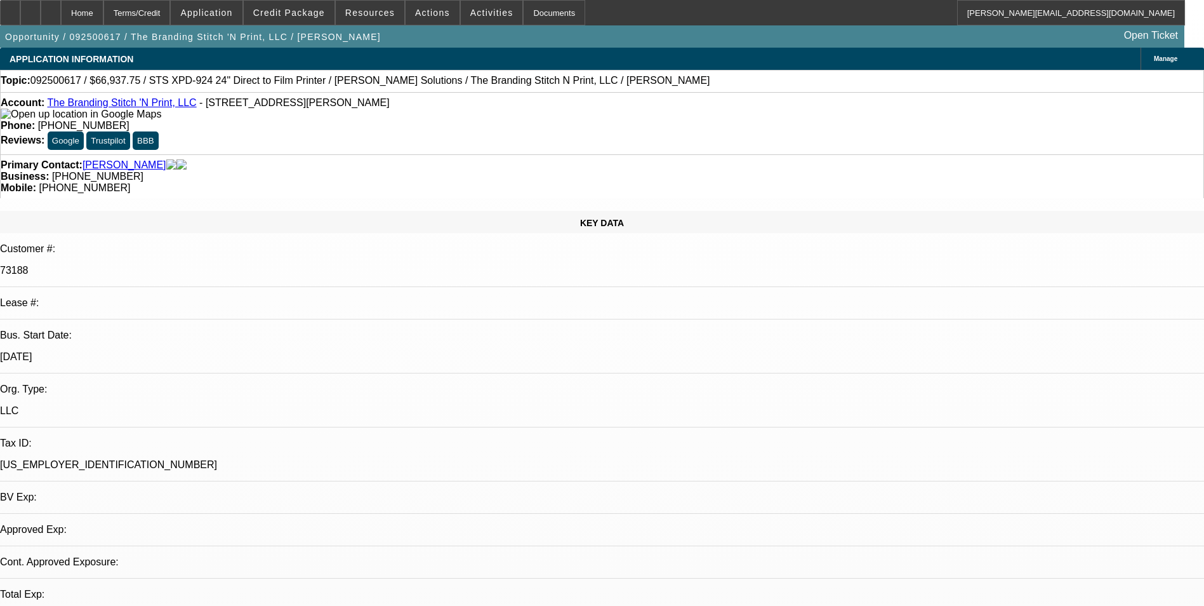
select select "0"
select select "2"
select select "0.1"
select select "4"
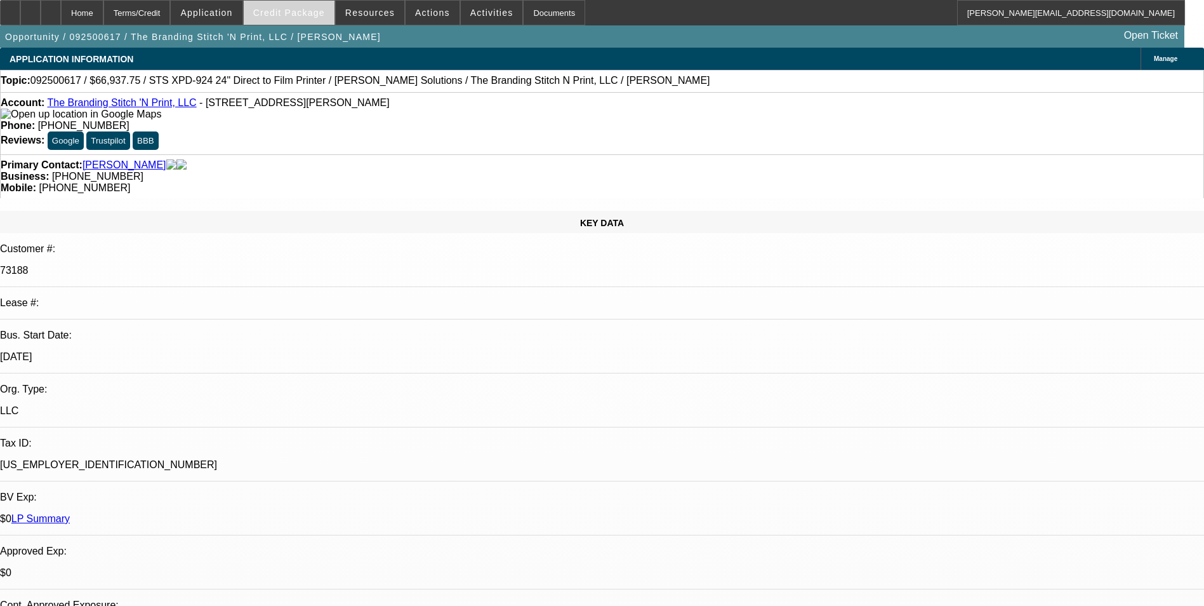
click at [276, 15] on span "Credit Package" at bounding box center [289, 13] width 72 height 10
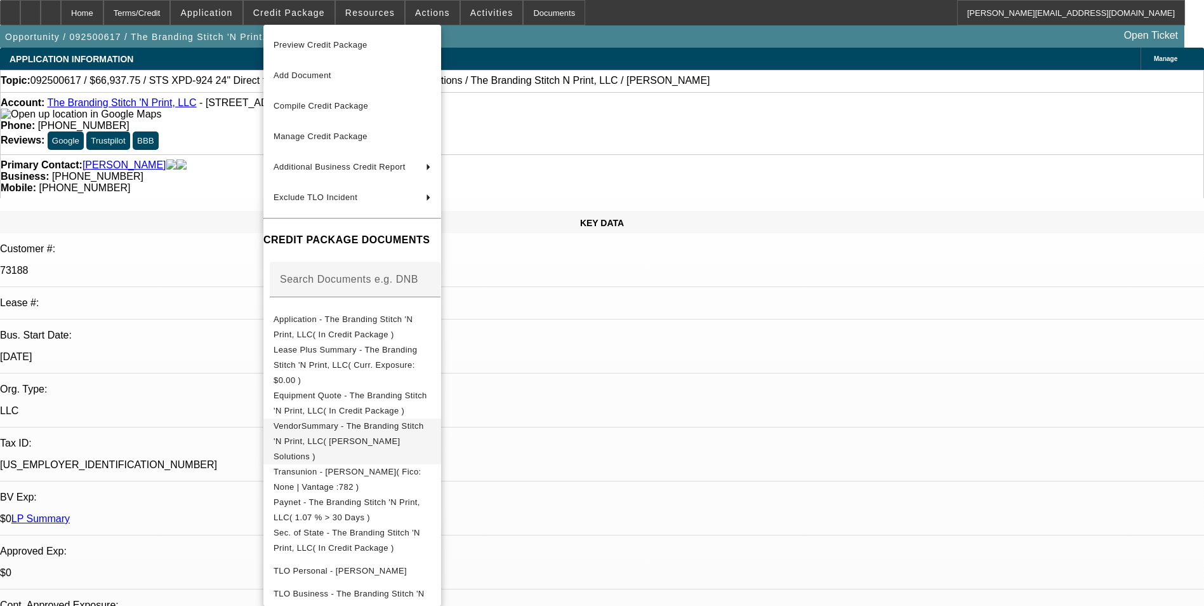
scroll to position [48, 0]
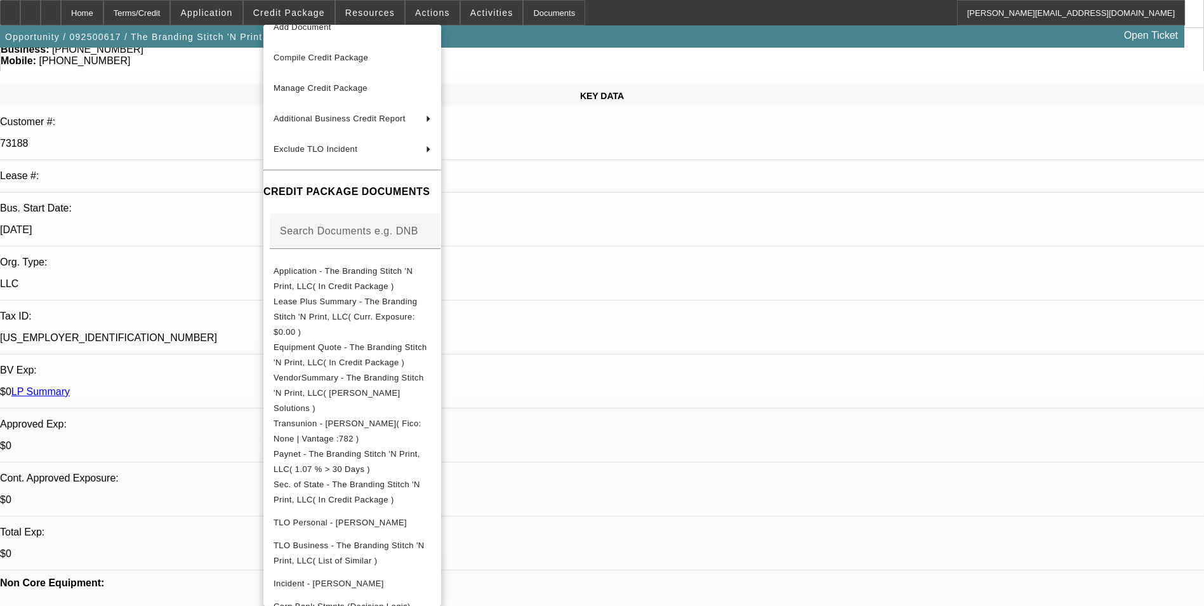
click at [685, 258] on div at bounding box center [602, 303] width 1204 height 606
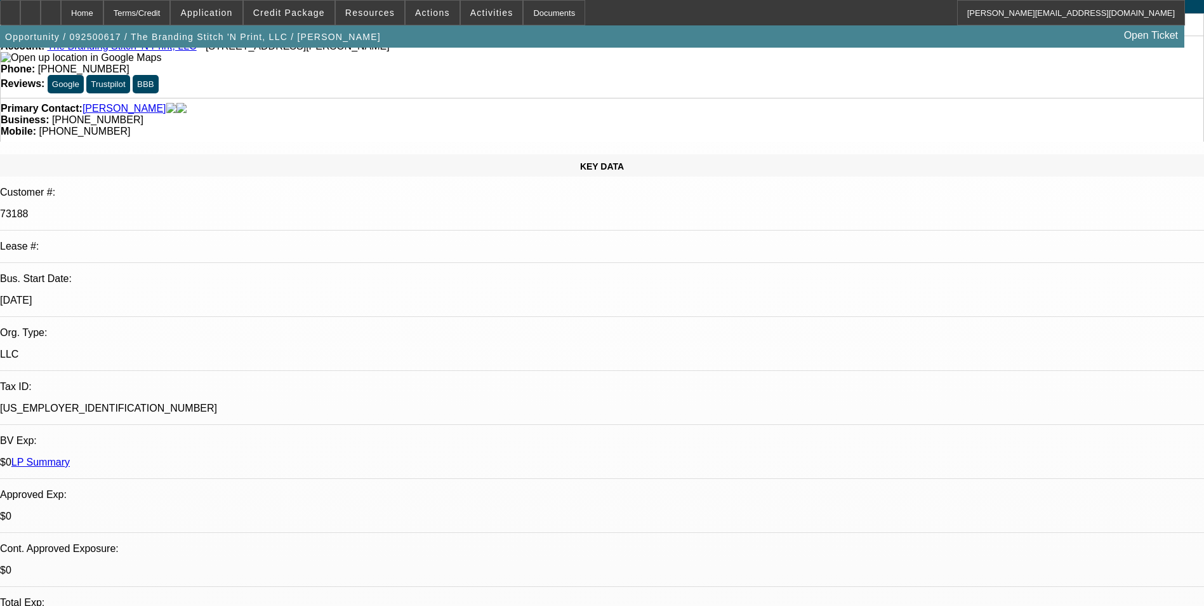
scroll to position [0, 0]
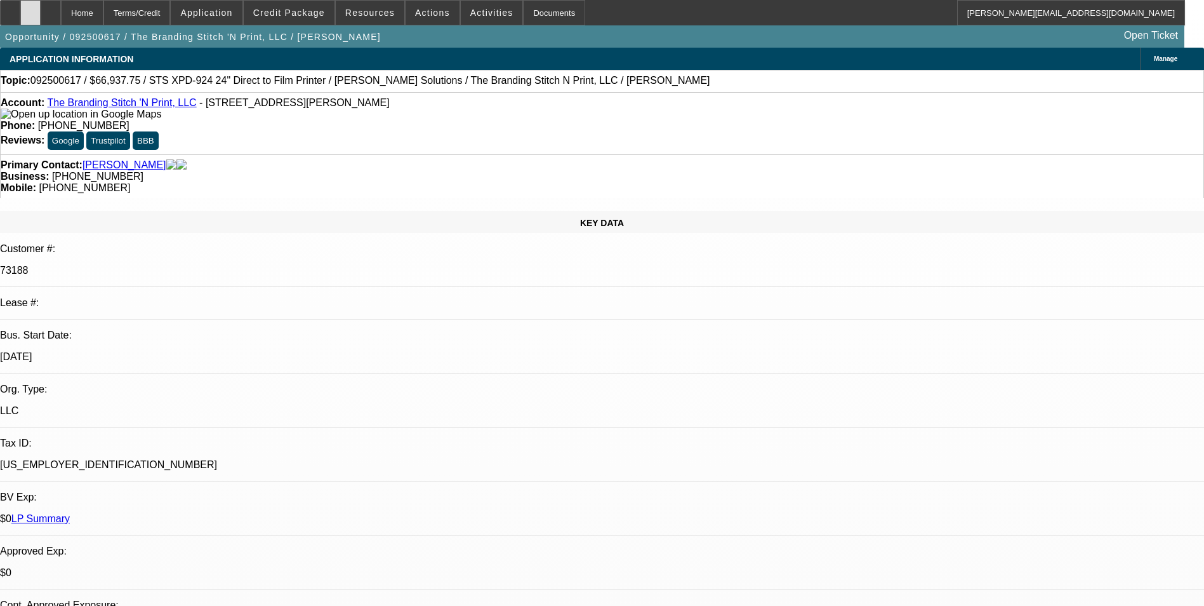
click at [30, 8] on icon at bounding box center [30, 8] width 0 height 0
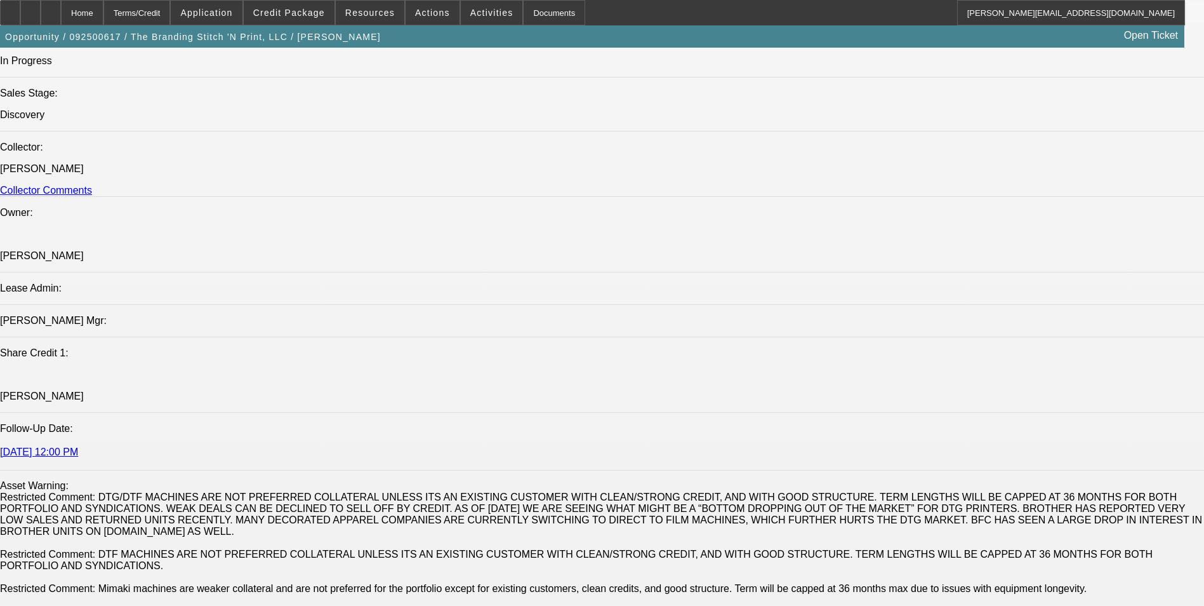
scroll to position [1587, 0]
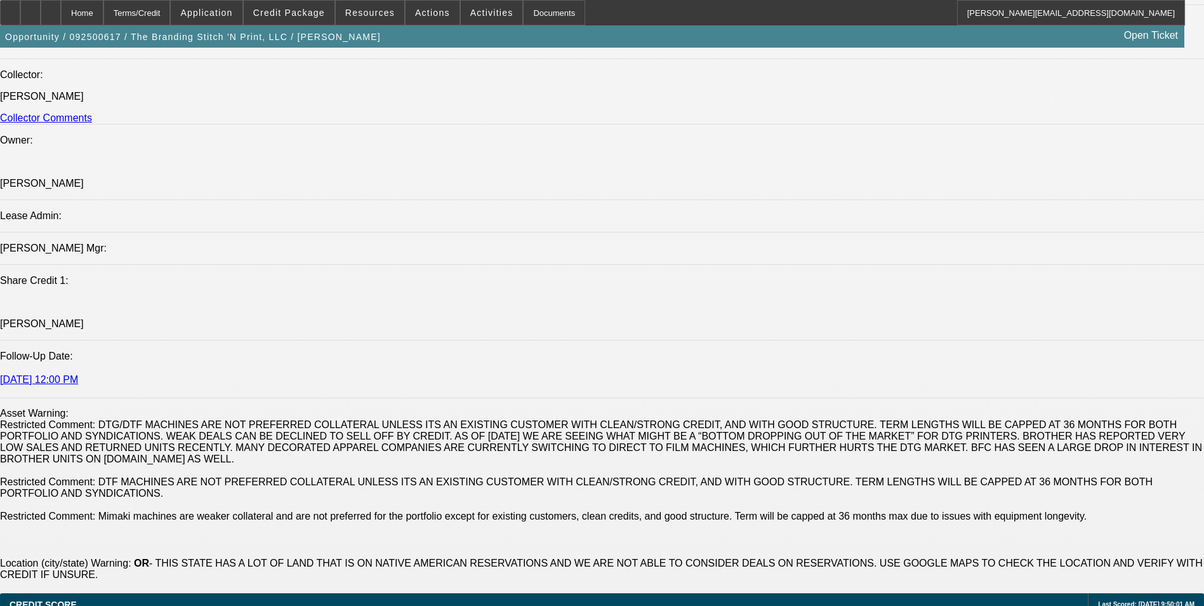
radio input "true"
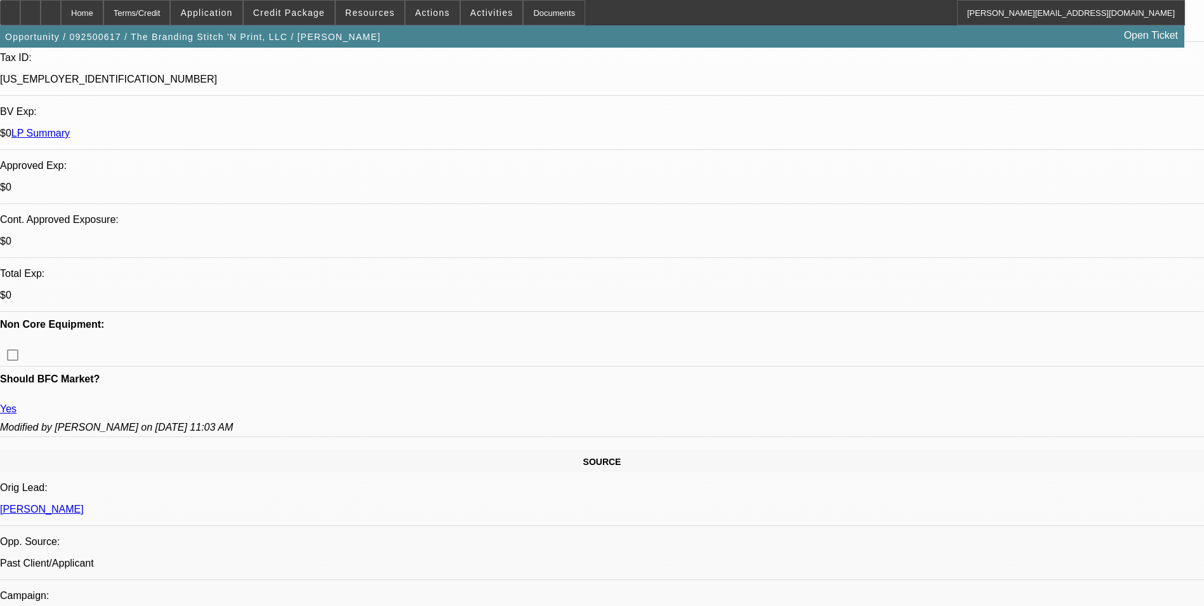
scroll to position [508, 0]
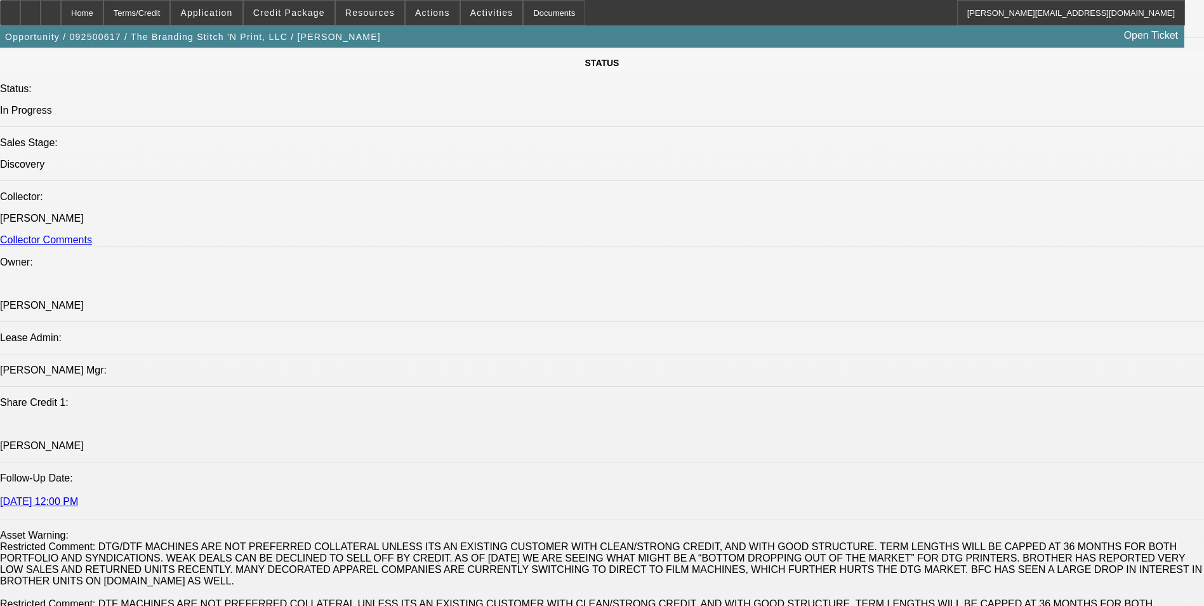
scroll to position [1587, 0]
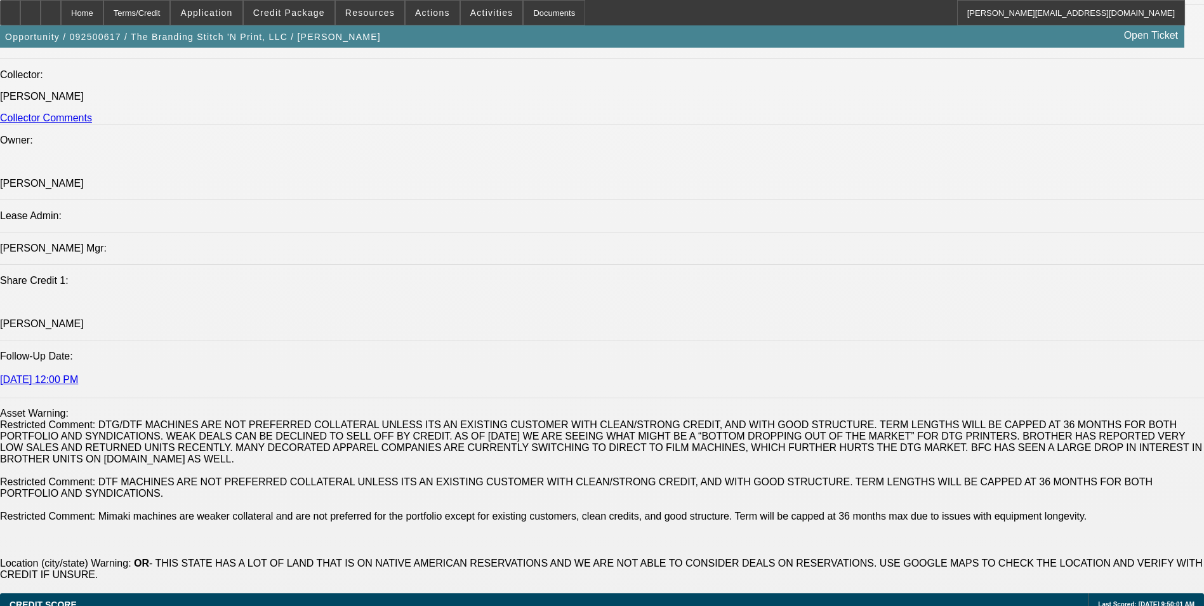
type textarea "2x past BFC lessee that completed both contracts as agreed with no issues. They…"
radio input "true"
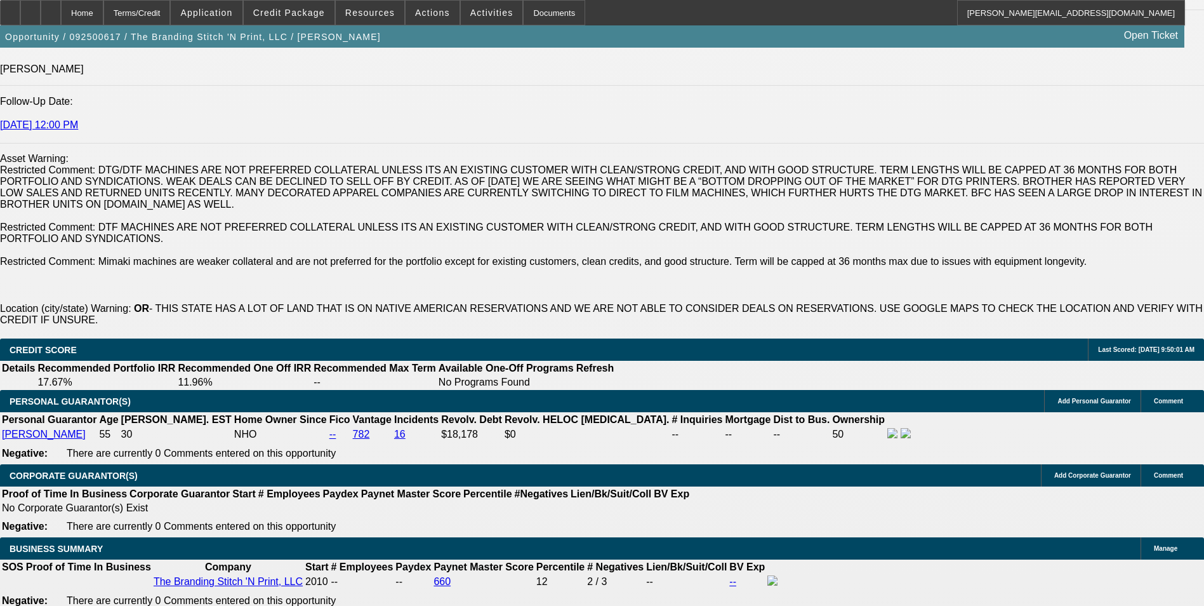
scroll to position [1905, 0]
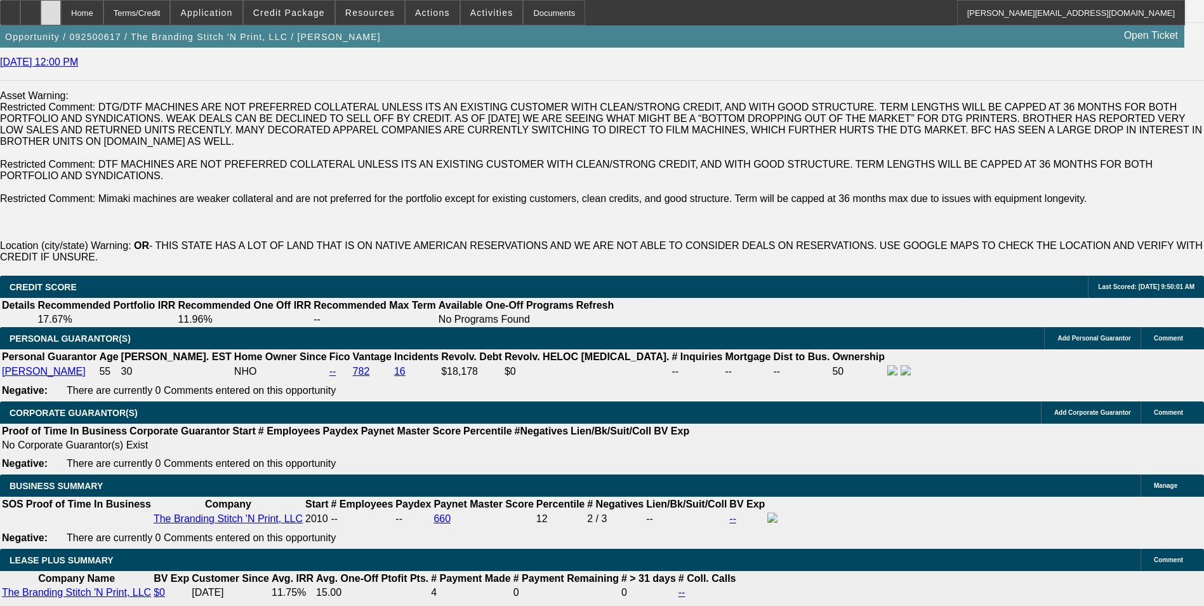
click at [51, 8] on icon at bounding box center [51, 8] width 0 height 0
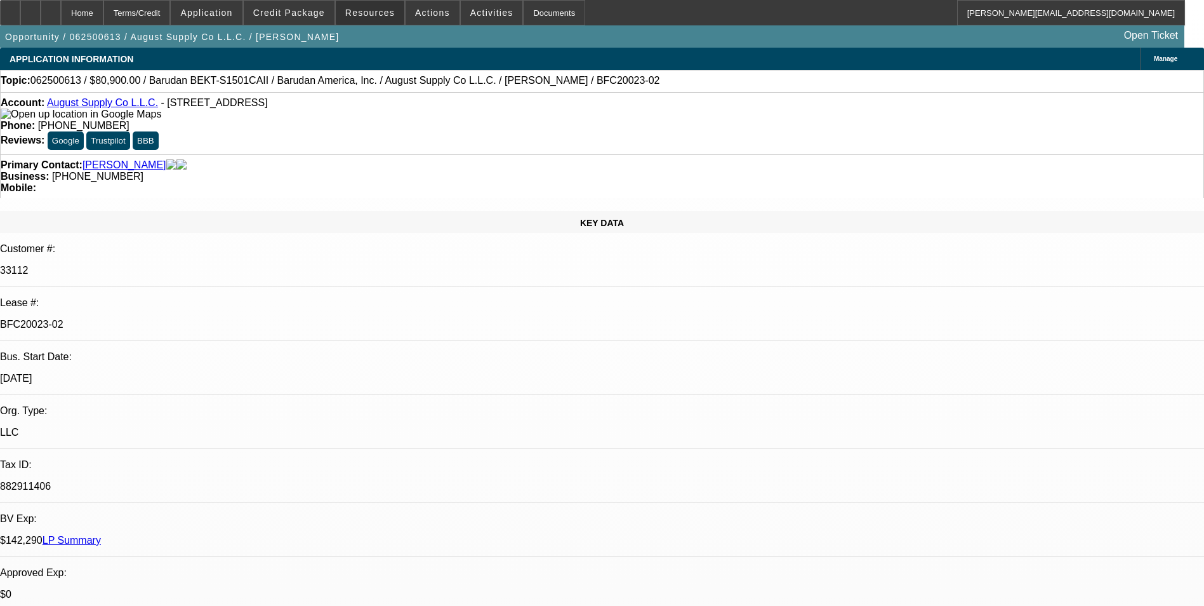
select select "0"
select select "2"
select select "0.1"
select select "4"
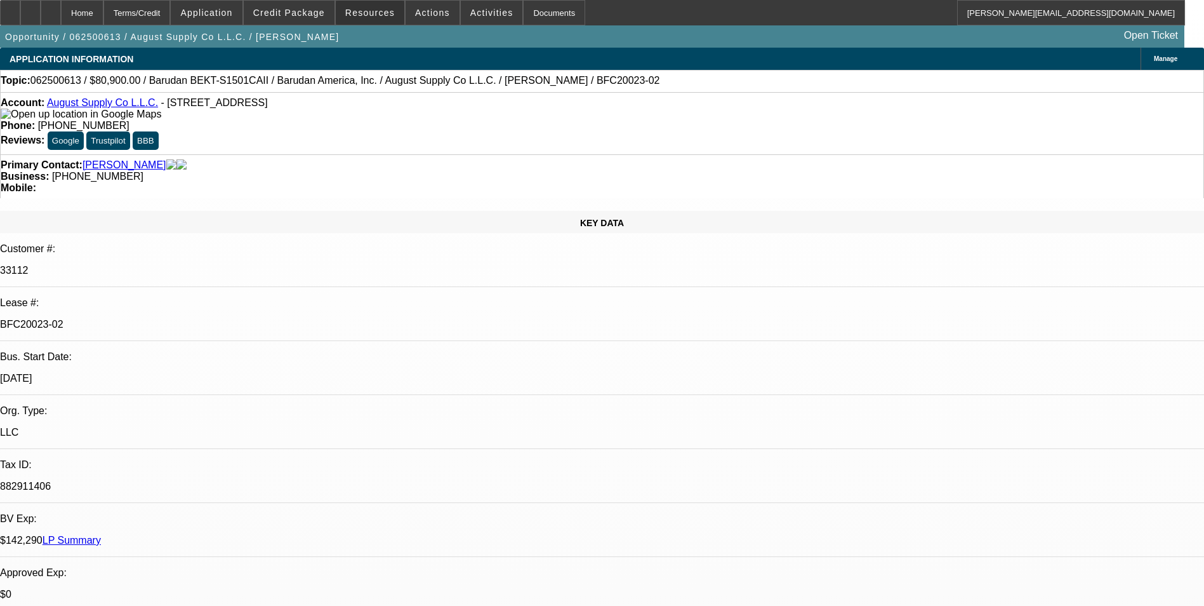
select select "0"
select select "2"
select select "0.1"
select select "4"
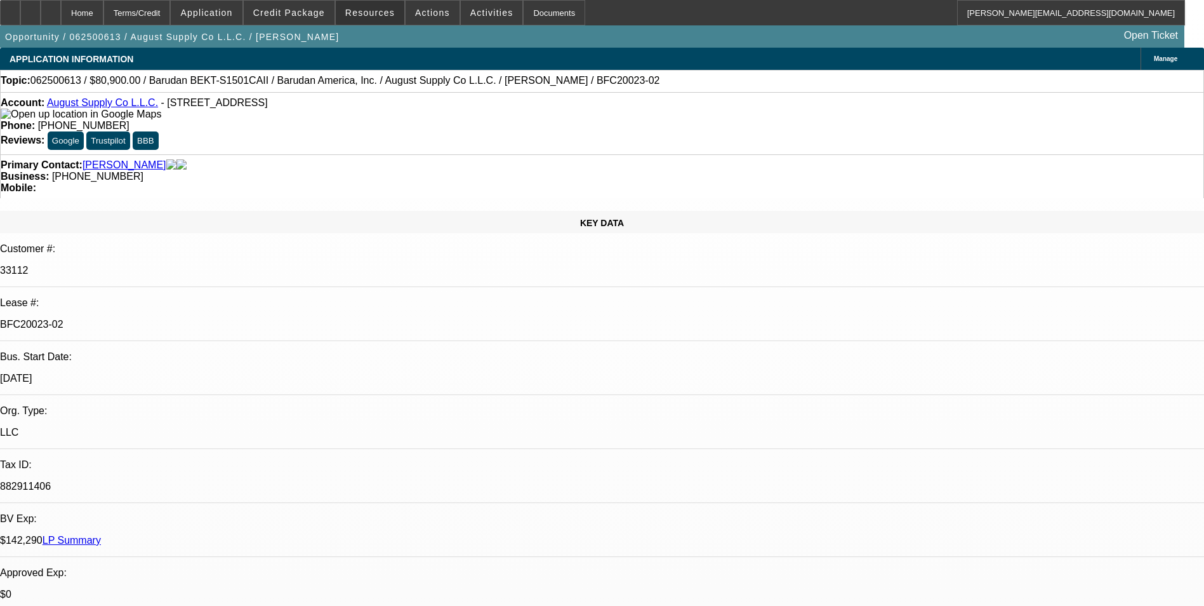
select select "0"
select select "2"
select select "0.1"
select select "4"
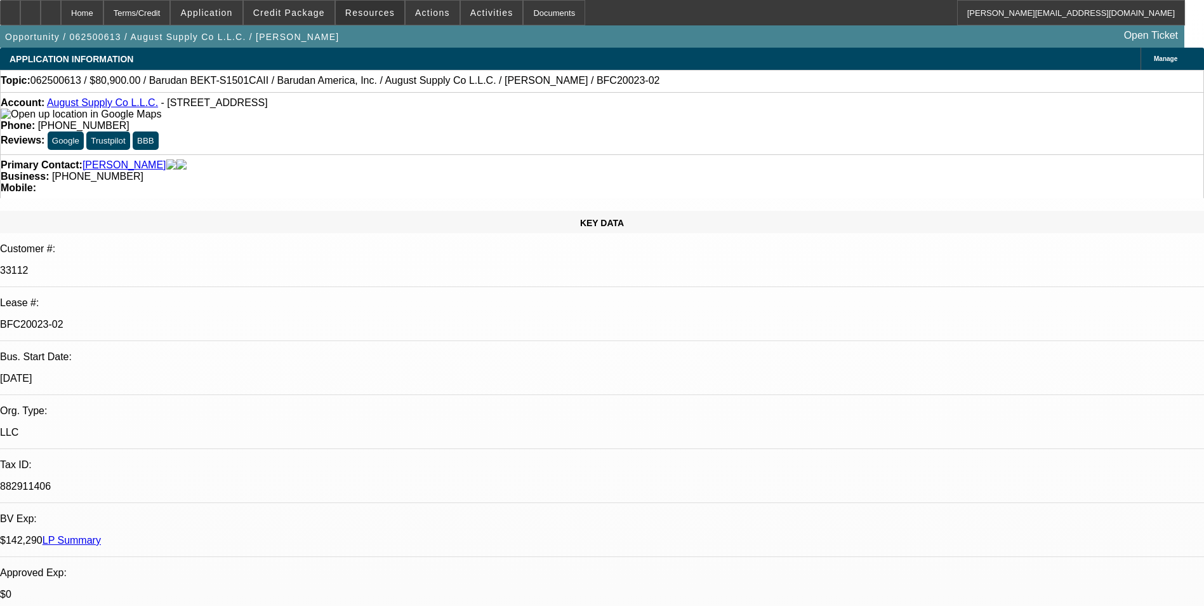
select select "0"
select select "2"
select select "0.1"
select select "4"
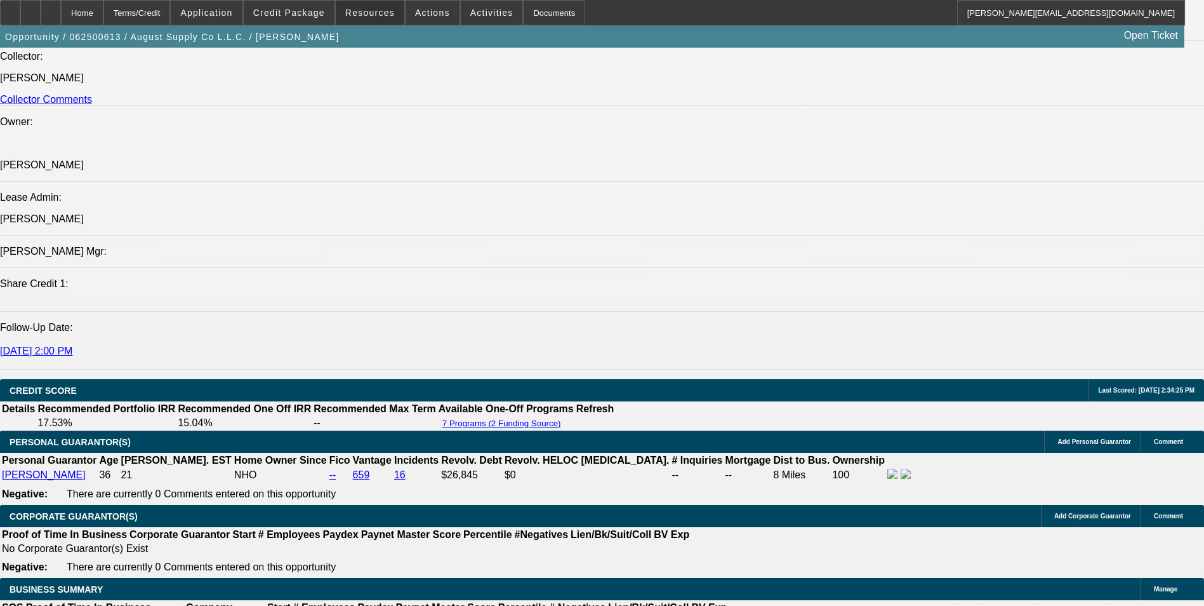
scroll to position [1524, 0]
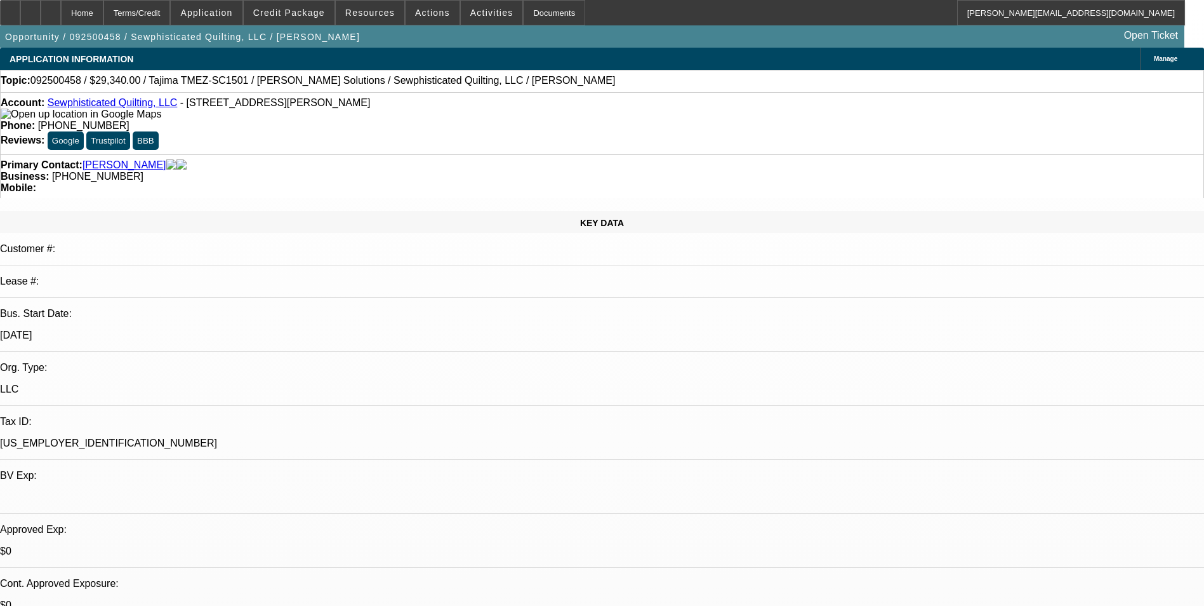
select select "0"
select select "2"
select select "0.1"
select select "4"
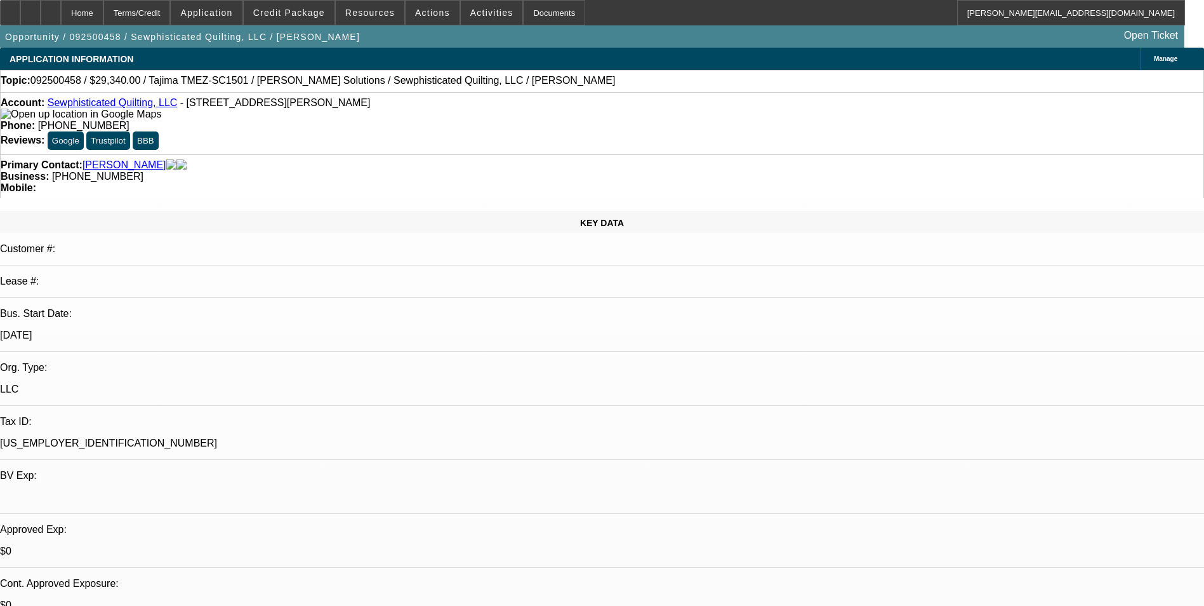
scroll to position [63, 0]
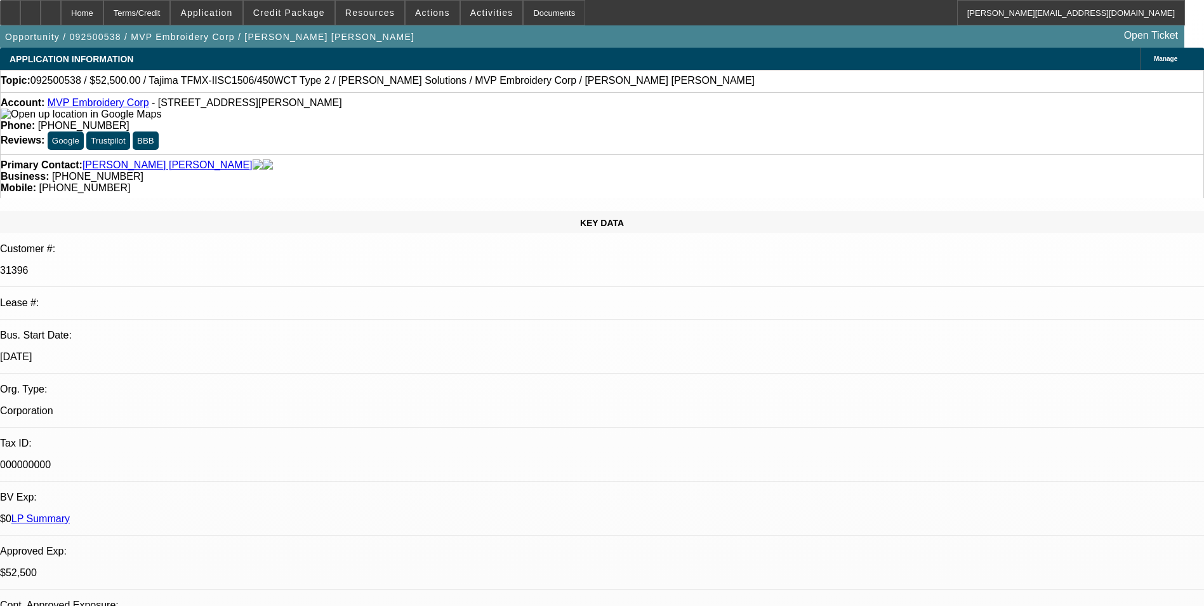
select select "0"
select select "2"
select select "0"
select select "6"
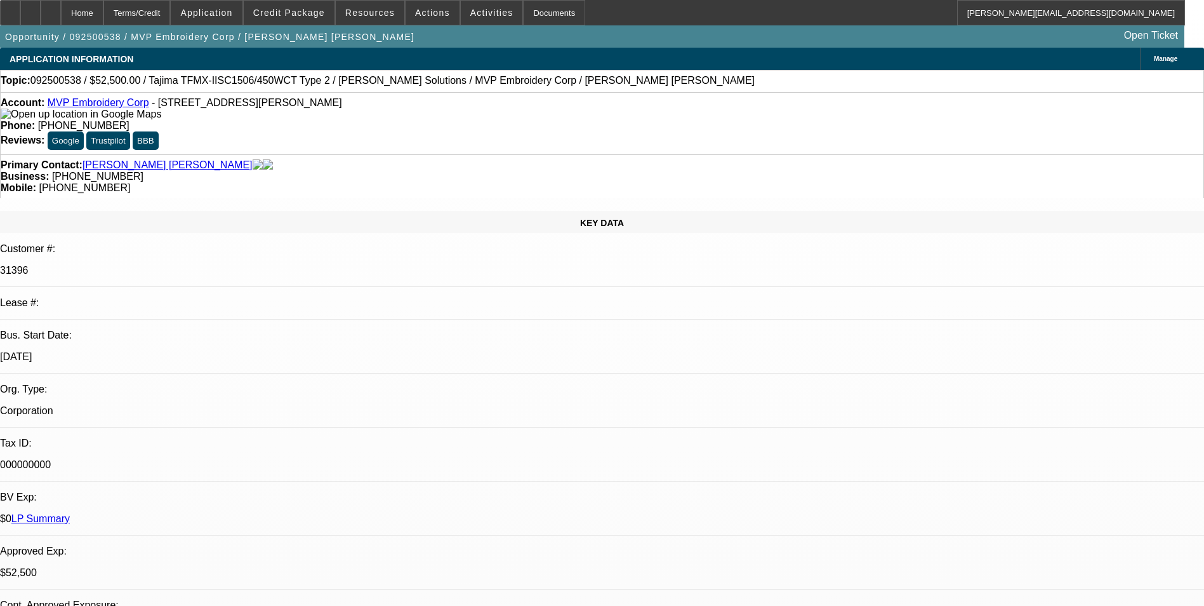
select select "0"
select select "2"
select select "0"
select select "6"
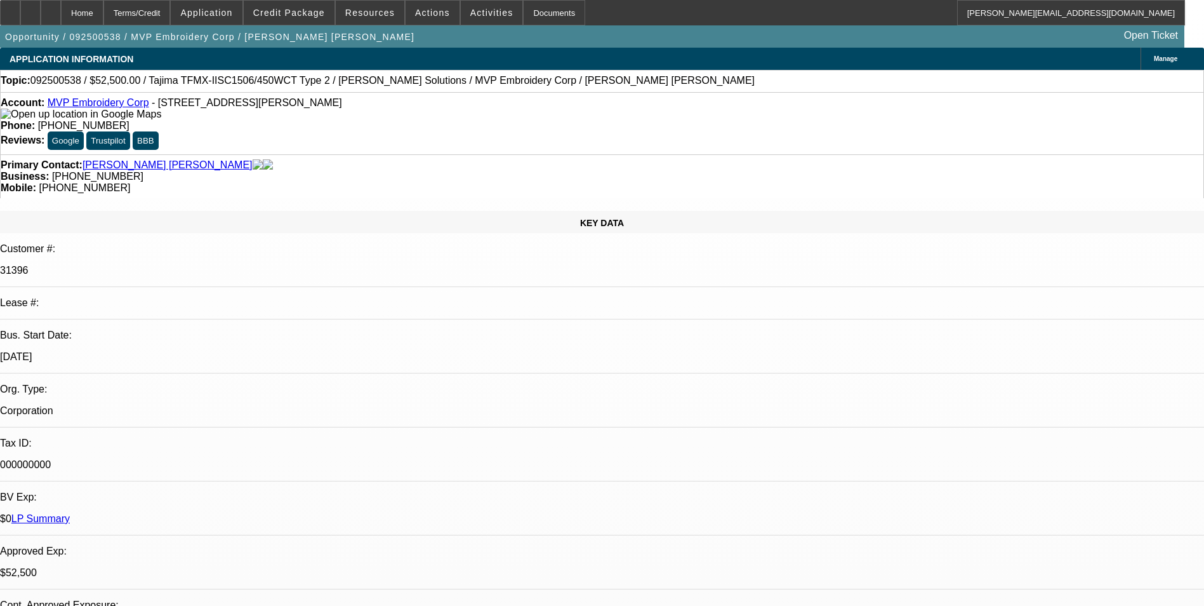
select select "0"
select select "2"
select select "0"
select select "6"
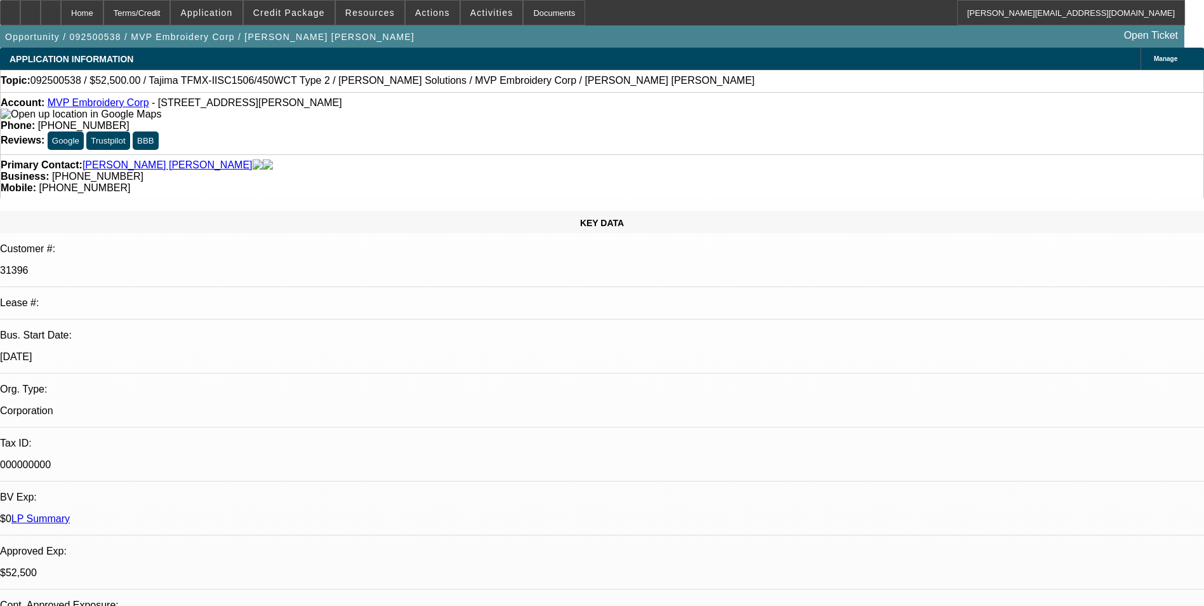
select select "0"
select select "2"
select select "0"
select select "6"
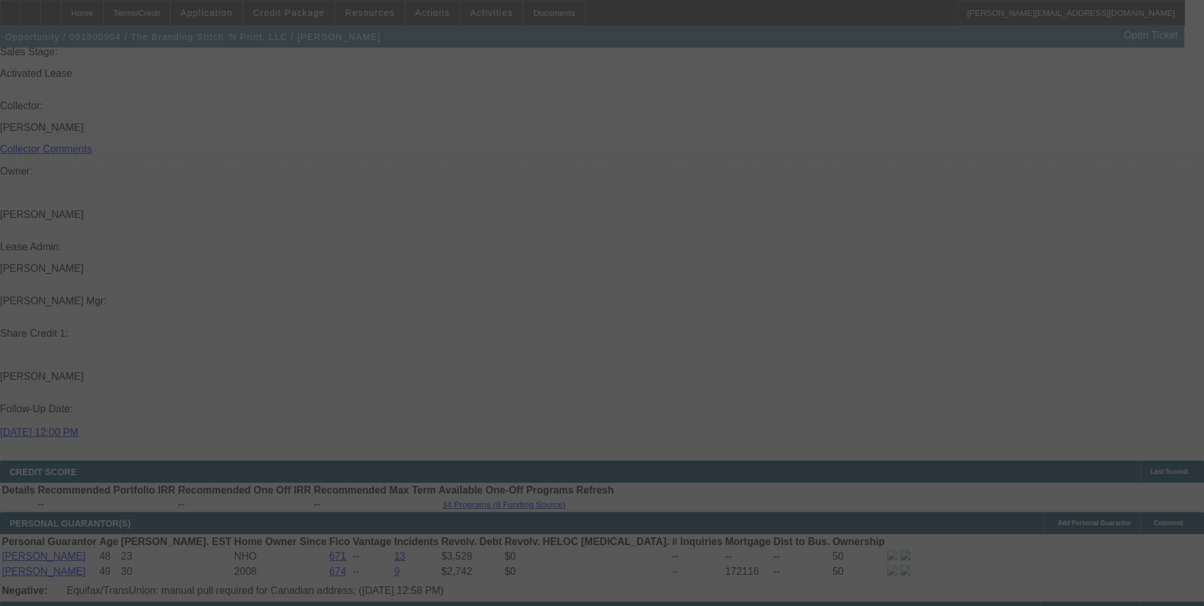
select select "0"
select select "2"
select select "0"
select select "2"
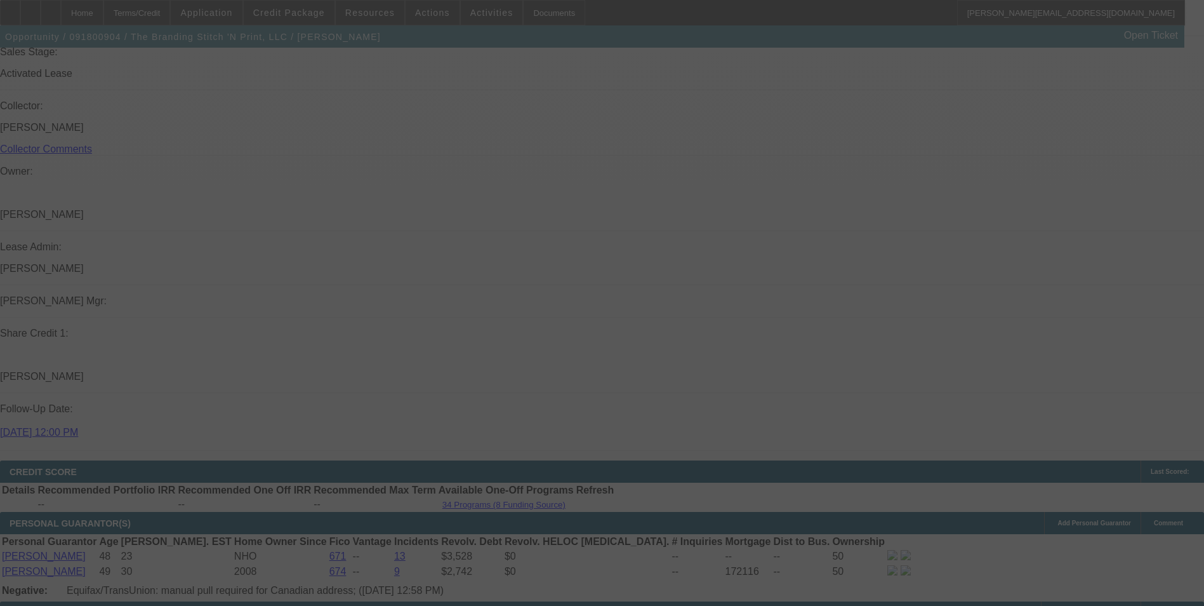
select select "0"
select select "2"
select select "0.1"
select select "0"
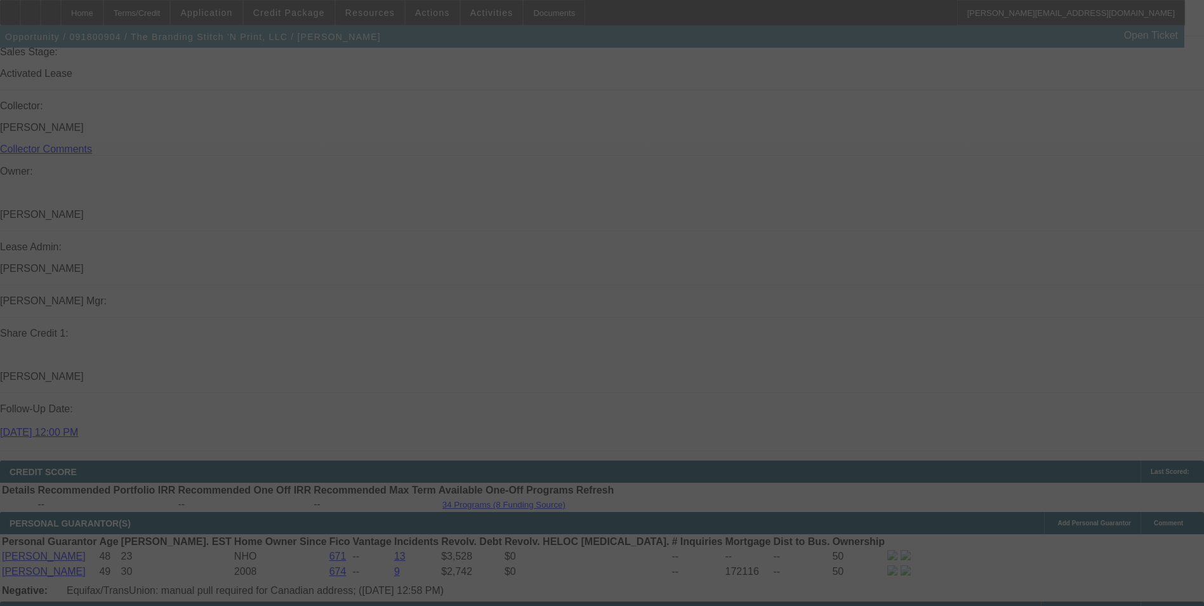
select select "2"
select select "0.1"
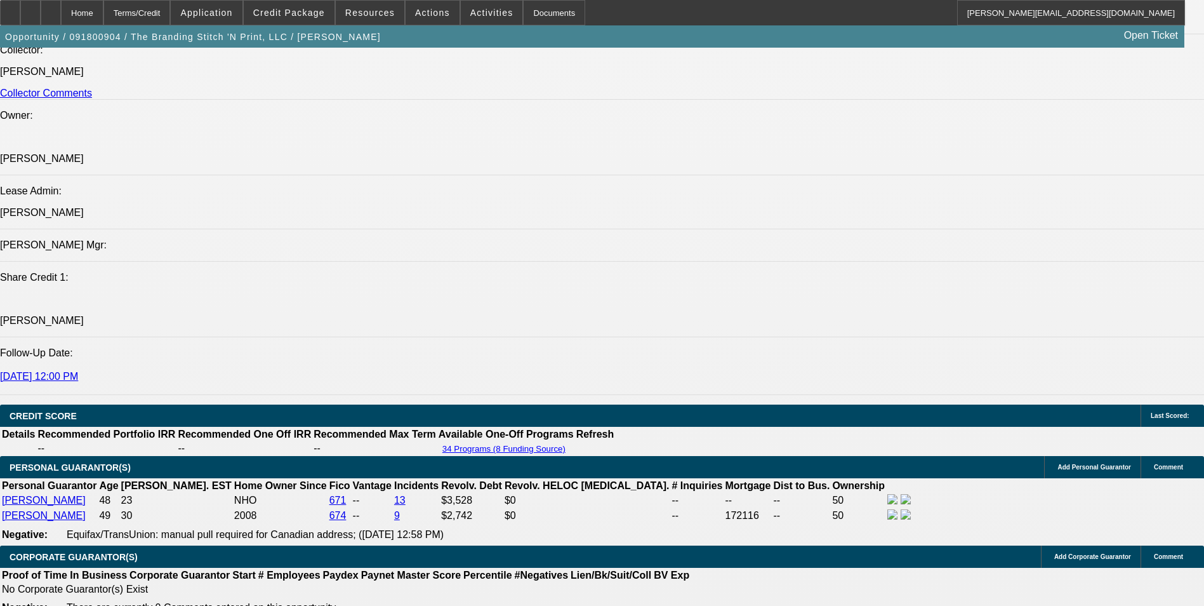
select select "1"
select select "2"
select select "1"
select select "2"
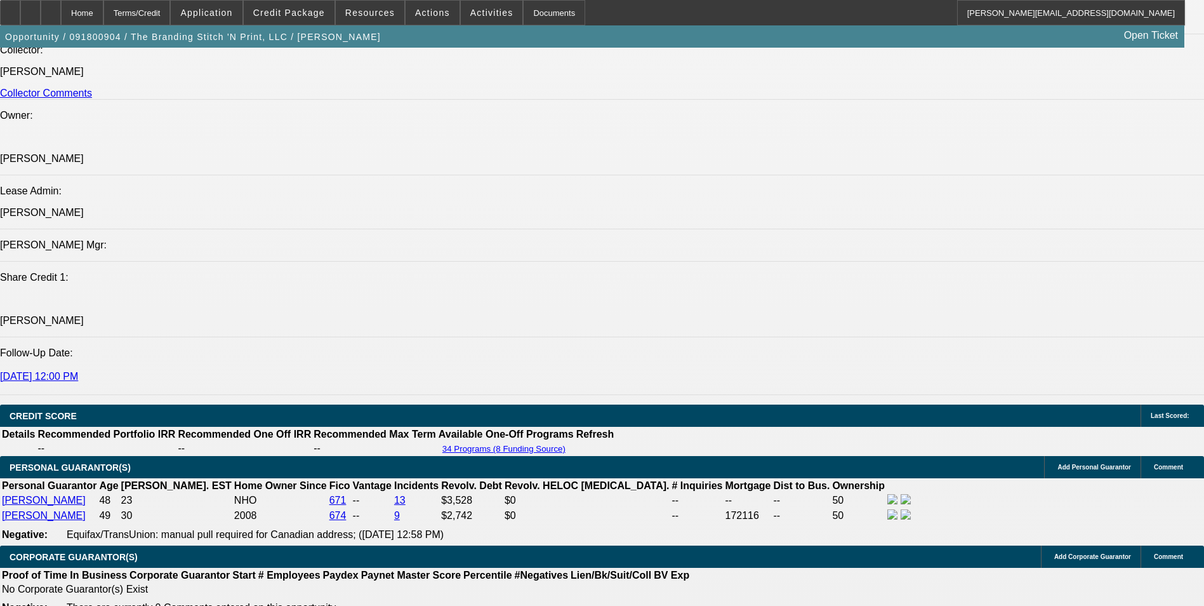
select select "2"
select select "1"
select select "2"
select select "4"
select select "1"
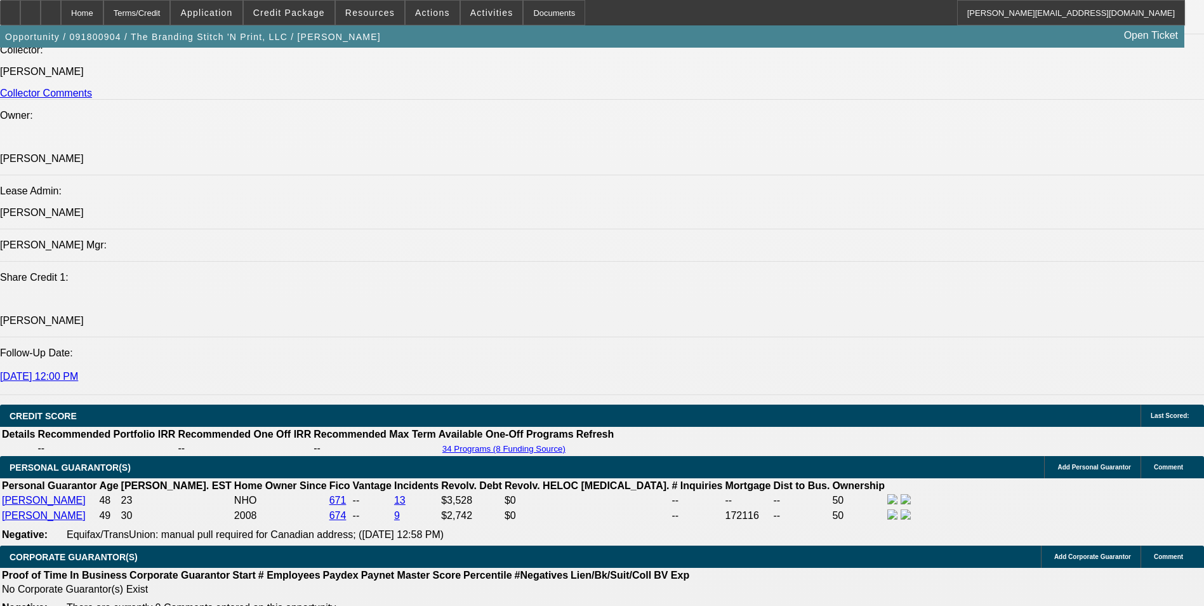
select select "2"
select select "4"
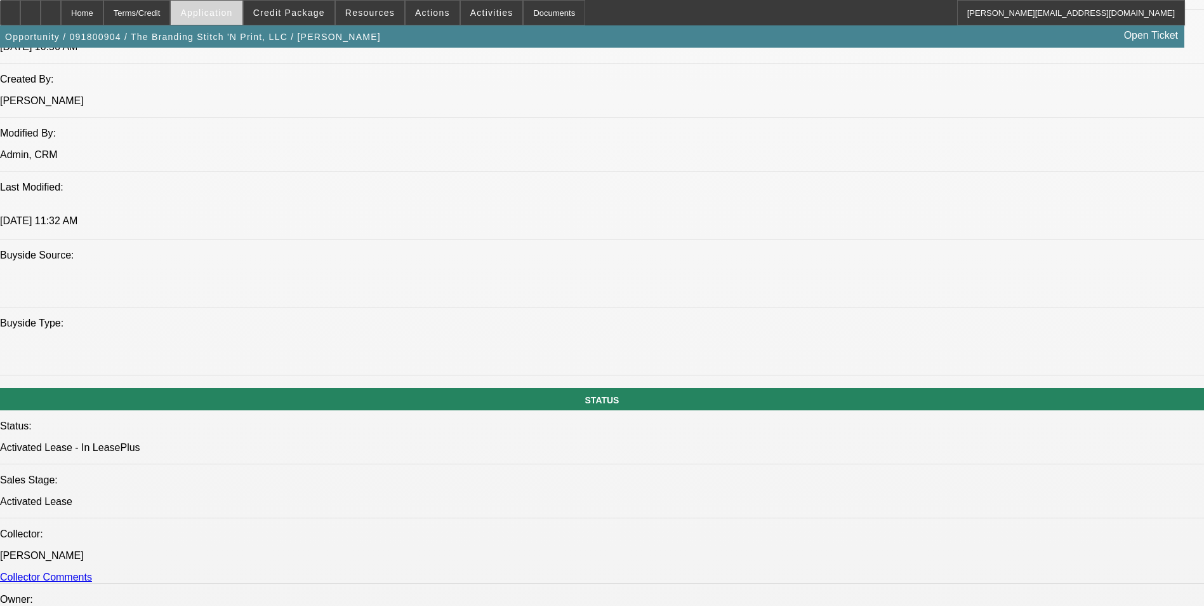
scroll to position [1081, 0]
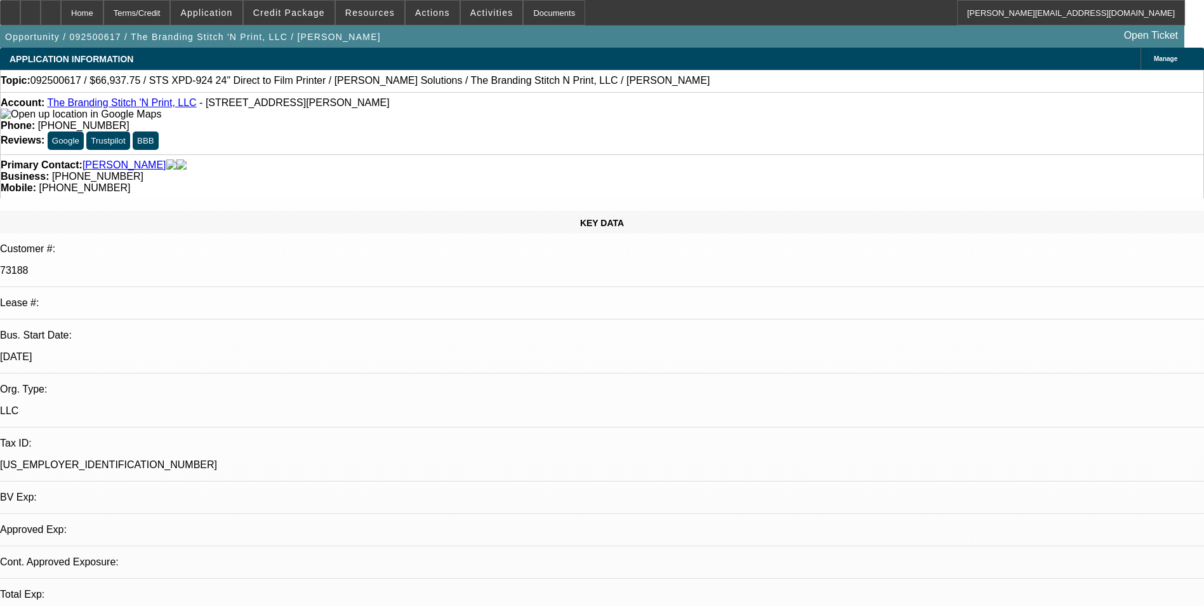
select select "0"
select select "2"
select select "0.1"
select select "4"
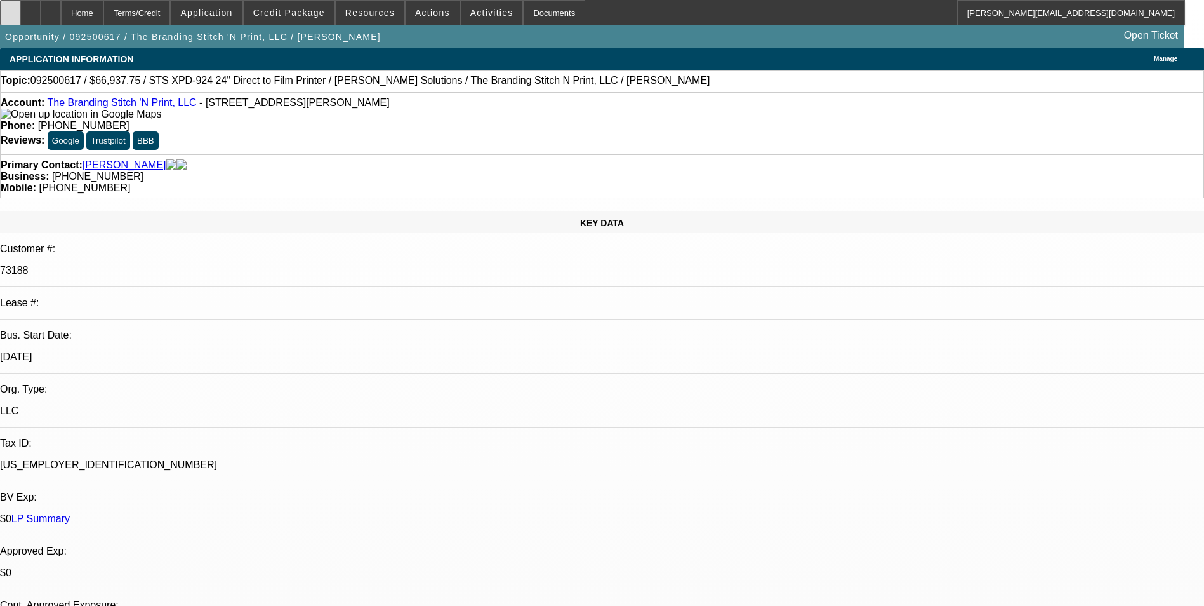
click at [10, 8] on icon at bounding box center [10, 8] width 0 height 0
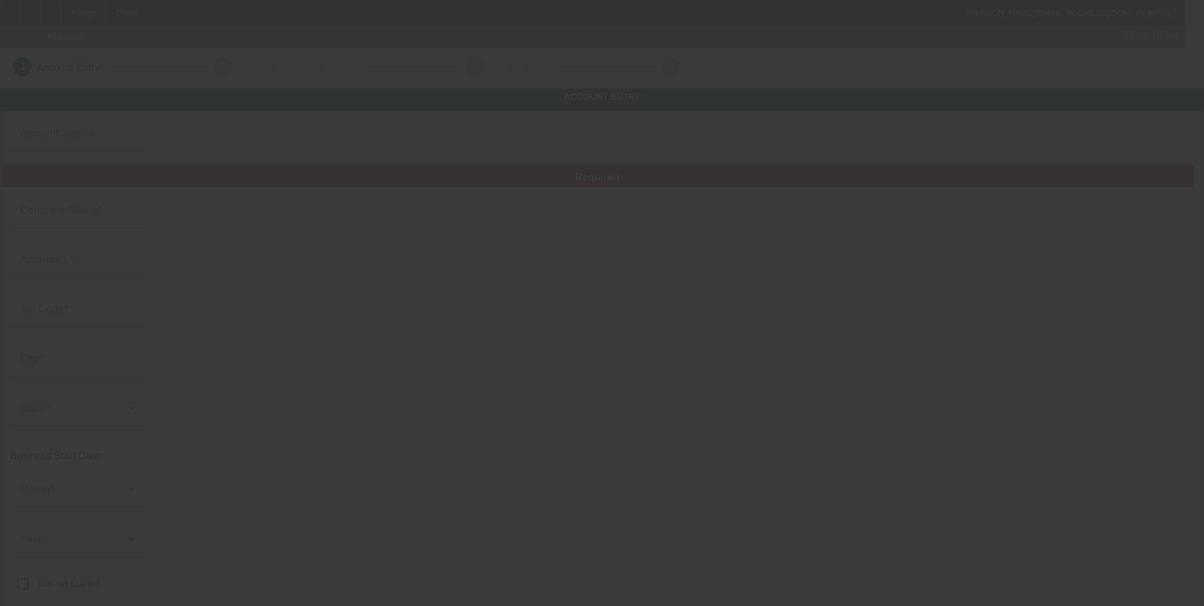
type input "[DATE]"
type input "[PERSON_NAME]"
type input "[STREET_ADDRESS]"
type input "75790"
type input "Van"
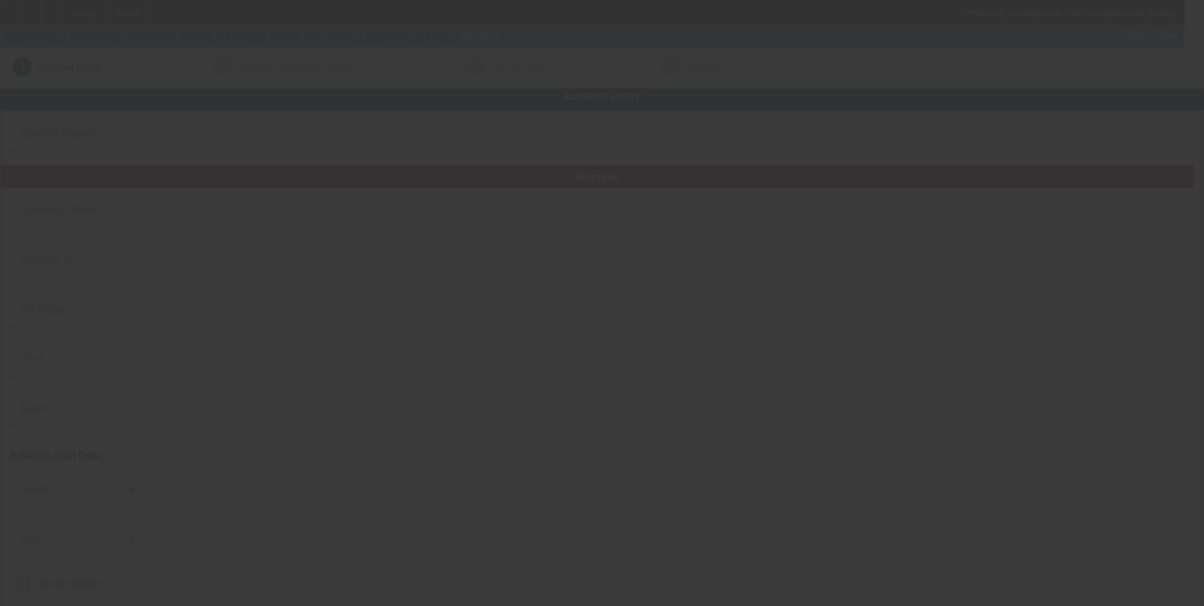
type input "[PHONE_NUMBER]"
type input "Angel Hands Embroidery"
type input "[EMAIL_ADDRESS][DOMAIN_NAME]"
type input "Embroidery / Retail"
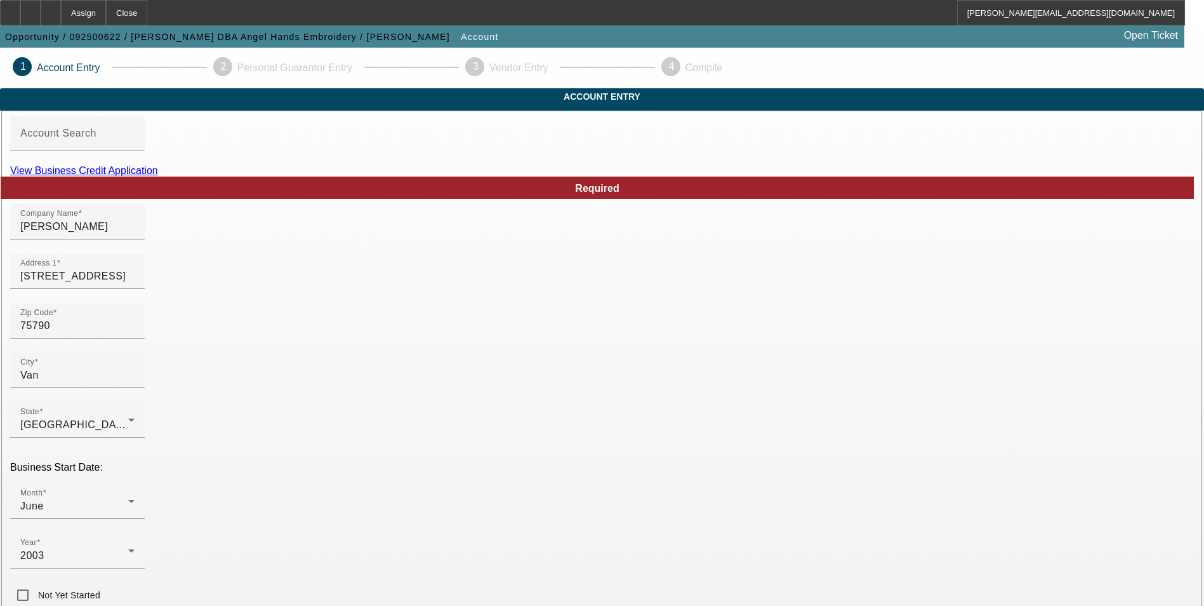
click at [158, 176] on link "View Business Credit Application" at bounding box center [84, 170] width 148 height 11
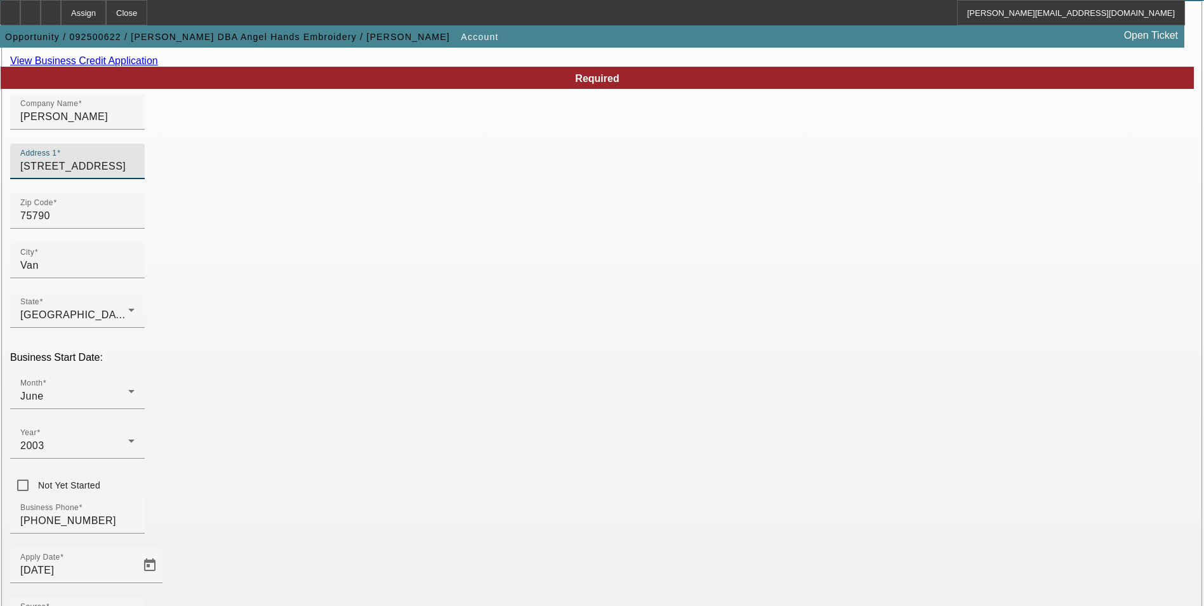
scroll to position [127, 0]
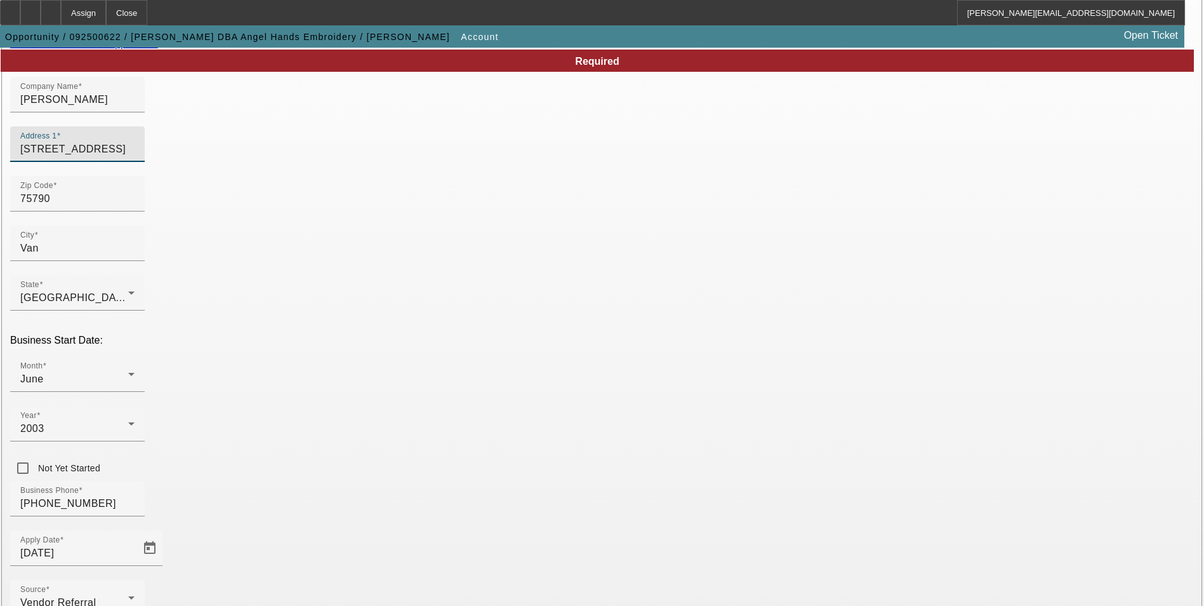
type input "[STREET_ADDRESS]"
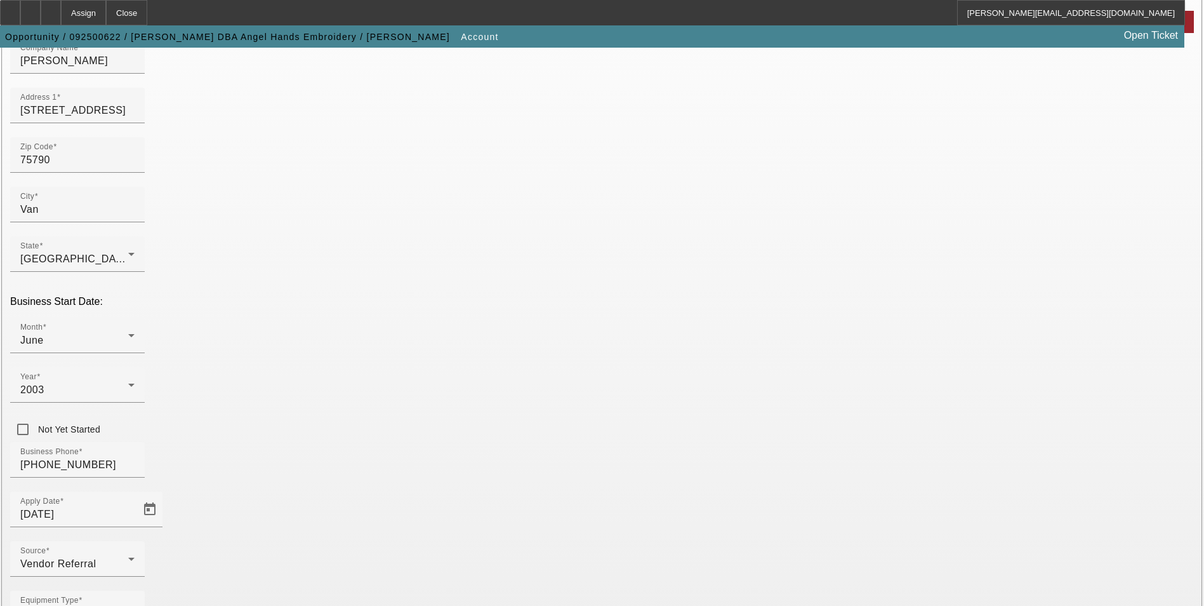
scroll to position [207, 0]
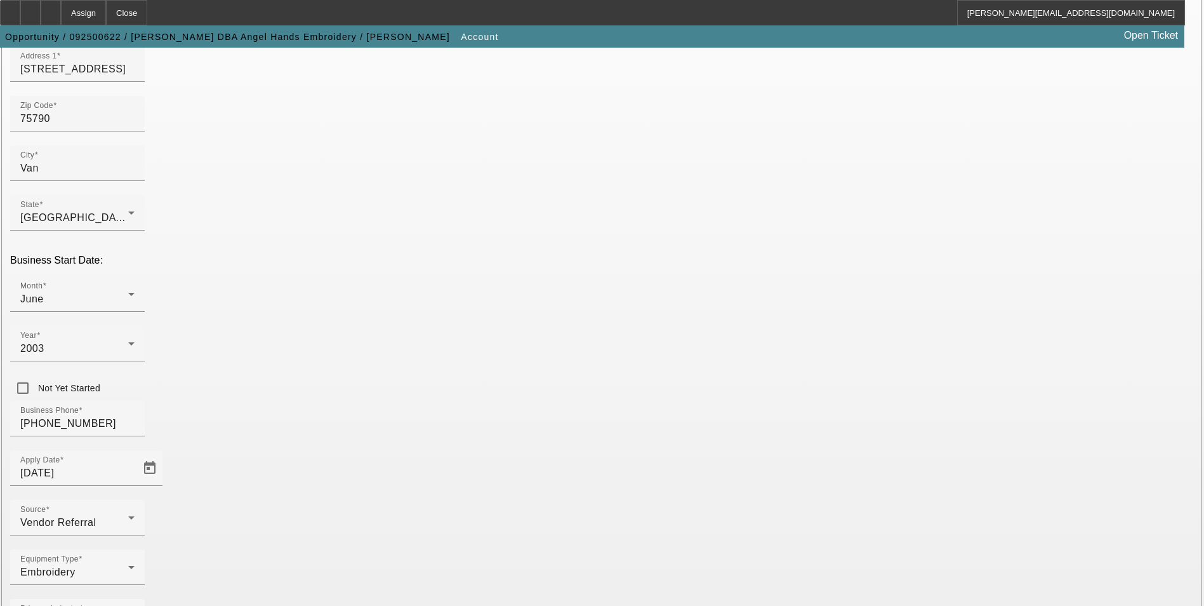
type input "000000000"
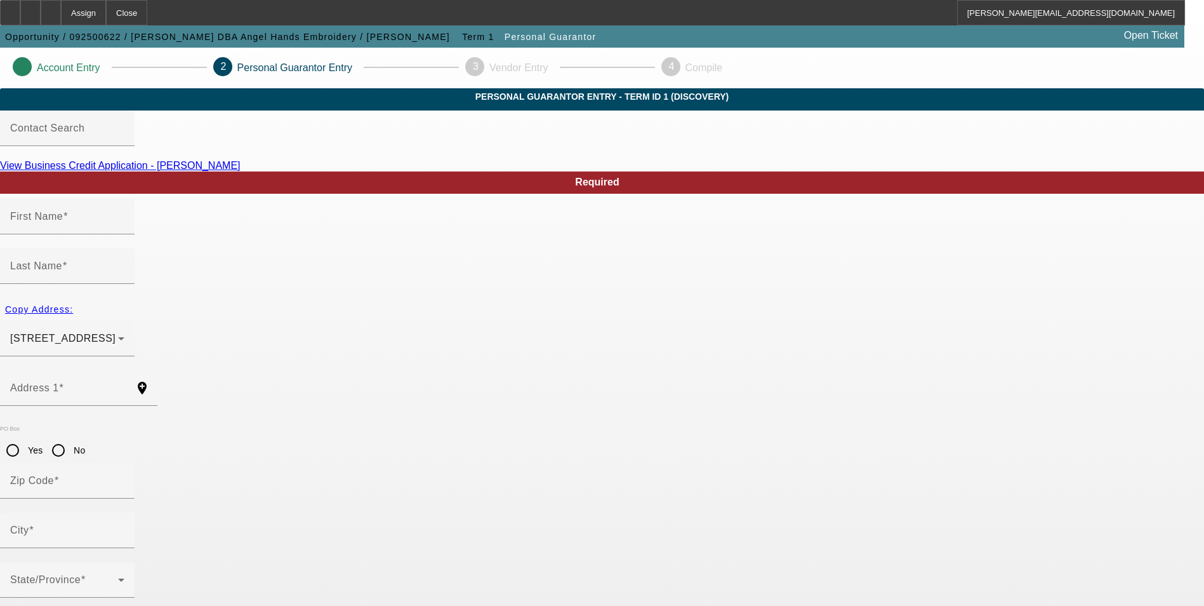
type input "Candel"
type input "[PERSON_NAME]"
type input "[STREET_ADDRESS]"
radio input "true"
type input "75790"
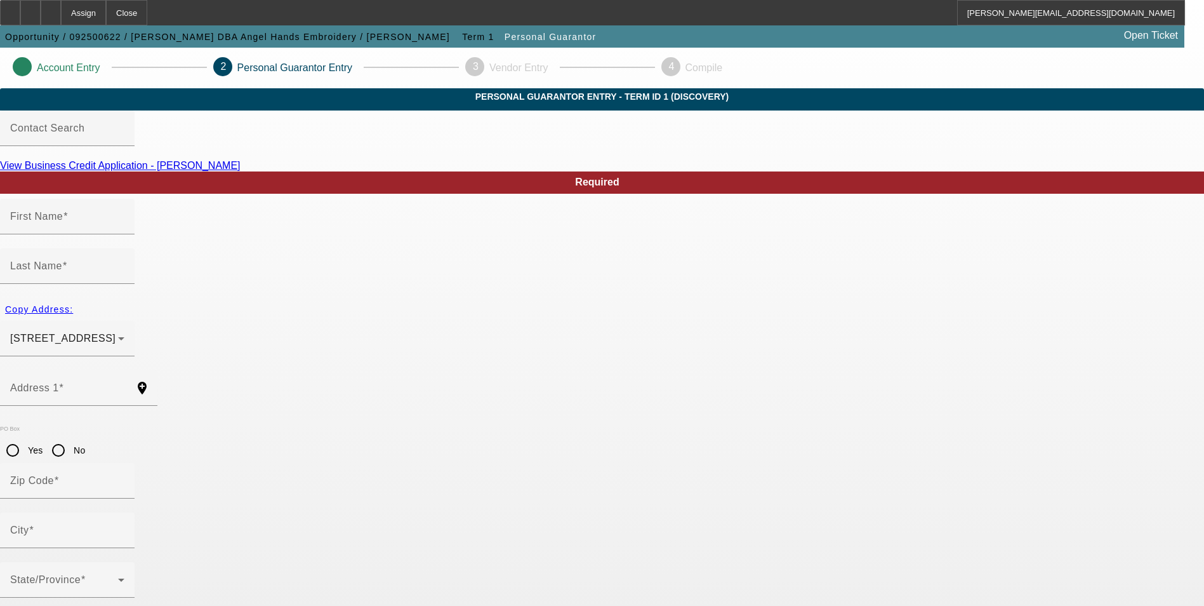
type input "Van"
type input "[PHONE_NUMBER]"
type input "100"
type input "463-89-4196"
type input "[EMAIL_ADDRESS][DOMAIN_NAME]"
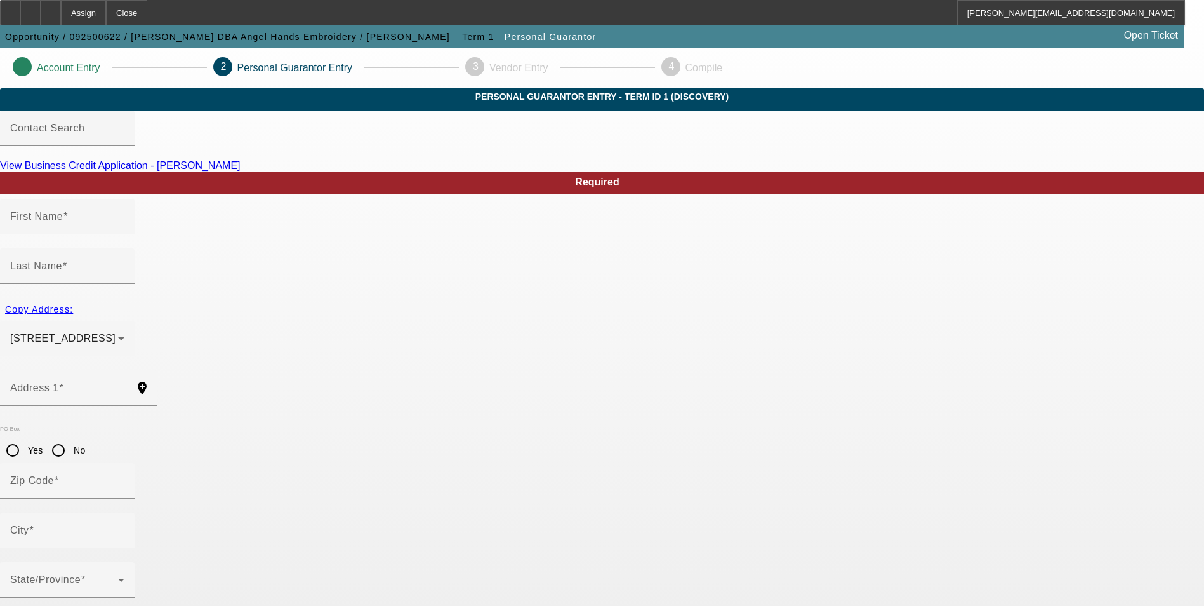
type input "[PERSON_NAME]"
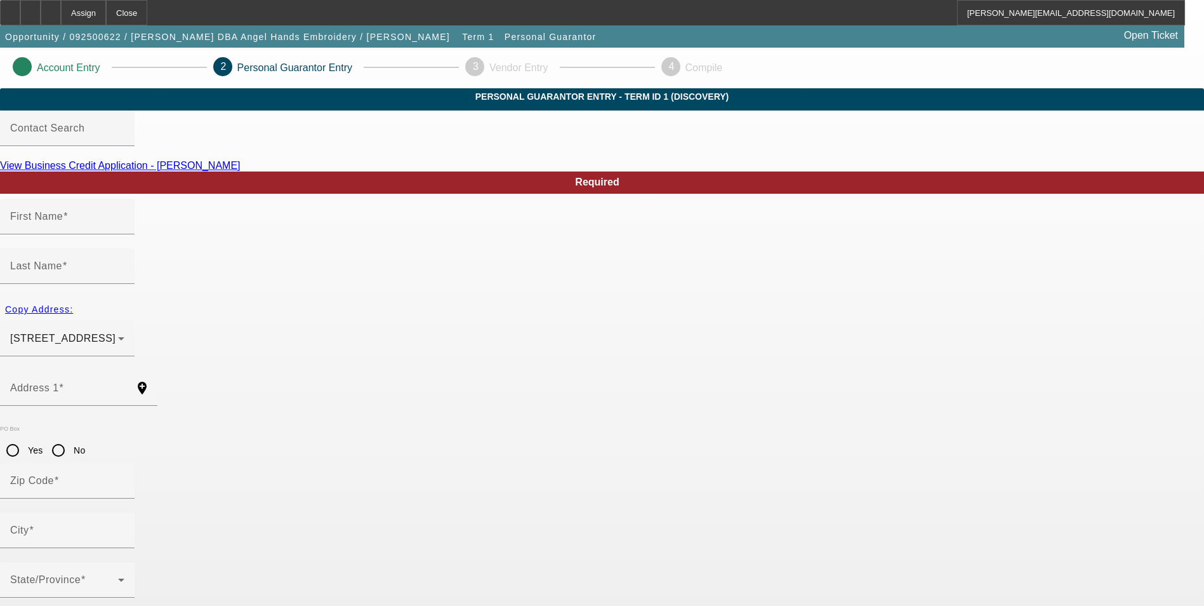
type input "Candel"
type input "[PERSON_NAME]"
type input "[STREET_ADDRESS]"
radio input "true"
type input "75790"
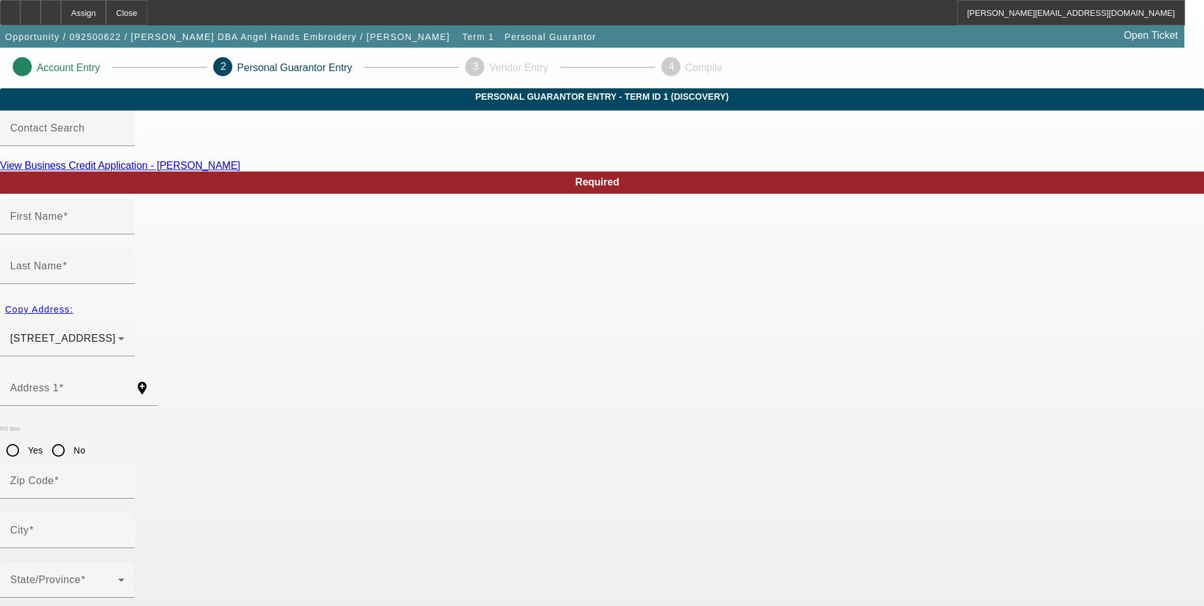
type input "Van"
type input "[PHONE_NUMBER]"
type input "100"
type input "463-89-4196"
type input "[EMAIL_ADDRESS][DOMAIN_NAME]"
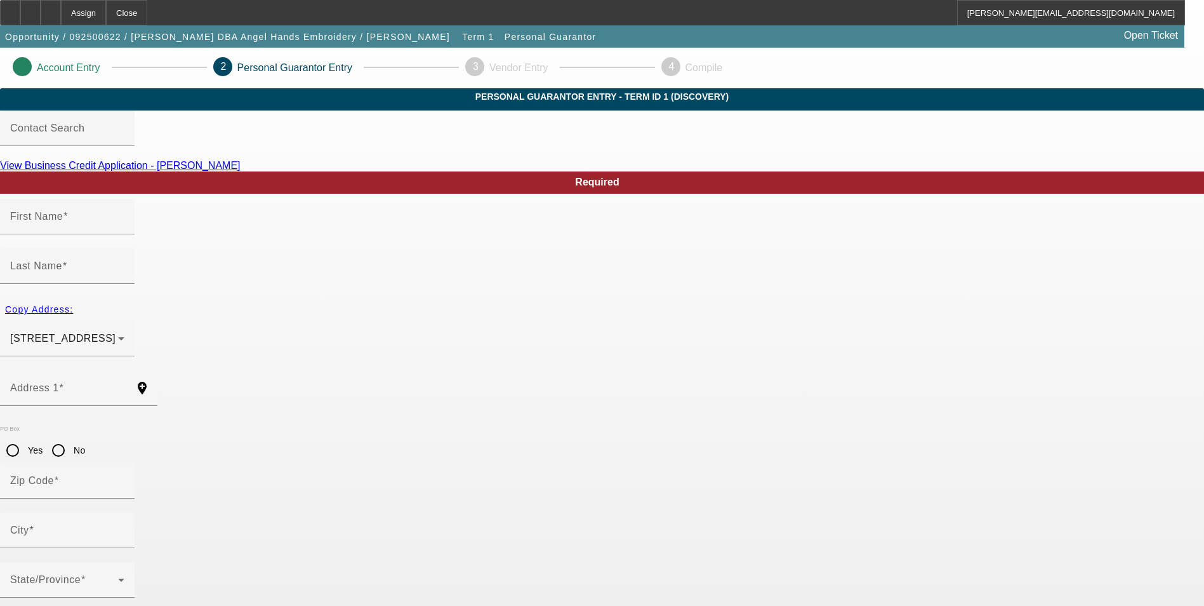
type input "[PERSON_NAME]"
click at [241, 171] on link "View Business Credit Application - [PERSON_NAME]" at bounding box center [120, 165] width 241 height 11
click at [124, 385] on input "238 Vz County Road 1502" at bounding box center [67, 392] width 114 height 15
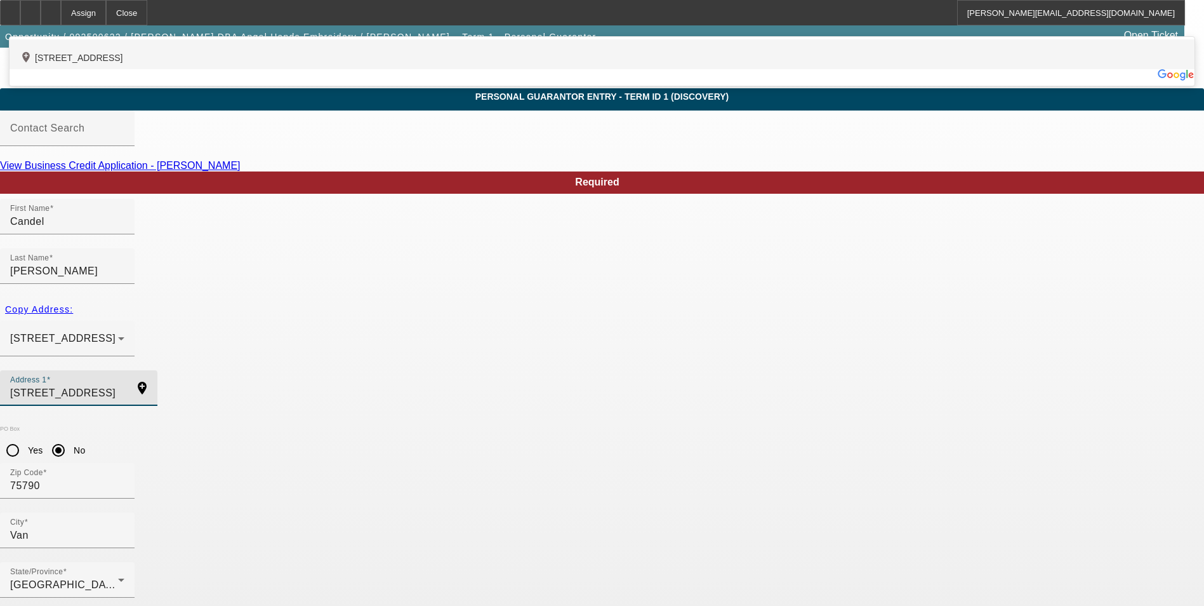
click at [394, 69] on div "add_location 238 Vz County Road 1502, Van, TX 75790, US" at bounding box center [602, 54] width 1185 height 30
type input "238 Vz County Road 1502"
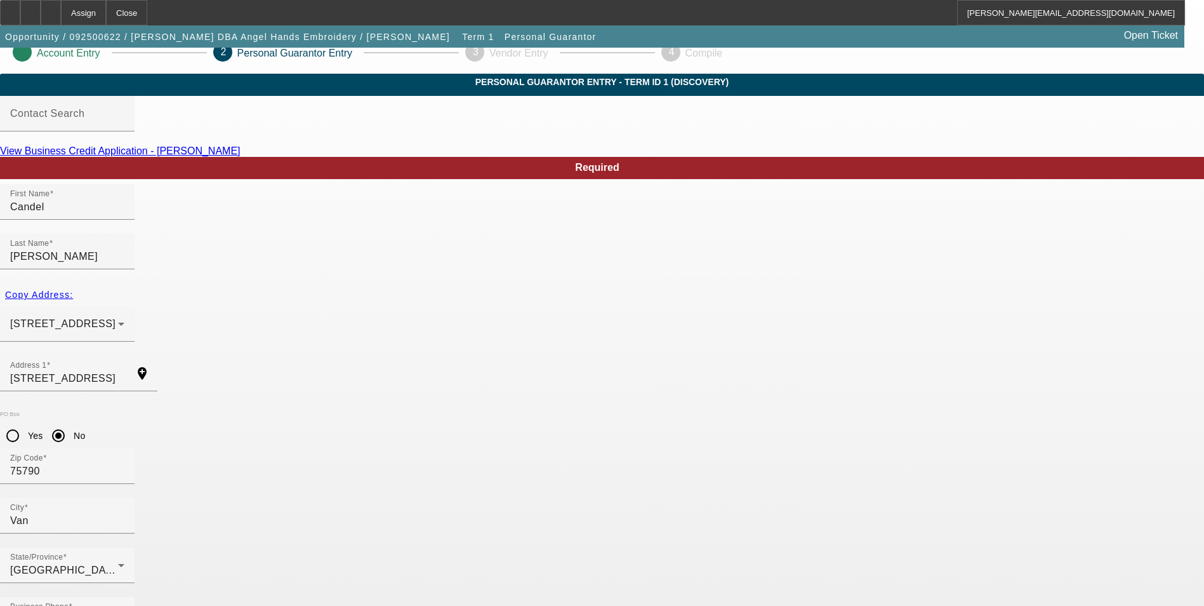
scroll to position [15, 0]
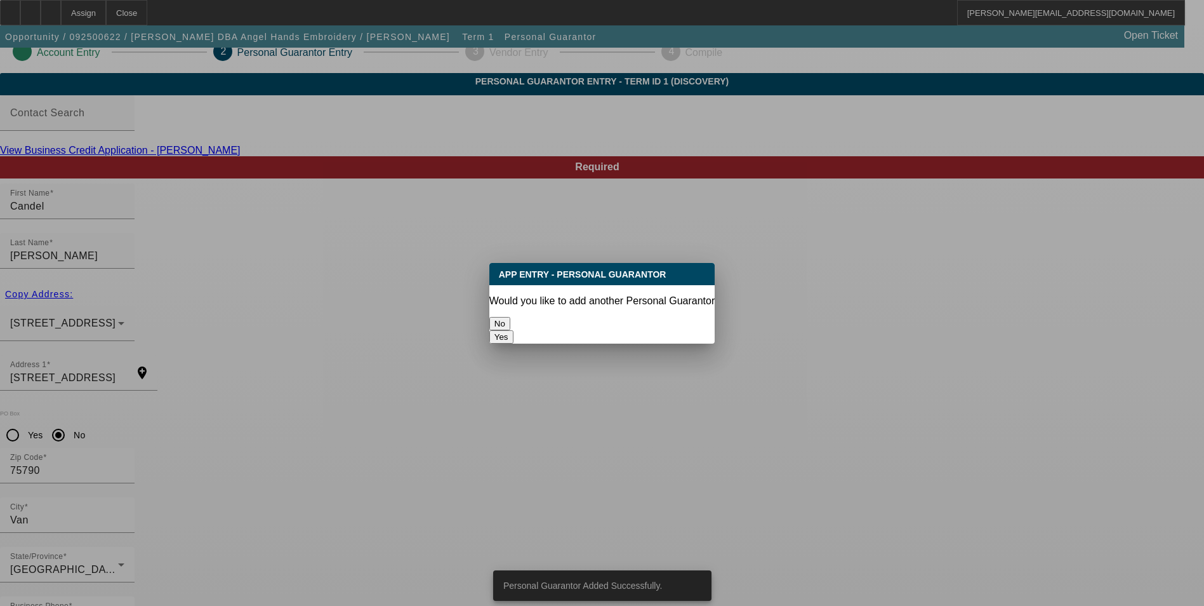
scroll to position [0, 0]
click at [510, 318] on button "No" at bounding box center [499, 323] width 21 height 13
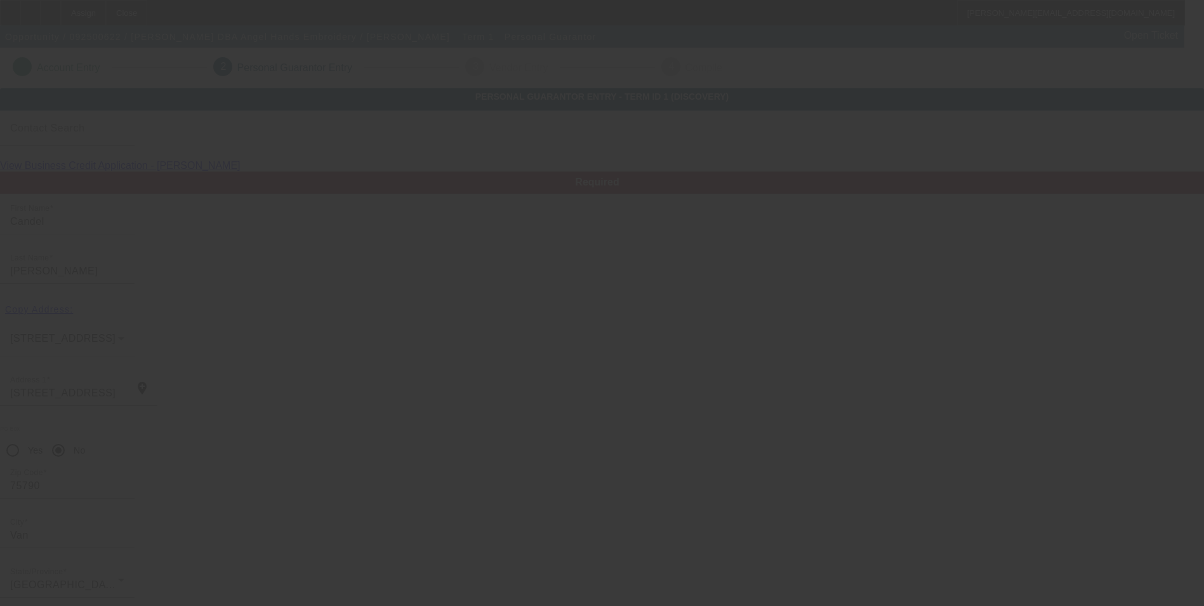
scroll to position [15, 0]
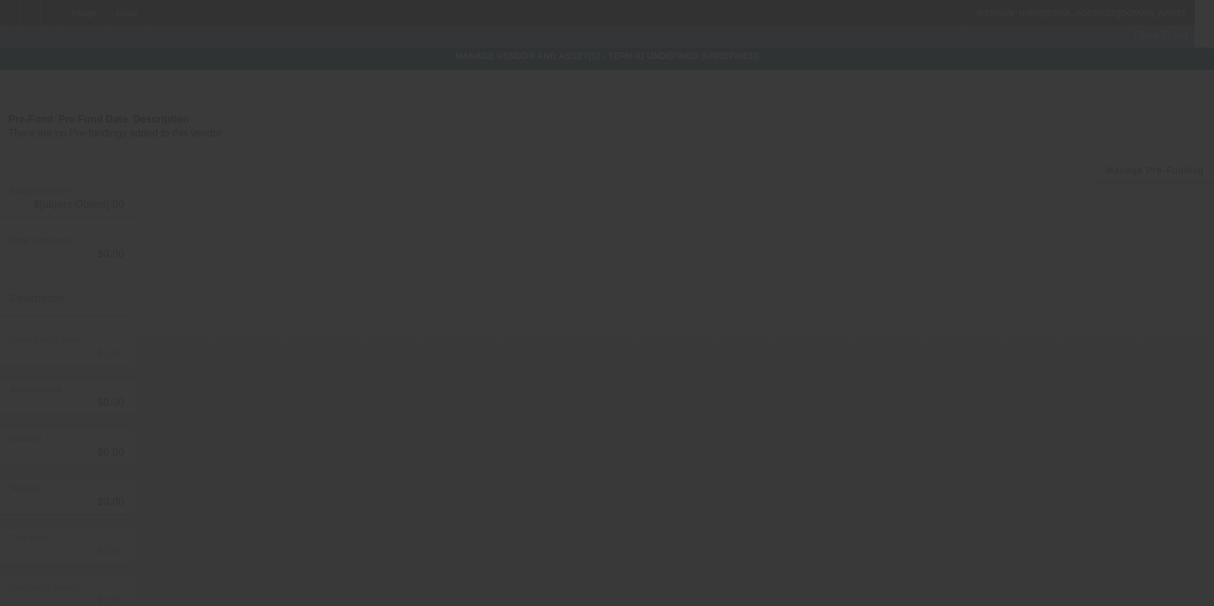
type input "$20,000.00"
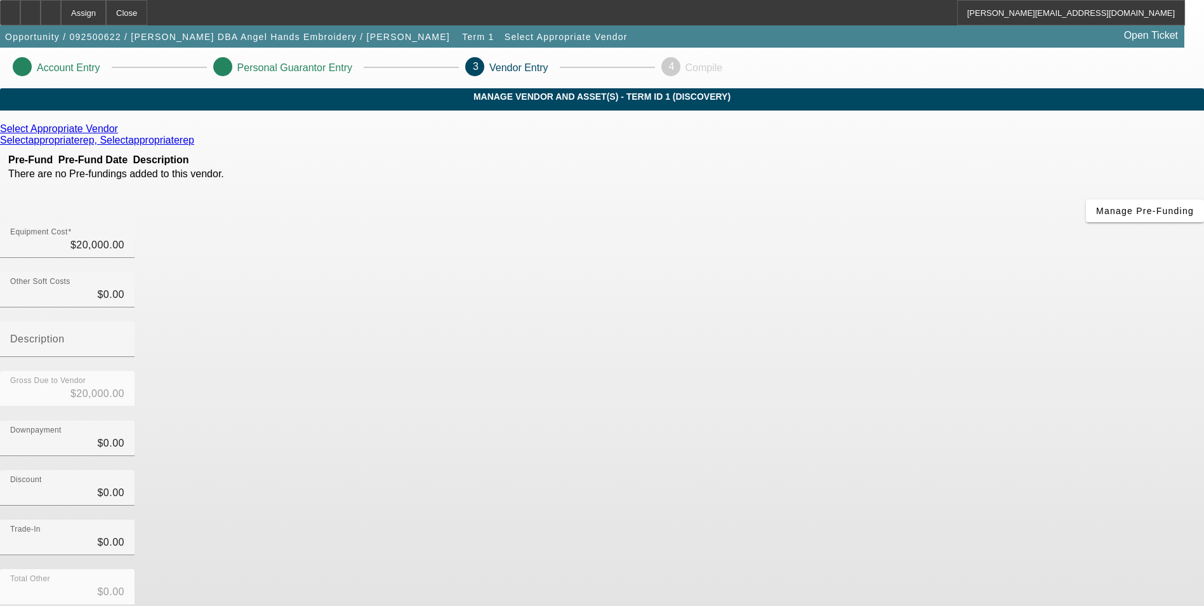
click at [121, 134] on icon at bounding box center [121, 128] width 0 height 11
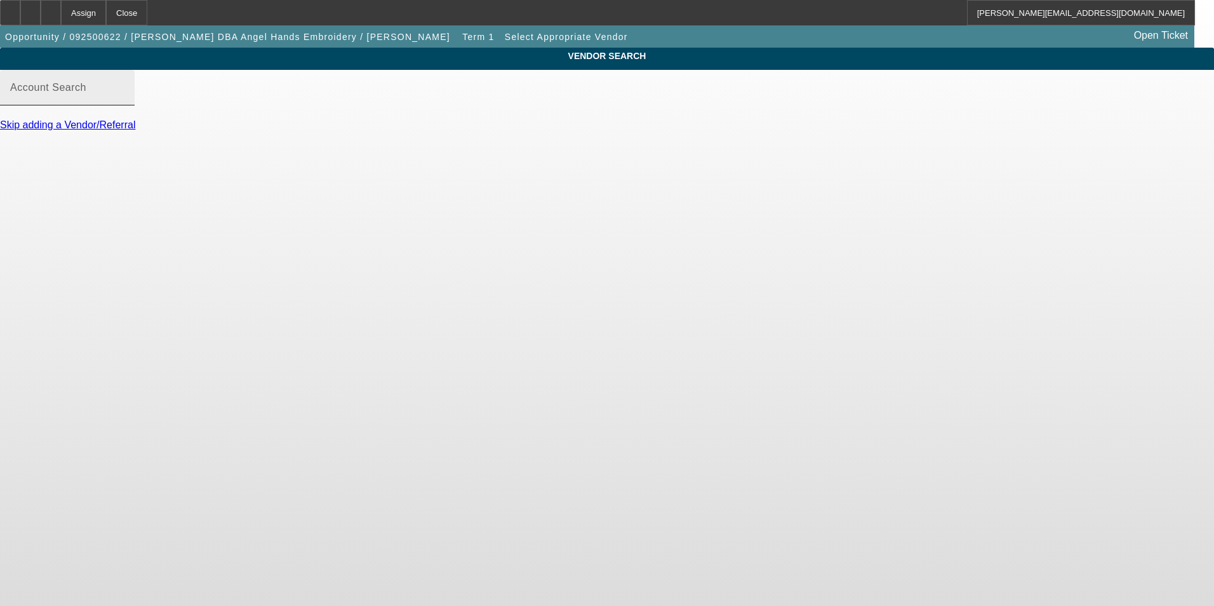
click at [124, 100] on input "Account Search" at bounding box center [67, 92] width 114 height 15
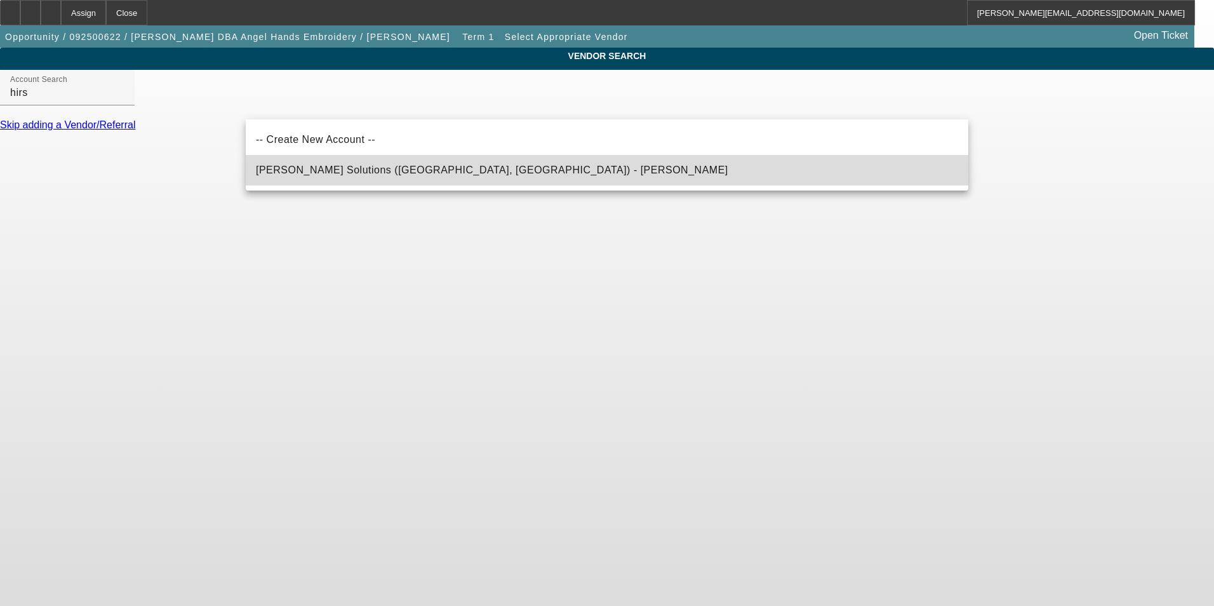
click at [463, 177] on mat-option "Hirsch Solutions (Huntersville, NC) - Janowski, Kristof" at bounding box center [607, 170] width 722 height 30
type input "Hirsch Solutions (Huntersville, NC) - Janowski, Kristof"
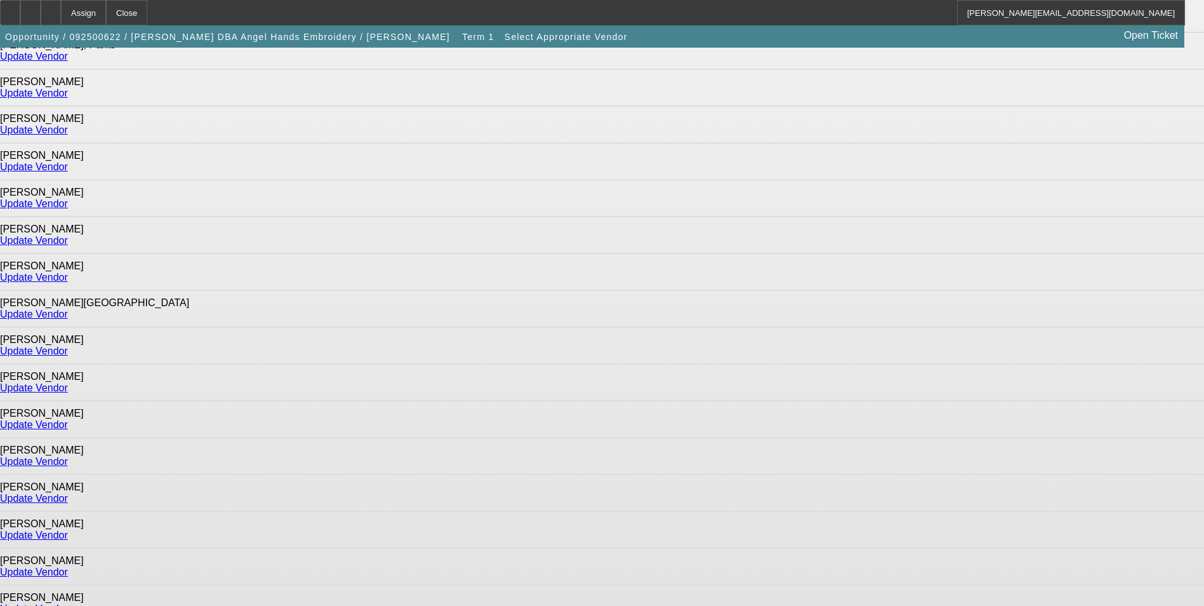
scroll to position [792, 0]
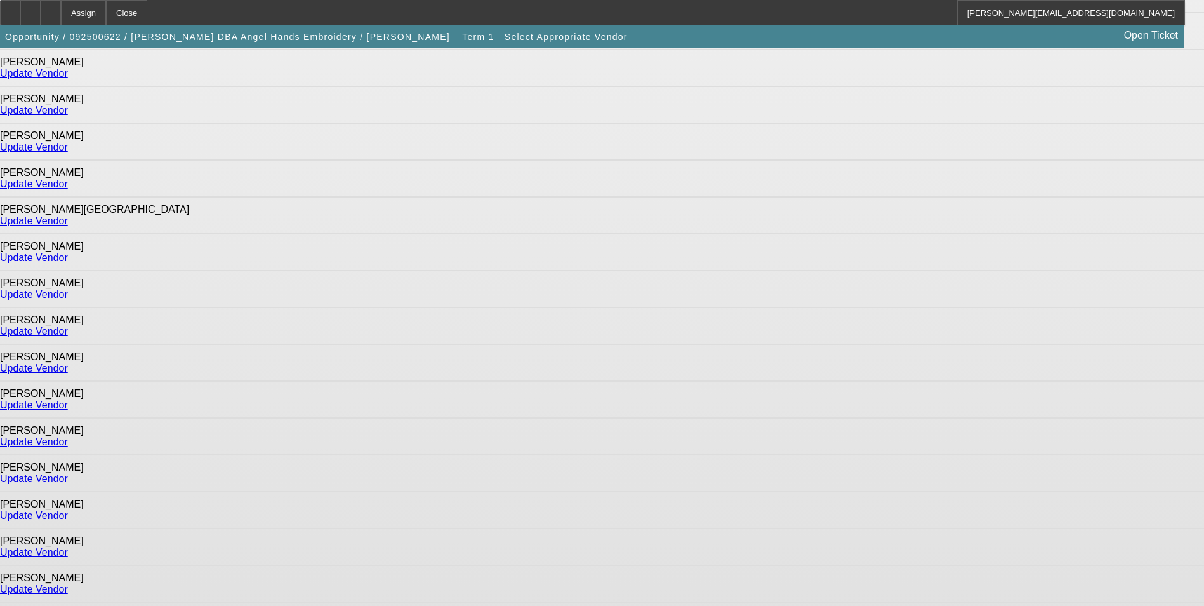
click at [68, 473] on link "Update Vendor" at bounding box center [34, 478] width 68 height 11
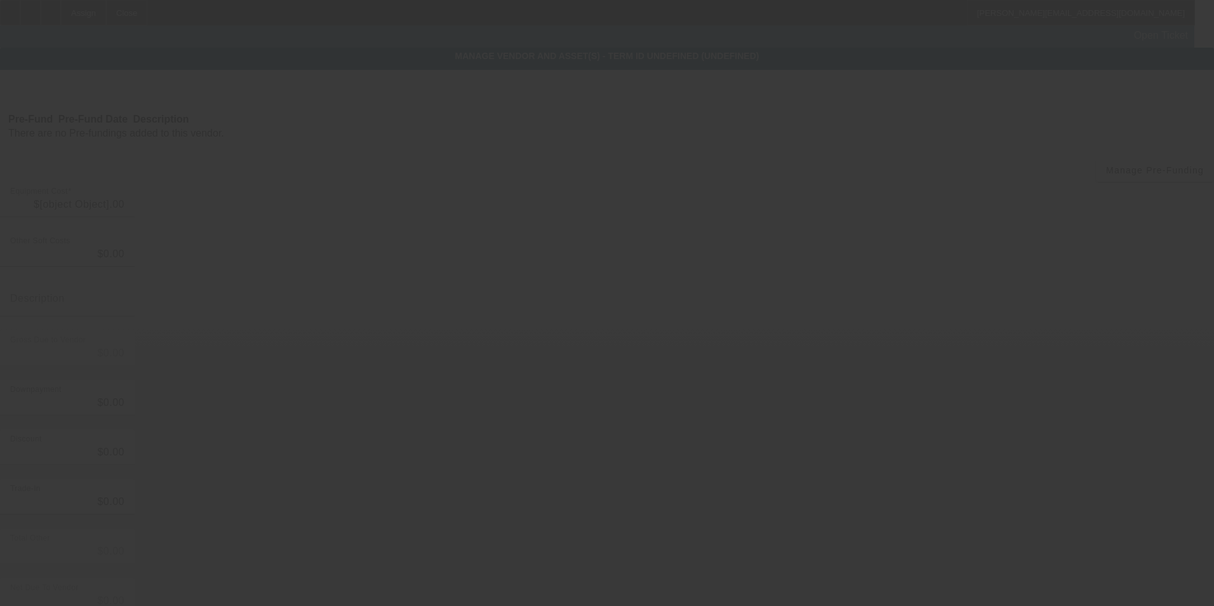
type input "$20,000.00"
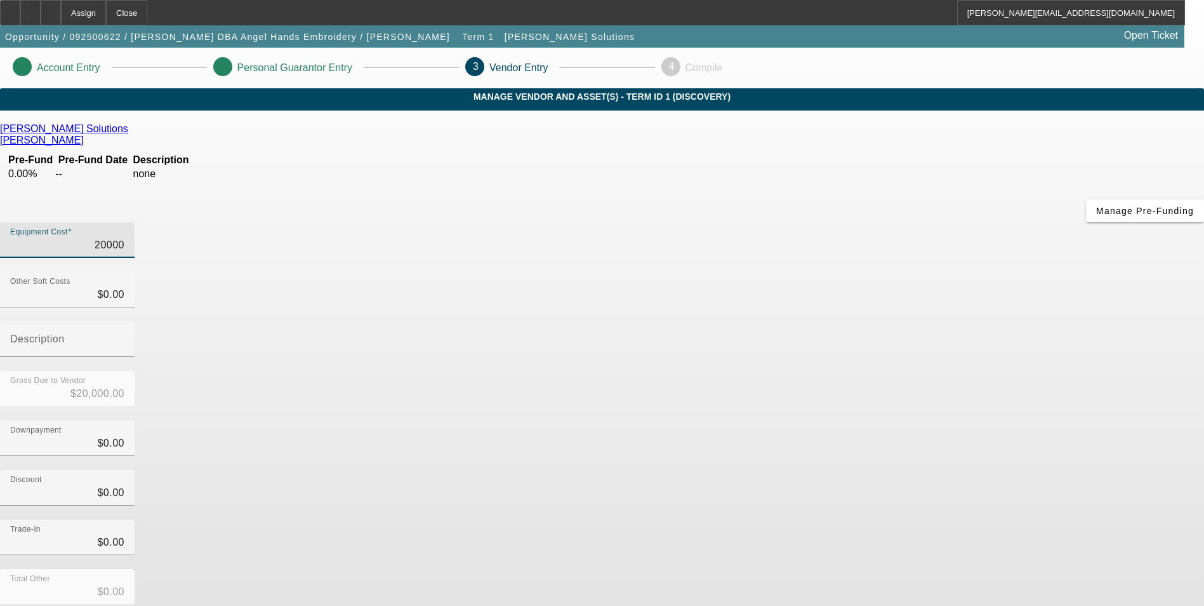
drag, startPoint x: 710, startPoint y: 163, endPoint x: 987, endPoint y: 163, distance: 277.4
click at [987, 163] on app-vendor-asset-manage "Account Entry Personal Guarantor Entry 3 Vendor Entry 4 Compile MANAGE VENDOR A…" at bounding box center [602, 402] width 1204 height 709
type input "2"
type input "$2.00"
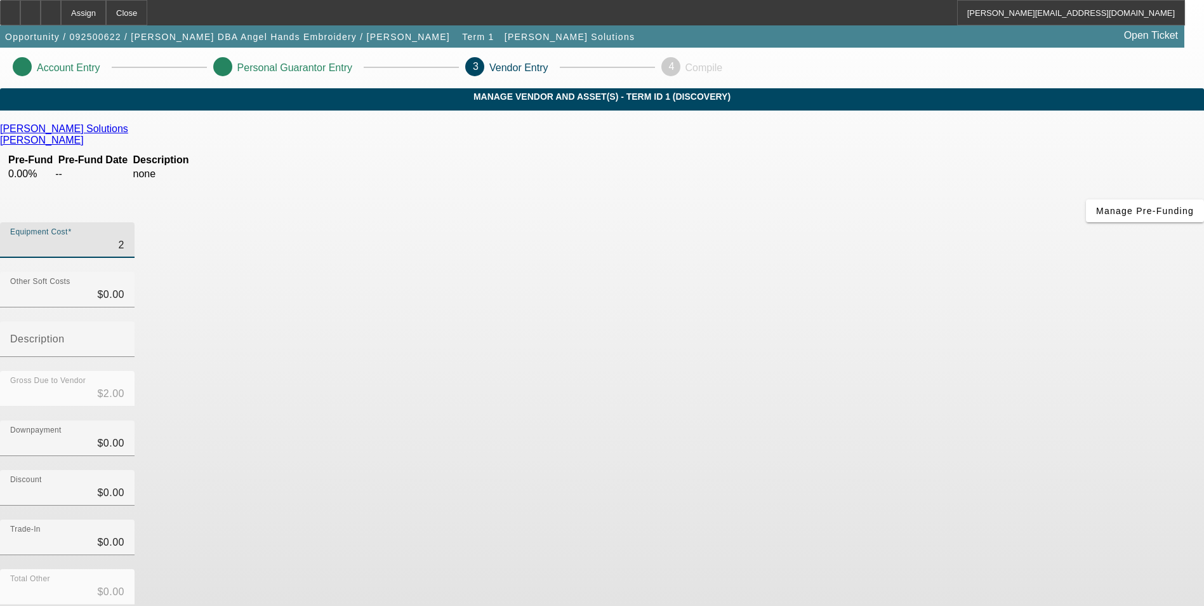
type input "21"
type input "$21.00"
type input "211"
type input "$211.00"
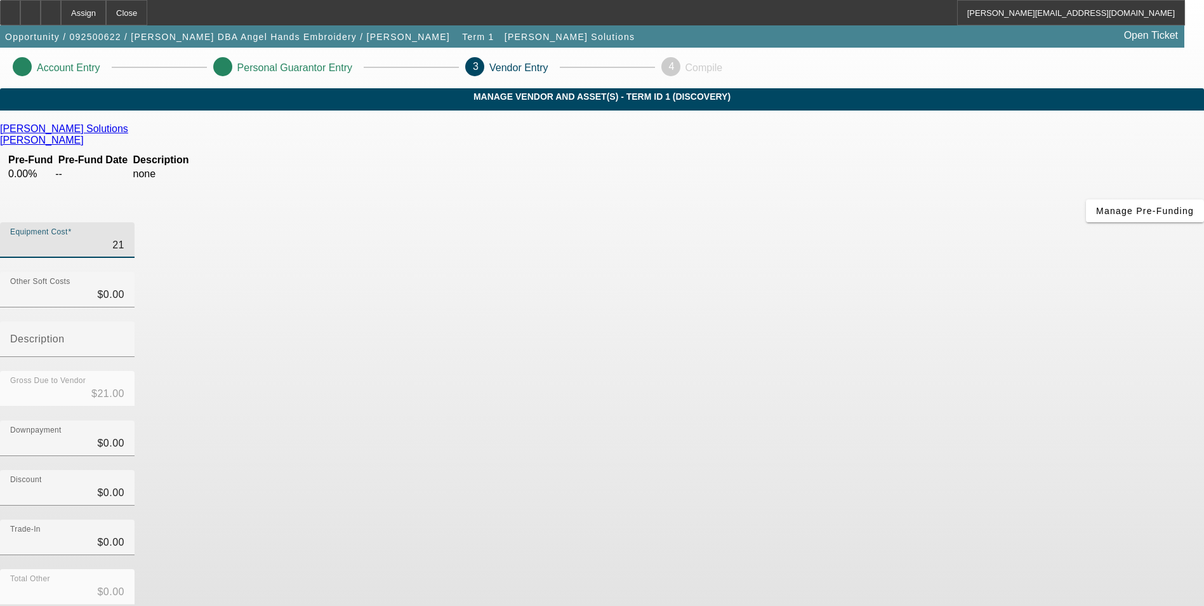
type input "$211.00"
type input "2119"
type input "$2,119.00"
type input "21190"
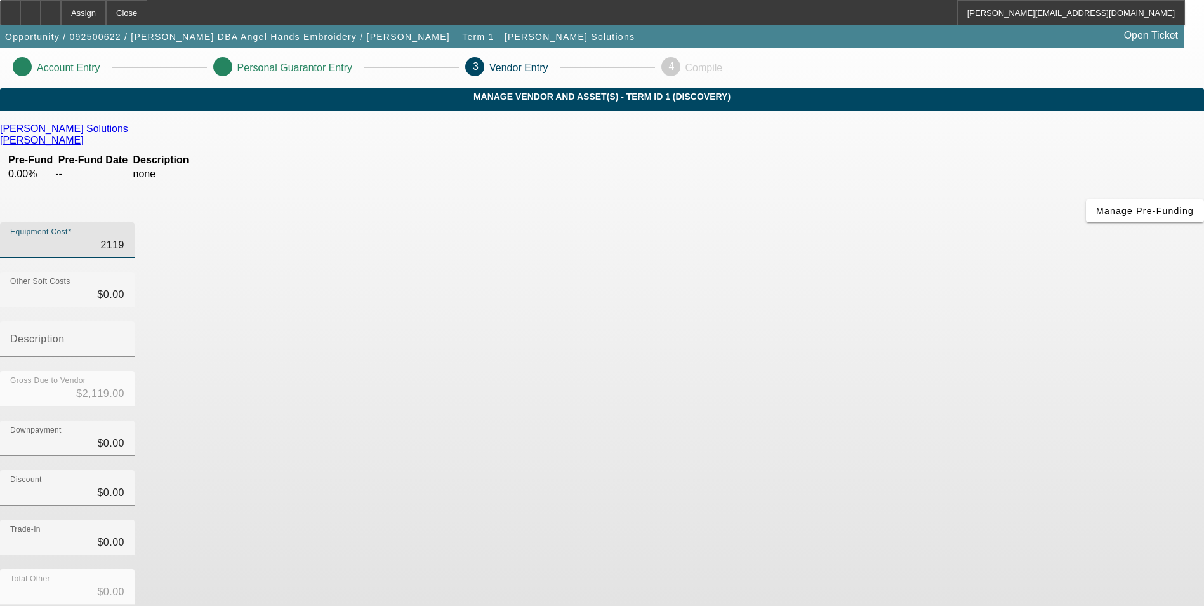
type input "$21,190.00"
click at [943, 470] on div "Discount $0.00" at bounding box center [602, 495] width 1204 height 50
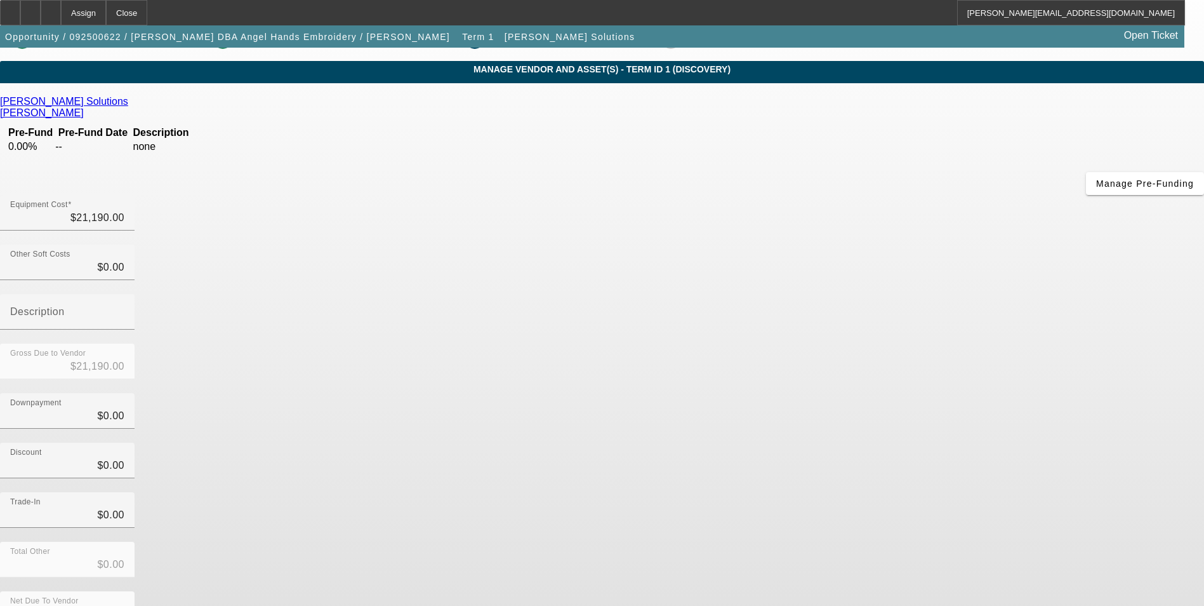
scroll to position [43, 0]
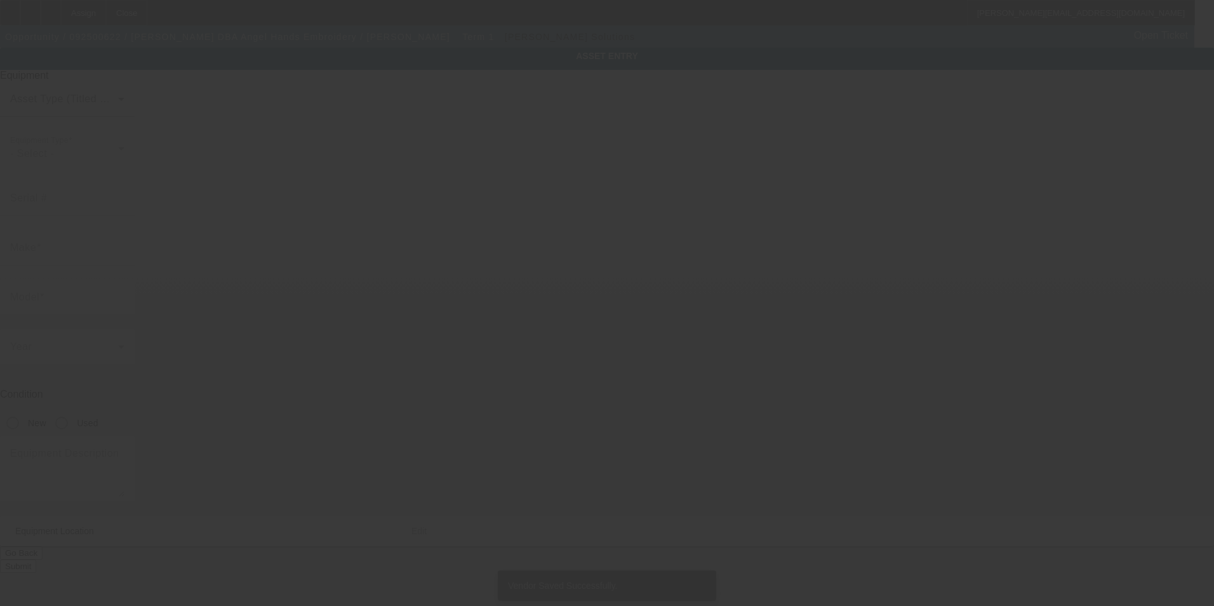
type textarea "Make: Tajima; Model: TBMP21501"
type input "230 VZ County Road 1502"
type input "Van"
type input "75790"
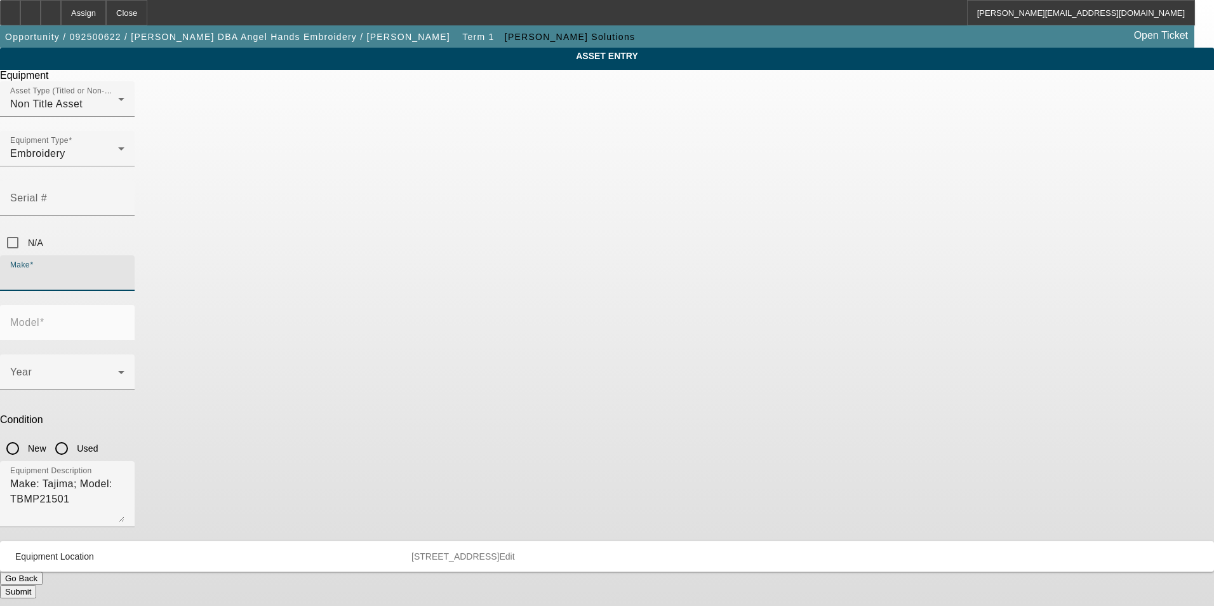
click at [124, 270] on input "Make" at bounding box center [67, 277] width 114 height 15
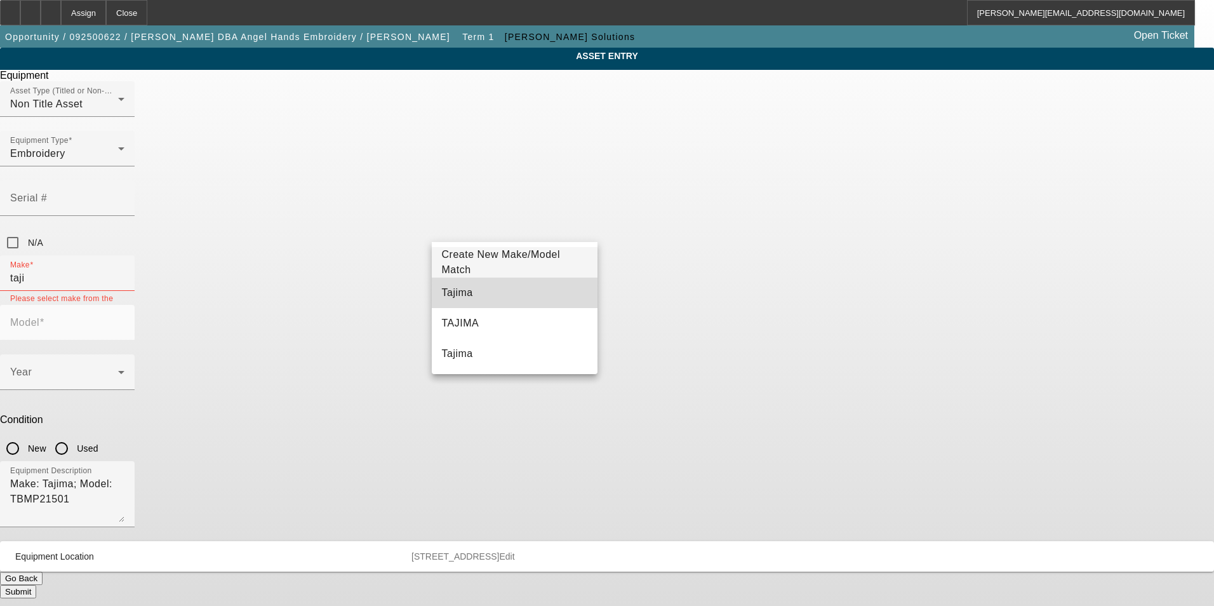
click at [495, 286] on mat-option "Tajima" at bounding box center [515, 292] width 166 height 30
type input "Tajima"
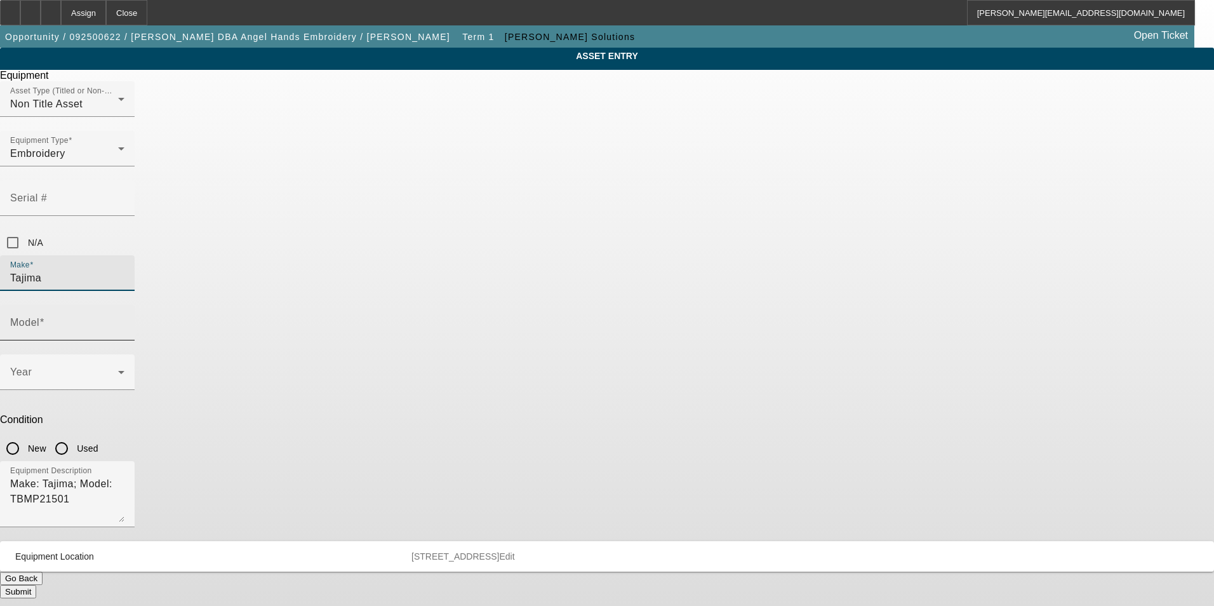
click at [124, 320] on input "Model" at bounding box center [67, 327] width 114 height 15
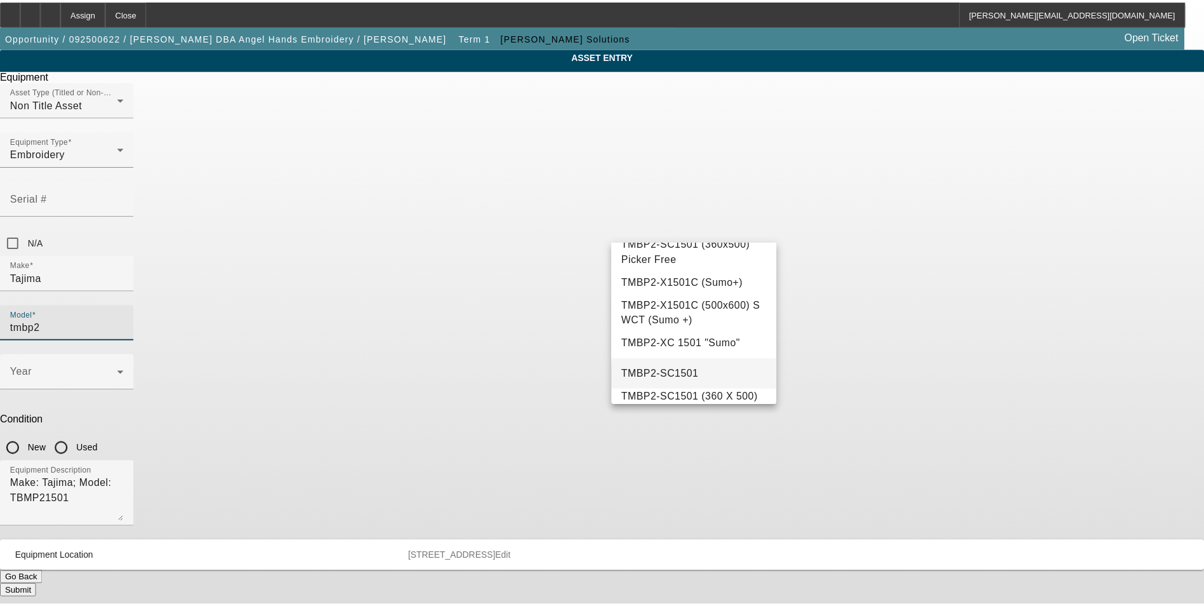
scroll to position [63, 0]
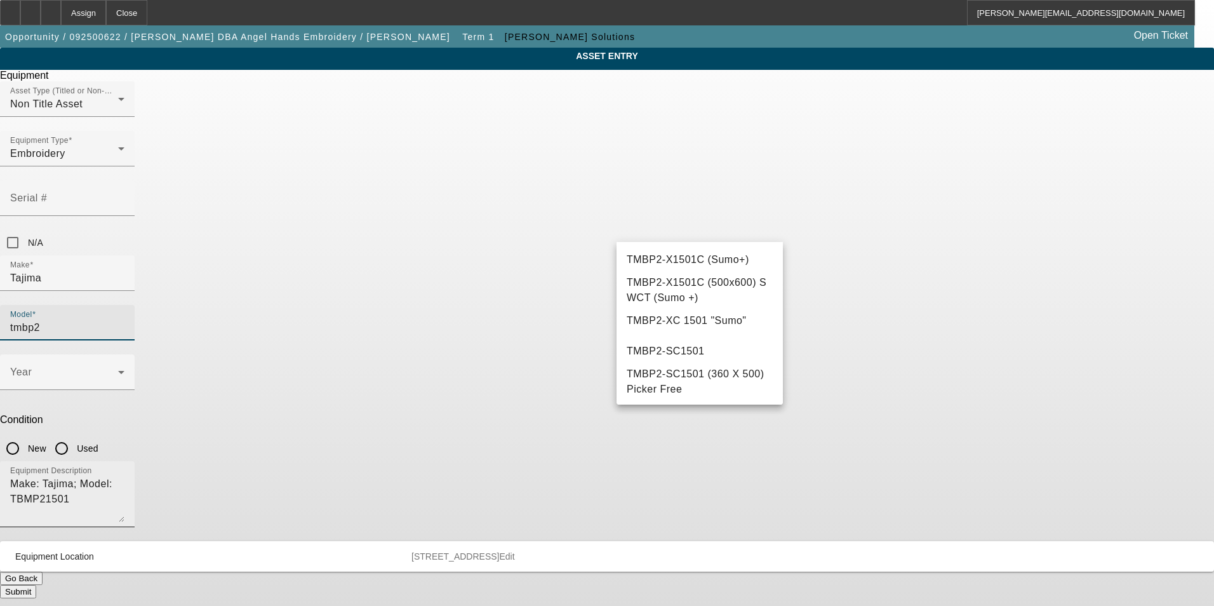
click at [714, 363] on mat-option "TMBP2-SC1501" at bounding box center [699, 351] width 166 height 30
type input "TMBP2-SC1501"
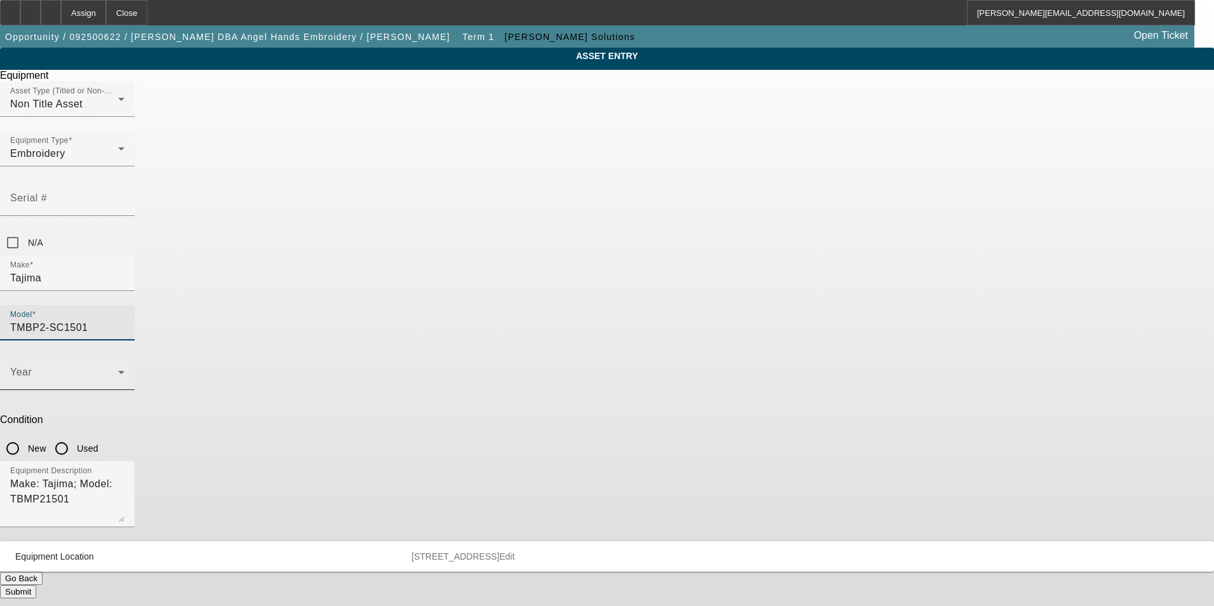
click at [118, 369] on span at bounding box center [64, 376] width 108 height 15
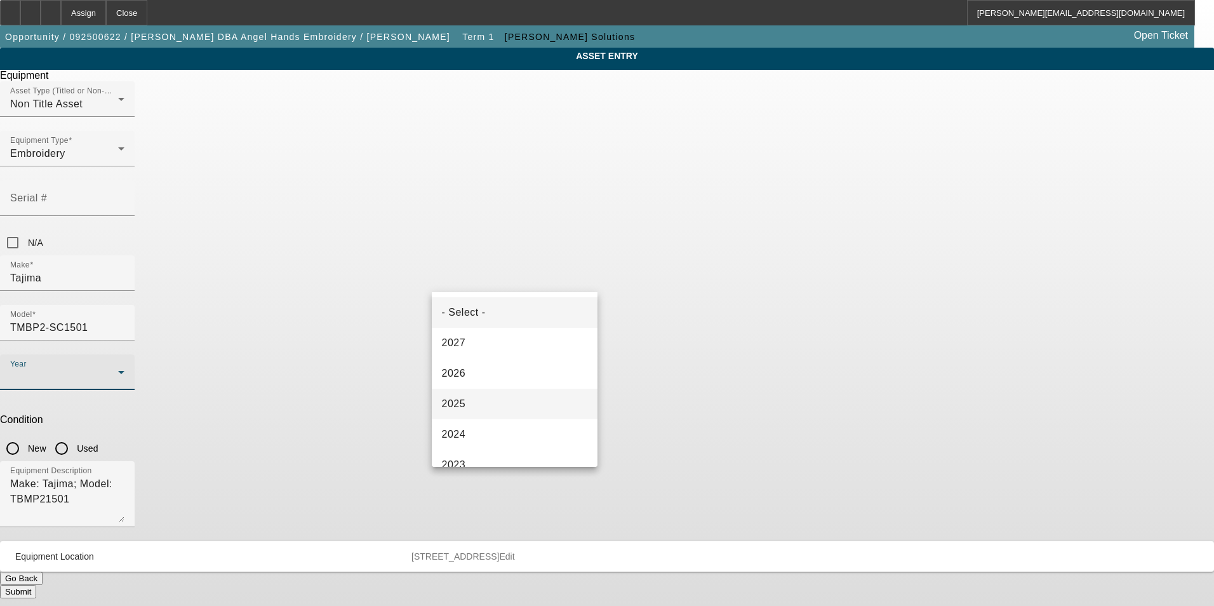
click at [505, 397] on mat-option "2025" at bounding box center [515, 404] width 166 height 30
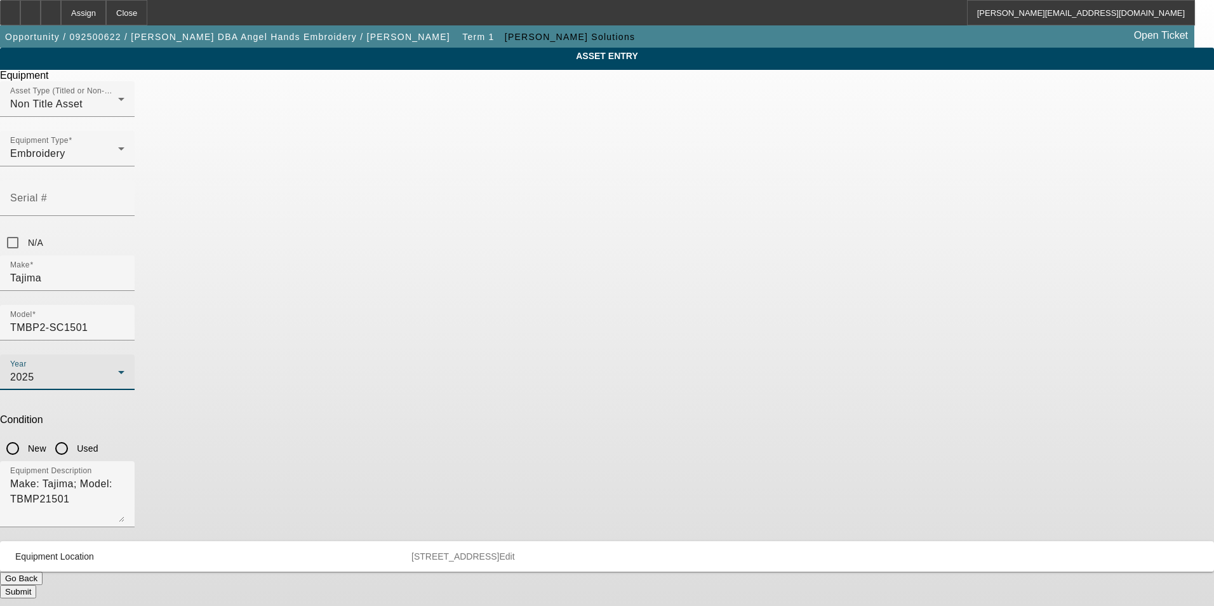
click at [25, 436] on input "New" at bounding box center [12, 448] width 25 height 25
radio input "true"
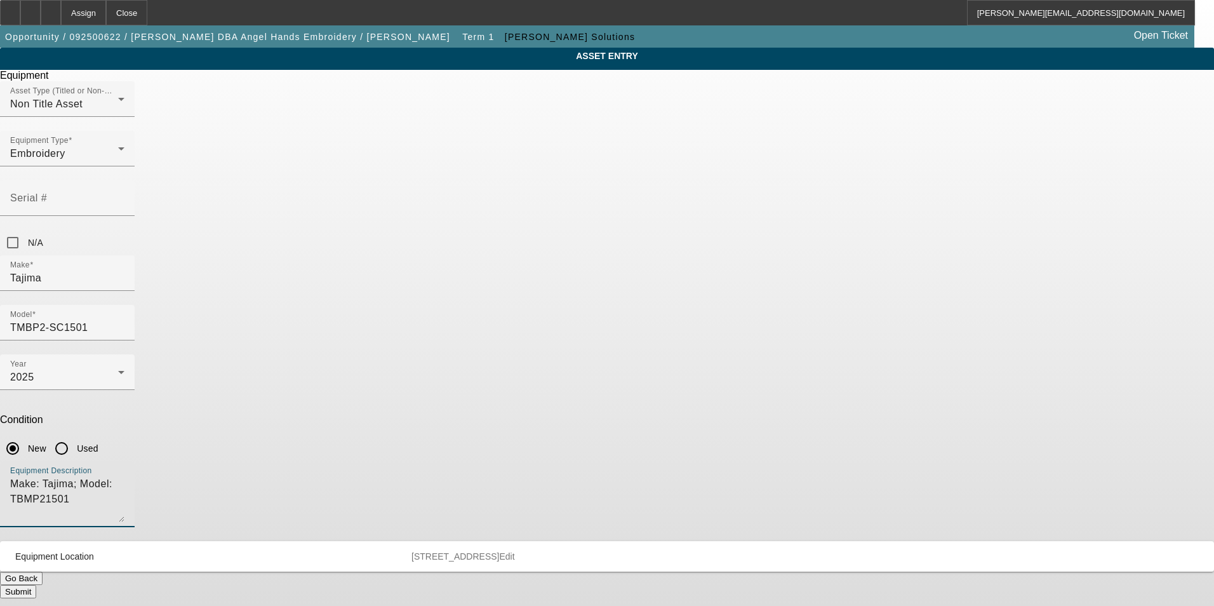
drag, startPoint x: 578, startPoint y: 341, endPoint x: 364, endPoint y: 334, distance: 213.4
click at [364, 334] on div "ASSET ENTRY Delete asset Equipment Asset Type (Titled or Non-Titled) Non Title …" at bounding box center [607, 323] width 1214 height 550
type textarea "new single head embroidery machine"
click at [36, 585] on button "Submit" at bounding box center [18, 591] width 36 height 13
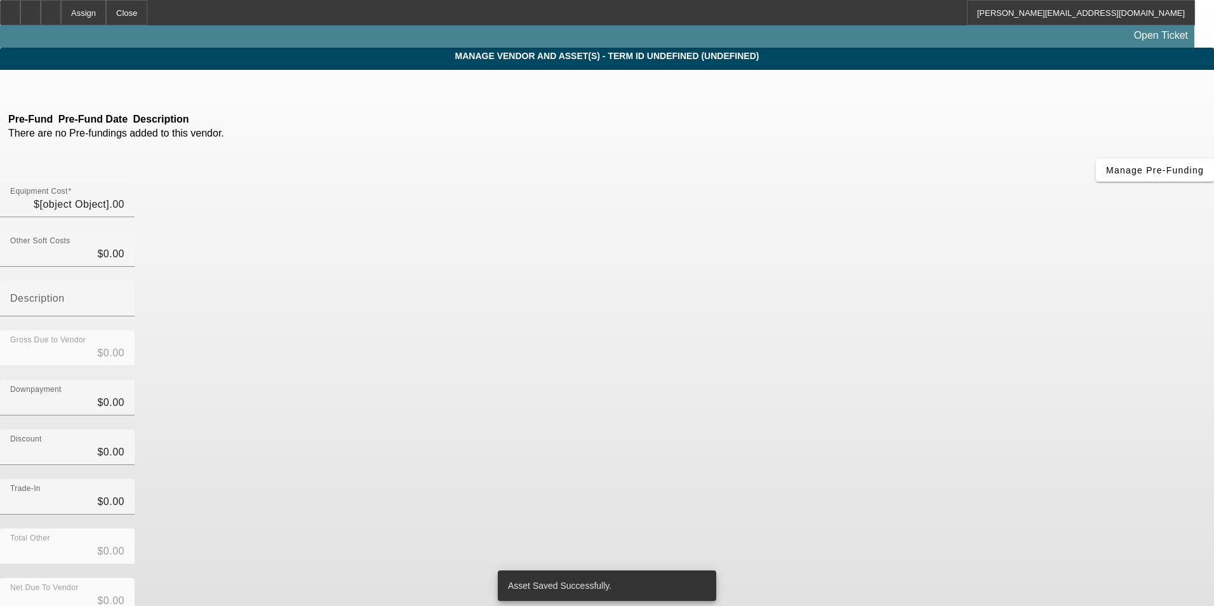
type input "$21,190.00"
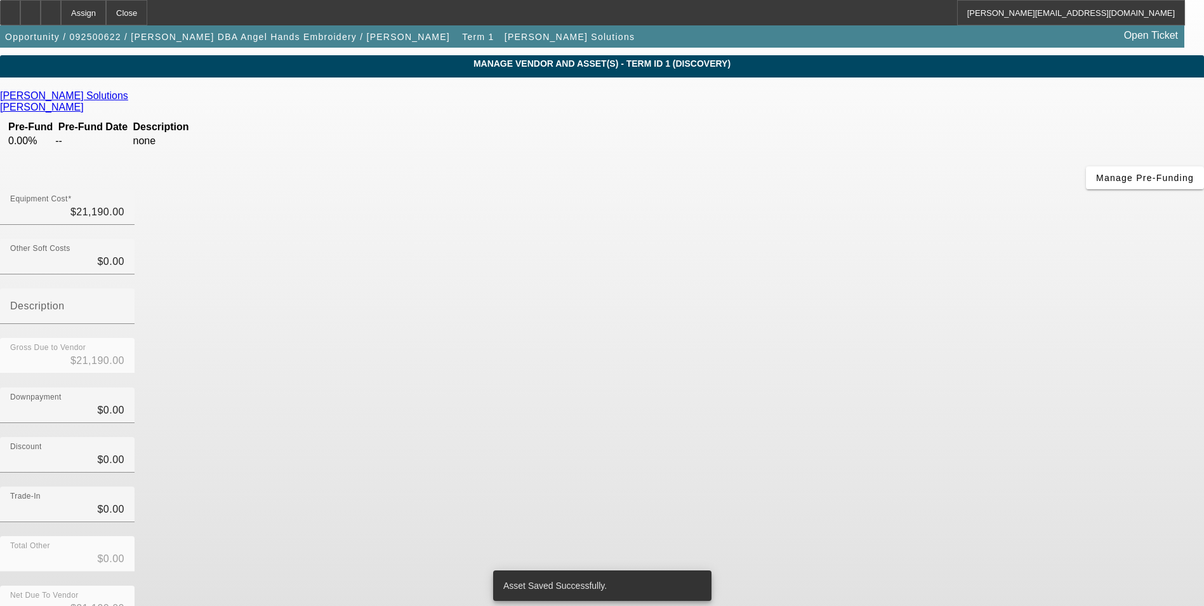
scroll to position [43, 0]
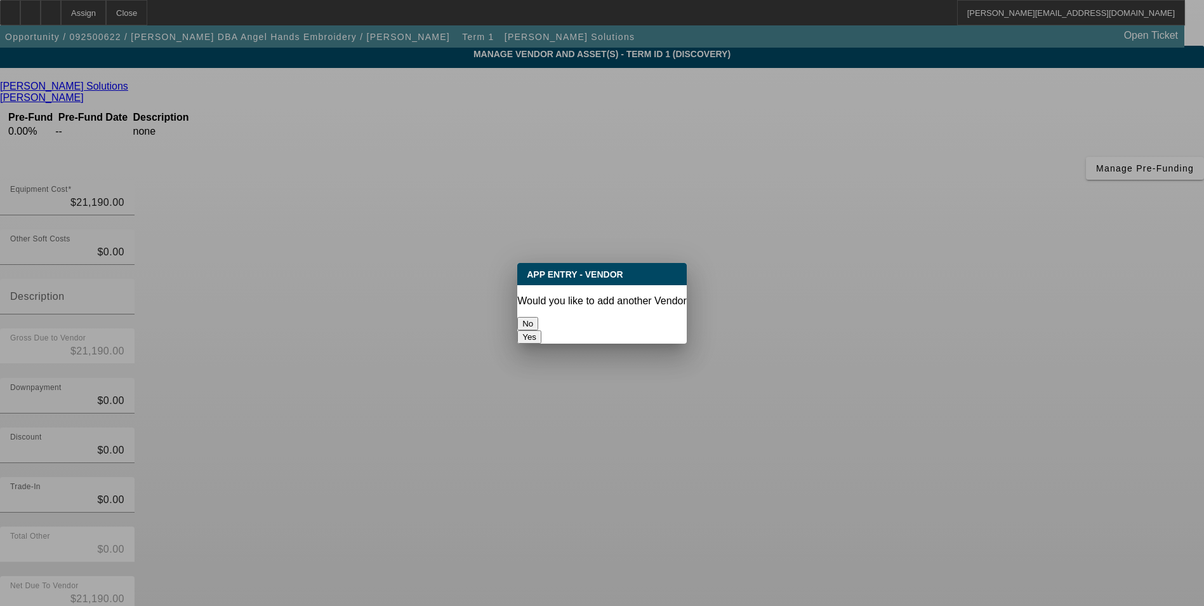
click at [538, 318] on button "No" at bounding box center [527, 323] width 21 height 13
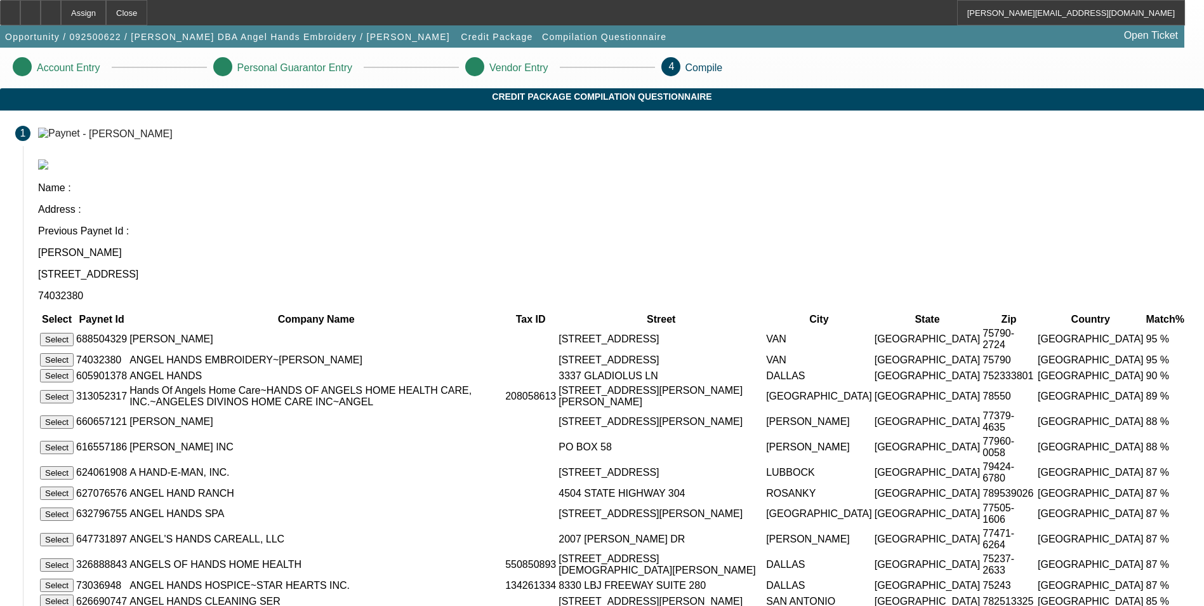
click at [74, 353] on button "Select" at bounding box center [57, 359] width 34 height 13
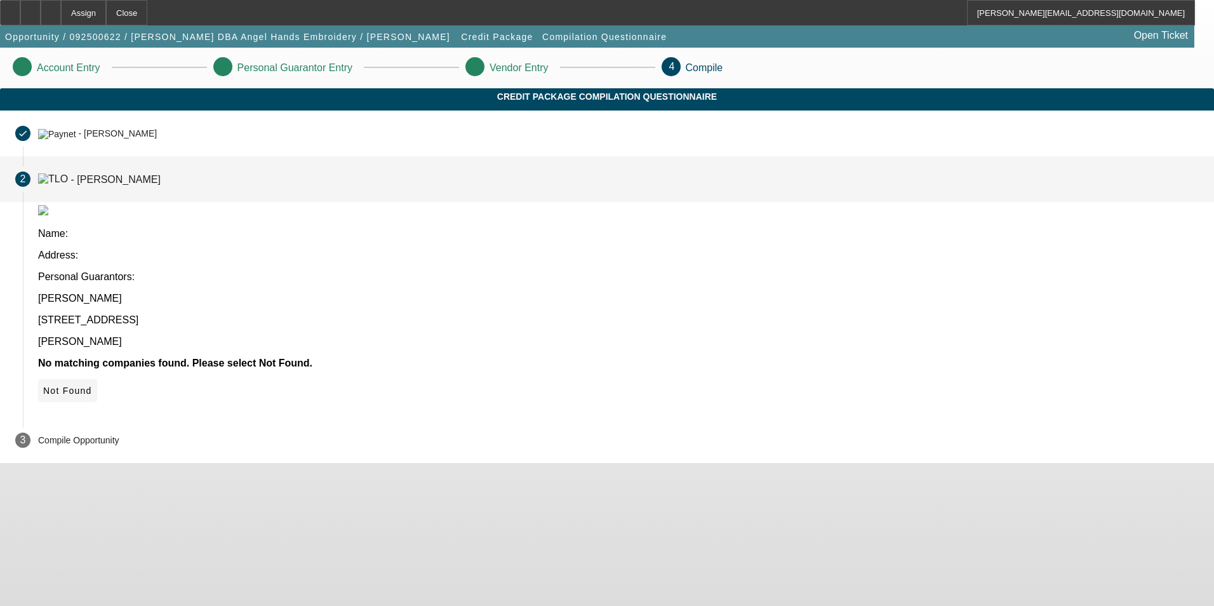
click at [92, 385] on span "Not Found" at bounding box center [67, 390] width 49 height 10
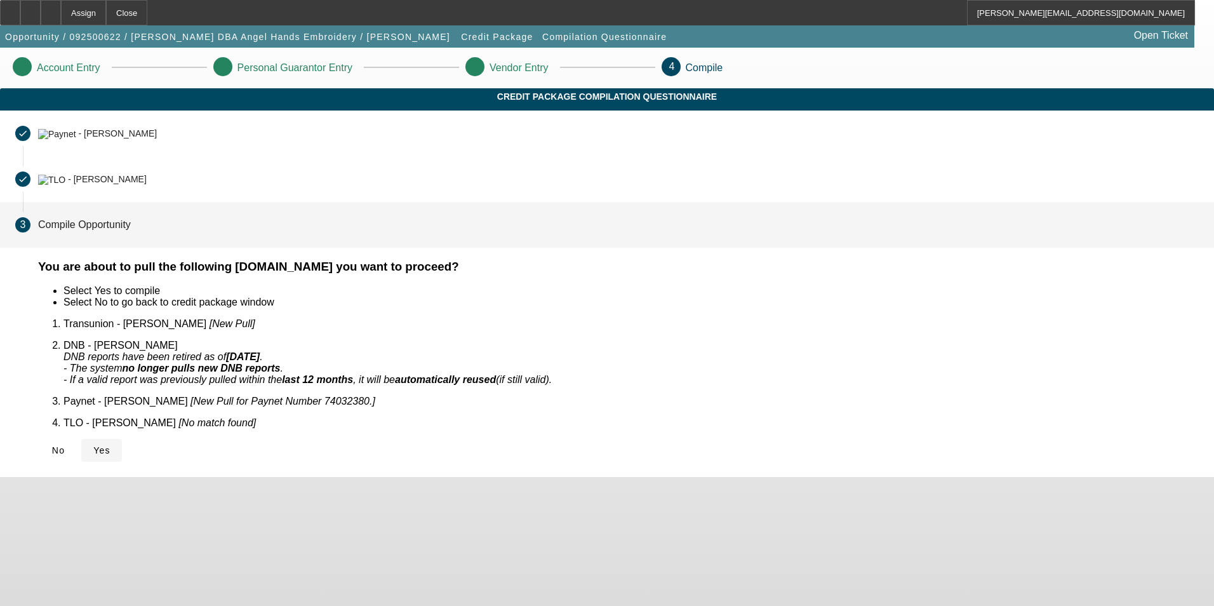
click at [93, 445] on icon at bounding box center [93, 450] width 0 height 10
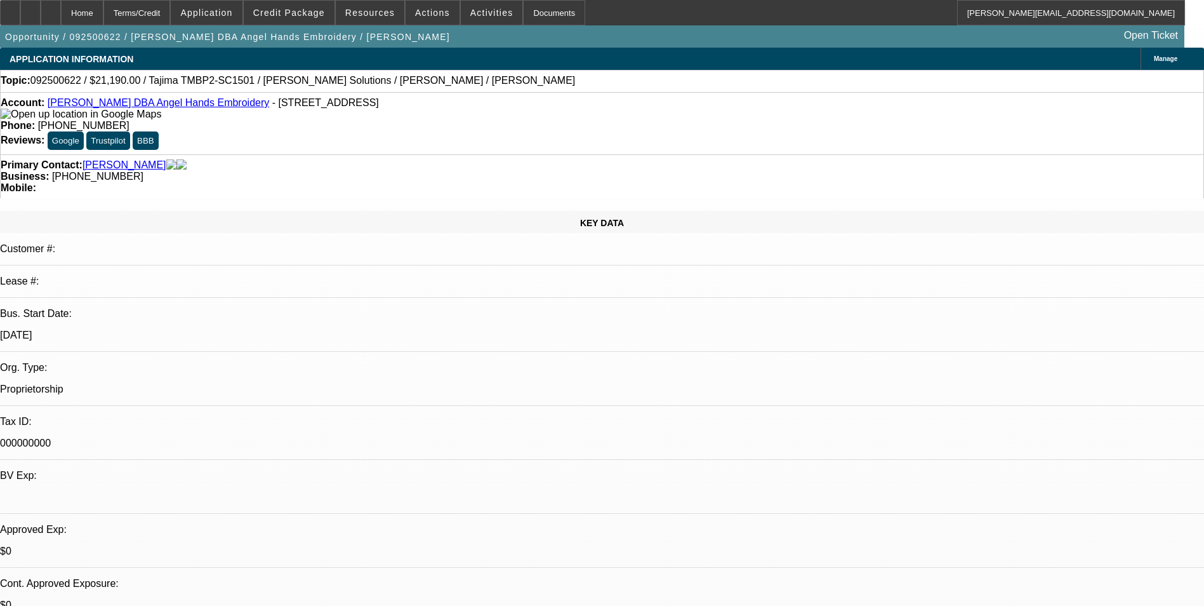
select select "0"
select select "2"
select select "0.1"
select select "4"
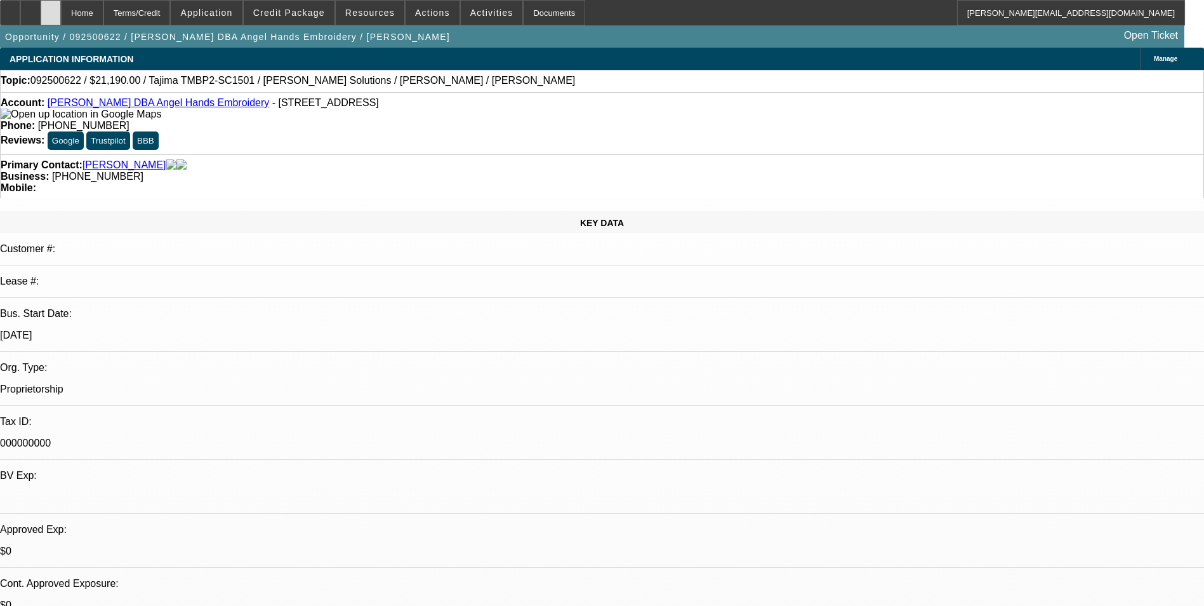
click at [51, 8] on icon at bounding box center [51, 8] width 0 height 0
select select "0"
select select "2"
select select "0.1"
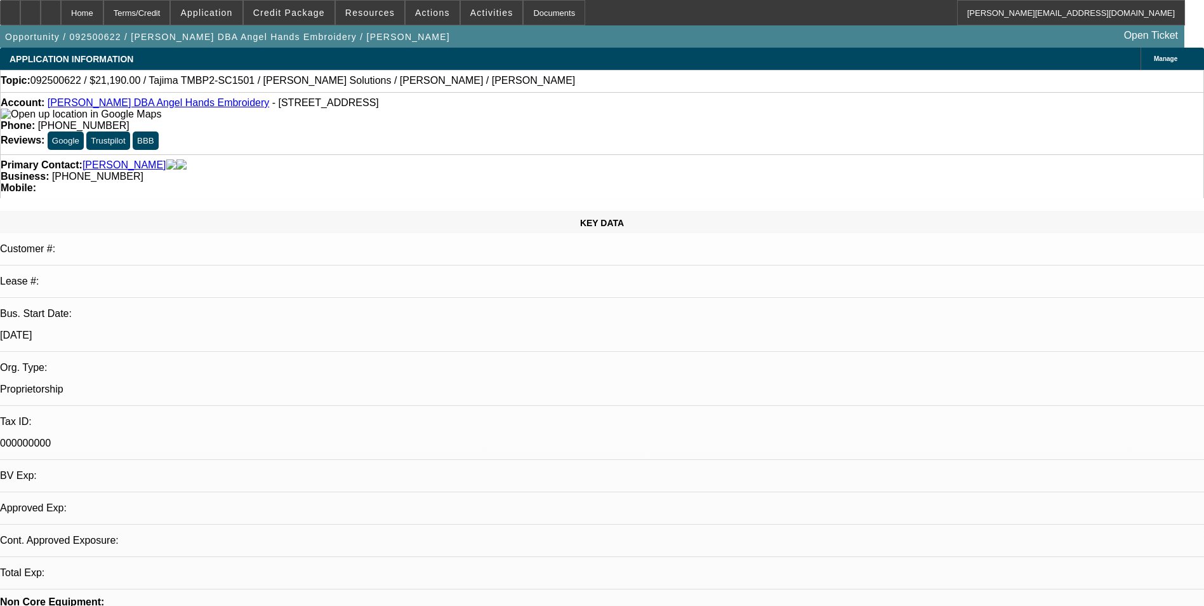
select select "4"
drag, startPoint x: 76, startPoint y: 15, endPoint x: 389, endPoint y: 333, distance: 445.8
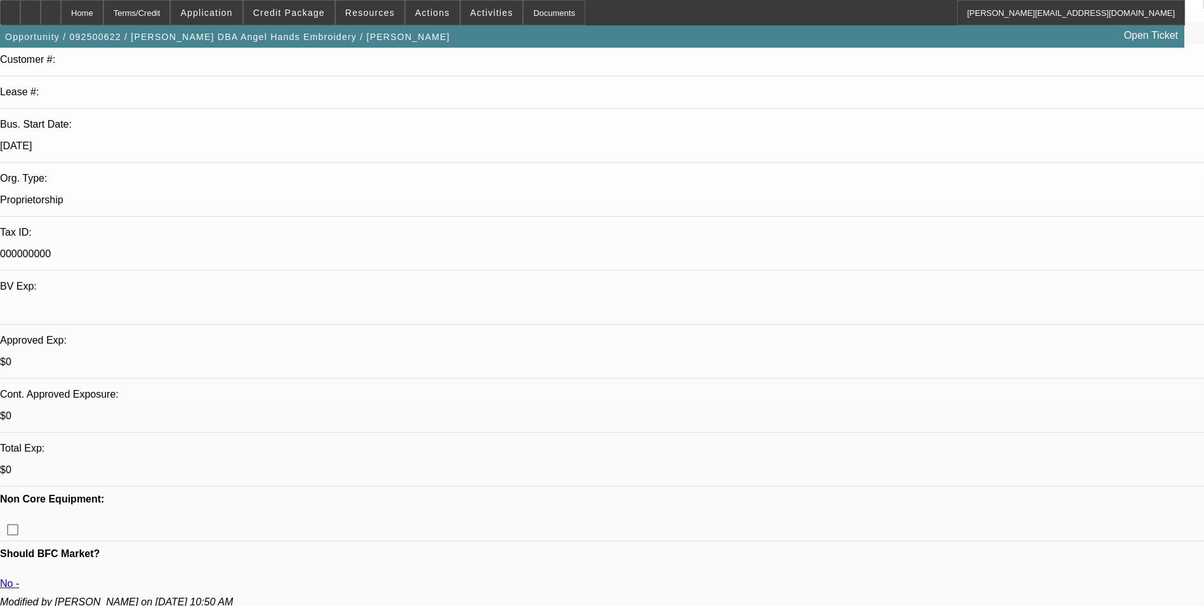
scroll to position [190, 0]
click at [41, 9] on div at bounding box center [30, 12] width 20 height 25
click at [290, 20] on span at bounding box center [289, 12] width 91 height 30
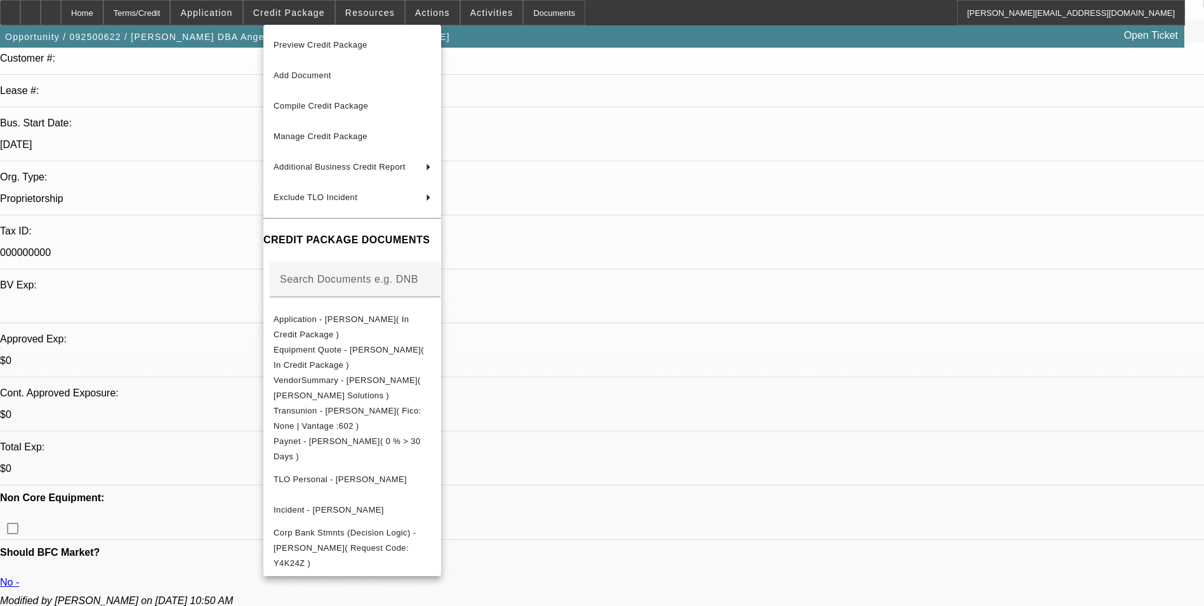
click at [684, 187] on div at bounding box center [602, 303] width 1204 height 606
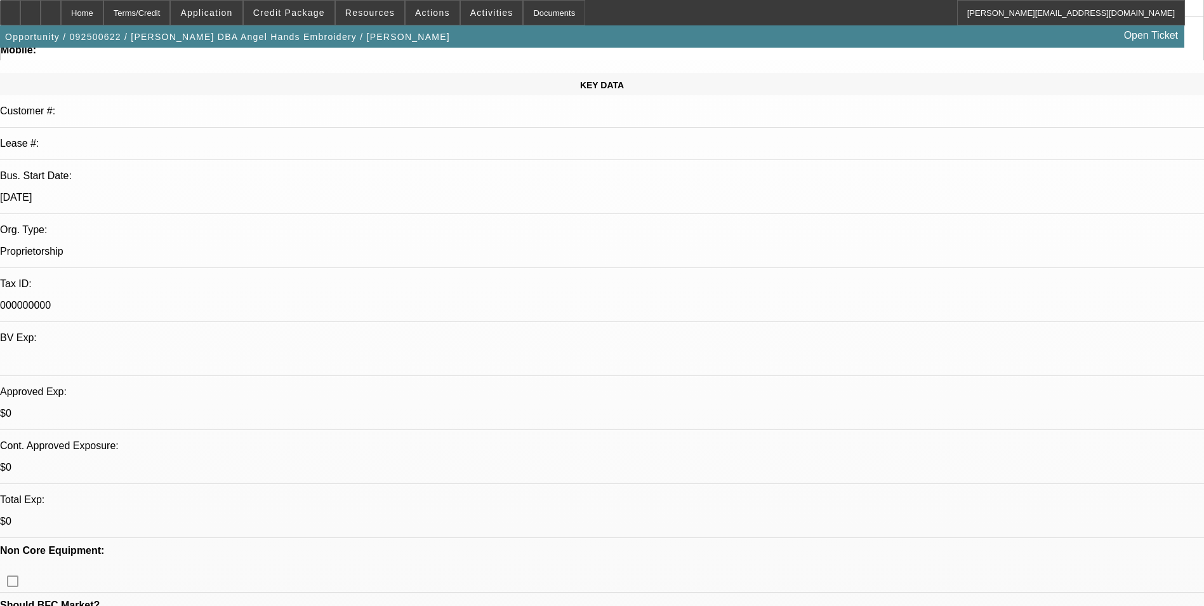
scroll to position [0, 0]
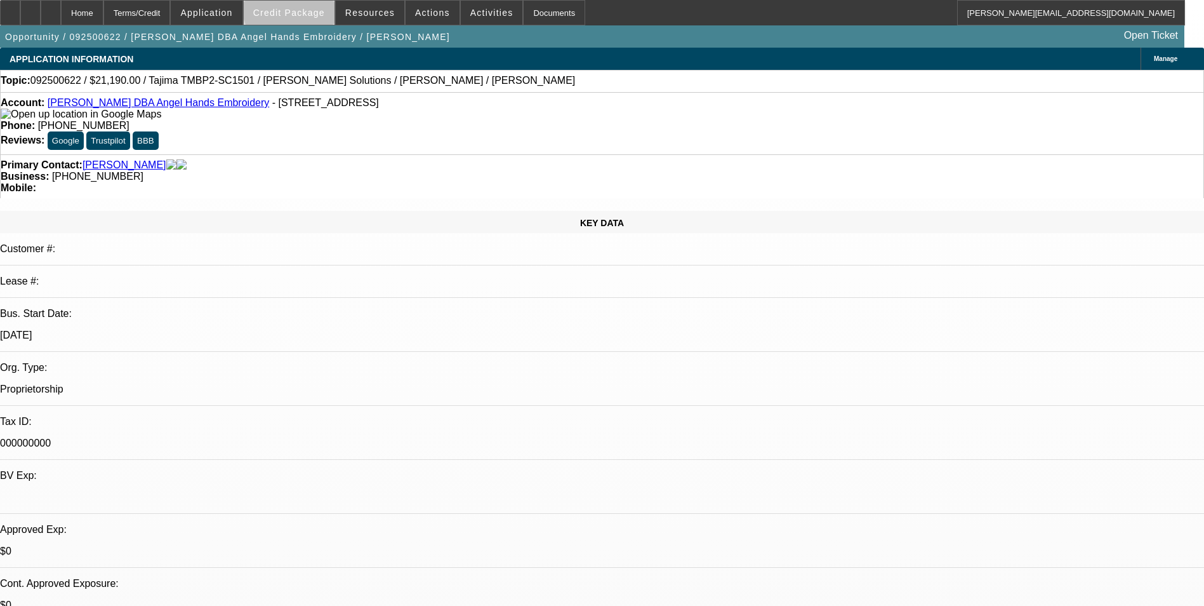
click at [312, 8] on span "Credit Package" at bounding box center [289, 13] width 72 height 10
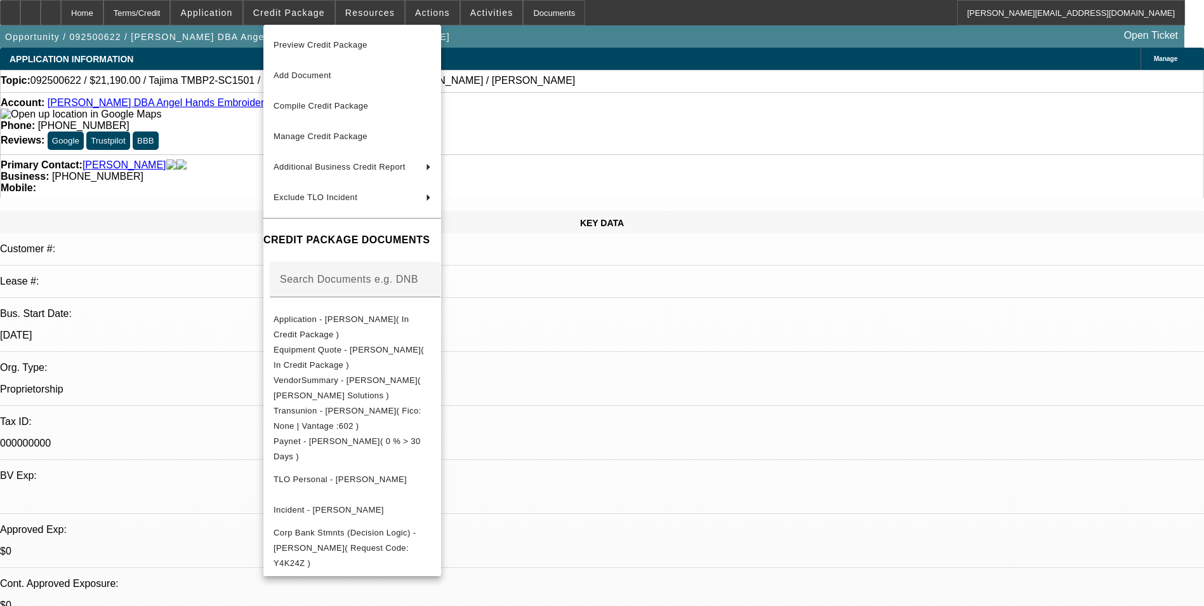
click at [689, 368] on div at bounding box center [602, 303] width 1204 height 606
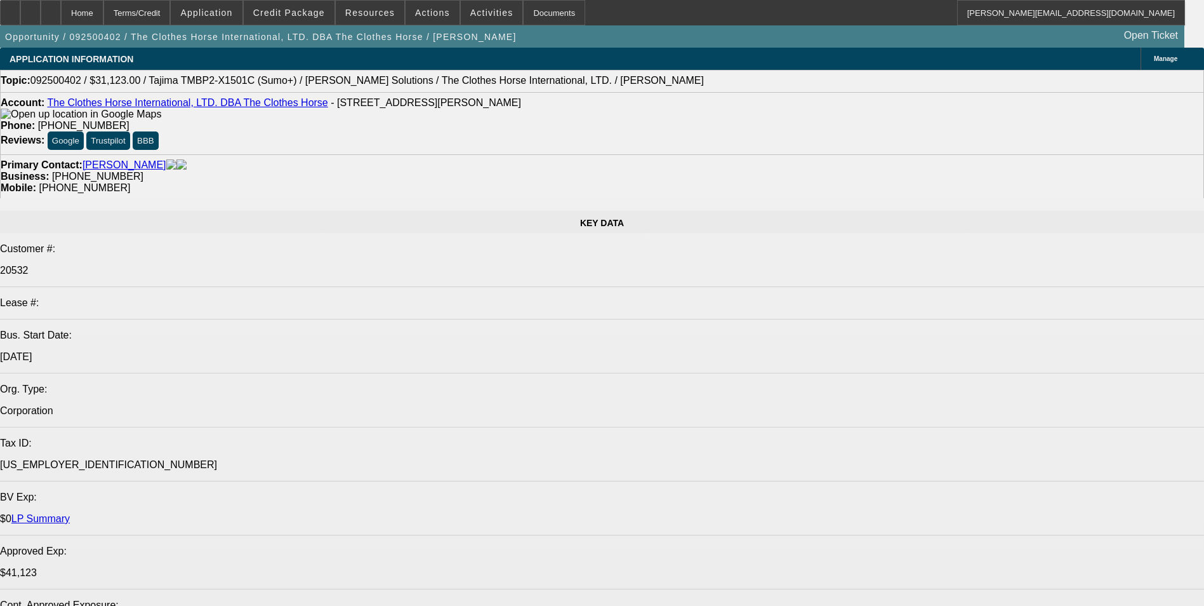
select select "0"
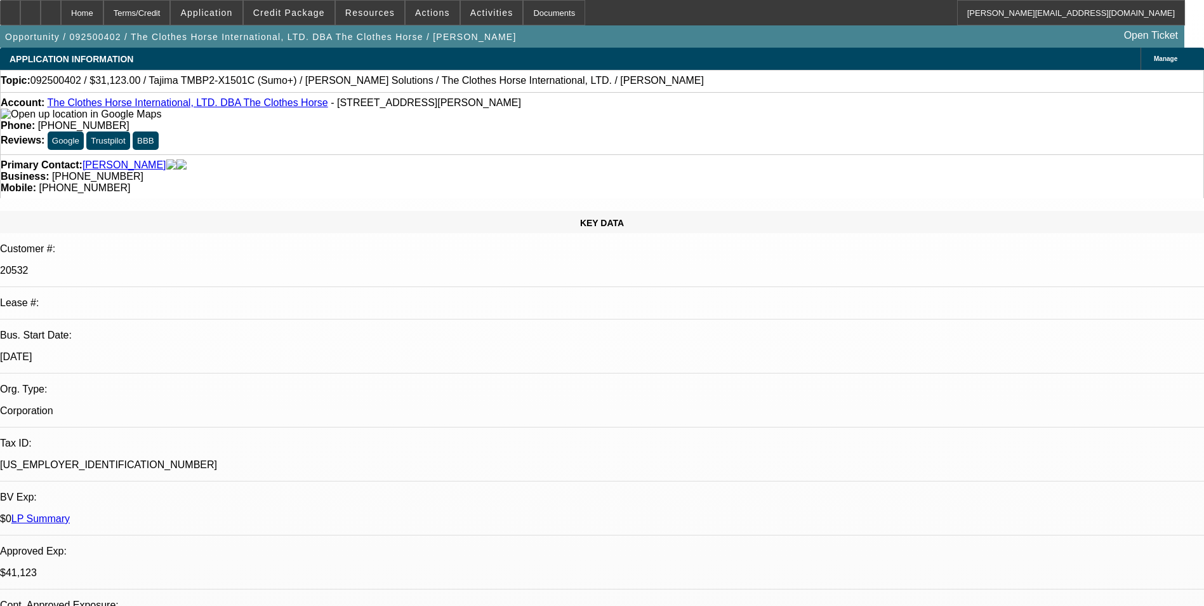
select select "2"
select select "0"
select select "2"
select select "0"
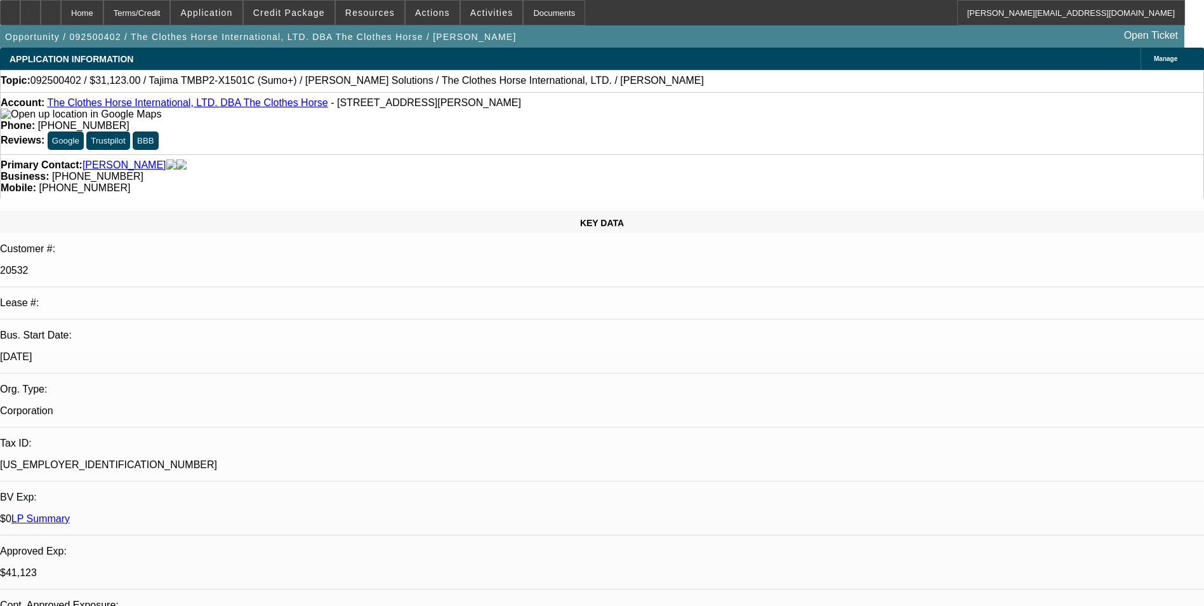
select select "0"
select select "2"
select select "0"
select select "2"
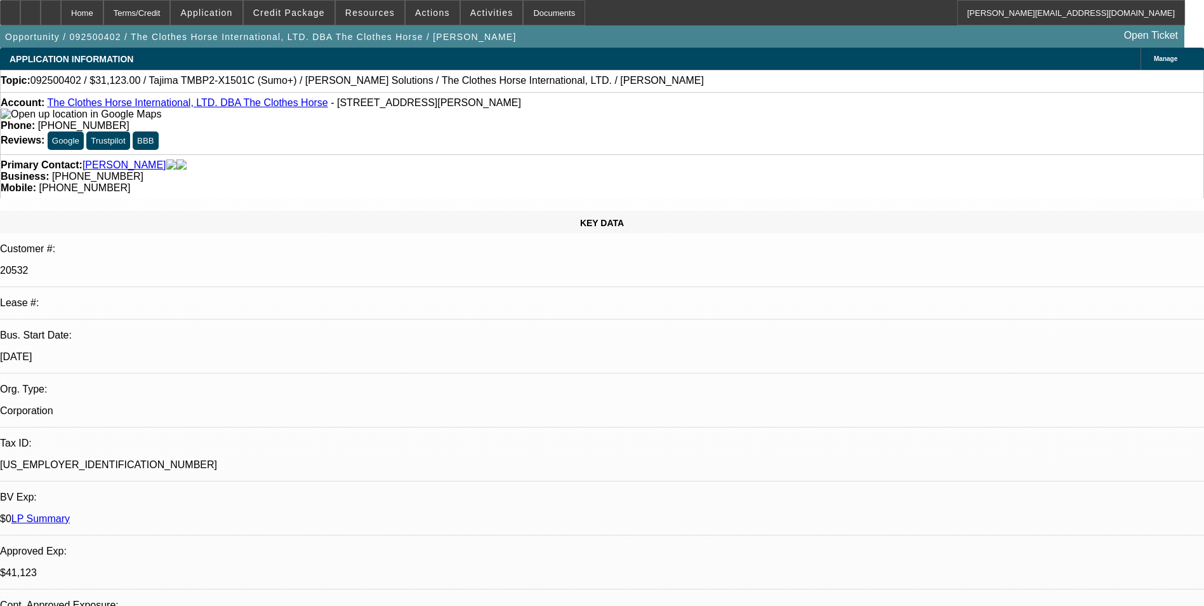
select select "0"
select select "1"
select select "2"
select select "6"
select select "1"
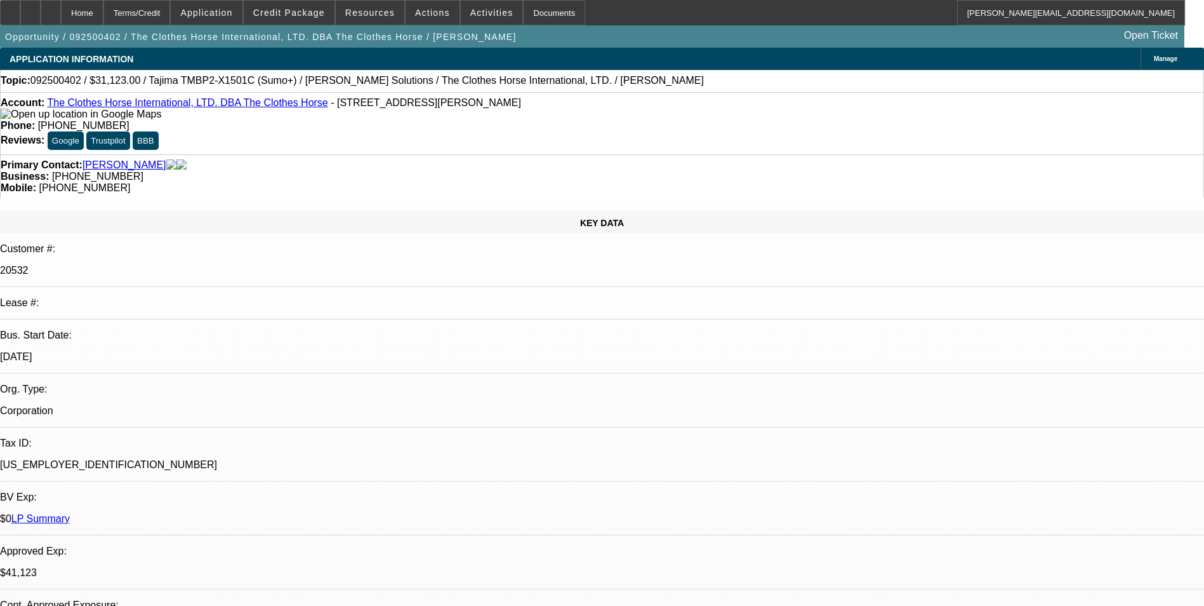
select select "2"
select select "6"
select select "1"
select select "2"
select select "6"
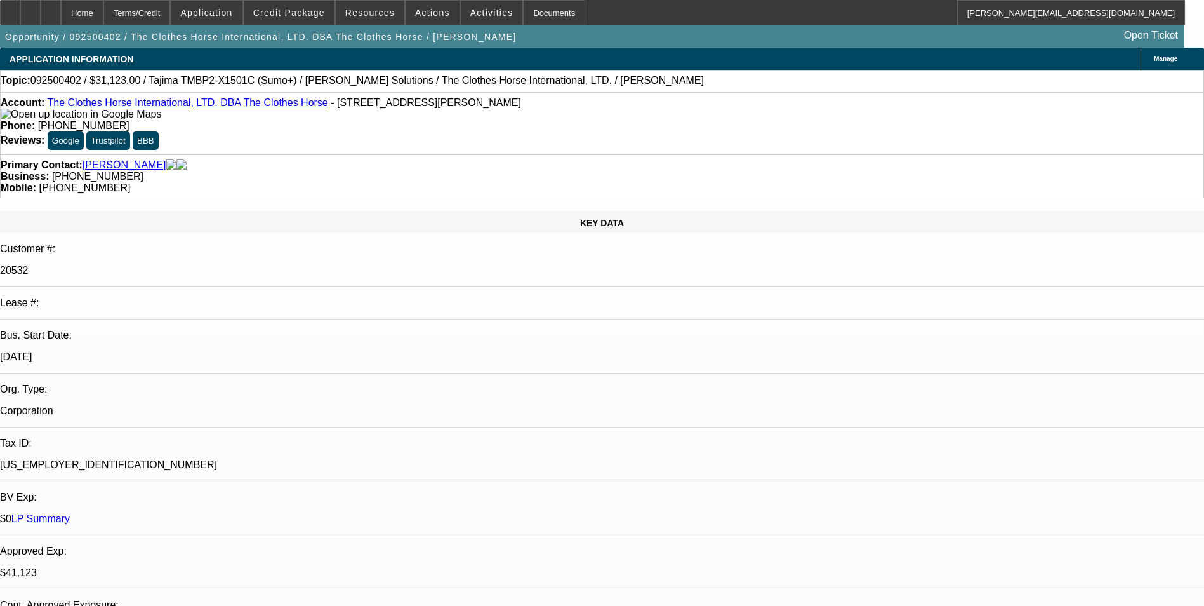
select select "1"
select select "2"
select select "6"
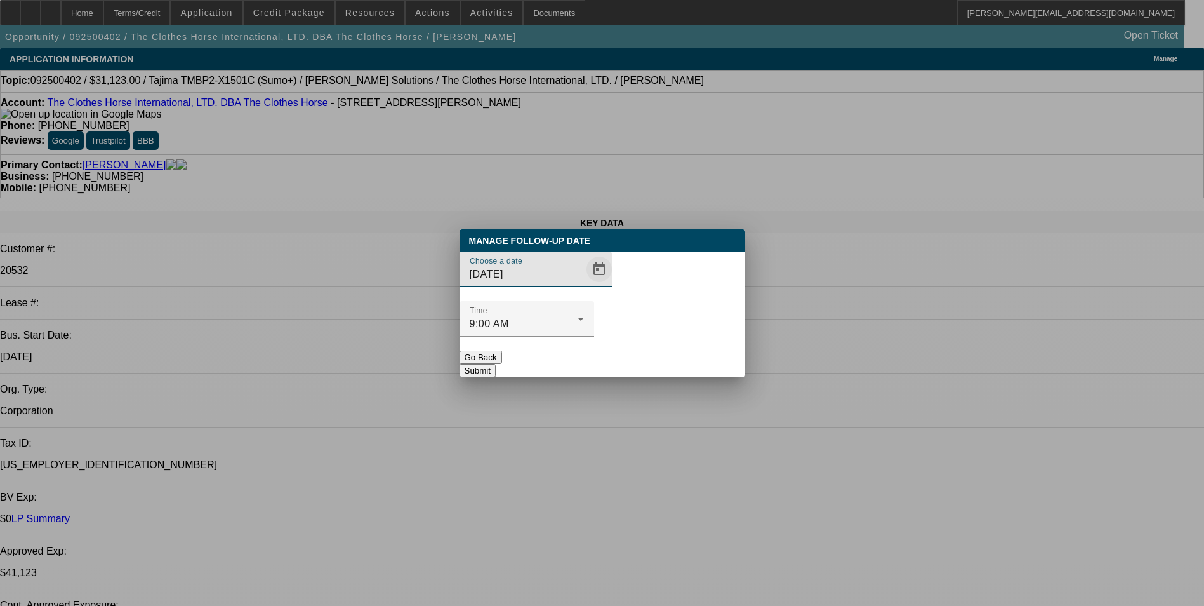
click at [590, 284] on span "Open calendar" at bounding box center [599, 269] width 30 height 30
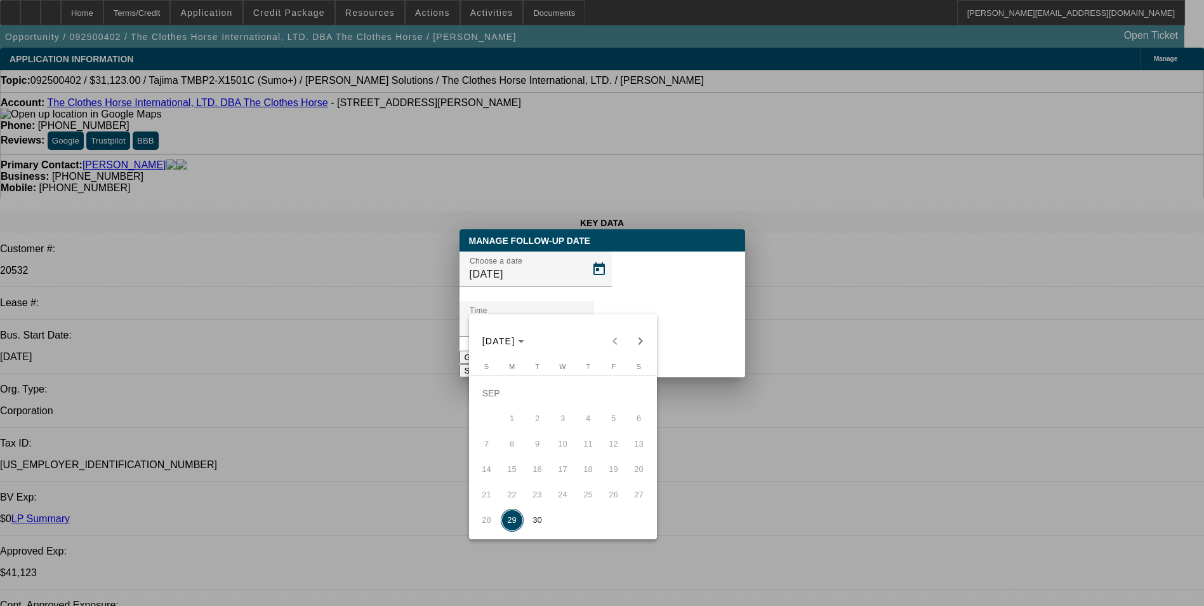
click at [536, 523] on span "30" at bounding box center [537, 520] width 23 height 23
type input "[DATE]"
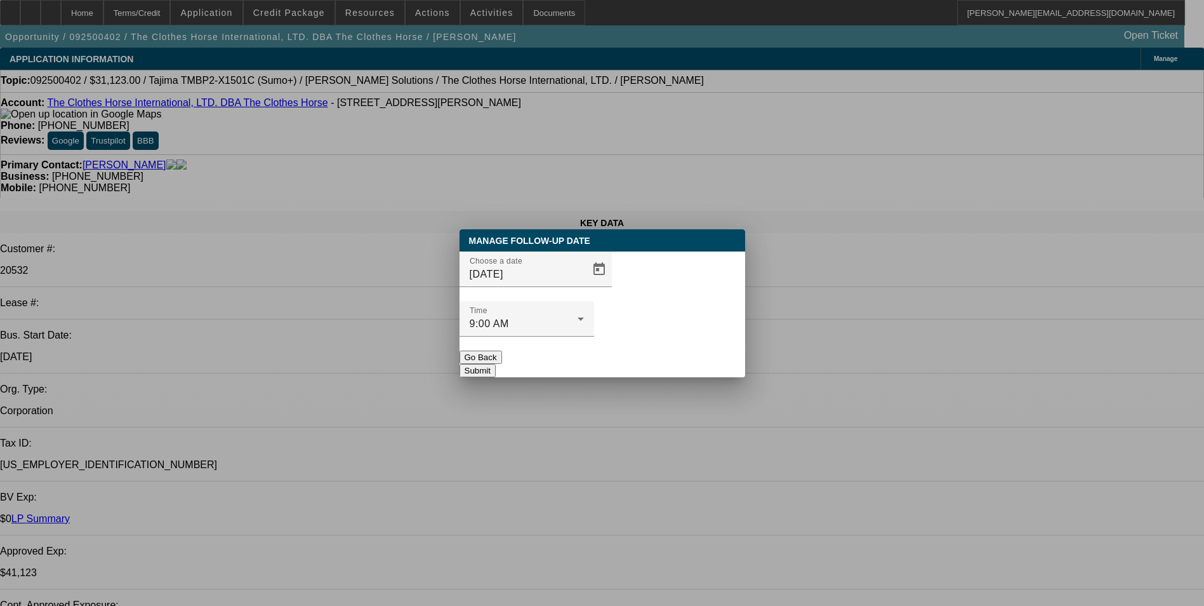
click at [496, 364] on button "Submit" at bounding box center [478, 370] width 36 height 13
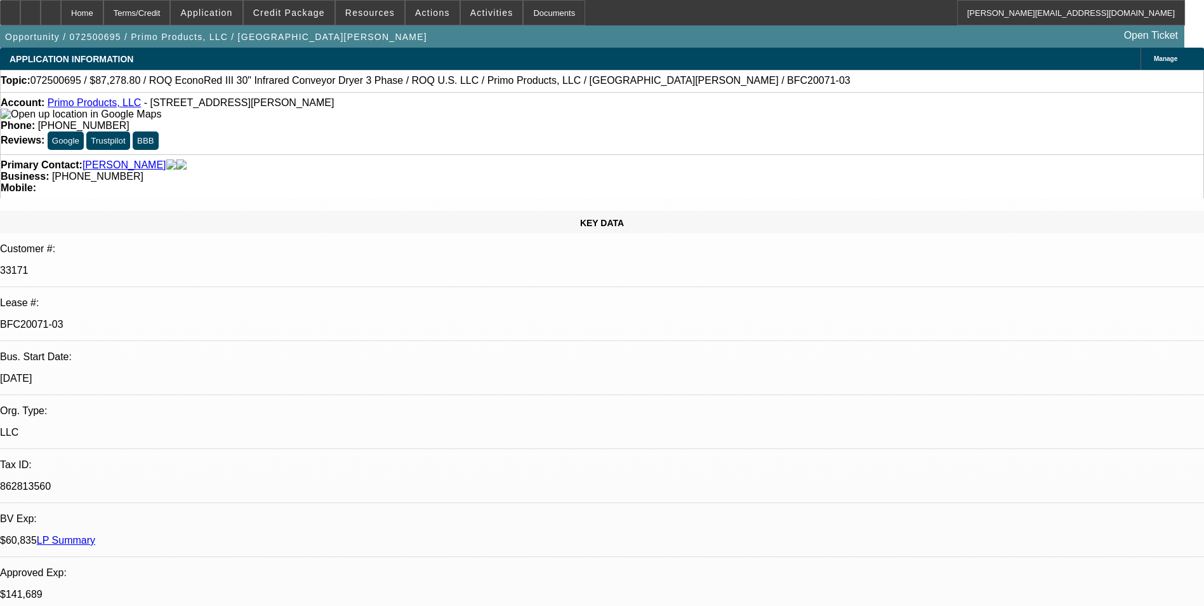
select select "0"
select select "2"
select select "0.1"
select select "0"
select select "2"
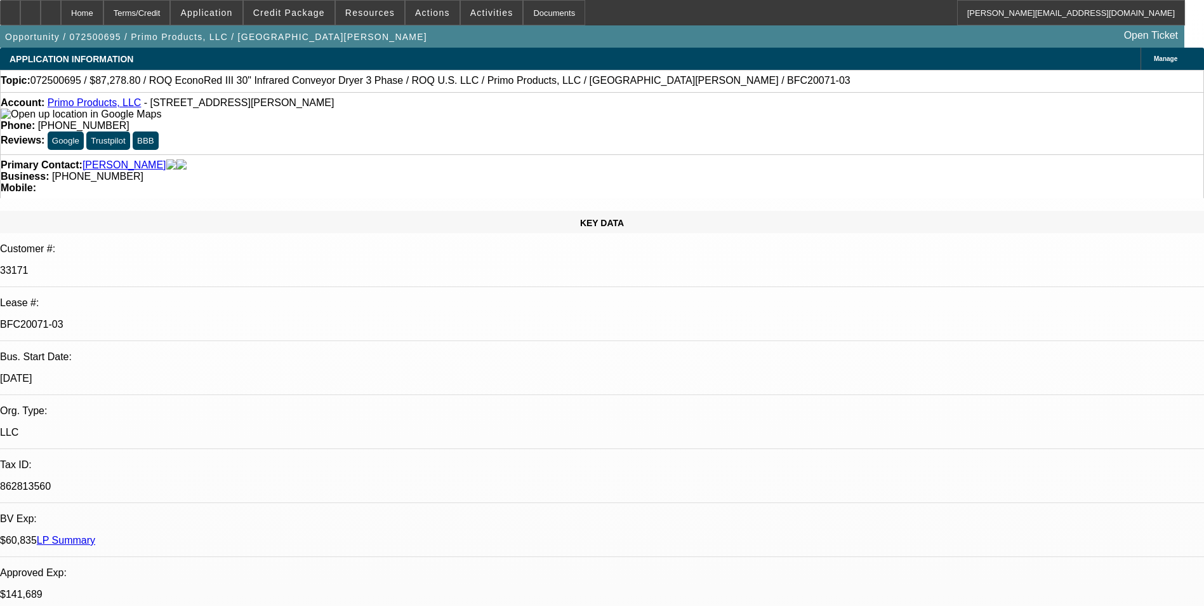
select select "0.1"
select select "0"
select select "2"
select select "0.1"
select select "0"
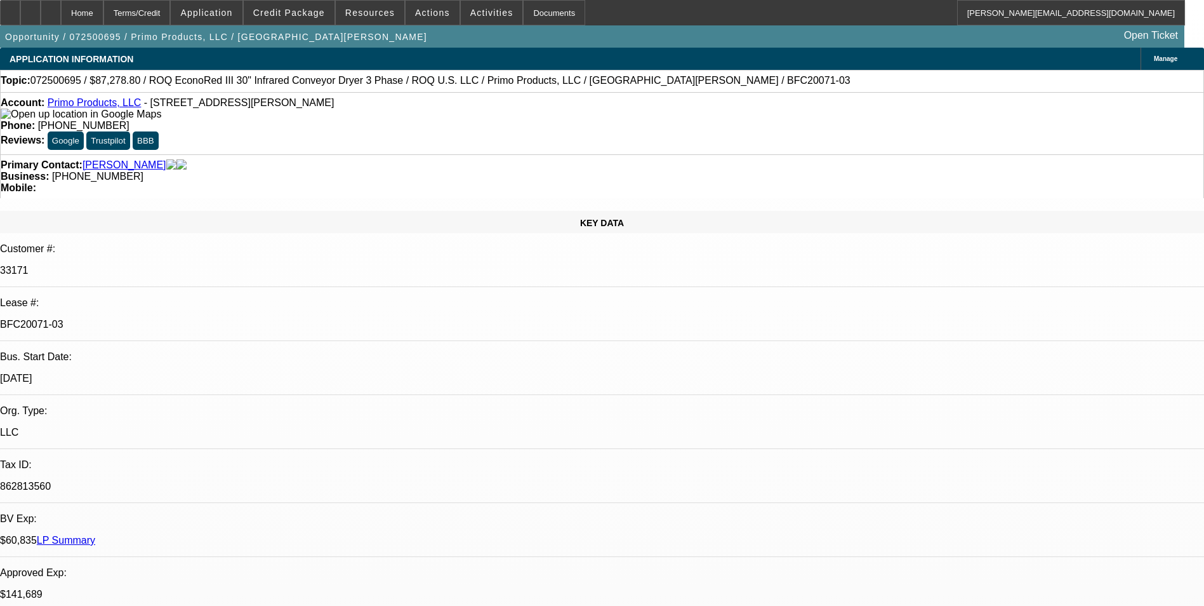
select select "2"
select select "0.1"
select select "1"
select select "2"
select select "4"
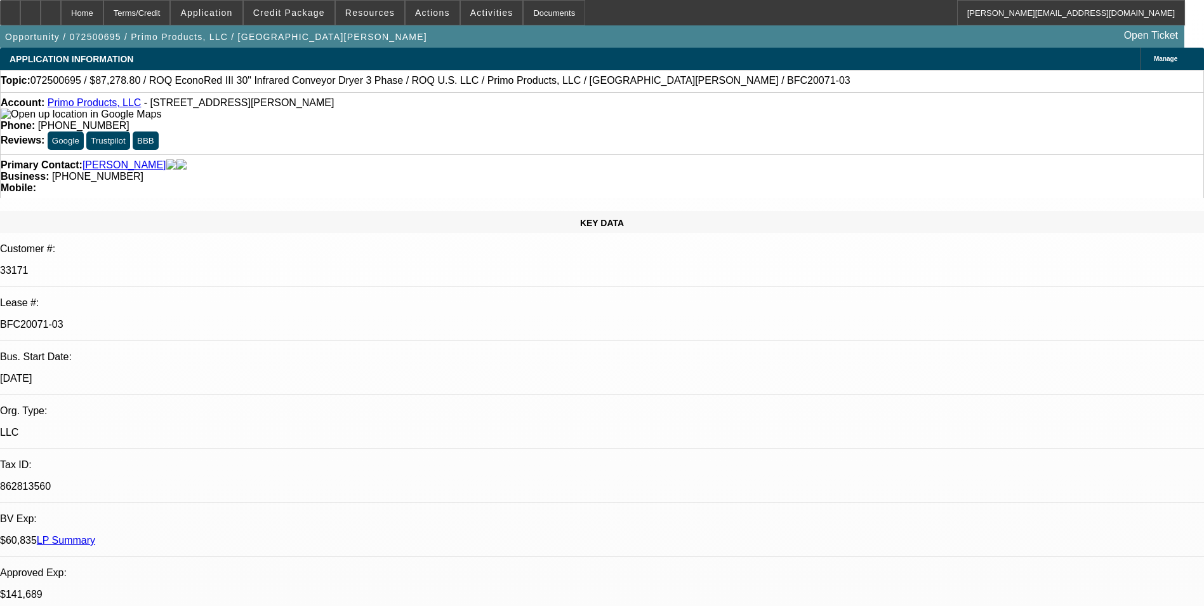
select select "1"
select select "2"
select select "4"
select select "1"
select select "2"
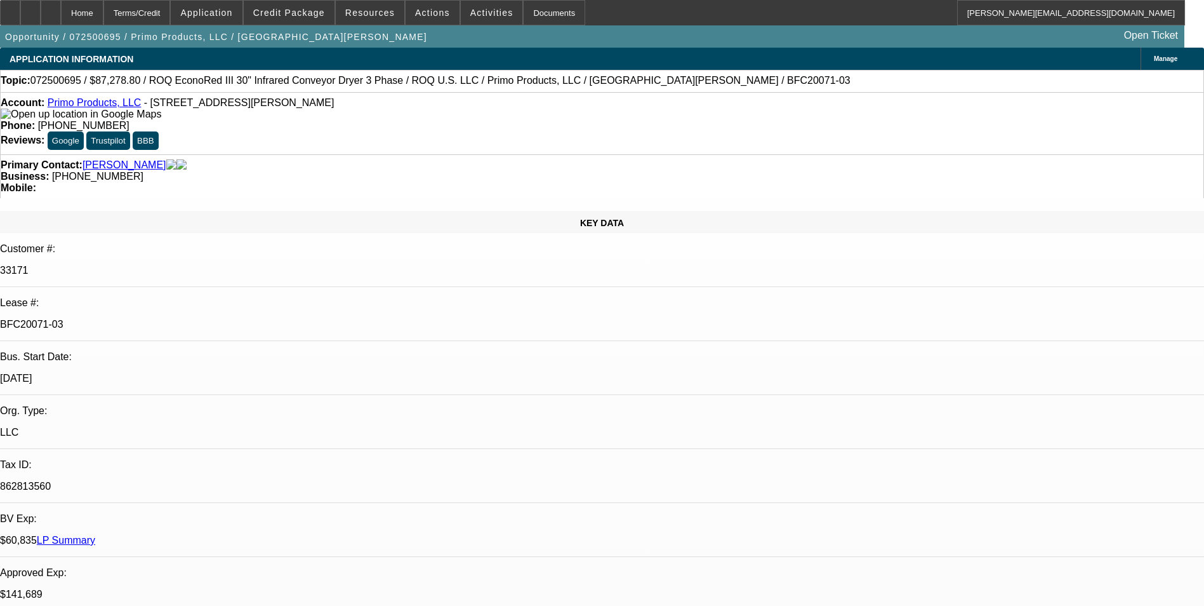
select select "4"
select select "1"
select select "2"
select select "4"
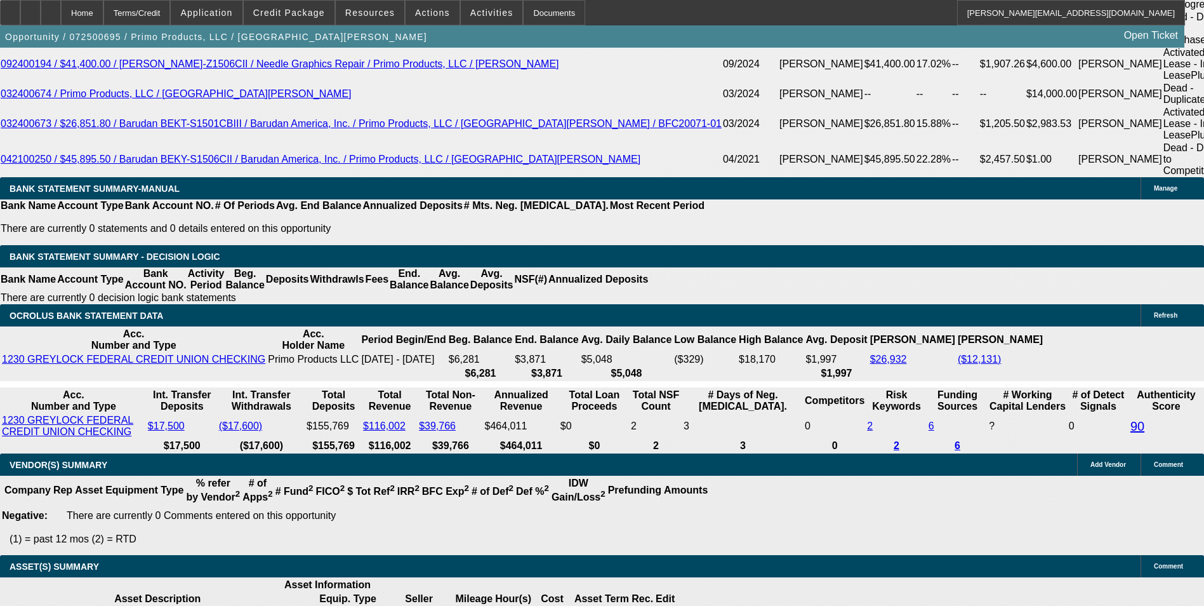
scroll to position [2349, 0]
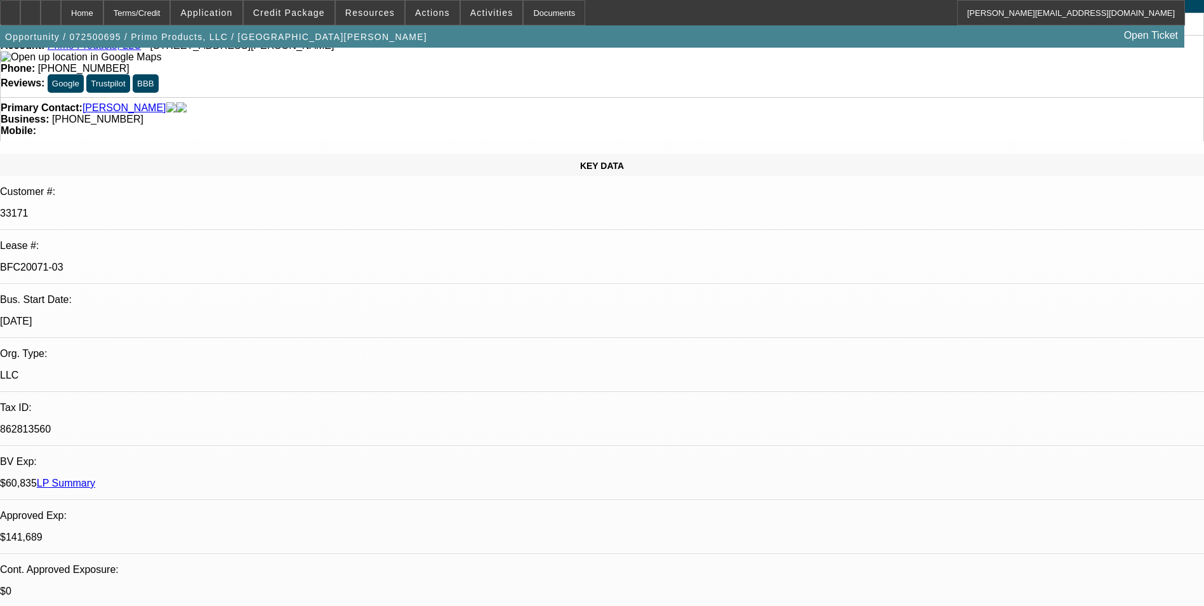
scroll to position [0, 0]
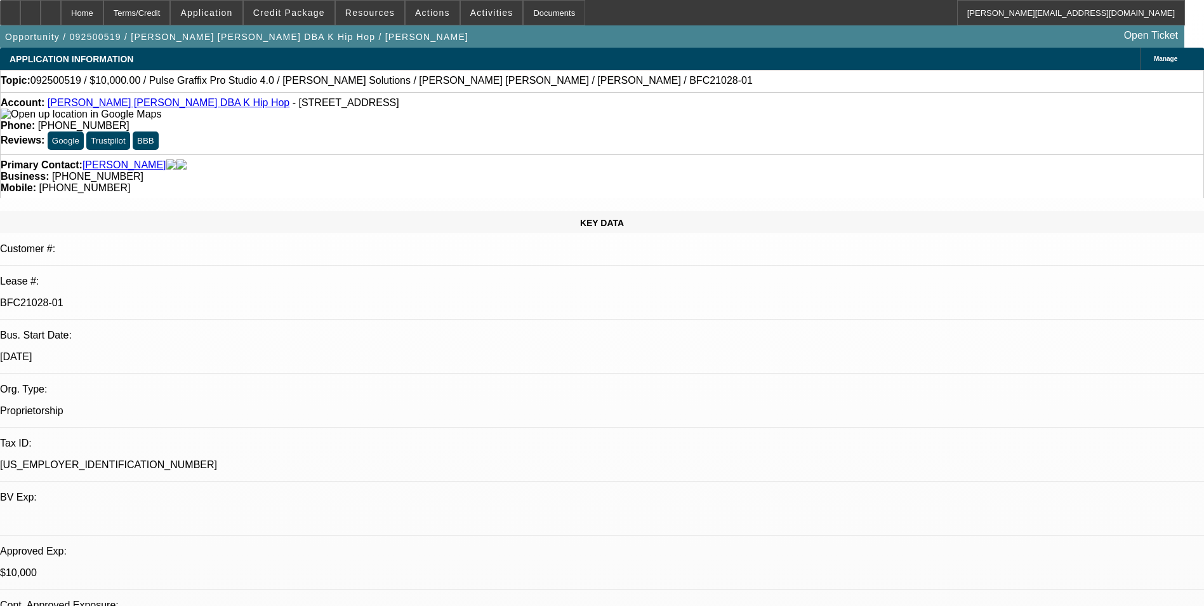
select select "0"
select select "2"
select select "0.1"
select select "0"
select select "2"
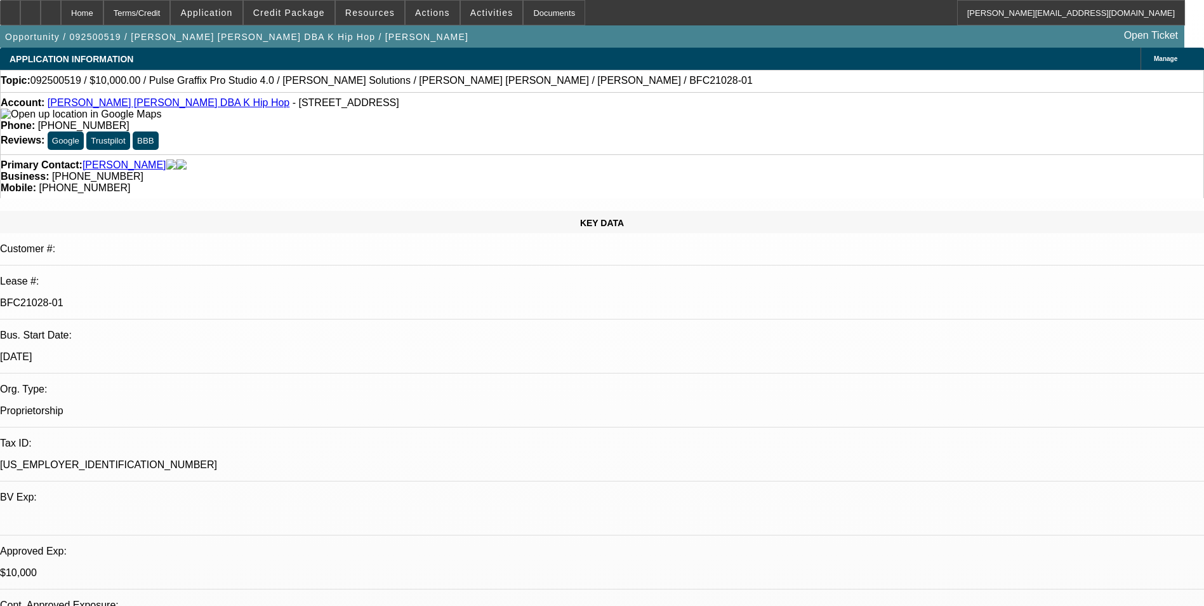
select select "0"
select select "2"
select select "0.1"
select select "0"
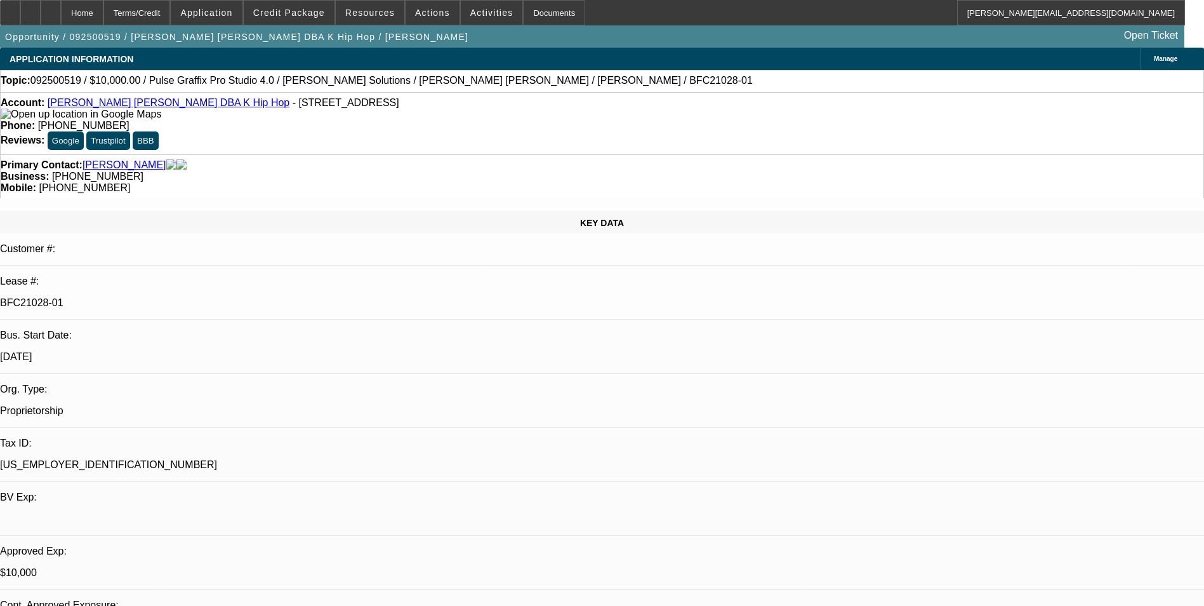
select select "2"
select select "0"
select select "1"
select select "2"
select select "4"
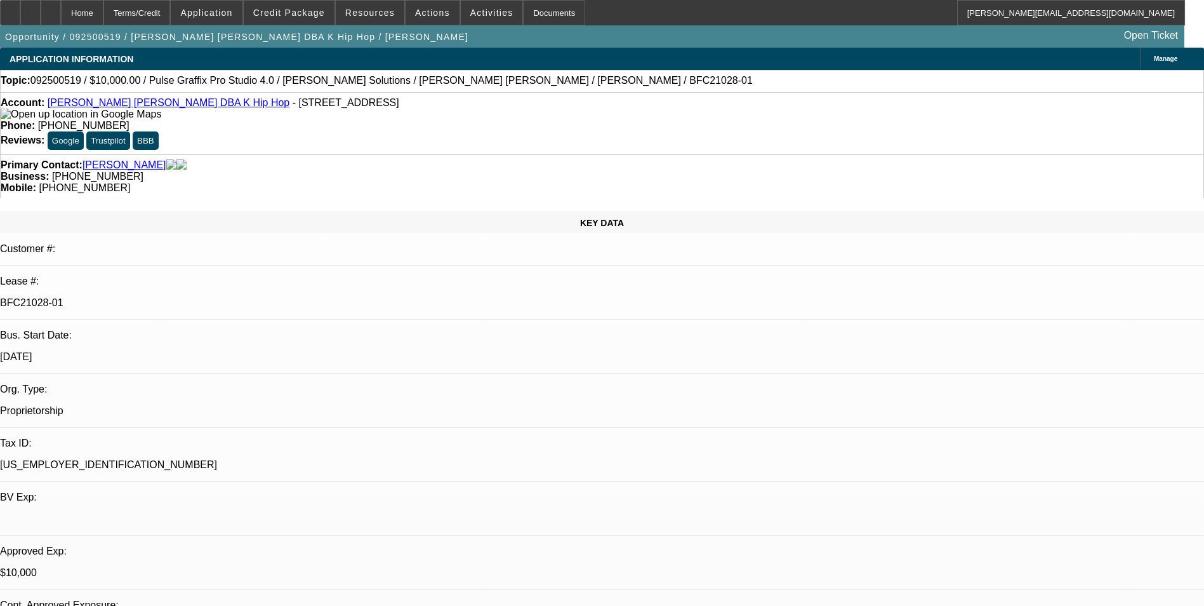
select select "1"
select select "2"
select select "6"
select select "1"
select select "2"
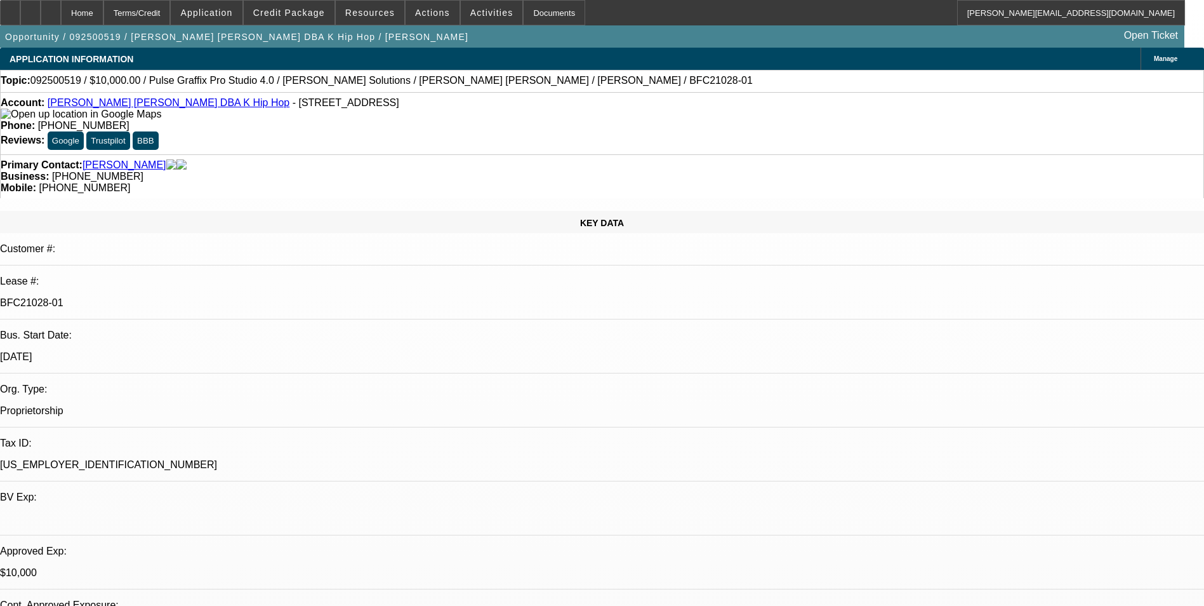
select select "4"
select select "1"
select select "2"
select select "6"
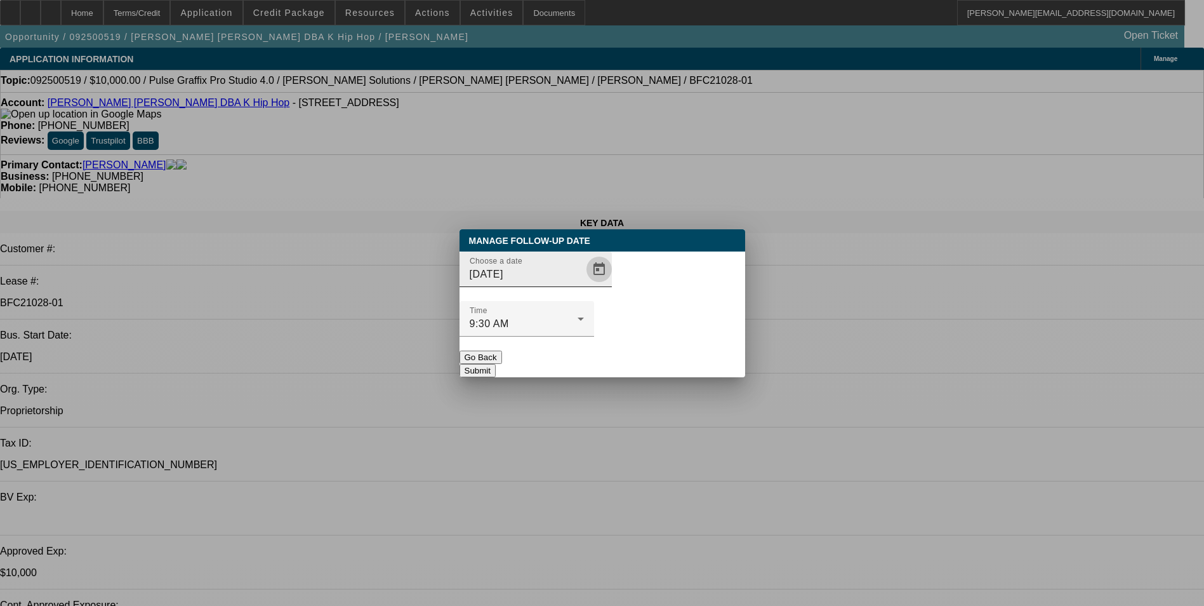
click at [584, 284] on span "Open calendar" at bounding box center [599, 269] width 30 height 30
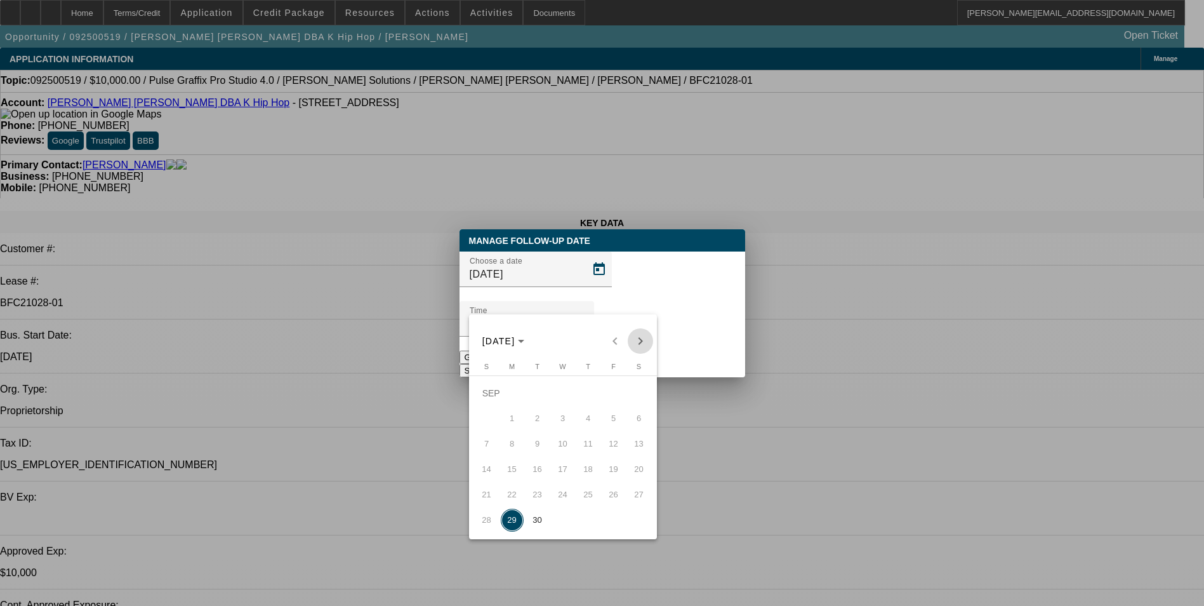
click at [639, 342] on span "Next month" at bounding box center [640, 340] width 25 height 25
click at [567, 398] on span "1" at bounding box center [563, 393] width 23 height 23
type input "10/1/2025"
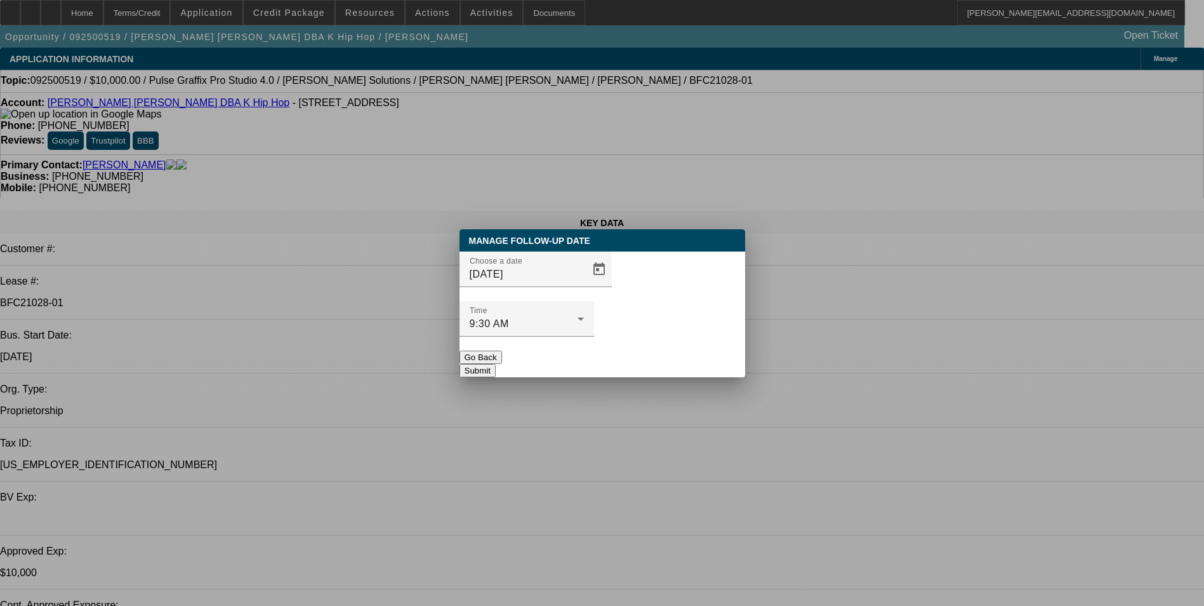
click at [496, 364] on button "Submit" at bounding box center [478, 370] width 36 height 13
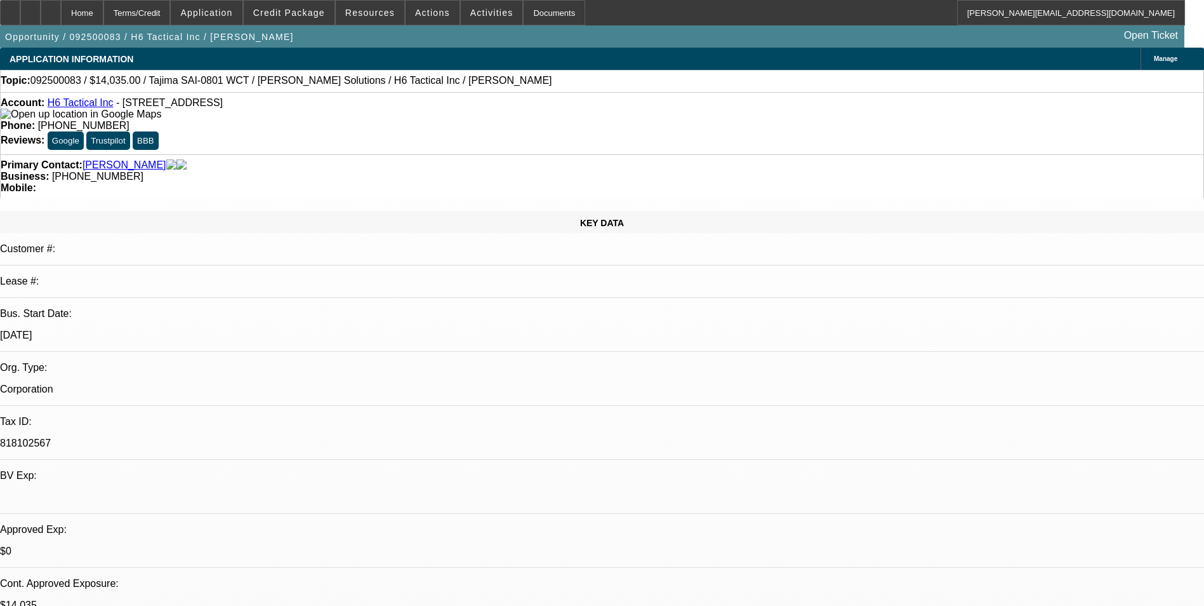
select select "0"
select select "2"
select select "0"
select select "2"
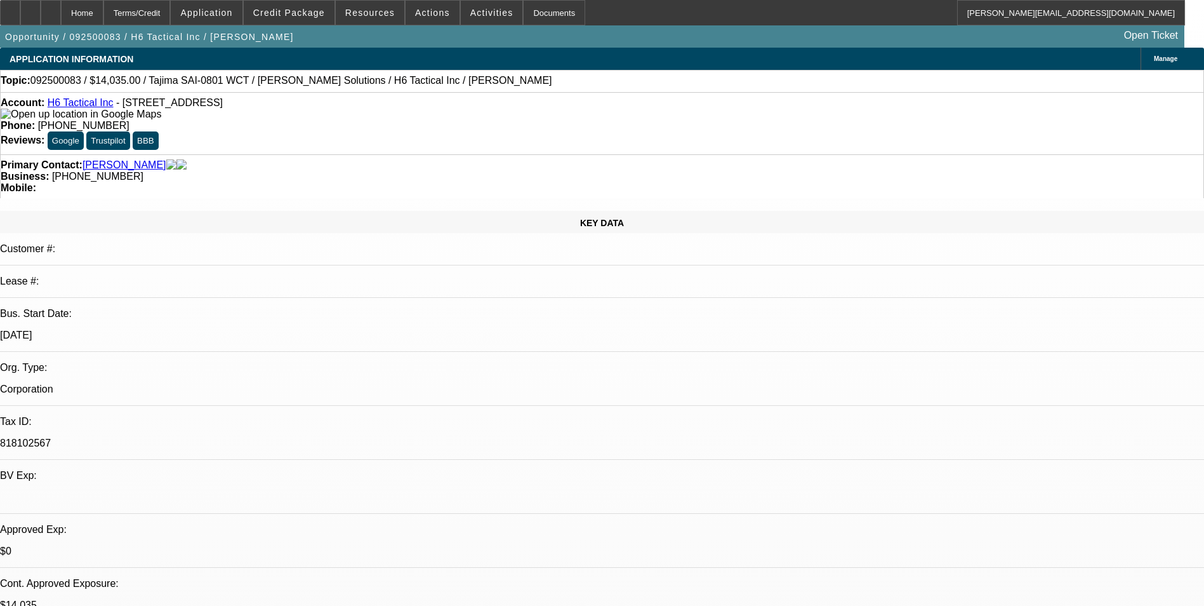
select select "0"
select select "2"
select select "0"
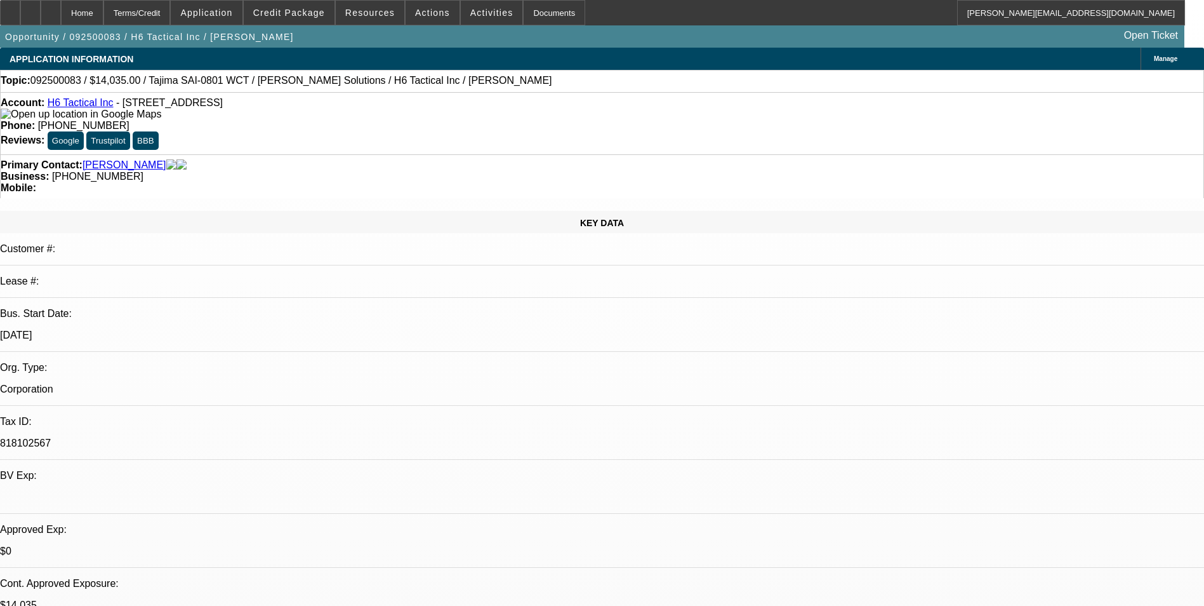
select select "2"
select select "0"
select select "1"
select select "2"
select select "6"
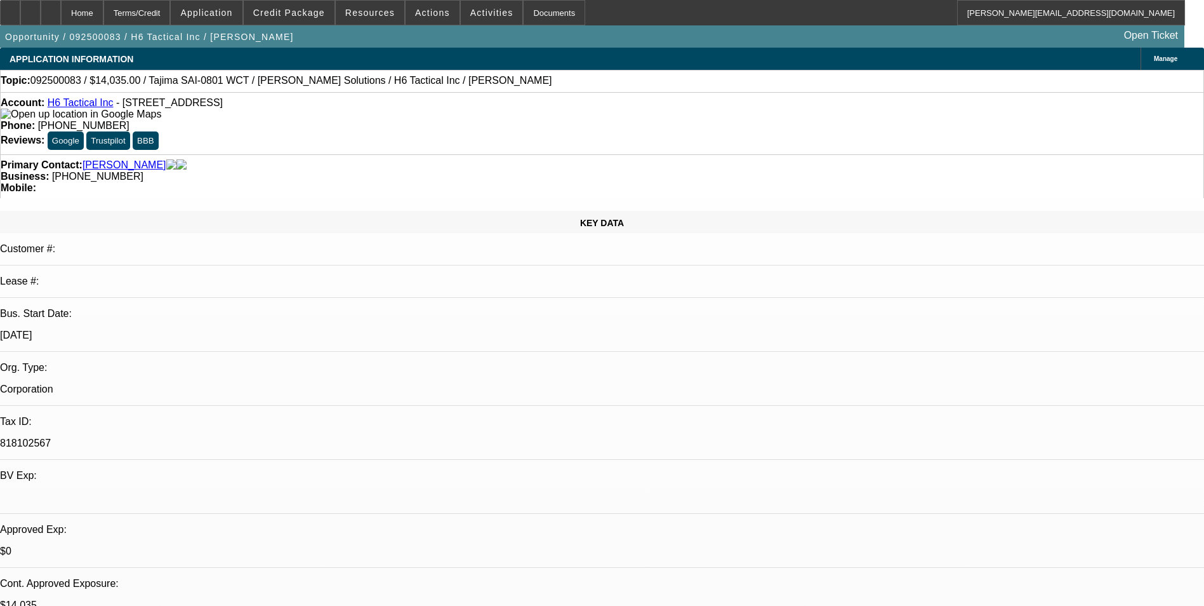
select select "1"
select select "2"
select select "6"
select select "1"
select select "2"
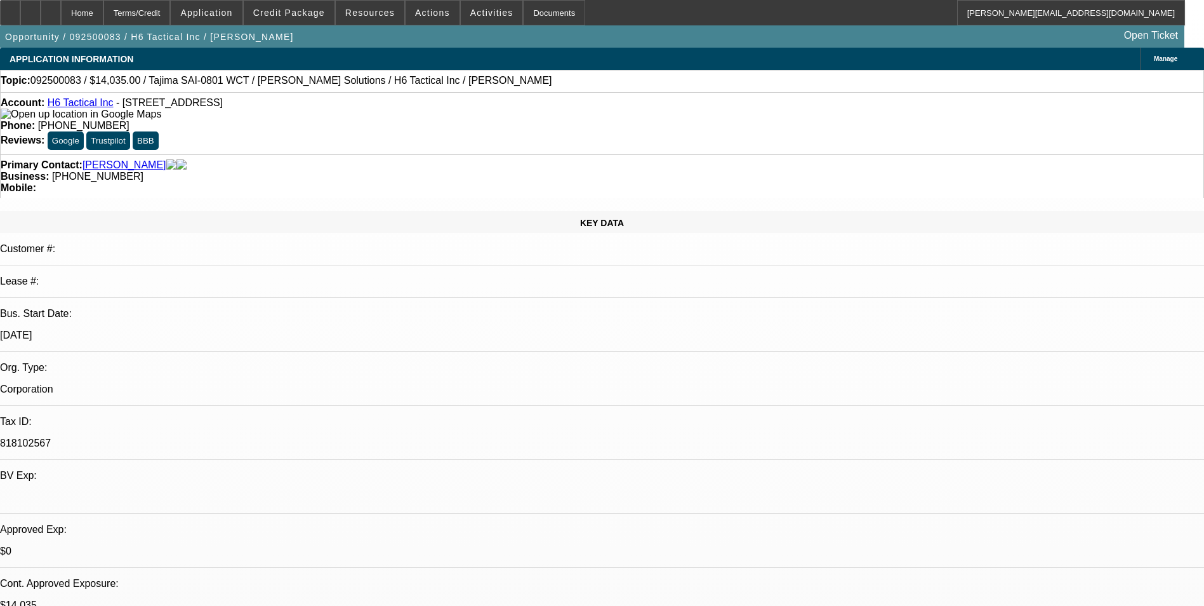
select select "6"
select select "1"
select select "2"
select select "6"
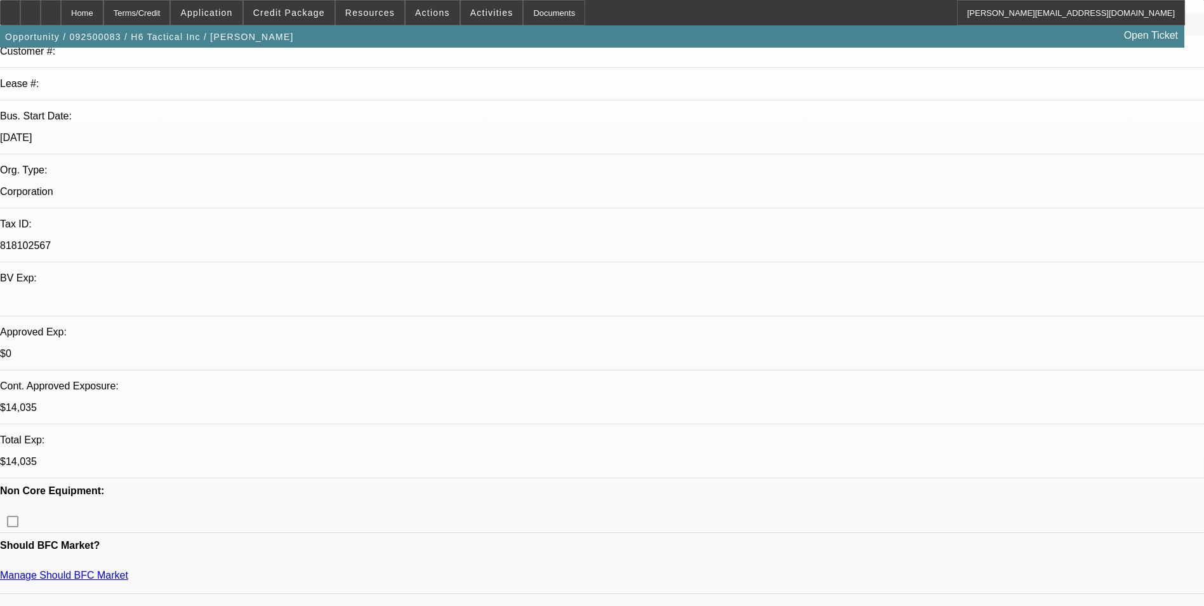
scroll to position [254, 0]
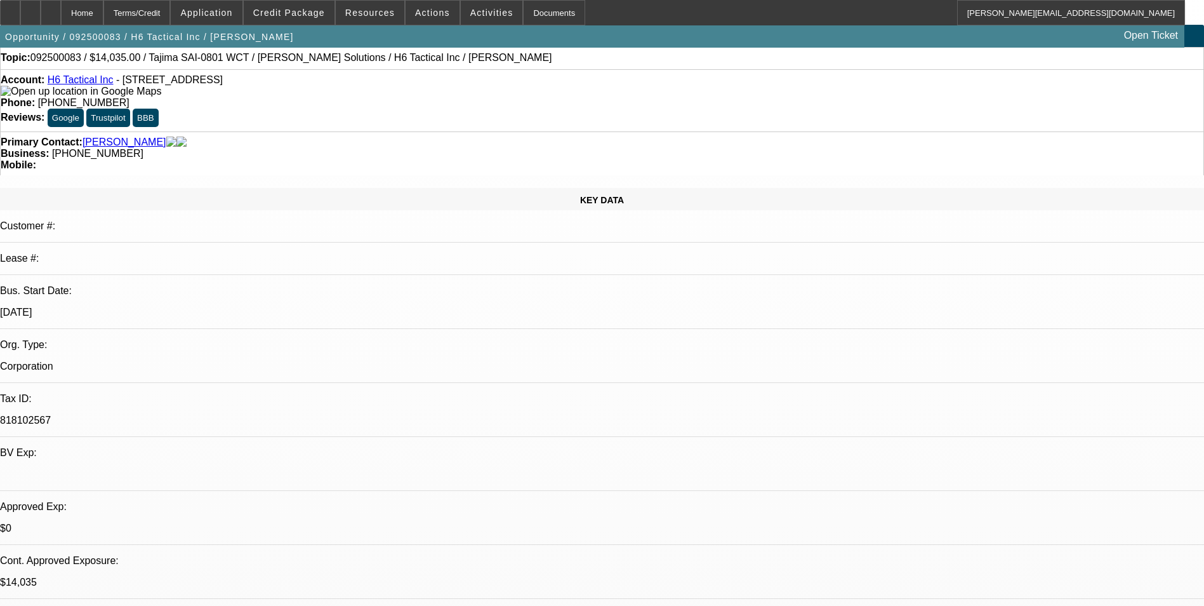
scroll to position [0, 0]
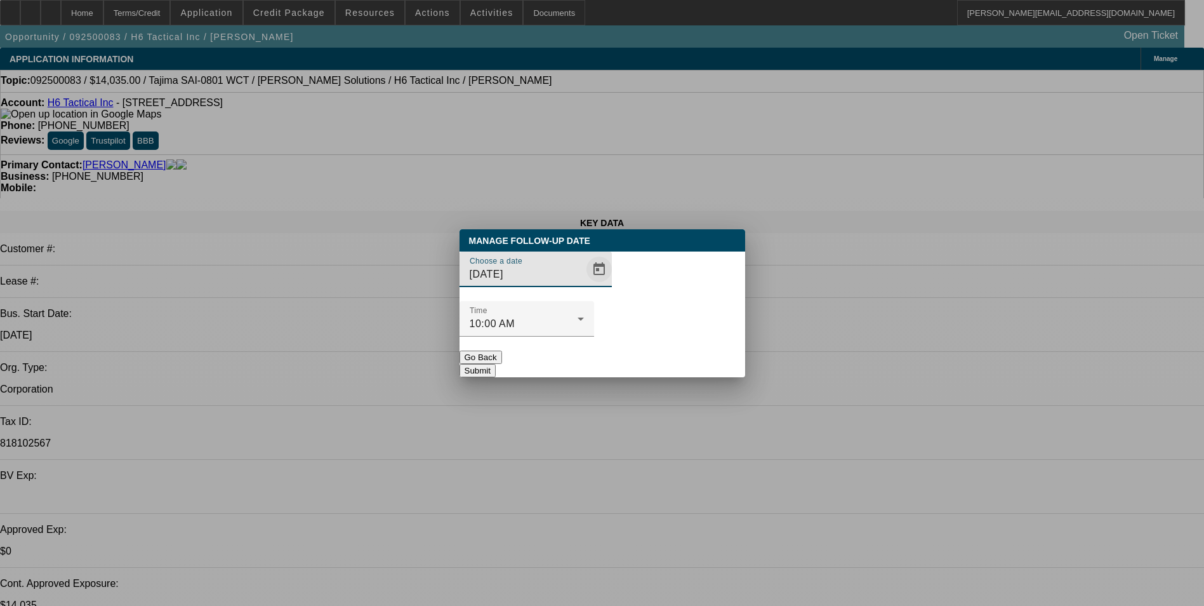
click at [584, 284] on span "Open calendar" at bounding box center [599, 269] width 30 height 30
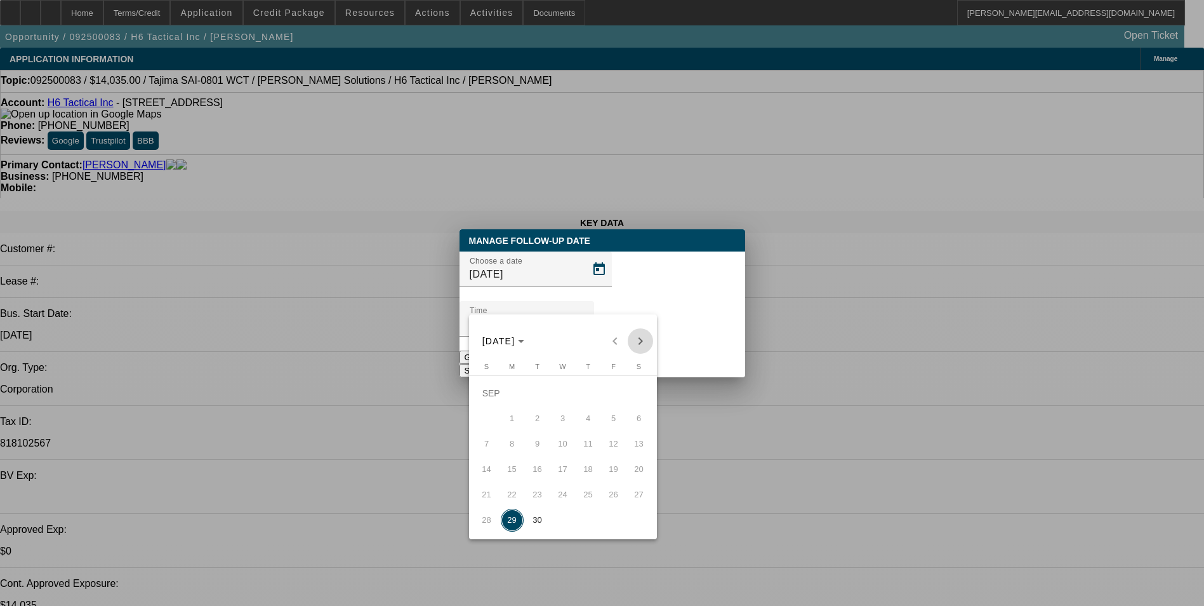
click at [639, 342] on span "Next month" at bounding box center [640, 340] width 25 height 25
click at [594, 397] on span "2" at bounding box center [588, 393] width 23 height 23
type input "10/2/2025"
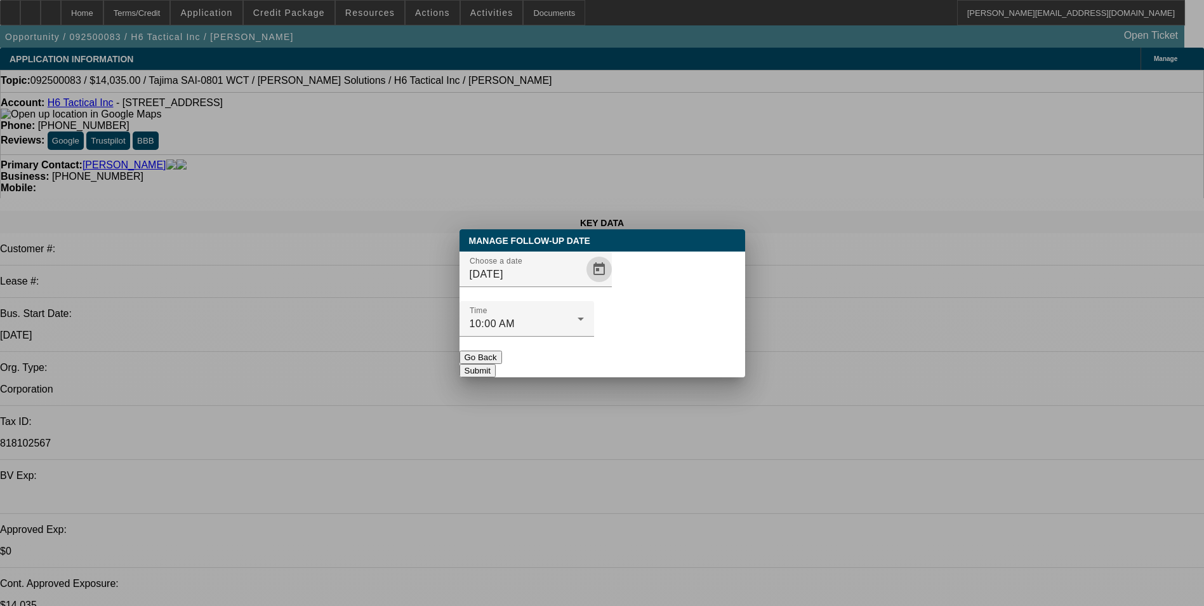
click at [496, 364] on button "Submit" at bounding box center [478, 370] width 36 height 13
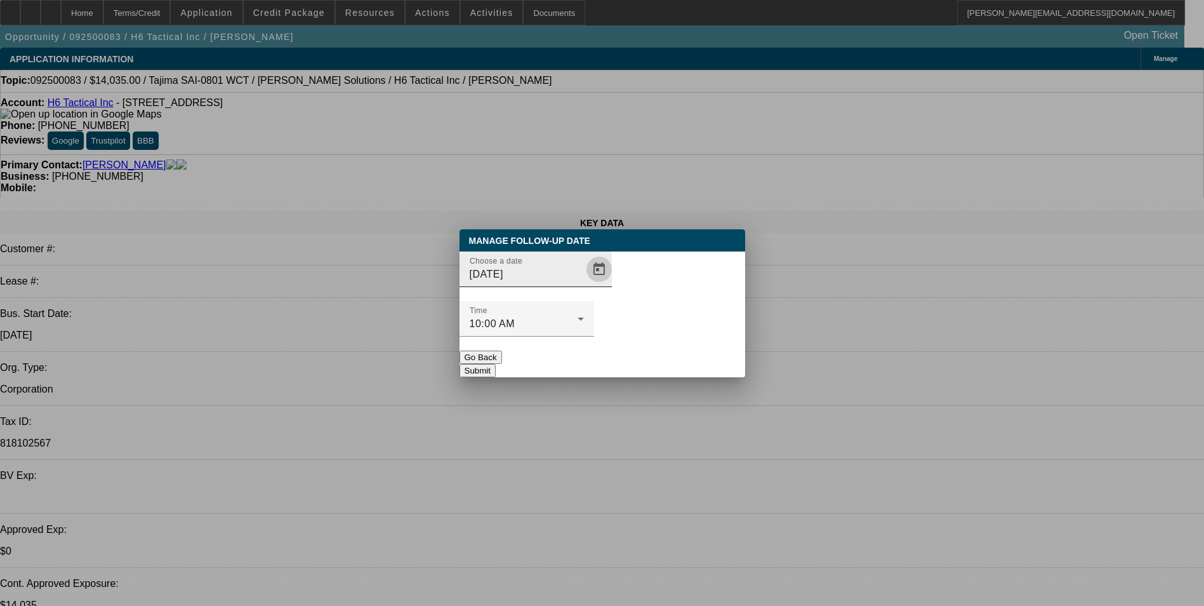
click at [584, 284] on span "Open calendar" at bounding box center [599, 269] width 30 height 30
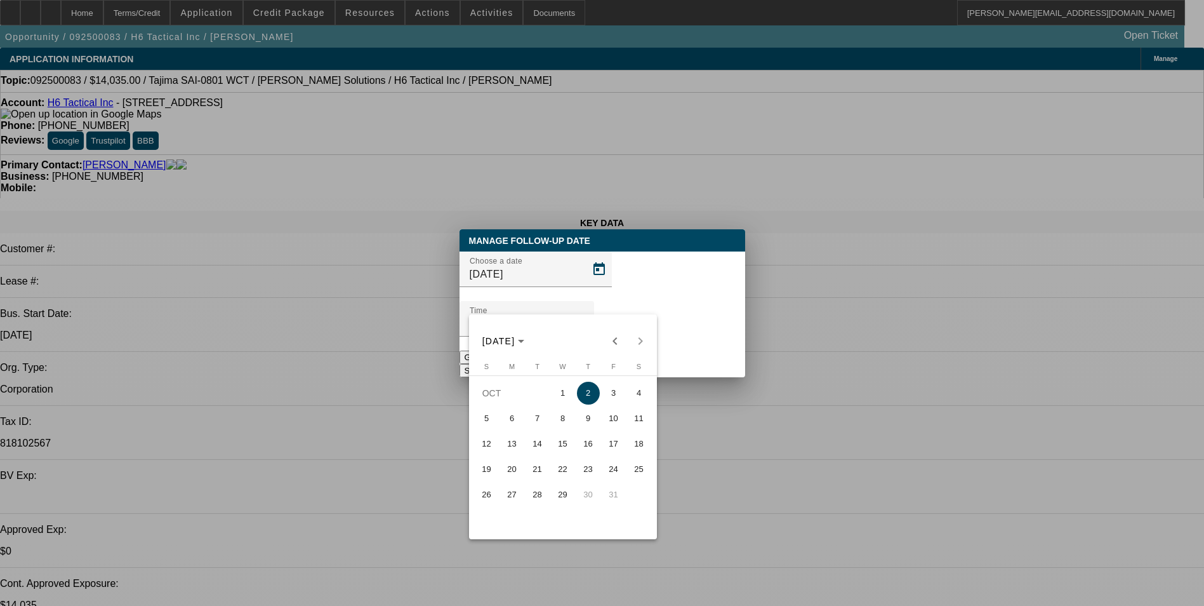
click at [611, 398] on span "3" at bounding box center [613, 393] width 23 height 23
type input "10/3/2025"
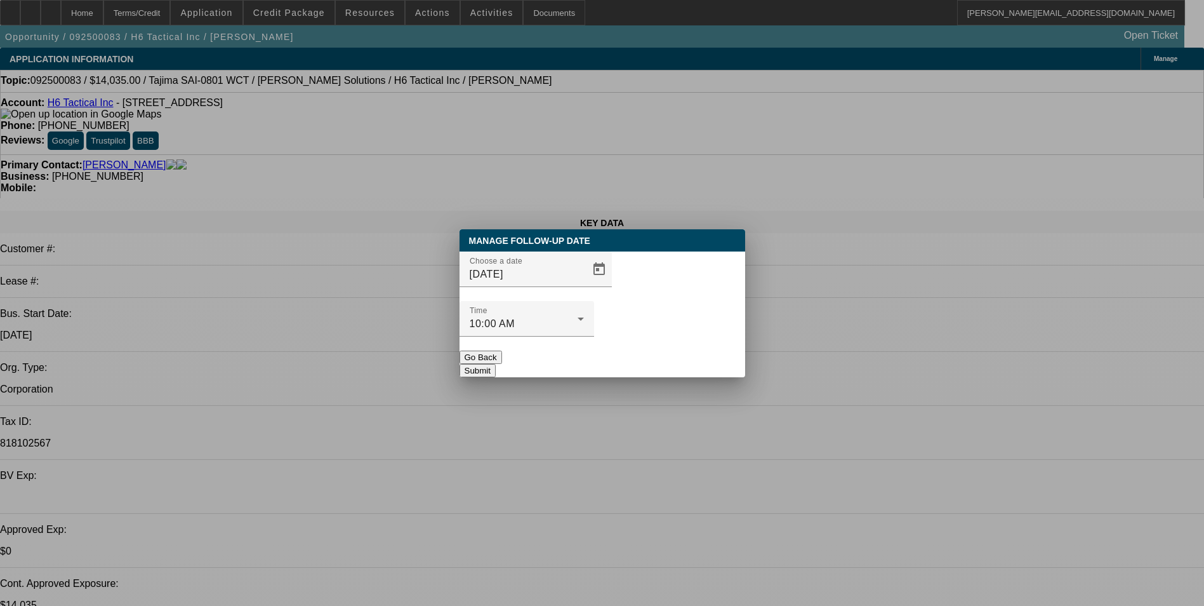
click at [496, 364] on button "Submit" at bounding box center [478, 370] width 36 height 13
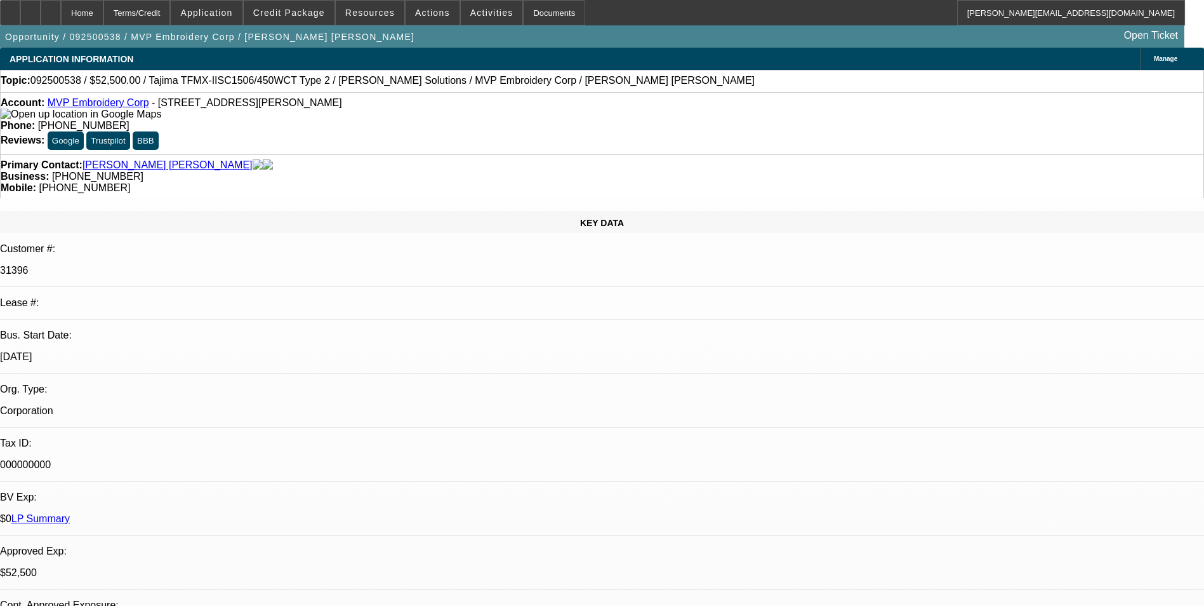
select select "0"
select select "2"
select select "0"
select select "2"
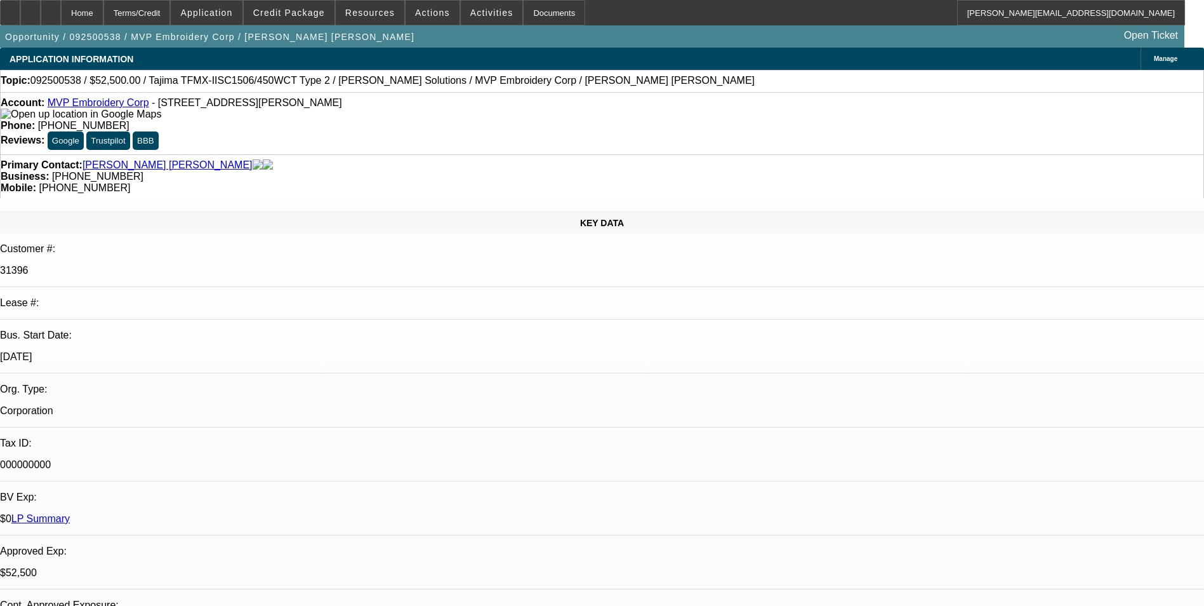
select select "0"
select select "2"
select select "0"
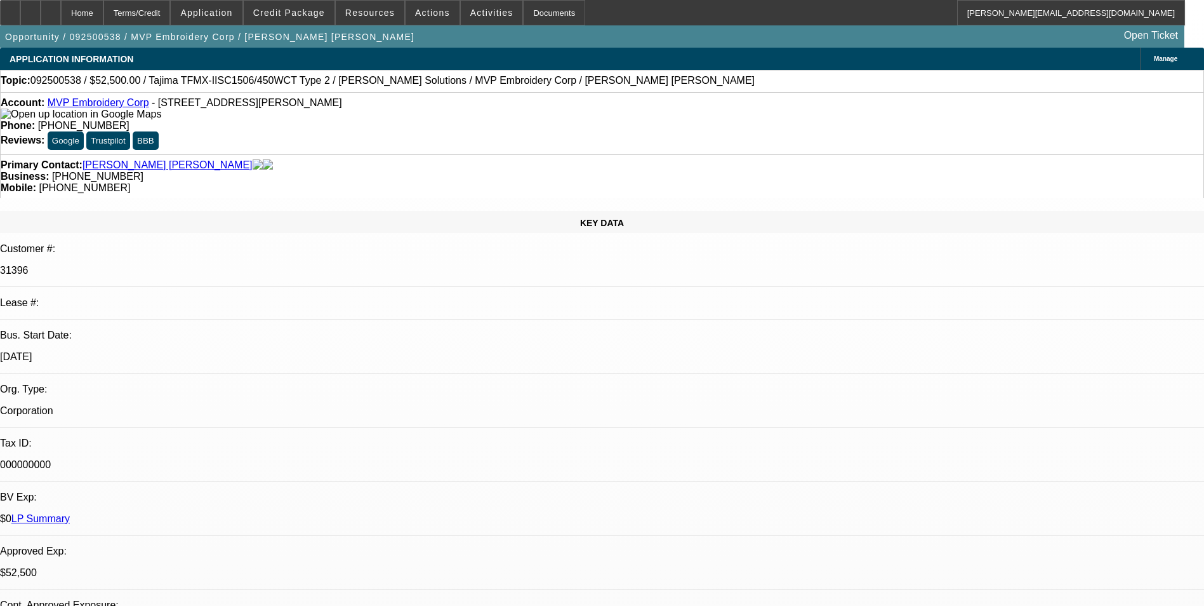
select select "2"
select select "0"
select select "1"
select select "2"
select select "6"
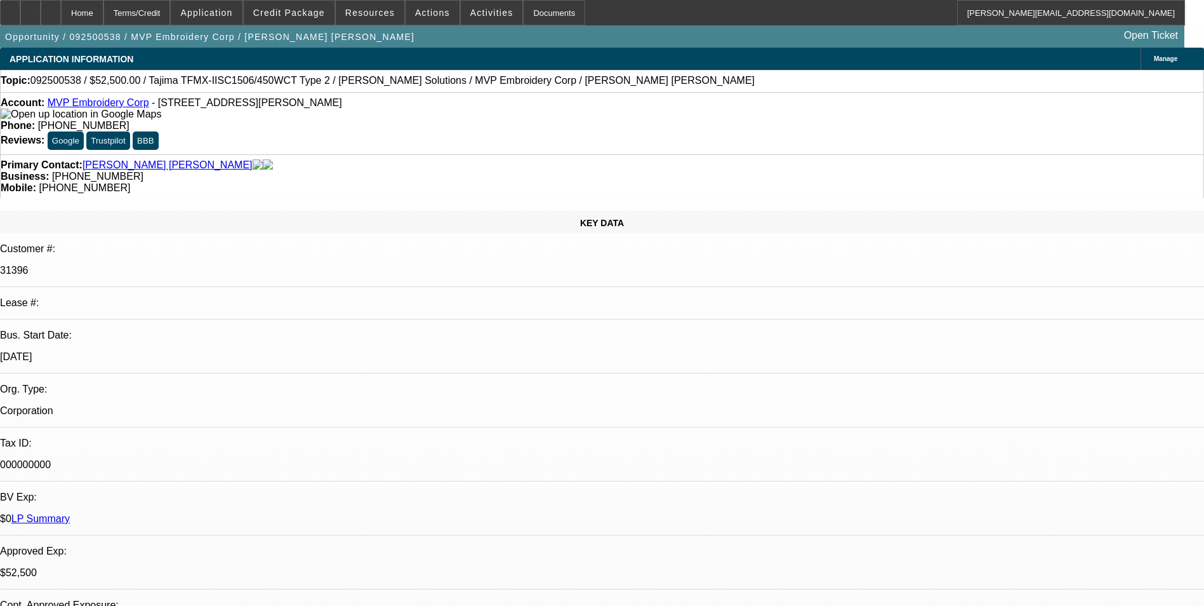
select select "1"
select select "2"
select select "6"
select select "1"
select select "2"
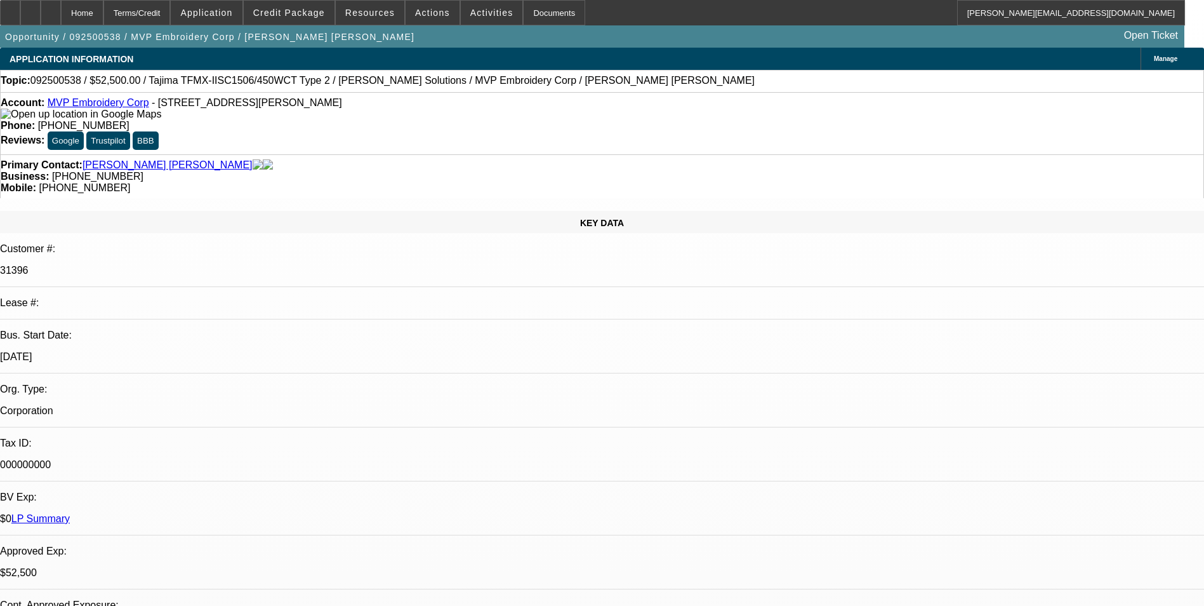
select select "6"
select select "1"
select select "2"
select select "6"
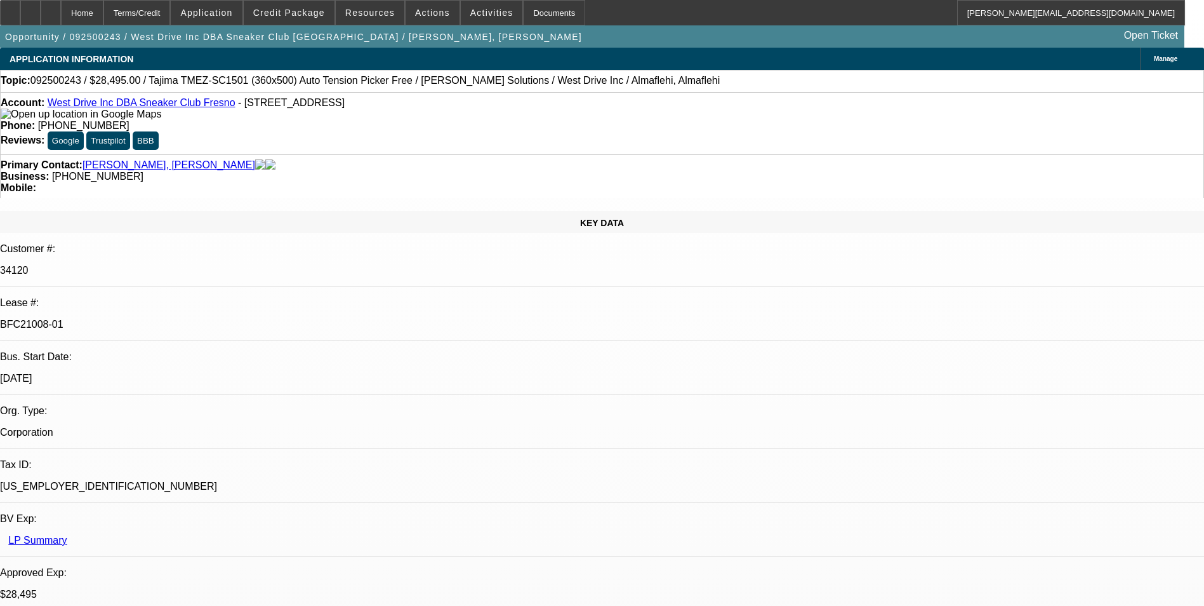
select select "0"
select select "2"
select select "0.1"
select select "0"
select select "2"
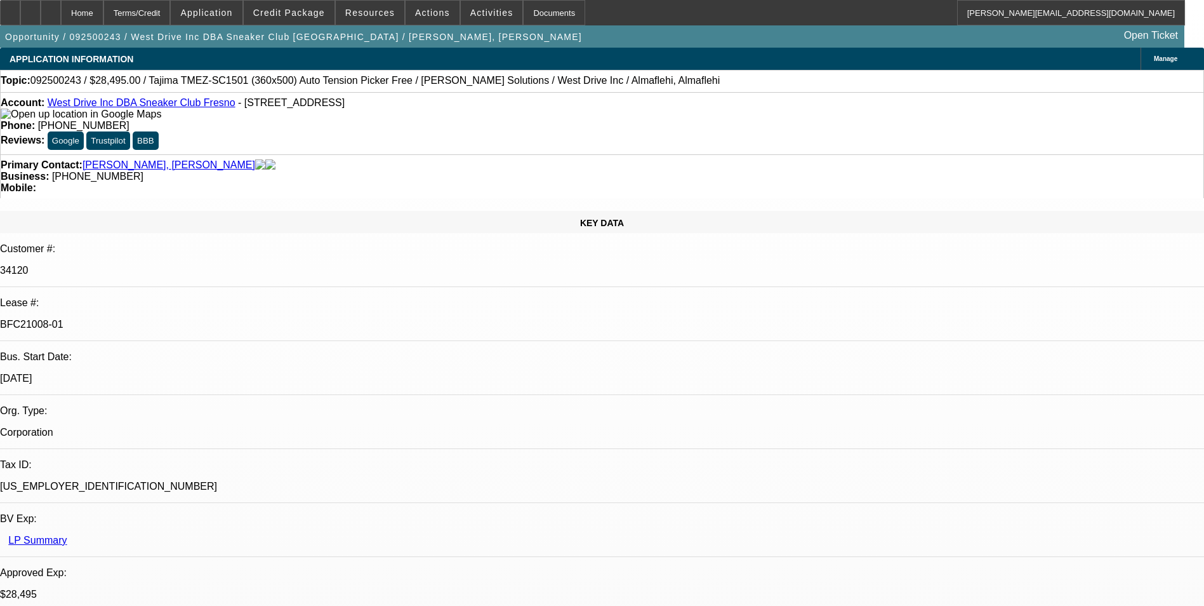
select select "0.1"
select select "0"
select select "2"
select select "0.1"
select select "0"
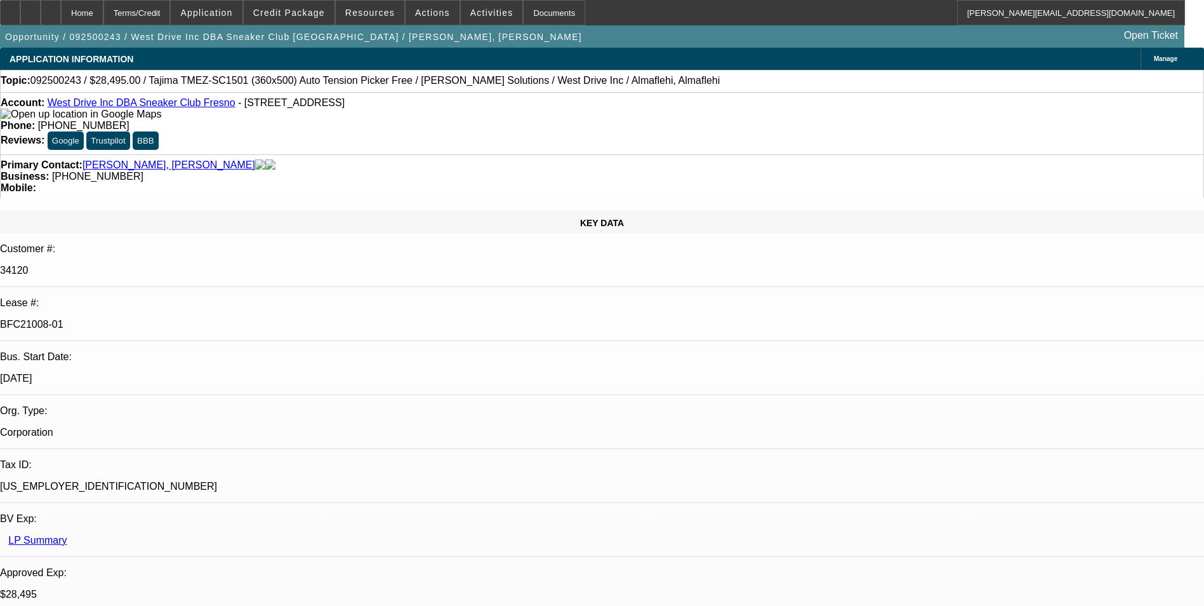
select select "2"
select select "0.1"
select select "1"
select select "2"
select select "4"
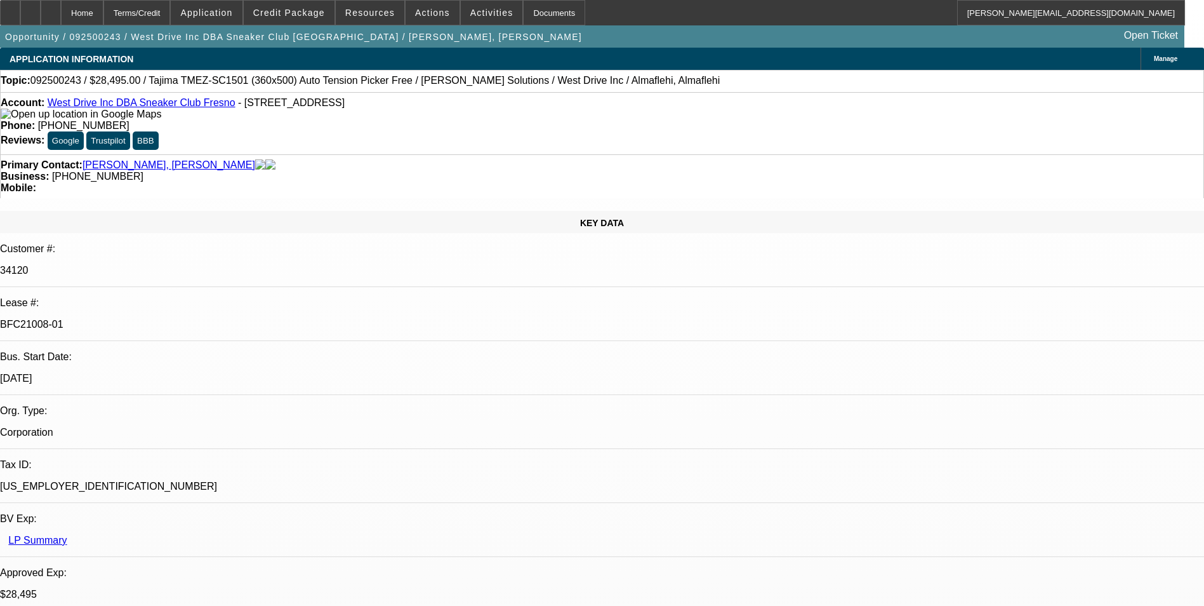
select select "1"
select select "2"
select select "4"
select select "1"
select select "2"
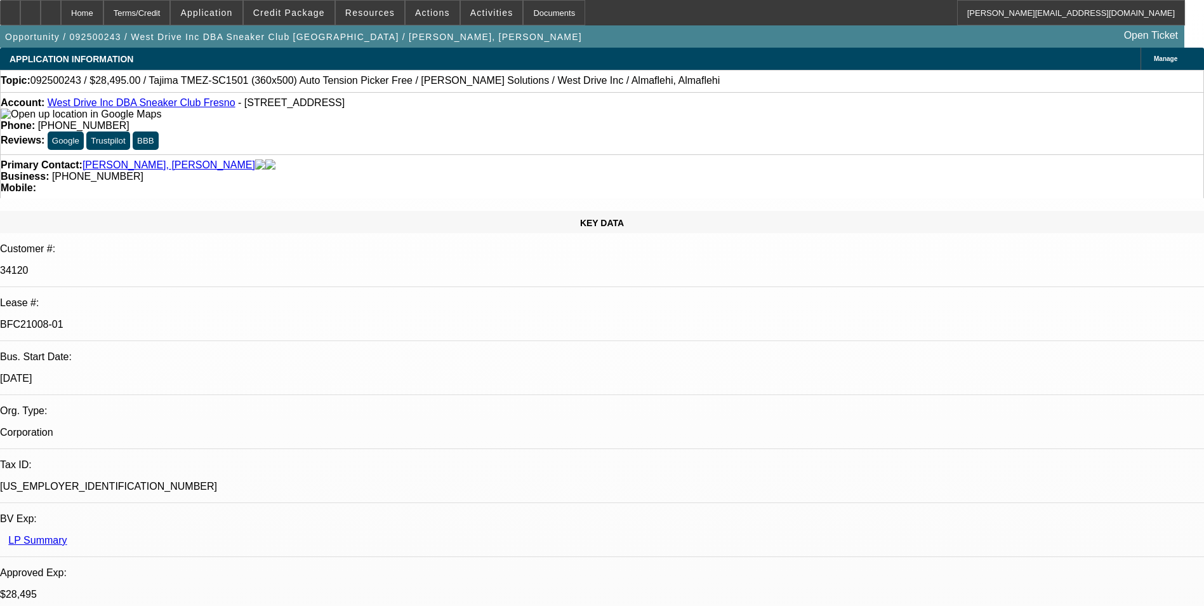
select select "4"
select select "1"
select select "2"
select select "4"
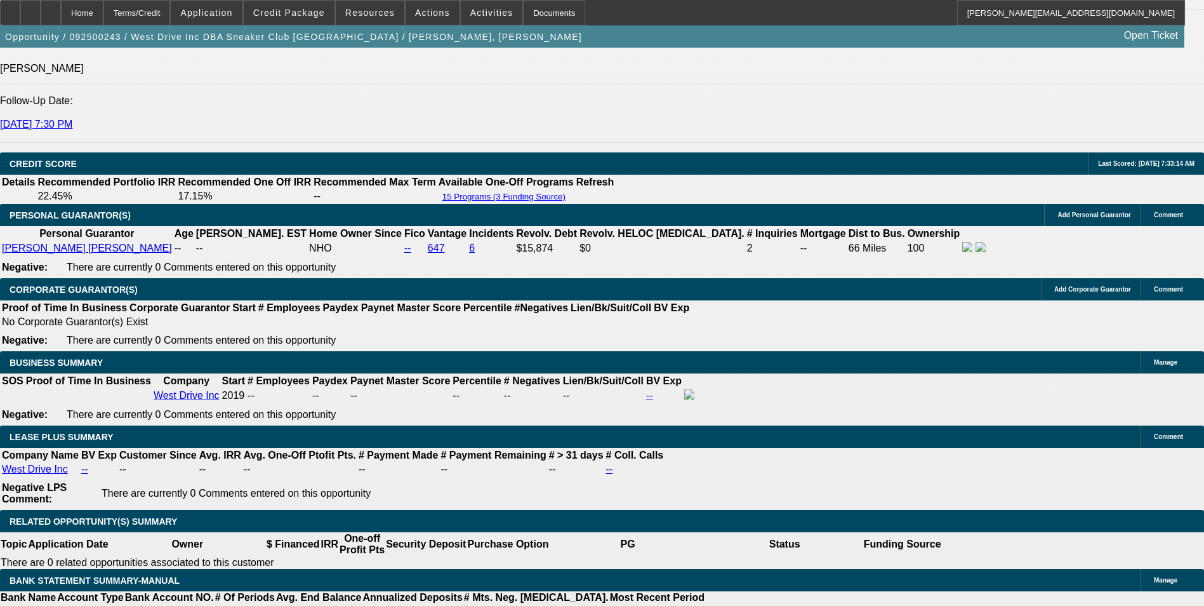
scroll to position [1905, 0]
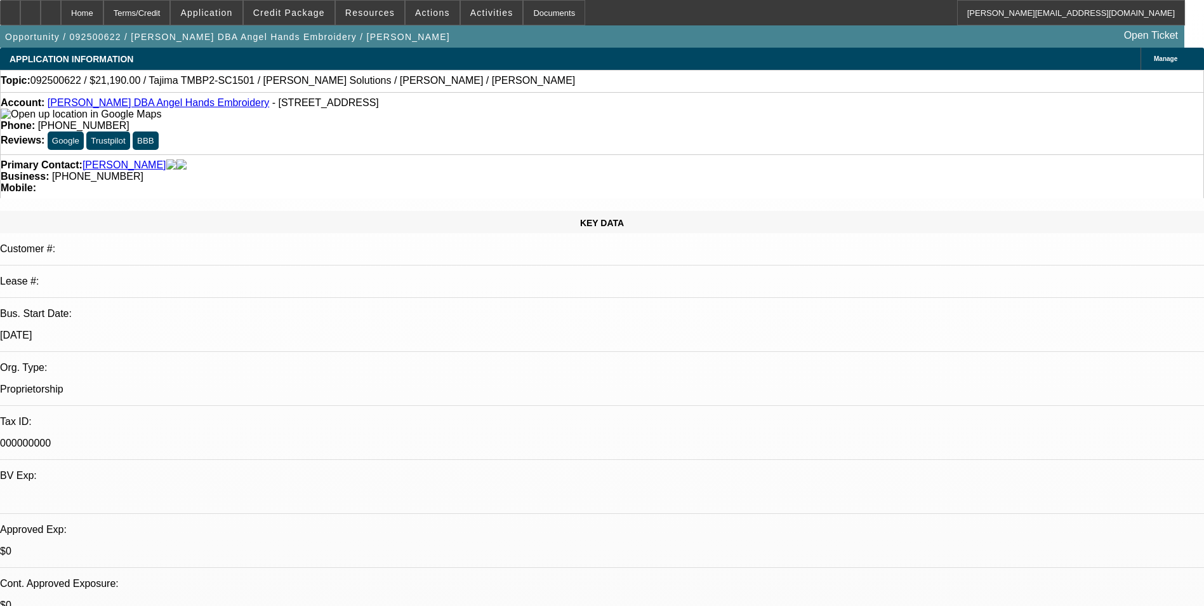
select select "0"
select select "2"
select select "0.1"
select select "4"
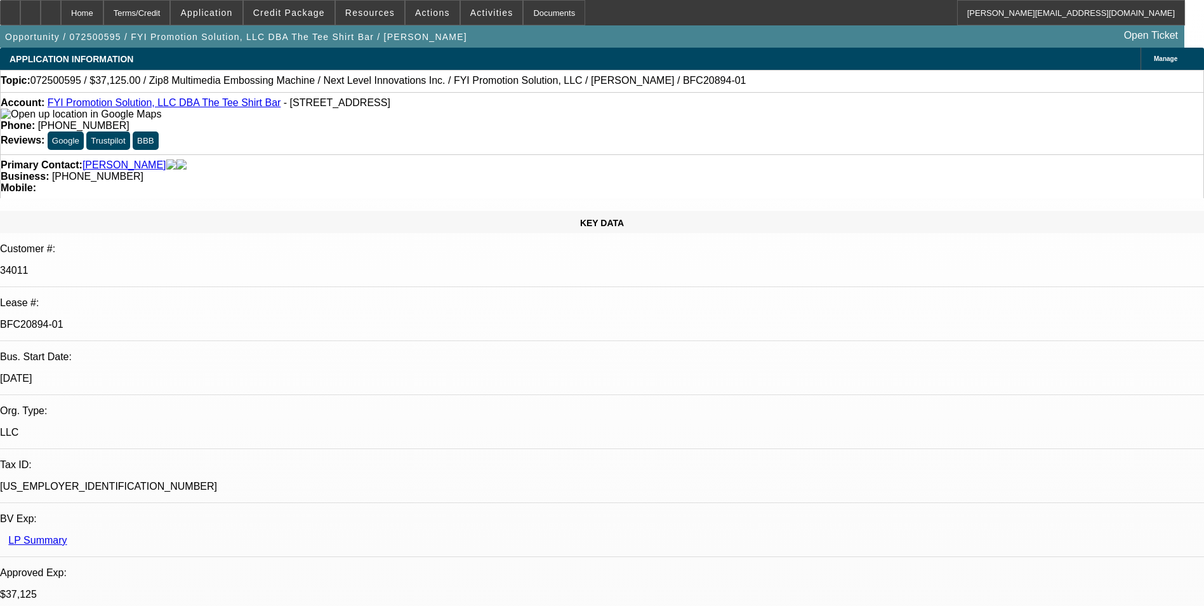
select select "0"
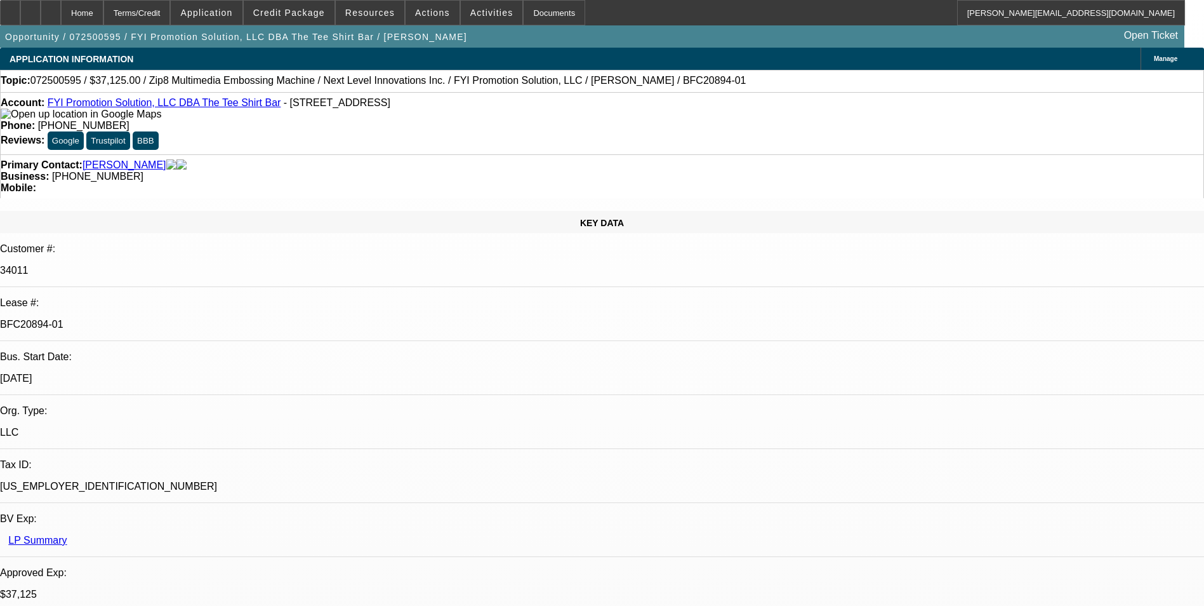
select select "0"
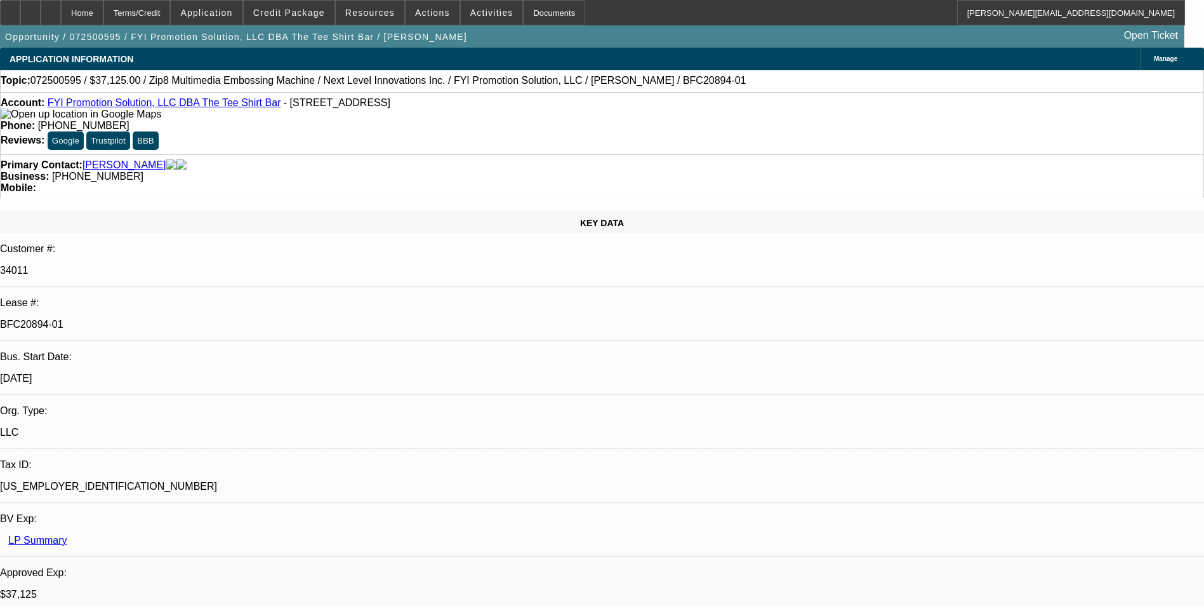
select select "0"
select select "1"
select select "6"
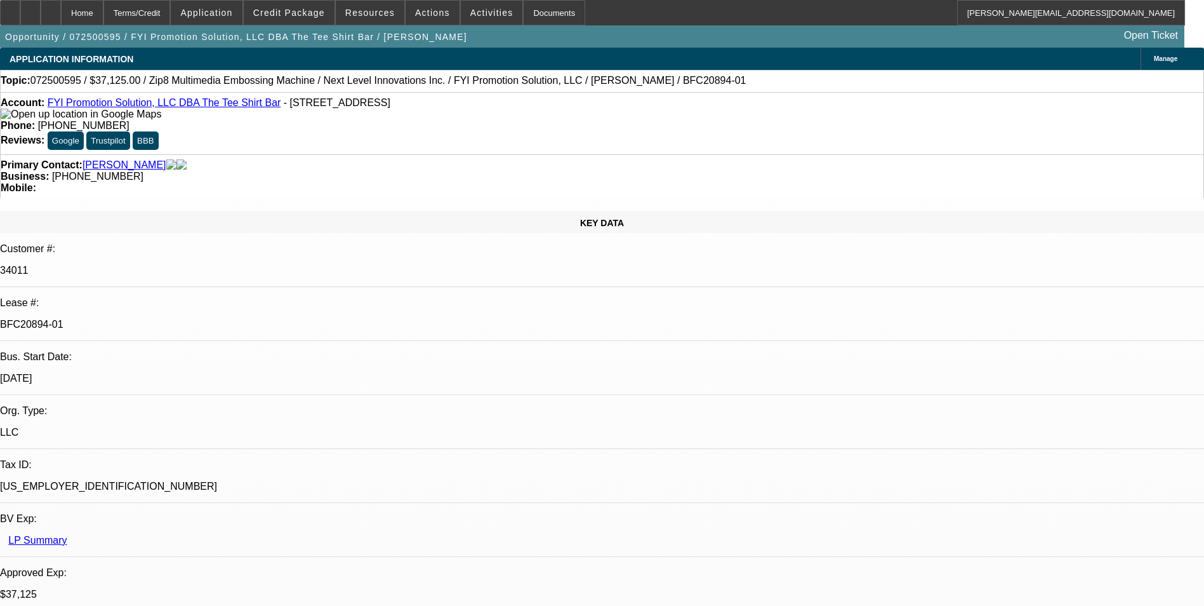
select select "1"
select select "6"
select select "1"
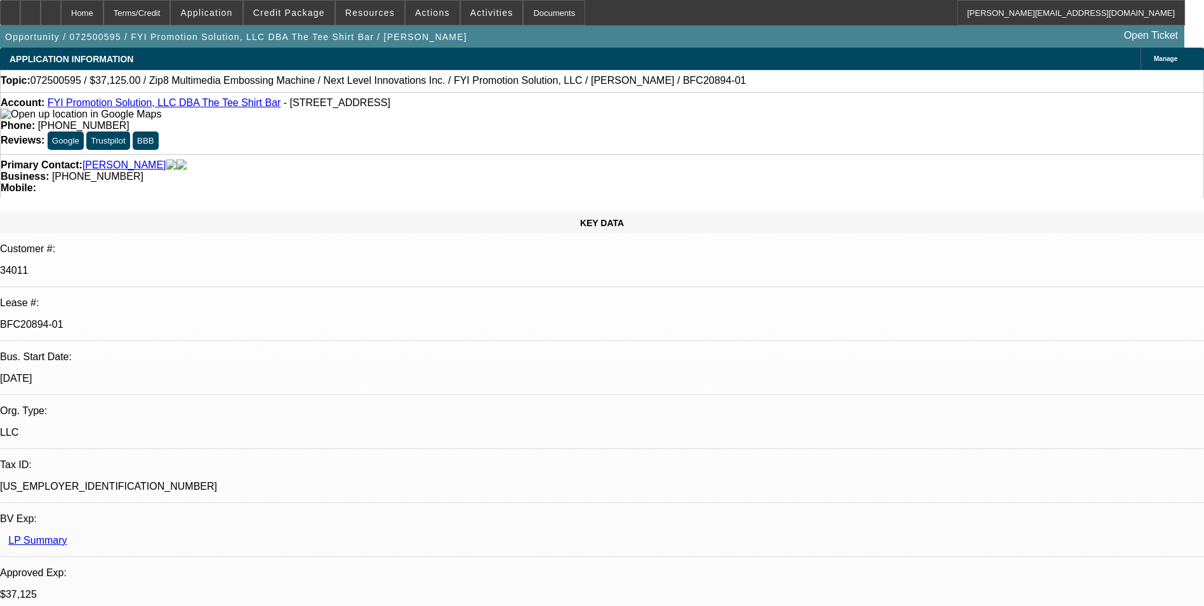
select select "6"
select select "1"
select select "6"
